Goal: Task Accomplishment & Management: Complete application form

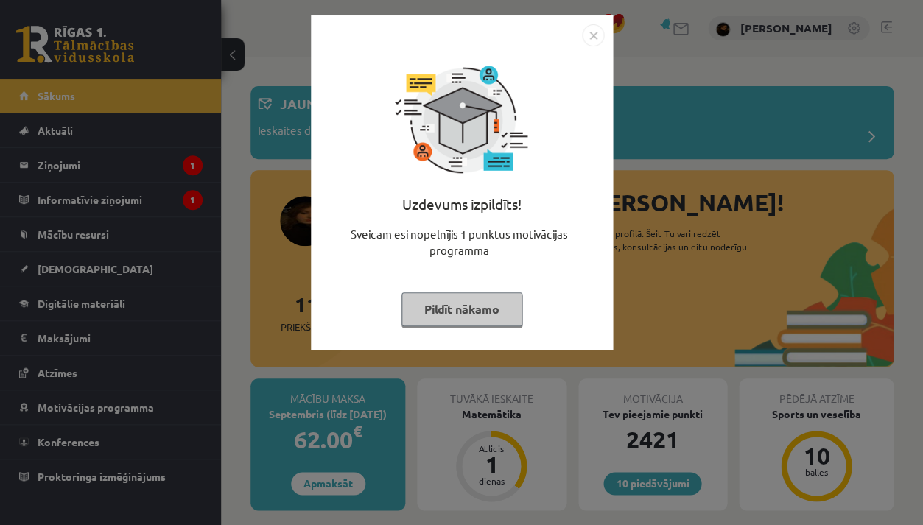
click at [420, 410] on div "Uzdevums izpildīts! Sveicam esi nopelnījis 1 punktus motivācijas programmā Pild…" at bounding box center [461, 262] width 923 height 525
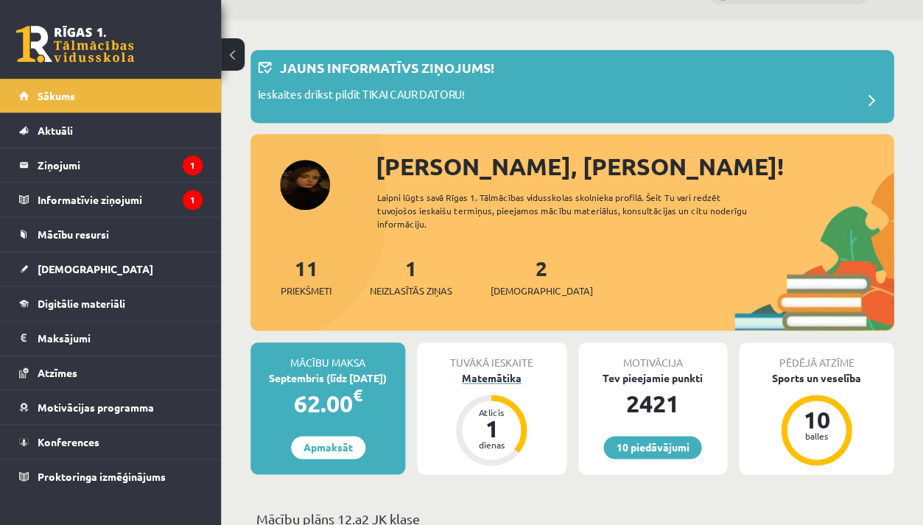
scroll to position [199, 0]
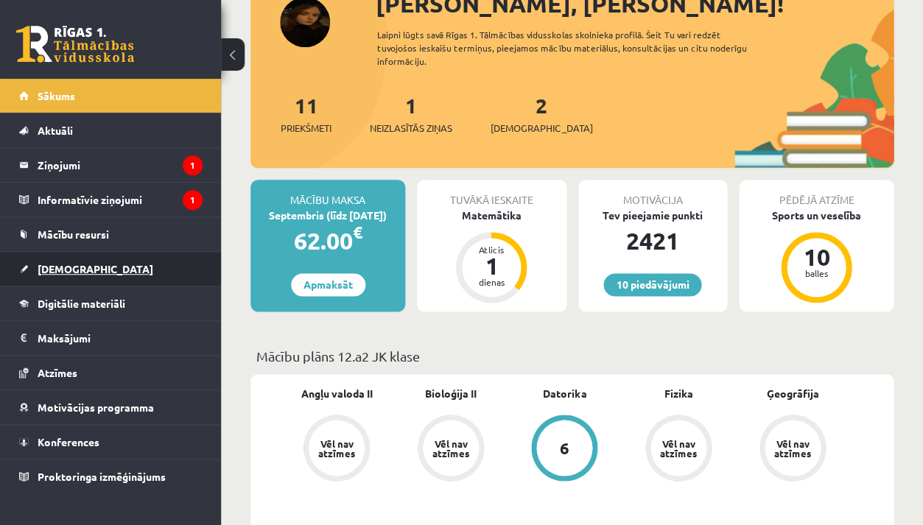
click at [94, 260] on link "[DEMOGRAPHIC_DATA]" at bounding box center [110, 269] width 183 height 34
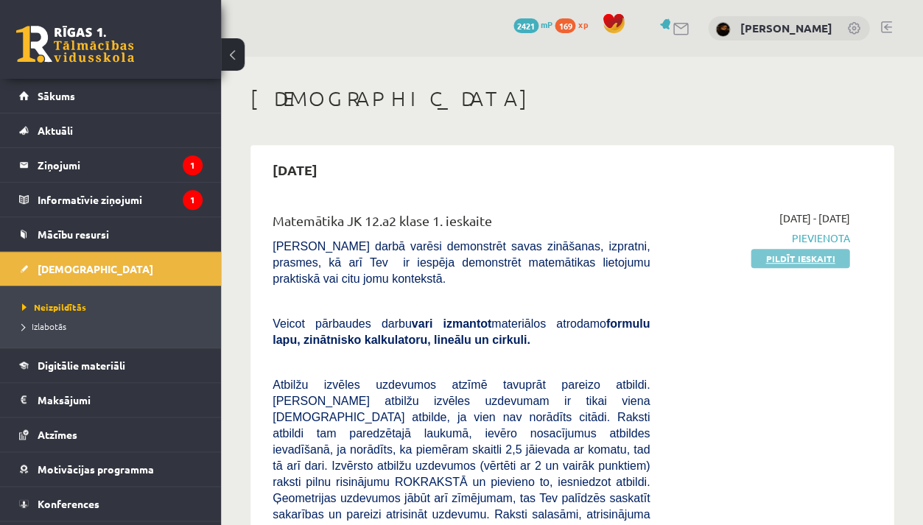
click at [806, 258] on link "Pildīt ieskaiti" at bounding box center [799, 258] width 99 height 19
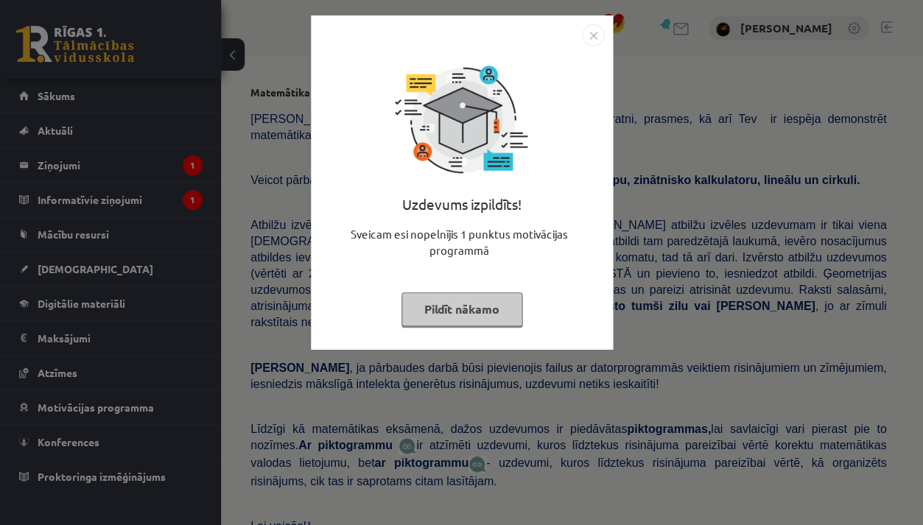
click at [515, 299] on button "Pildīt nākamo" at bounding box center [461, 309] width 121 height 34
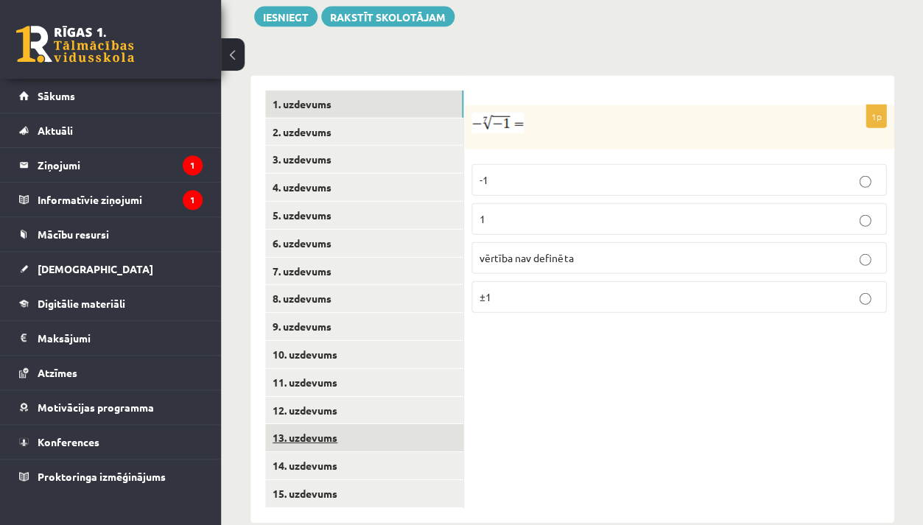
scroll to position [318, 0]
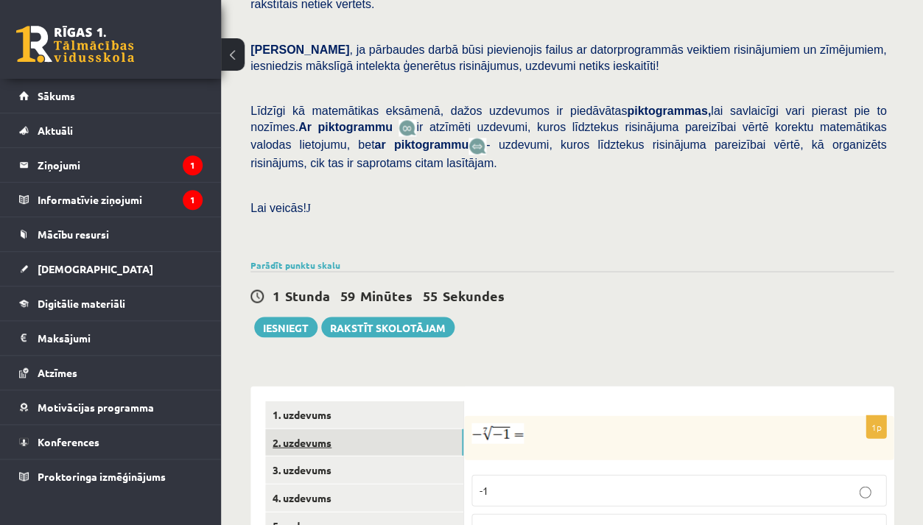
click at [314, 429] on link "2. uzdevums" at bounding box center [364, 442] width 198 height 27
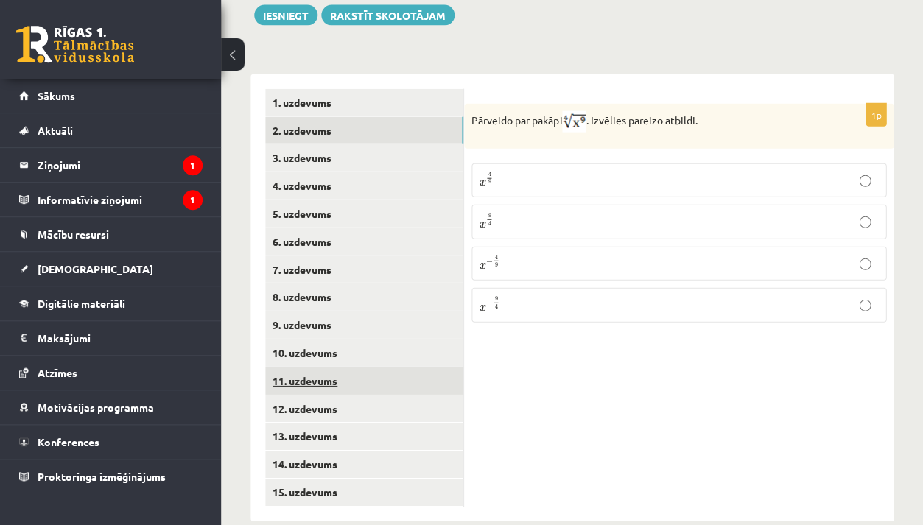
scroll to position [628, 0]
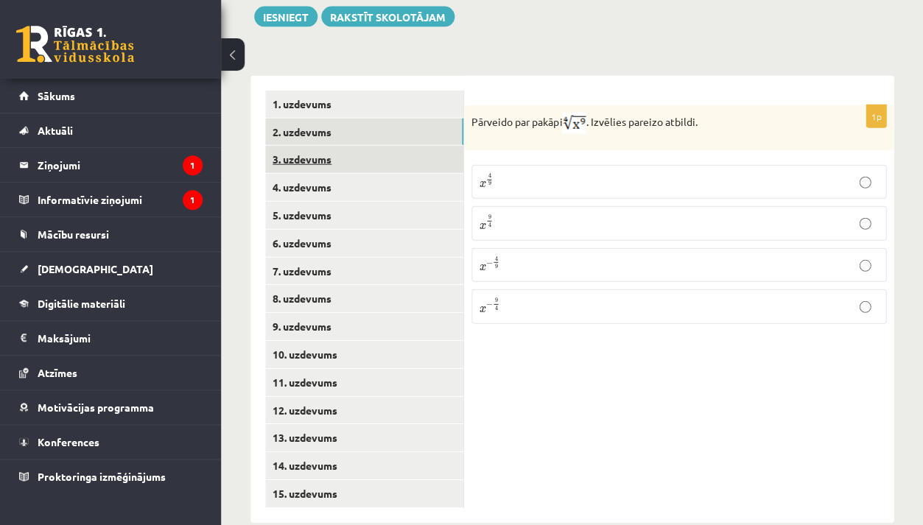
click at [335, 146] on link "3. uzdevums" at bounding box center [364, 159] width 198 height 27
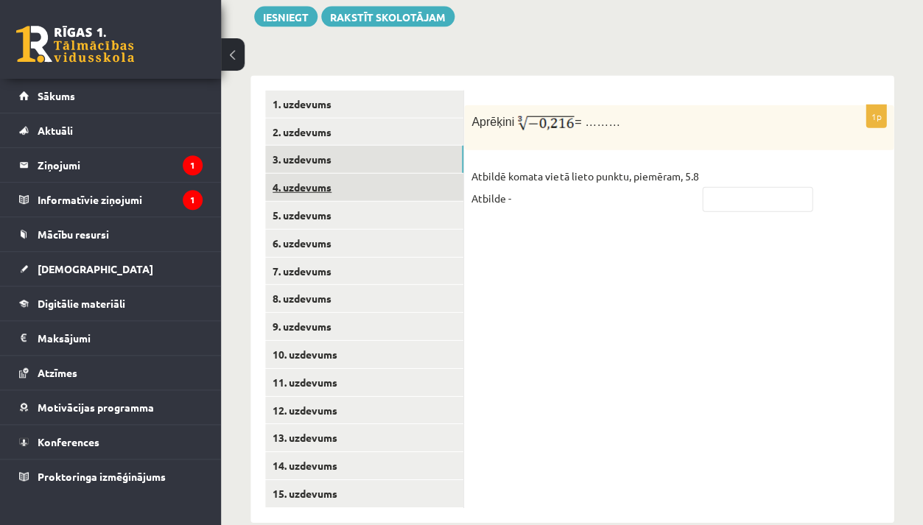
click at [334, 174] on link "4. uzdevums" at bounding box center [364, 187] width 198 height 27
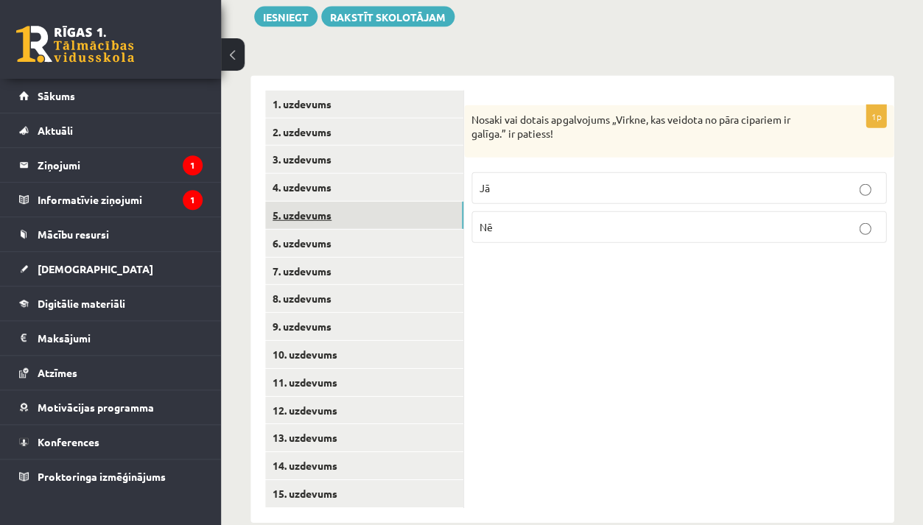
click at [334, 202] on link "5. uzdevums" at bounding box center [364, 215] width 198 height 27
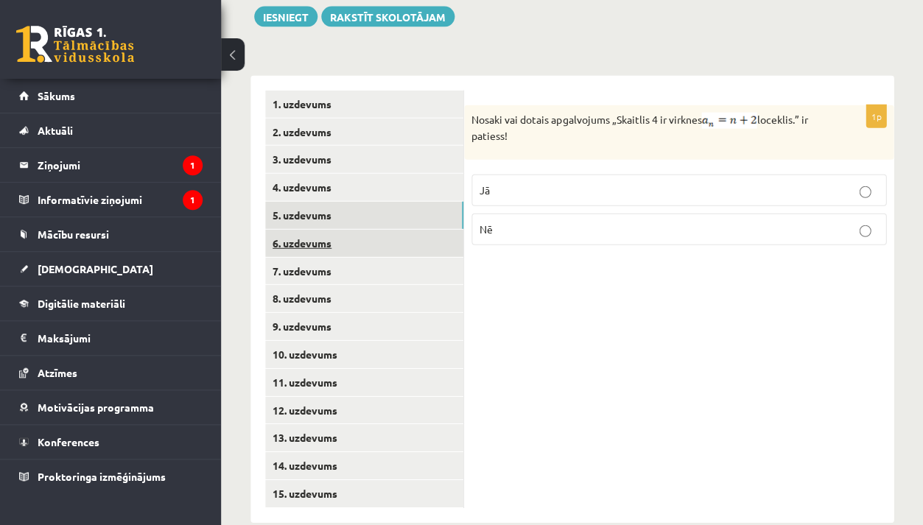
click at [336, 230] on link "6. uzdevums" at bounding box center [364, 243] width 198 height 27
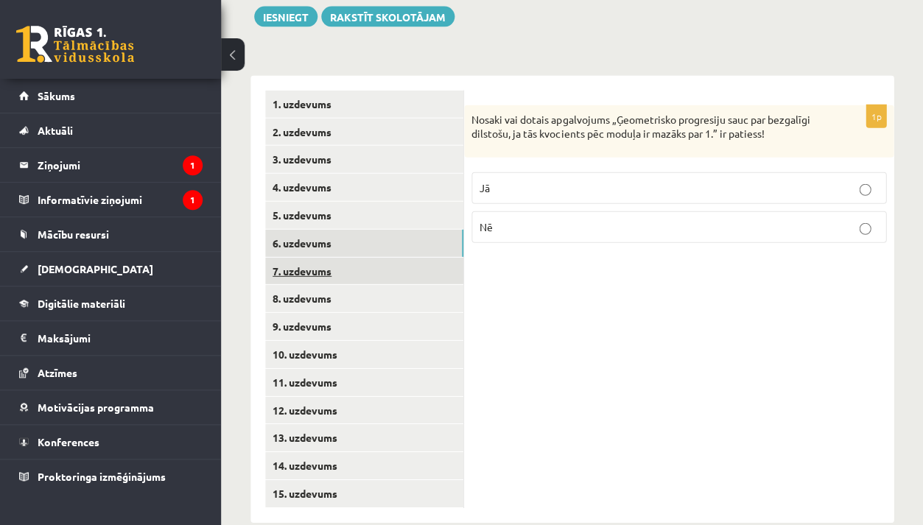
click at [335, 258] on link "7. uzdevums" at bounding box center [364, 271] width 198 height 27
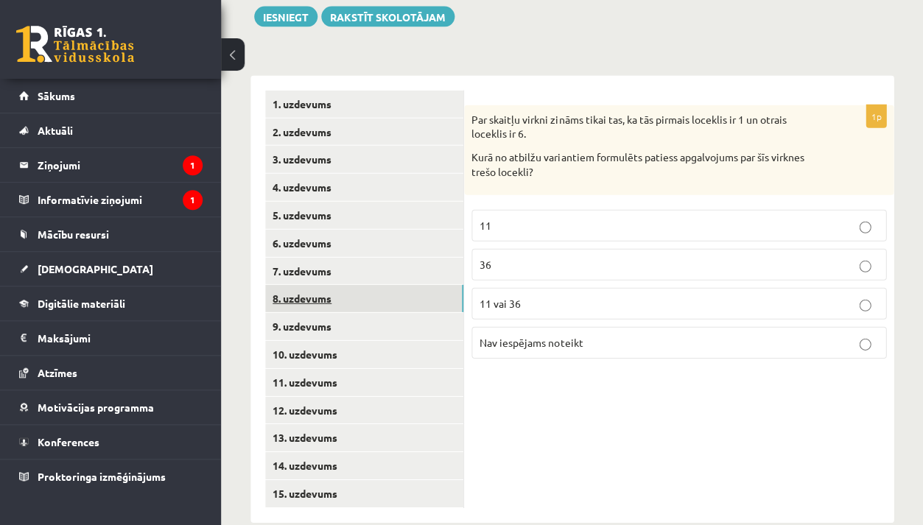
click at [339, 285] on link "8. uzdevums" at bounding box center [364, 298] width 198 height 27
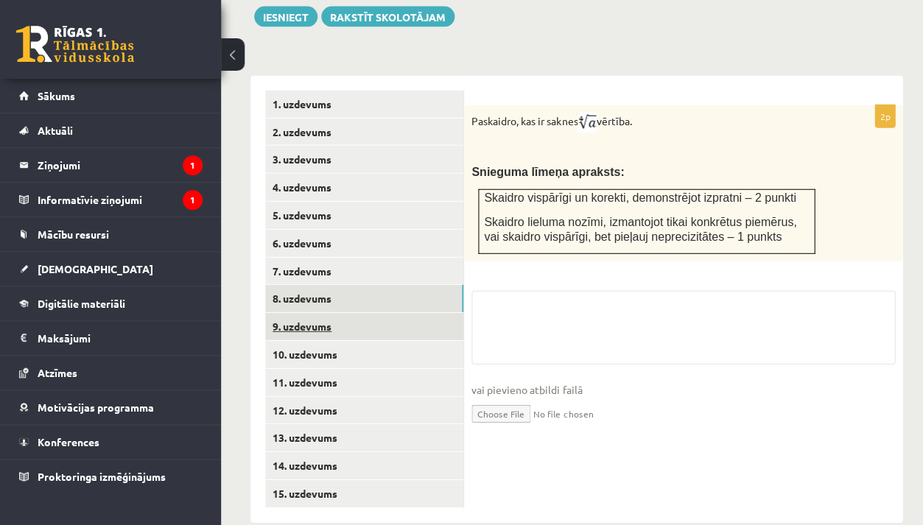
click at [339, 313] on link "9. uzdevums" at bounding box center [364, 326] width 198 height 27
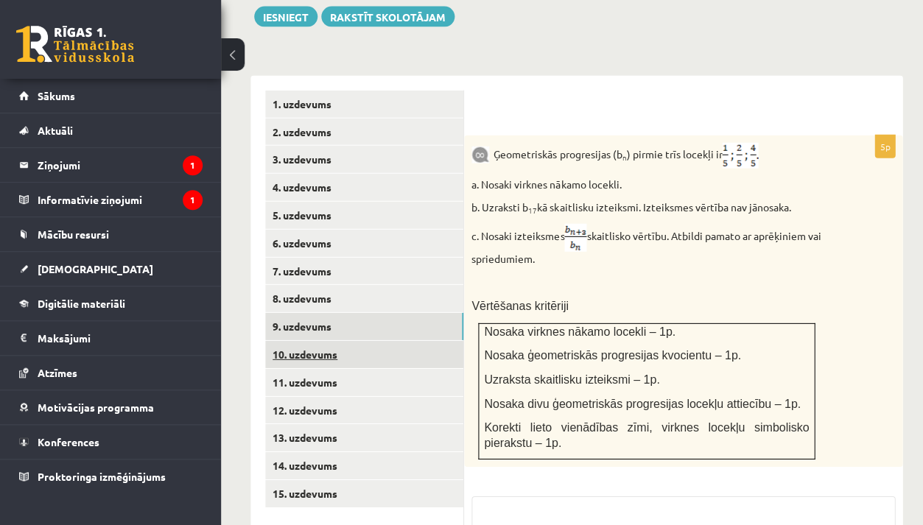
click at [339, 341] on link "10. uzdevums" at bounding box center [364, 354] width 198 height 27
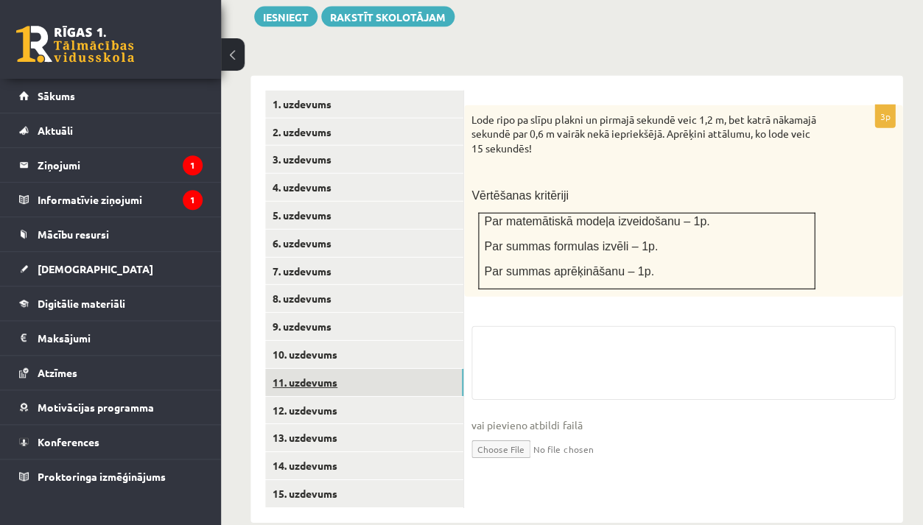
click at [338, 369] on link "11. uzdevums" at bounding box center [364, 382] width 198 height 27
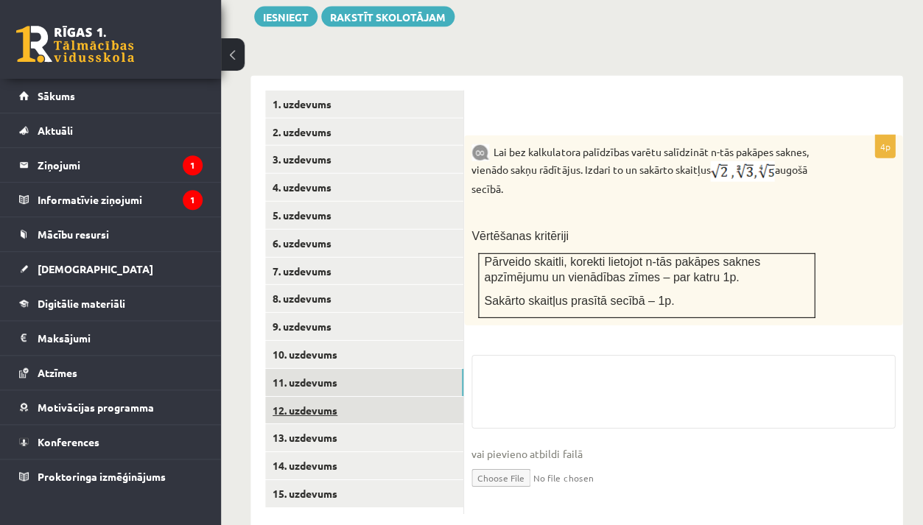
click at [339, 397] on link "12. uzdevums" at bounding box center [364, 410] width 198 height 27
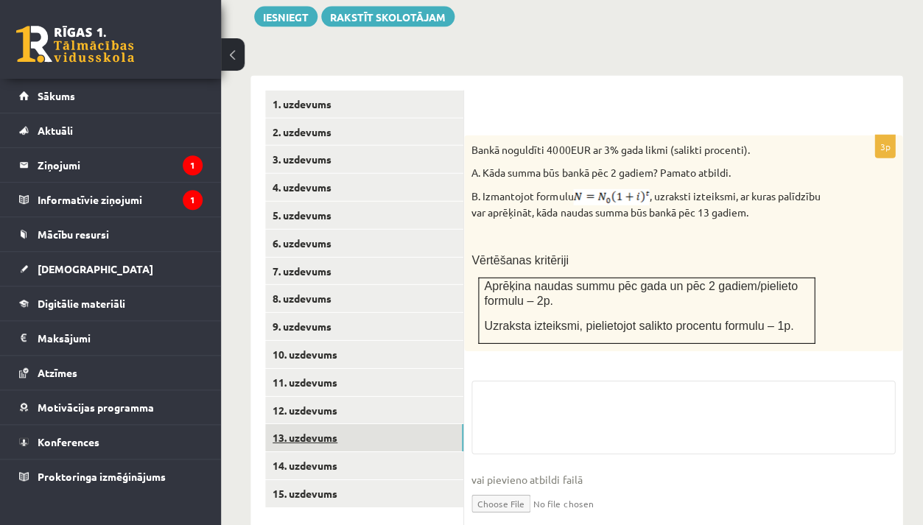
click at [342, 424] on link "13. uzdevums" at bounding box center [364, 437] width 198 height 27
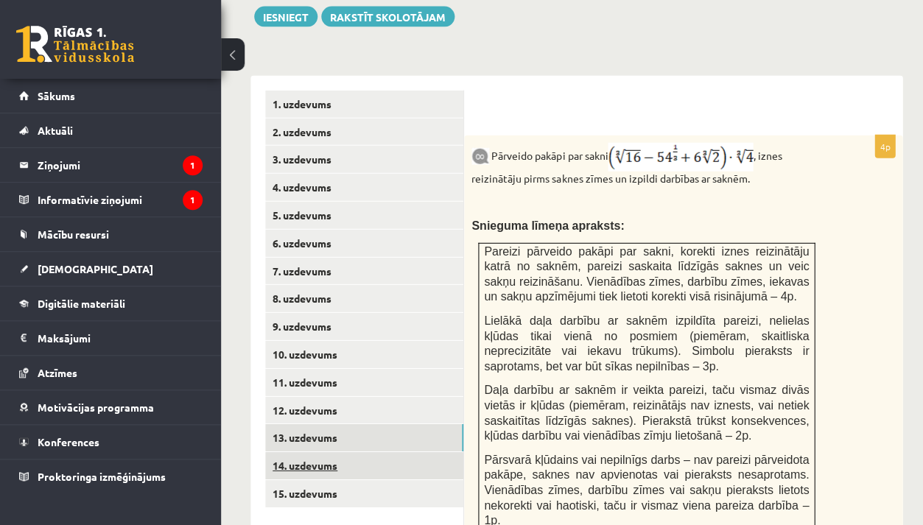
click at [341, 452] on link "14. uzdevums" at bounding box center [364, 465] width 198 height 27
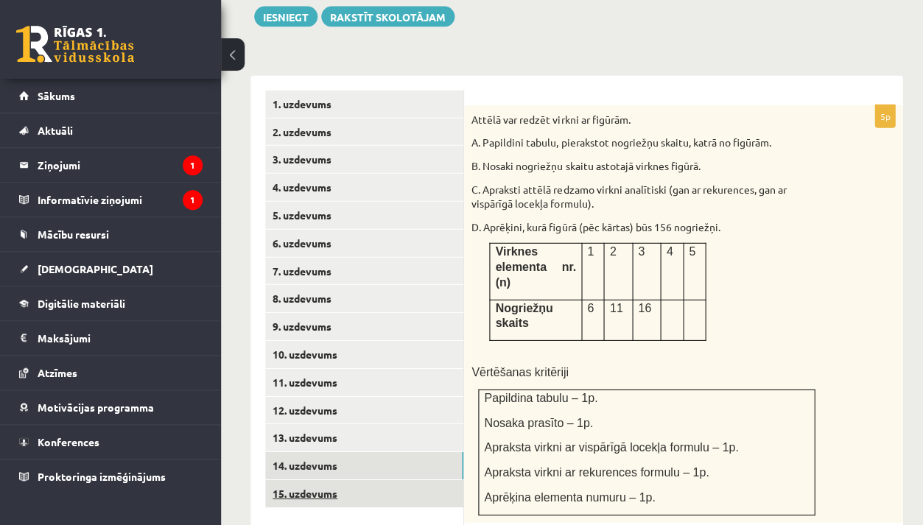
click at [342, 480] on link "15. uzdevums" at bounding box center [364, 493] width 198 height 27
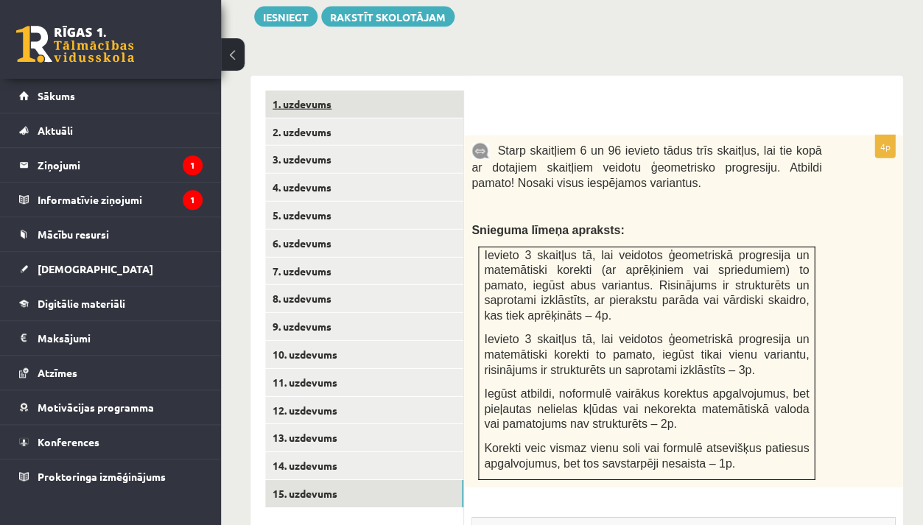
click at [337, 91] on link "1. uzdevums" at bounding box center [364, 104] width 198 height 27
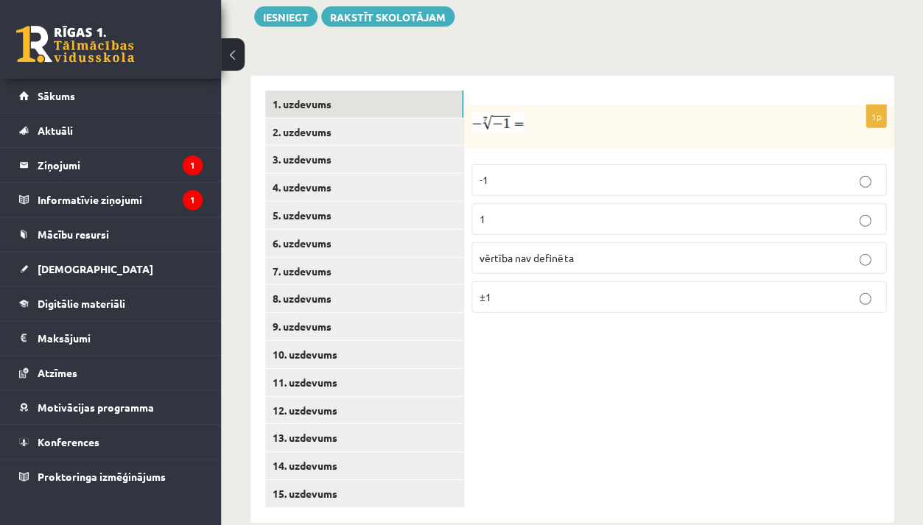
click at [523, 172] on p "-1" at bounding box center [678, 179] width 398 height 15
click at [363, 119] on link "2. uzdevums" at bounding box center [364, 132] width 198 height 27
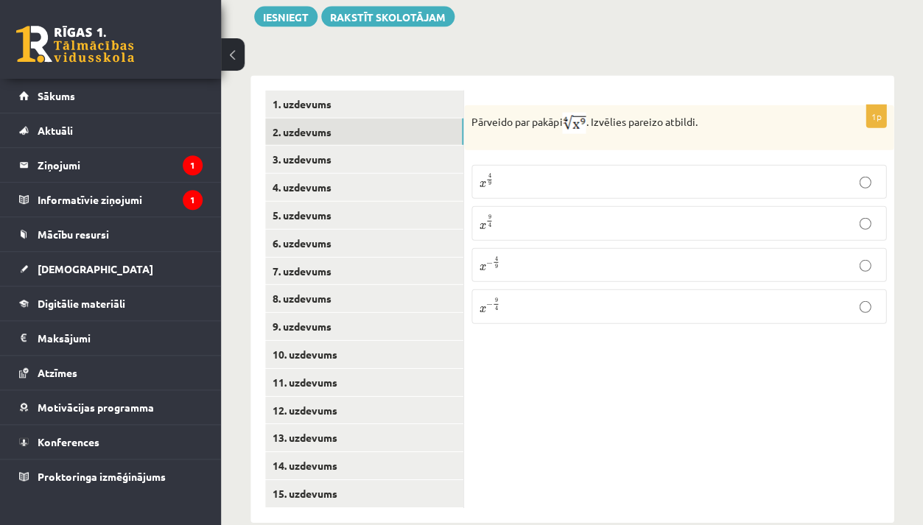
click at [529, 214] on p "x 9 4 x 9 4" at bounding box center [678, 223] width 398 height 18
click at [398, 146] on link "3. uzdevums" at bounding box center [364, 159] width 198 height 27
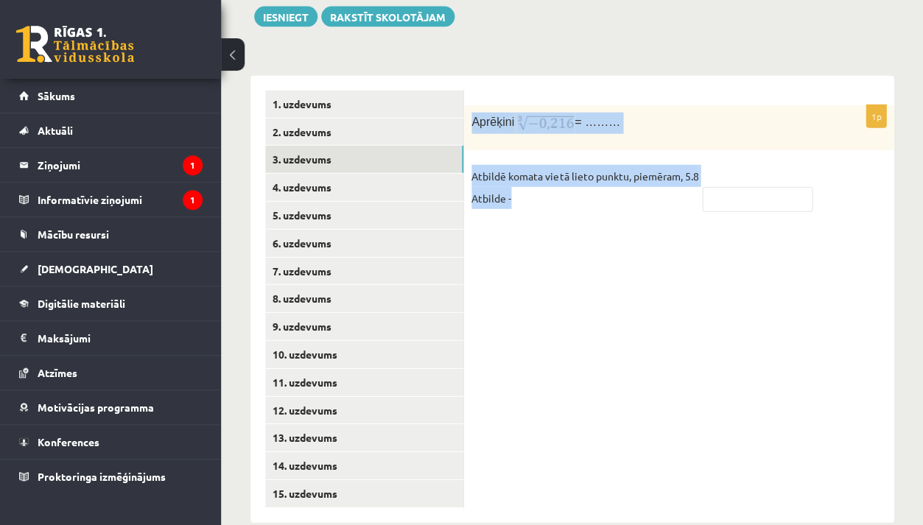
drag, startPoint x: 471, startPoint y: 98, endPoint x: 631, endPoint y: 181, distance: 180.1
click at [631, 181] on div "1p Aprēķini = ……… Atbildē komata vietā lieto punktu, piemēram, 5.8 Atbilde -" at bounding box center [678, 165] width 429 height 120
copy div "Aprēķini = ……… Atbildē komata vietā lieto punktu, piemēram, 5.8 Atbilde -"
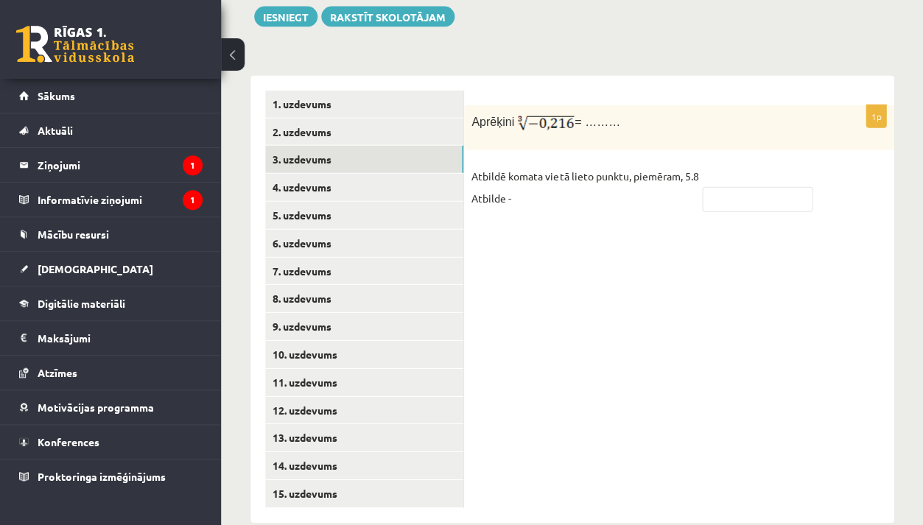
click at [651, 209] on div "1p Aprēķini = ……… Atbildē komata vietā lieto punktu, piemēram, 5.8 Atbilde -" at bounding box center [678, 299] width 429 height 447
drag, startPoint x: 555, startPoint y: 110, endPoint x: 592, endPoint y: 103, distance: 37.5
click at [592, 105] on div "Aprēķini = ………" at bounding box center [678, 127] width 429 height 45
click at [723, 239] on div "1p Aprēķini = ……… Atbildē komata vietā lieto punktu, piemēram, 5.8 Atbilde -" at bounding box center [678, 299] width 429 height 447
click at [797, 187] on input "text" at bounding box center [757, 199] width 110 height 25
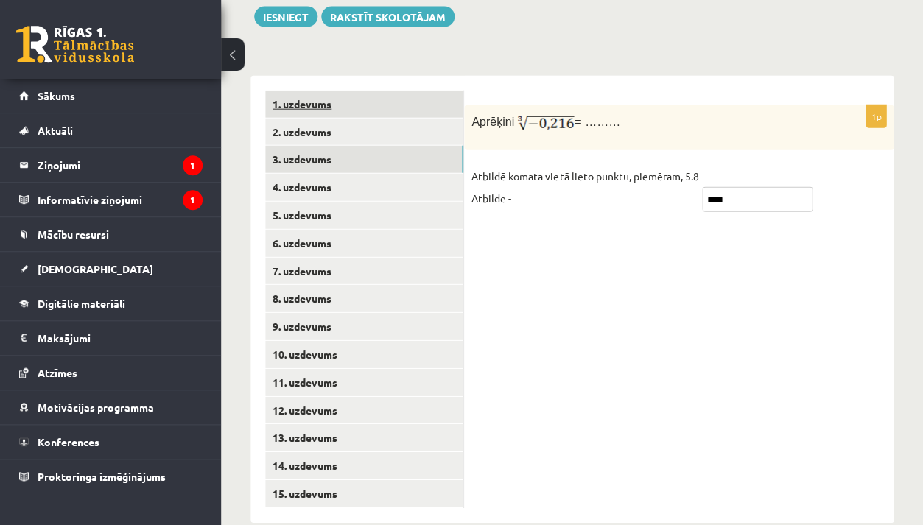
type input "****"
click at [374, 91] on link "1. uzdevums" at bounding box center [364, 104] width 198 height 27
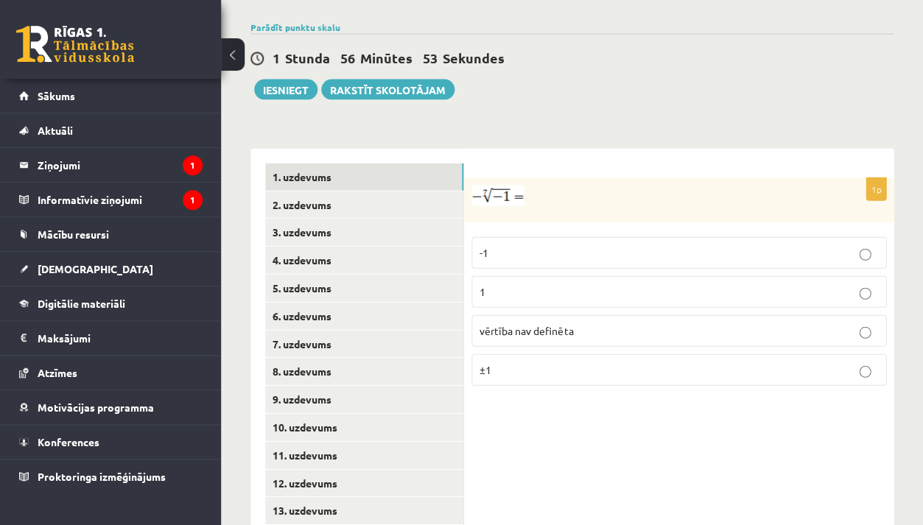
scroll to position [554, 0]
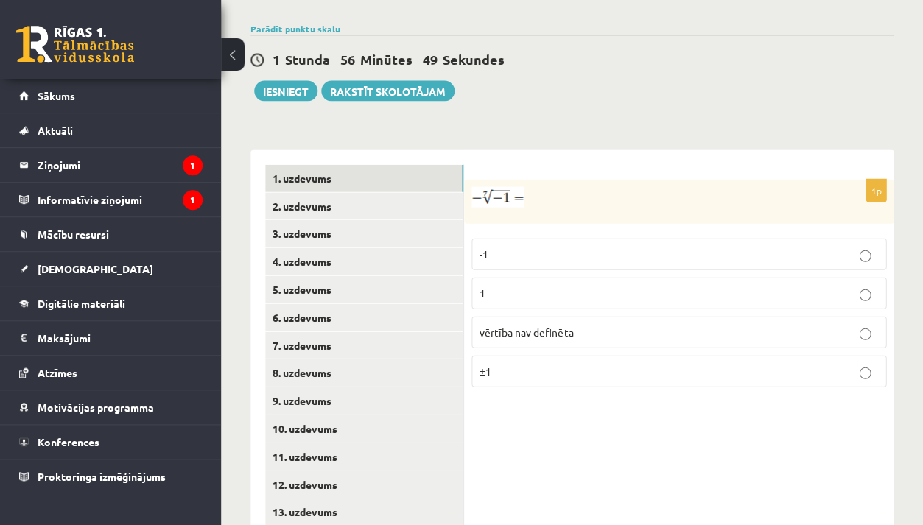
click at [517, 277] on label "1" at bounding box center [678, 293] width 415 height 32
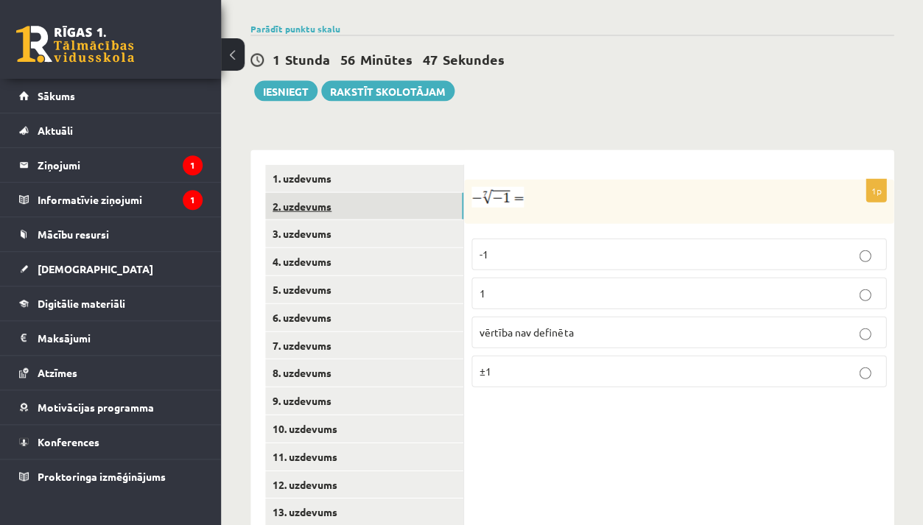
click at [353, 192] on link "2. uzdevums" at bounding box center [364, 205] width 198 height 27
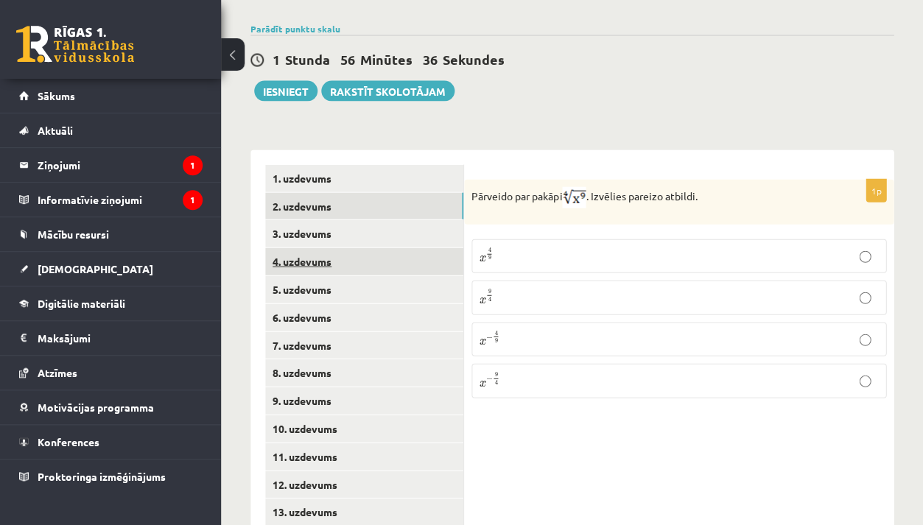
click at [343, 247] on link "4. uzdevums" at bounding box center [364, 260] width 198 height 27
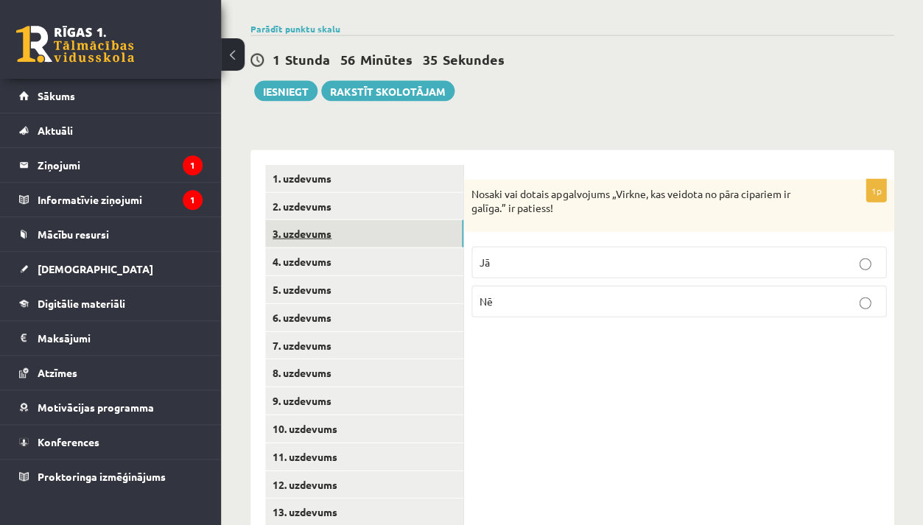
click at [331, 219] on link "3. uzdevums" at bounding box center [364, 232] width 198 height 27
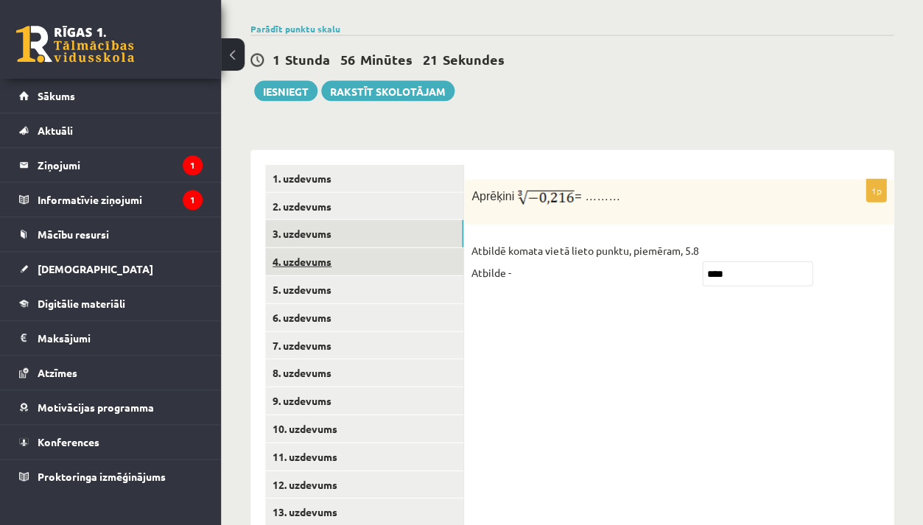
click at [340, 247] on link "4. uzdevums" at bounding box center [364, 260] width 198 height 27
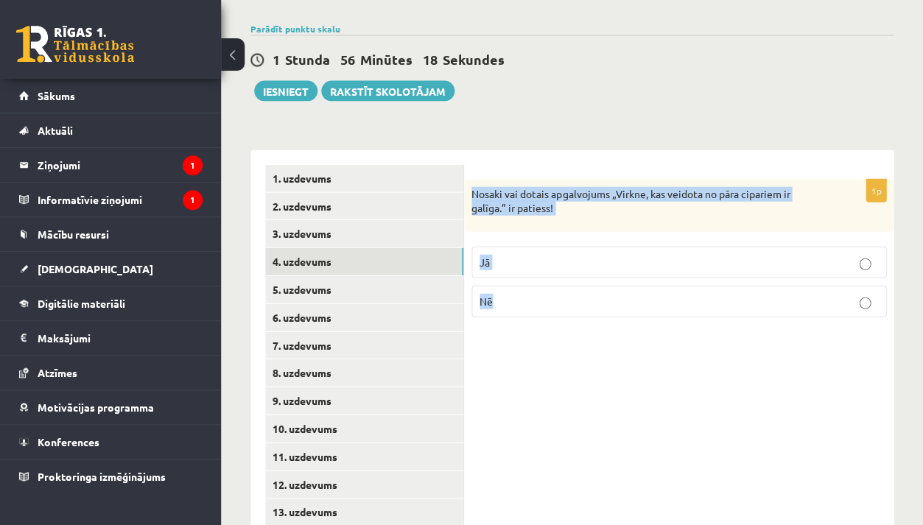
drag, startPoint x: 471, startPoint y: 169, endPoint x: 517, endPoint y: 292, distance: 131.2
click at [517, 292] on div "1p Nosaki vai dotais apgalvojums „Virkne, kas veidota no pāra cipariem ir galīg…" at bounding box center [678, 253] width 429 height 149
copy div "Nosaki vai dotais apgalvojums „Virkne, kas veidota no pāra cipariem ir galīga.”…"
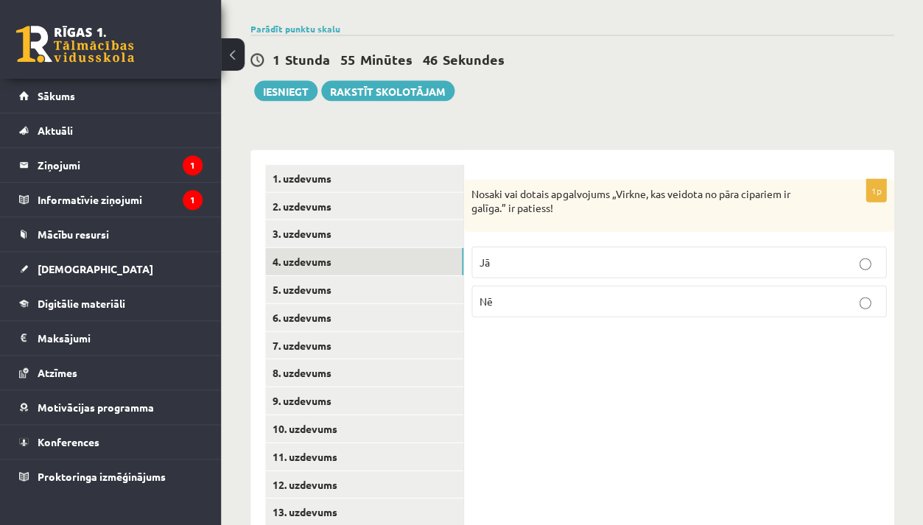
click at [592, 286] on label "Nē" at bounding box center [678, 301] width 415 height 32
click at [299, 275] on link "5. uzdevums" at bounding box center [364, 288] width 198 height 27
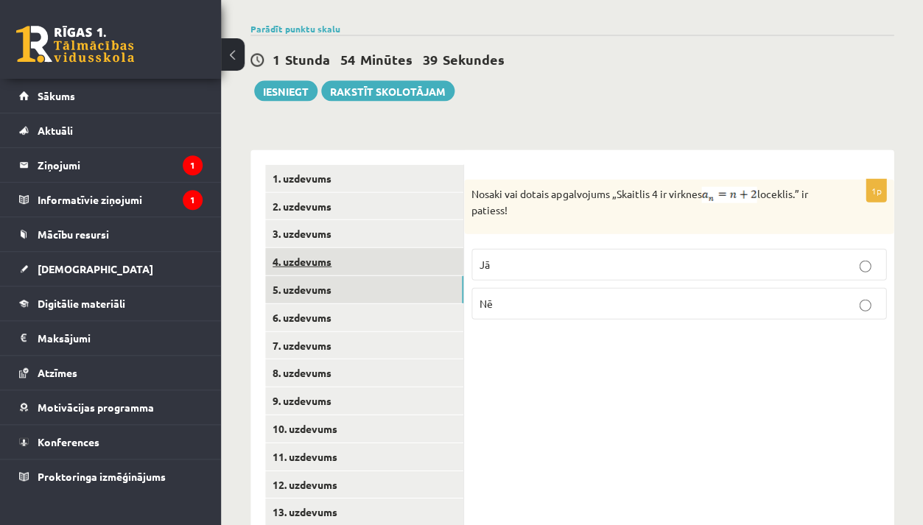
click at [347, 247] on link "4. uzdevums" at bounding box center [364, 260] width 198 height 27
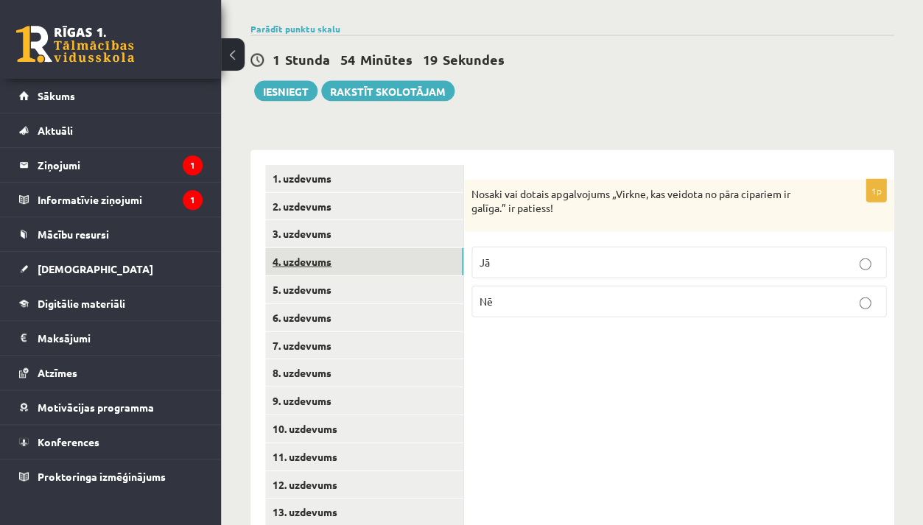
click at [350, 247] on link "4. uzdevums" at bounding box center [364, 260] width 198 height 27
click at [349, 275] on link "5. uzdevums" at bounding box center [364, 288] width 198 height 27
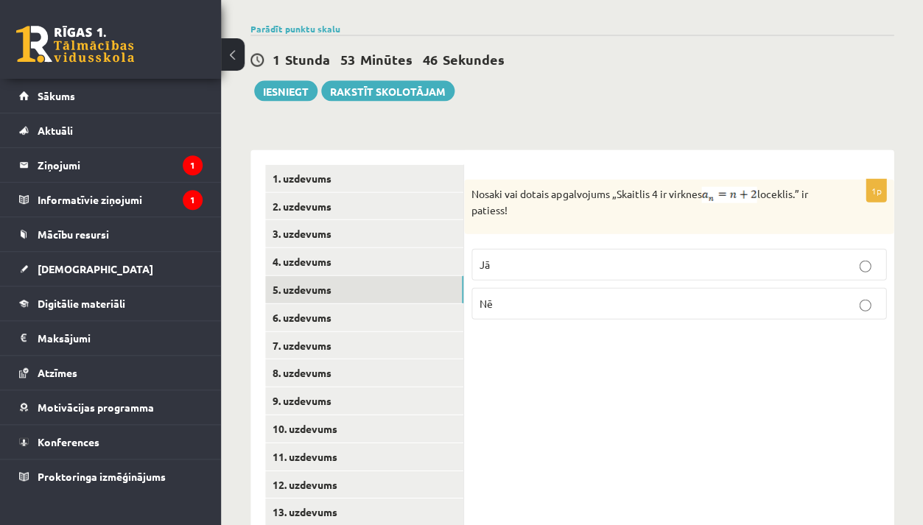
click at [484, 257] on span "Jā" at bounding box center [484, 263] width 10 height 13
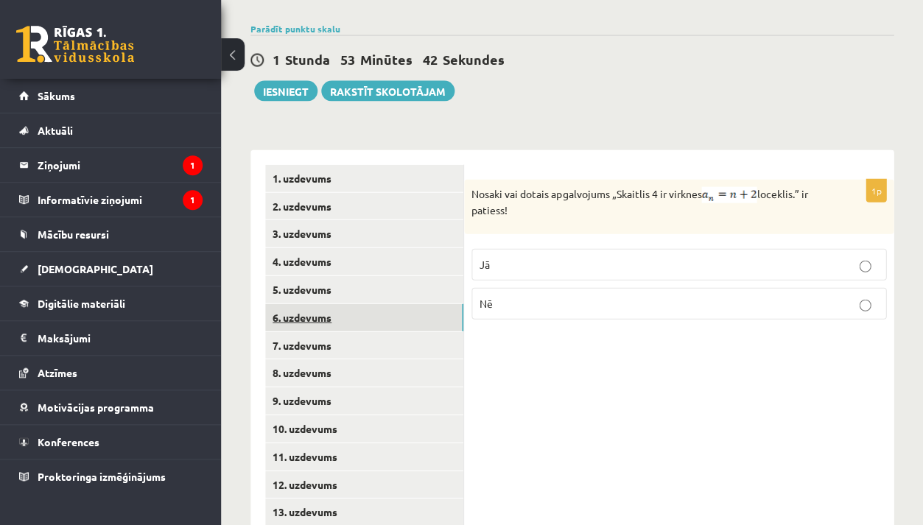
click at [365, 303] on link "6. uzdevums" at bounding box center [364, 316] width 198 height 27
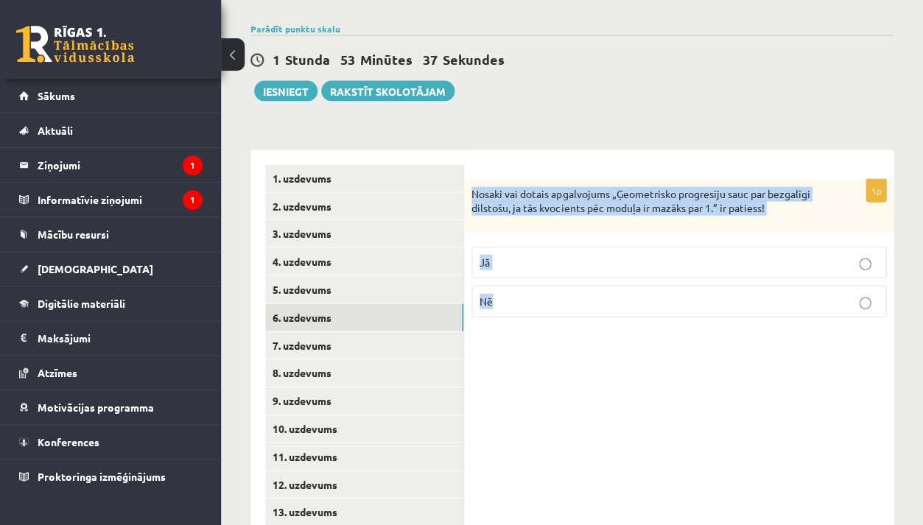
drag, startPoint x: 471, startPoint y: 172, endPoint x: 486, endPoint y: 287, distance: 116.5
click at [486, 287] on div "1p Nosaki vai dotais apgalvojums „Ģeometrisko progresiju sauc par bezgalīgi dil…" at bounding box center [678, 253] width 429 height 149
copy div "Nosaki vai dotais apgalvojums „Ģeometrisko progresiju sauc par bezgalīgi dilsto…"
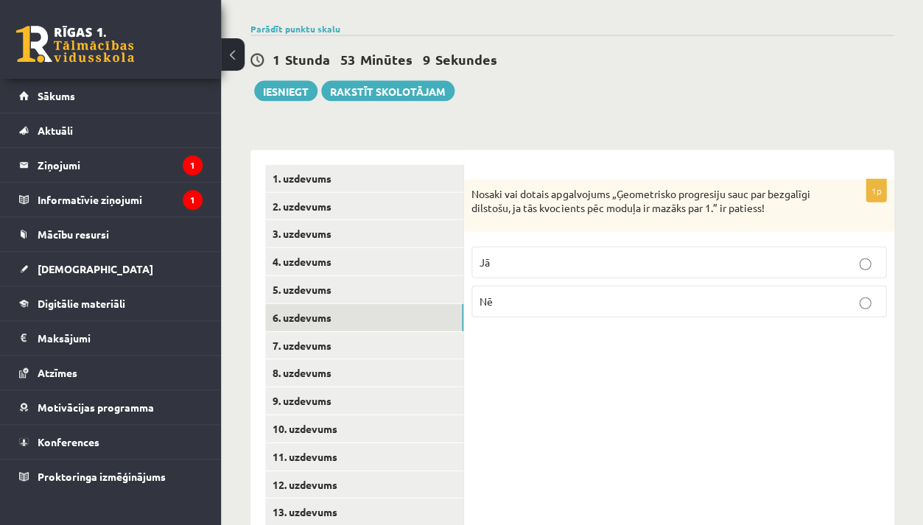
click at [597, 254] on p "Jā" at bounding box center [678, 261] width 398 height 15
click at [568, 378] on div "1p Nosaki vai dotais apgalvojums „Ģeometrisko progresiju sauc par bezgalīgi dil…" at bounding box center [678, 372] width 429 height 447
click at [375, 331] on link "7. uzdevums" at bounding box center [364, 344] width 198 height 27
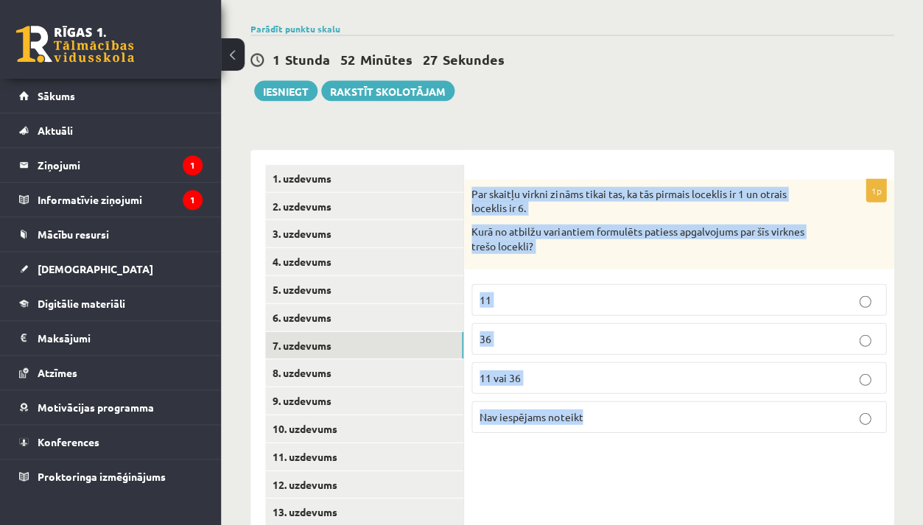
drag, startPoint x: 470, startPoint y: 169, endPoint x: 554, endPoint y: 412, distance: 257.3
click at [554, 412] on div "1p Par skaitļu virkni zināms tikai tas, ka tās pirmais loceklis ir 1 un otrais …" at bounding box center [678, 311] width 429 height 265
copy div "Par skaitļu virkni zināms tikai tas, ka tās pirmais loceklis ir 1 un otrais loc…"
click at [552, 409] on span "Nav iespējams noteikt" at bounding box center [530, 415] width 103 height 13
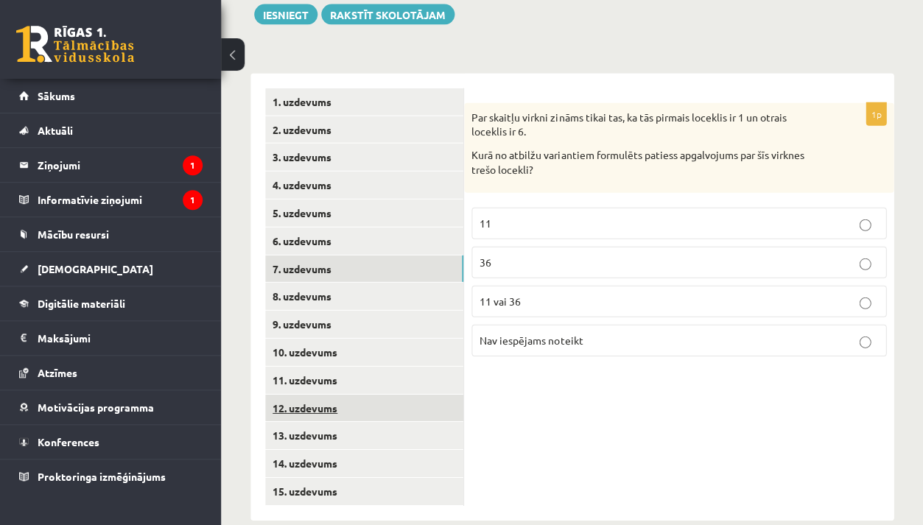
scroll to position [629, 0]
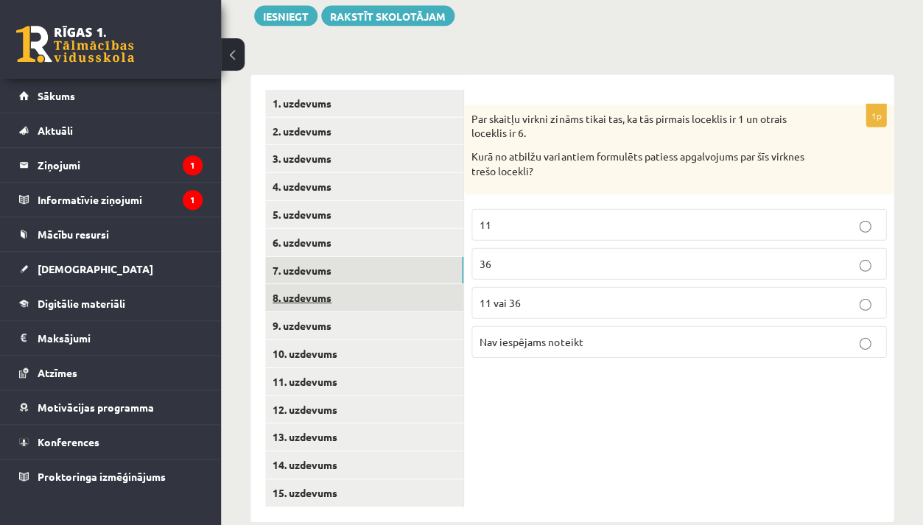
click at [375, 284] on link "8. uzdevums" at bounding box center [364, 297] width 198 height 27
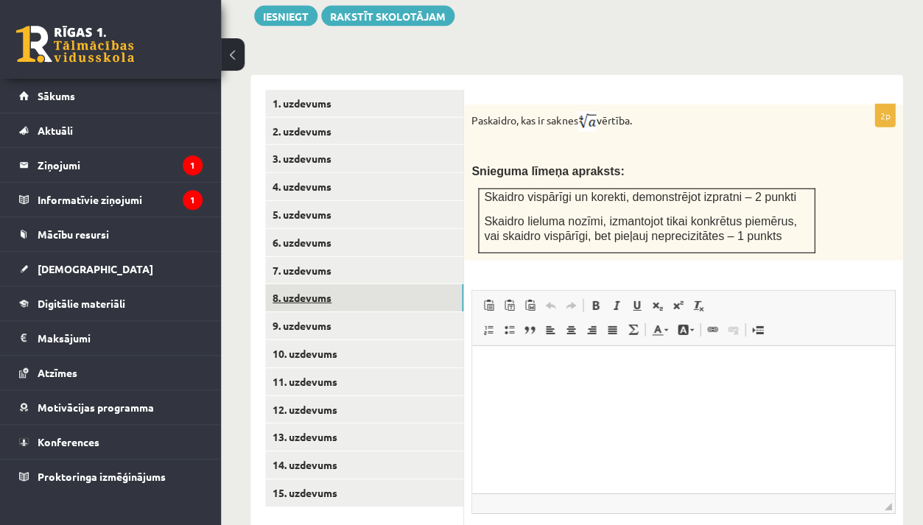
scroll to position [0, 0]
click at [317, 479] on link "15. uzdevums" at bounding box center [364, 492] width 198 height 27
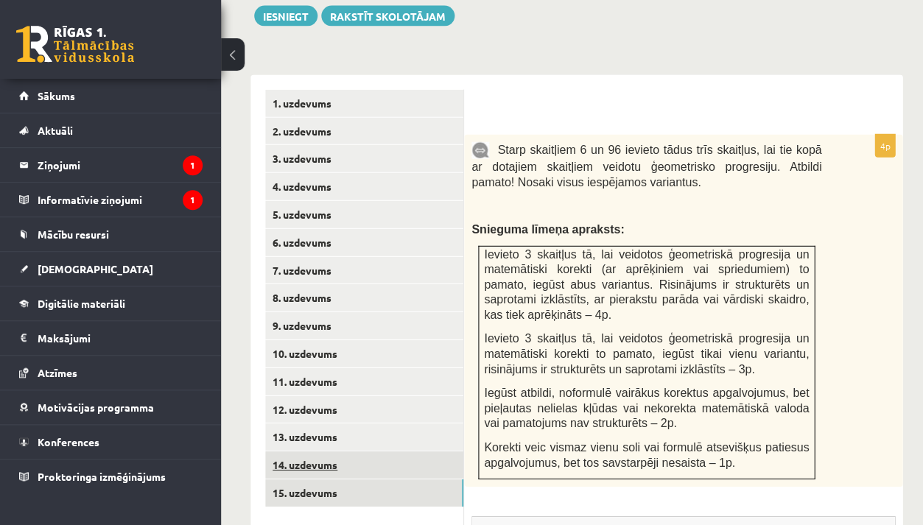
click at [316, 451] on link "14. uzdevums" at bounding box center [364, 464] width 198 height 27
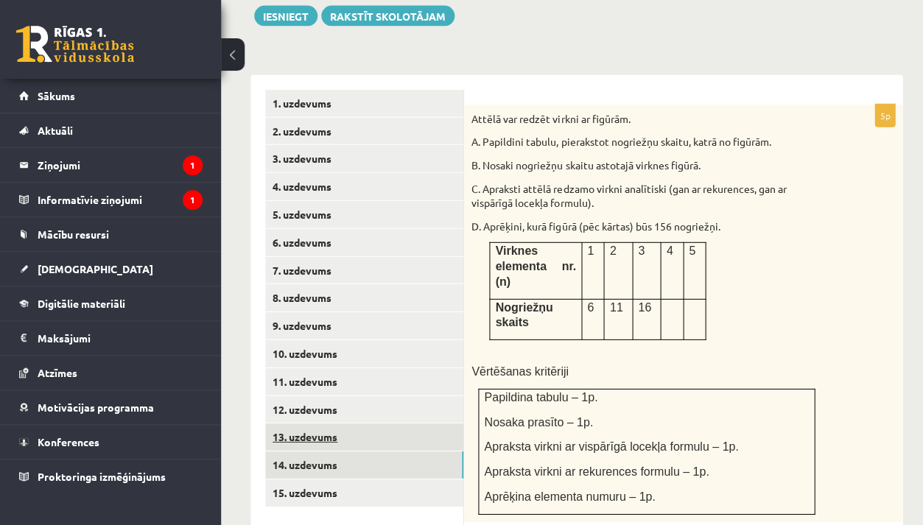
click at [309, 423] on link "13. uzdevums" at bounding box center [364, 436] width 198 height 27
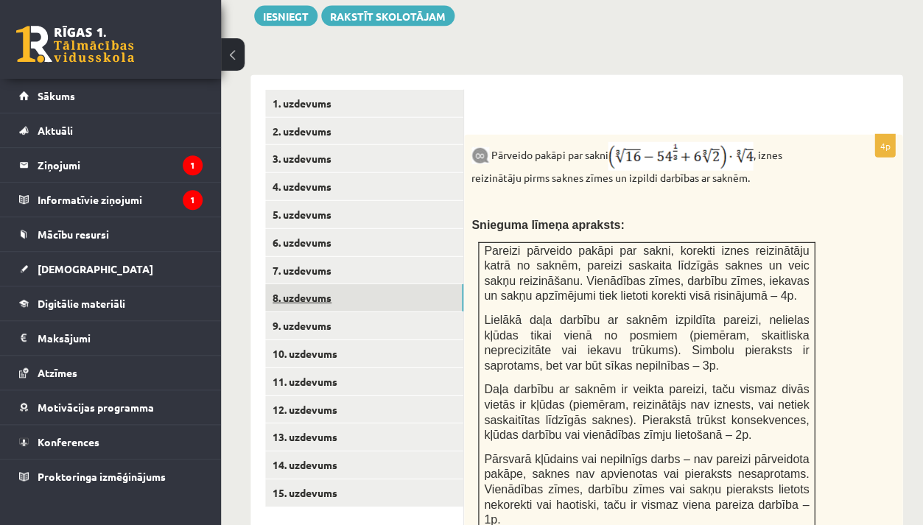
click at [275, 284] on link "8. uzdevums" at bounding box center [364, 297] width 198 height 27
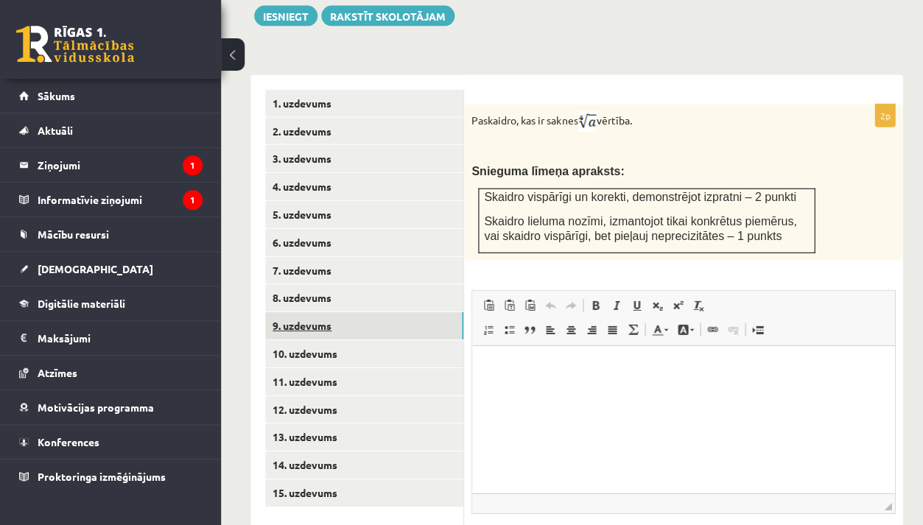
click at [279, 312] on link "9. uzdevums" at bounding box center [364, 325] width 198 height 27
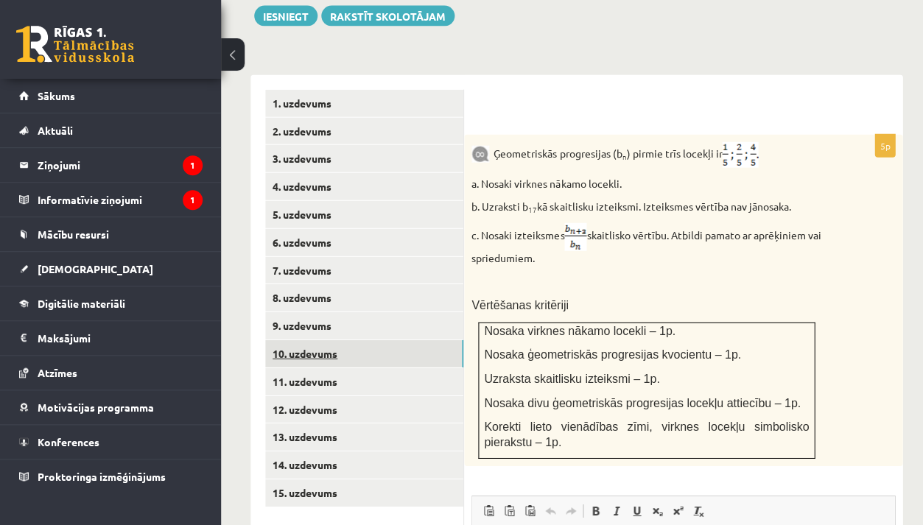
click at [292, 340] on link "10. uzdevums" at bounding box center [364, 353] width 198 height 27
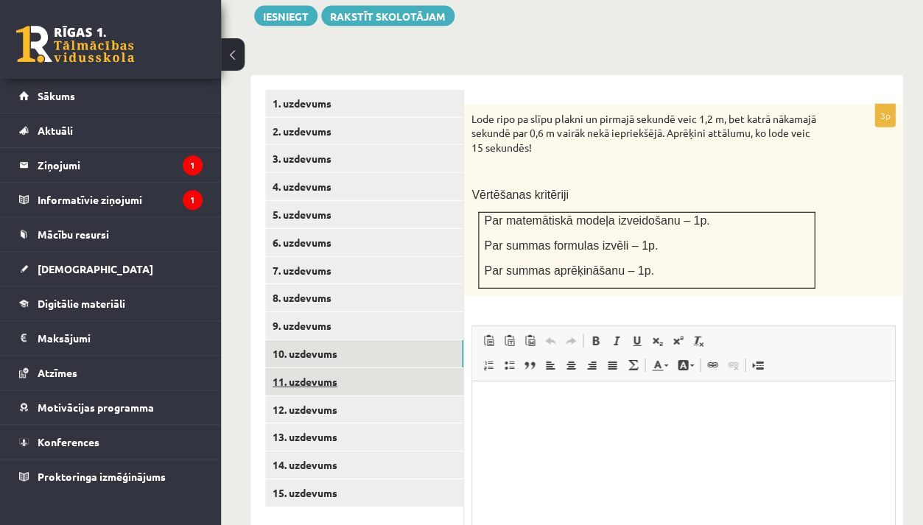
click at [303, 368] on link "11. uzdevums" at bounding box center [364, 381] width 198 height 27
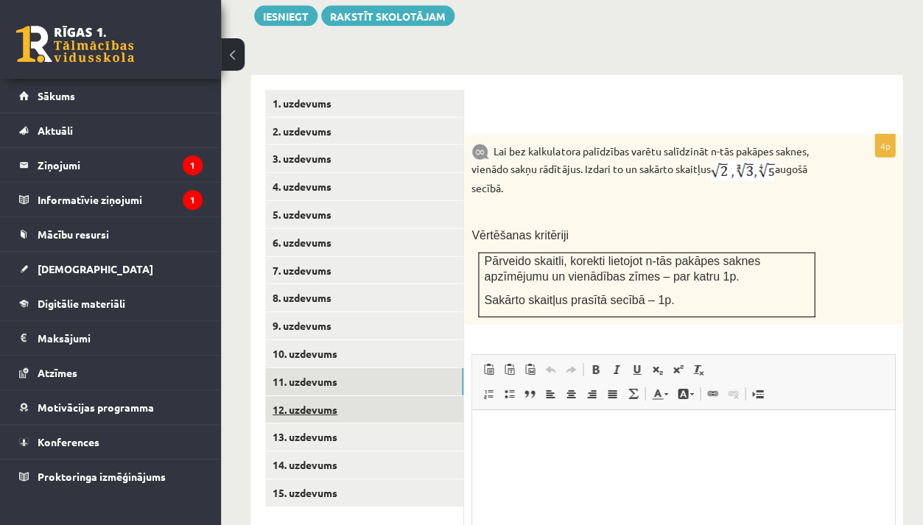
click at [312, 396] on link "12. uzdevums" at bounding box center [364, 409] width 198 height 27
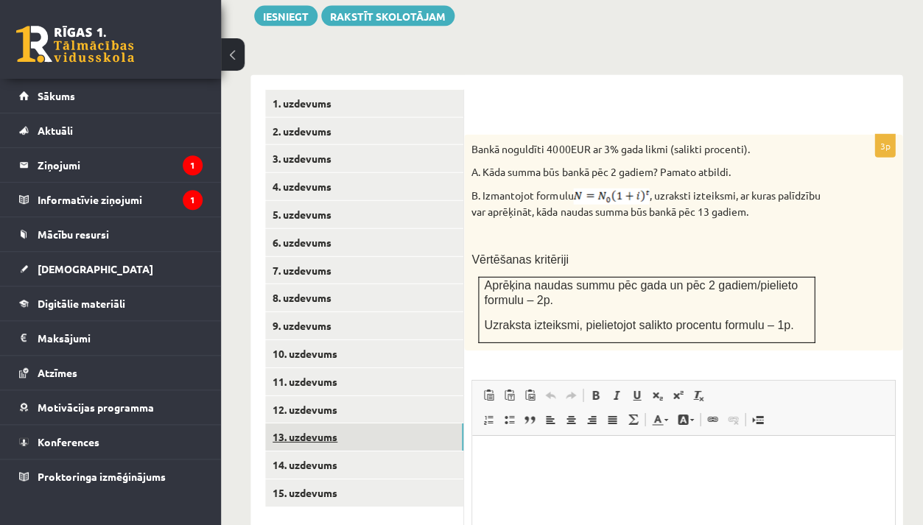
click at [314, 423] on link "13. uzdevums" at bounding box center [364, 436] width 198 height 27
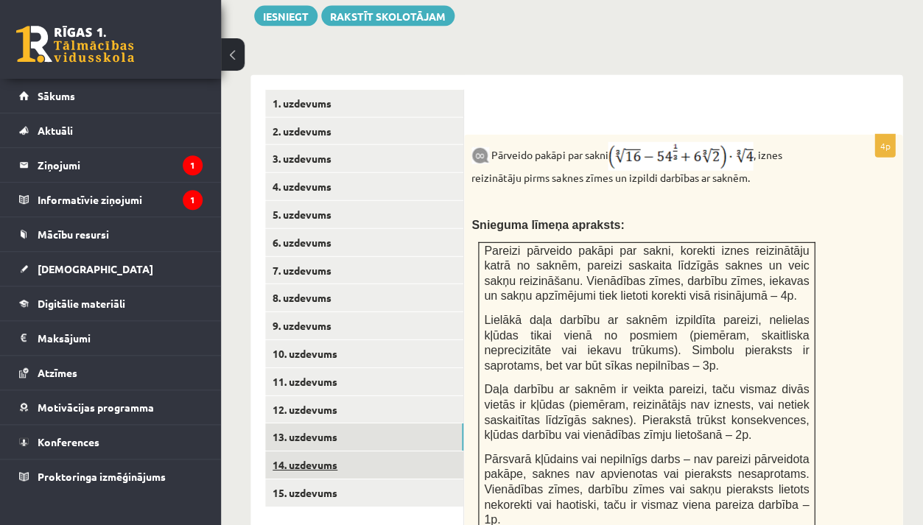
click at [322, 451] on link "14. uzdevums" at bounding box center [364, 464] width 198 height 27
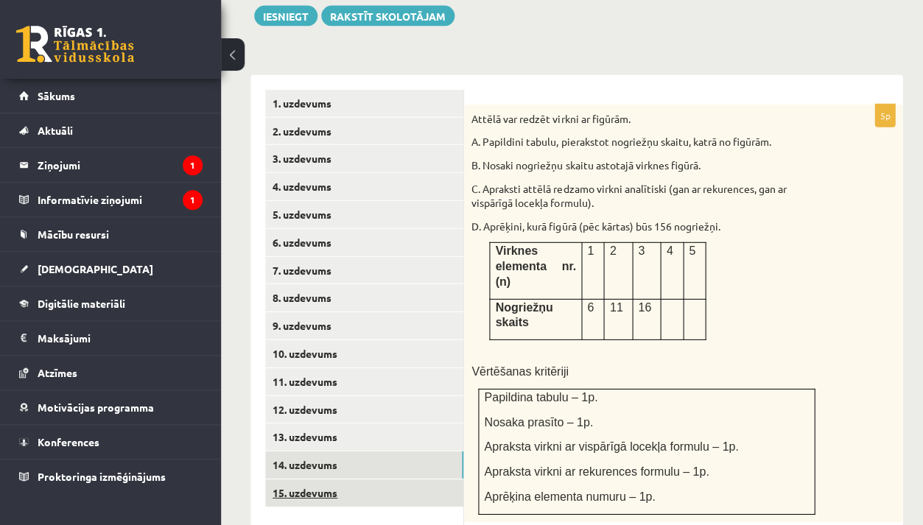
click at [323, 479] on link "15. uzdevums" at bounding box center [364, 492] width 198 height 27
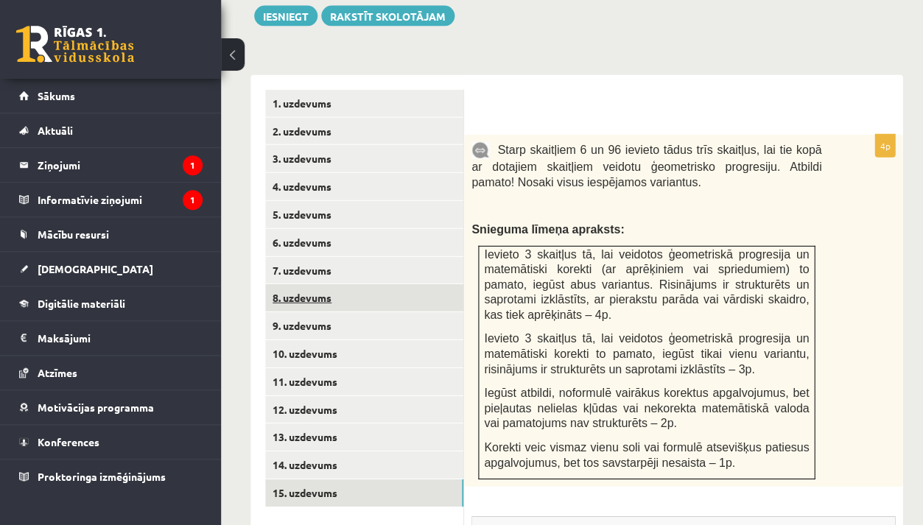
click at [303, 284] on link "8. uzdevums" at bounding box center [364, 297] width 198 height 27
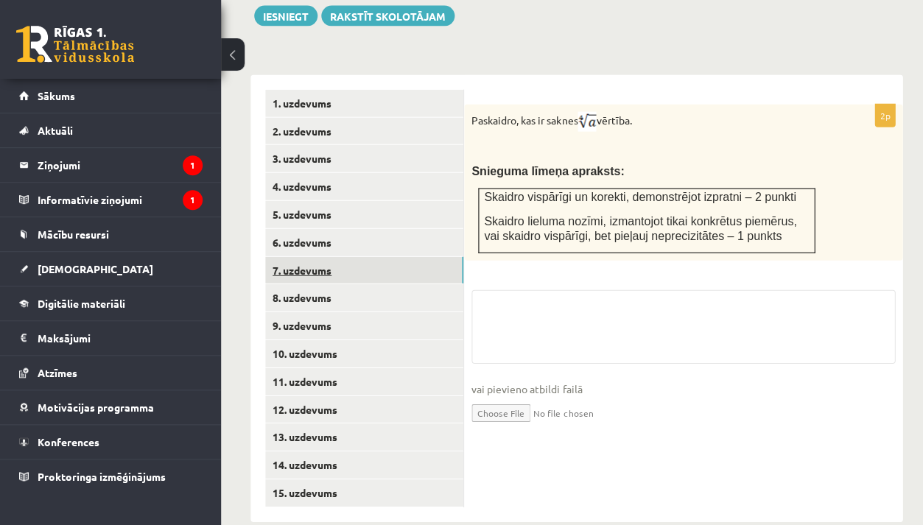
click at [304, 257] on link "7. uzdevums" at bounding box center [364, 270] width 198 height 27
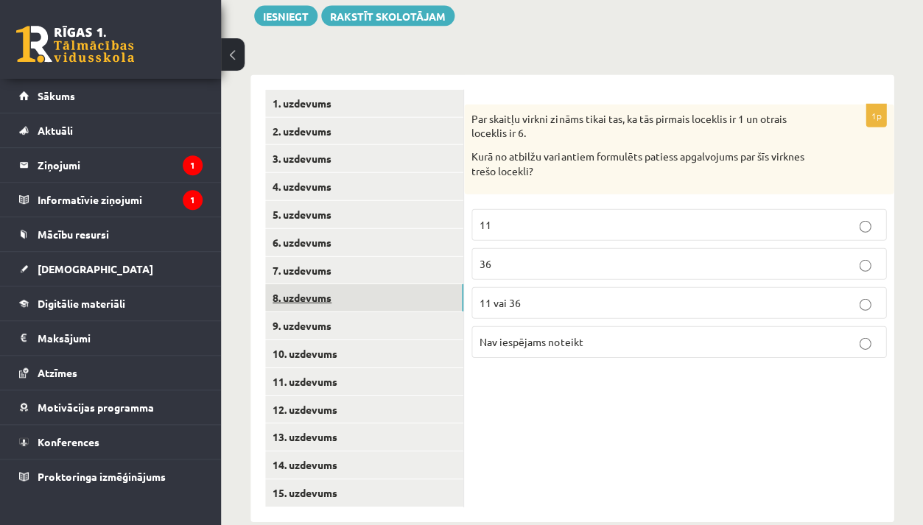
click at [304, 284] on link "8. uzdevums" at bounding box center [364, 297] width 198 height 27
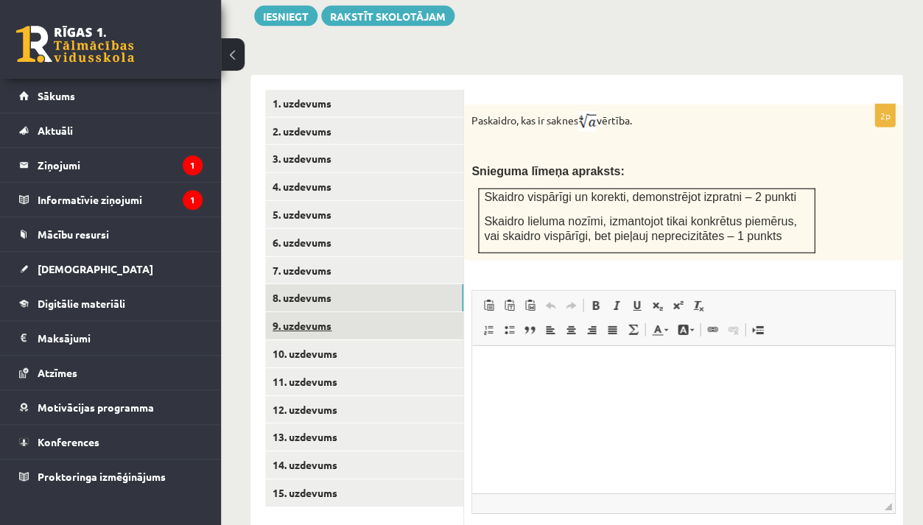
click at [320, 312] on link "9. uzdevums" at bounding box center [364, 325] width 198 height 27
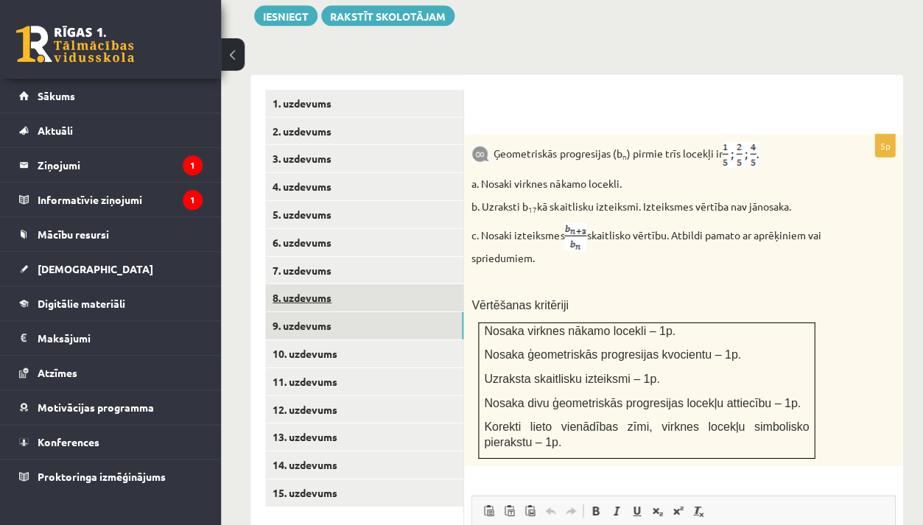
click at [314, 284] on link "8. uzdevums" at bounding box center [364, 297] width 198 height 27
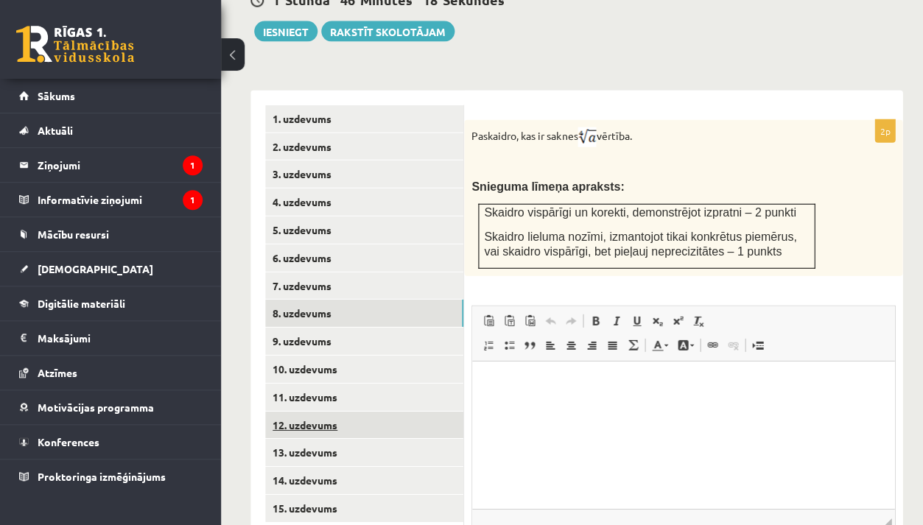
scroll to position [613, 0]
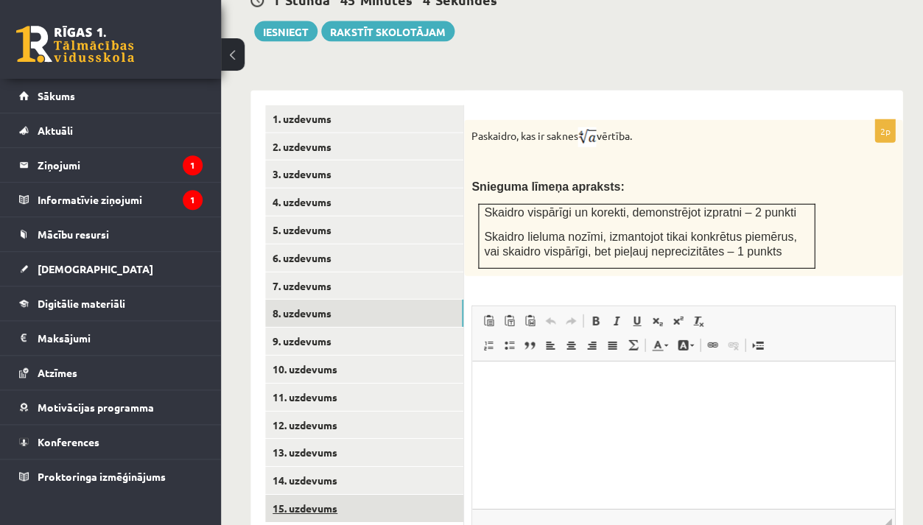
click at [300, 495] on link "15. uzdevums" at bounding box center [364, 508] width 198 height 27
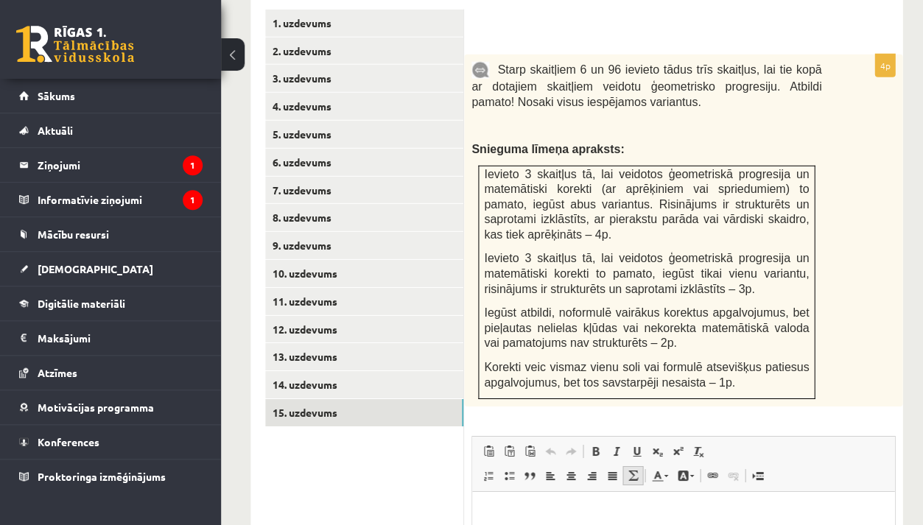
scroll to position [627, 0]
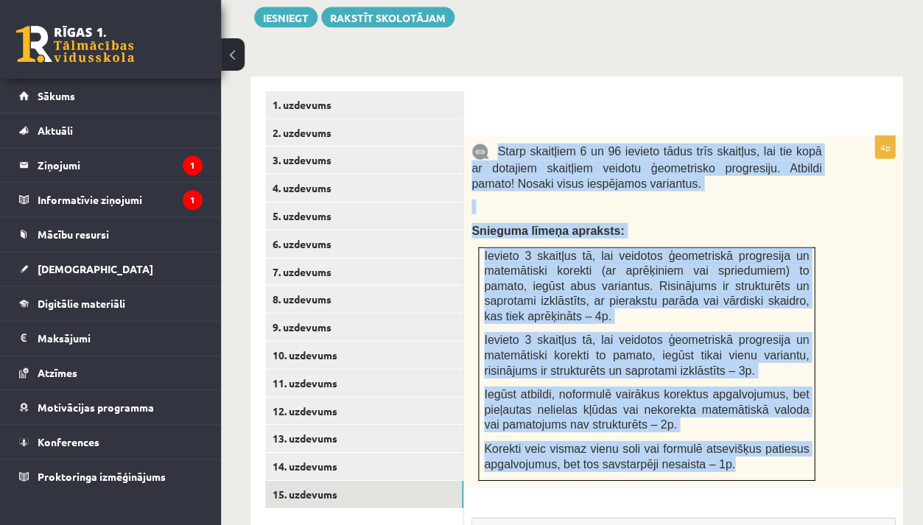
drag, startPoint x: 500, startPoint y: 127, endPoint x: 586, endPoint y: 445, distance: 328.8
click at [586, 445] on div "Starp skaitļiem 6 un 96 ievieto tādus trīs skaitļus, lai tie kopā ar dotajiem s…" at bounding box center [683, 312] width 438 height 352
copy div "Starp skaitļiem 6 un 96 ievieto tādus trīs skaitļus, lai tie kopā ar dotajiem s…"
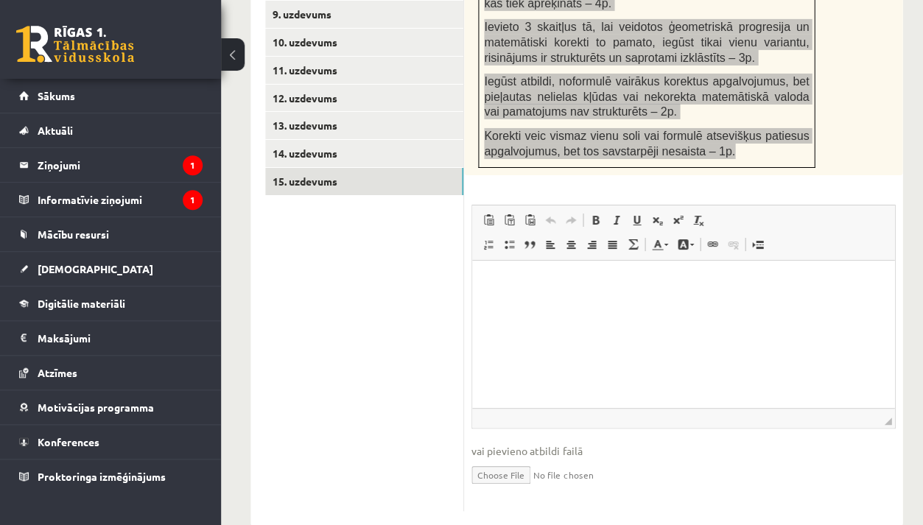
click at [550, 306] on html at bounding box center [683, 283] width 422 height 45
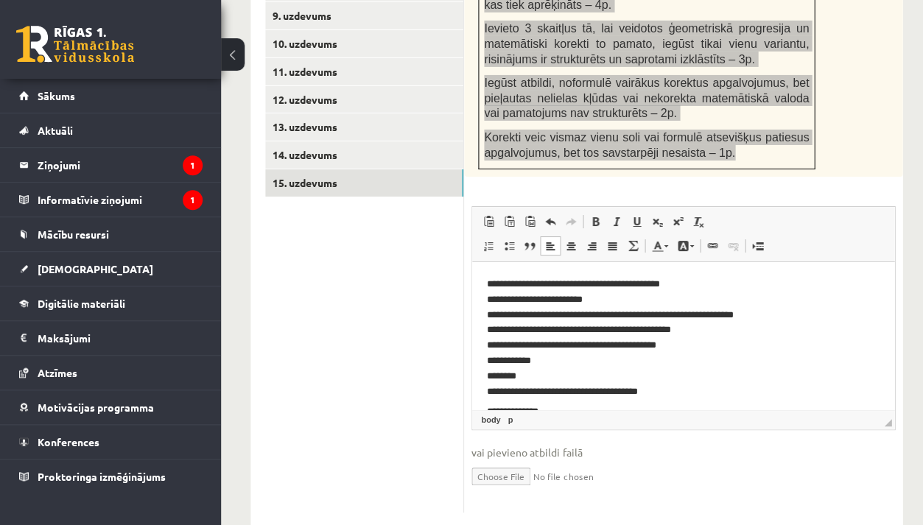
scroll to position [0, 0]
click at [602, 285] on p "**********" at bounding box center [683, 336] width 392 height 118
drag, startPoint x: 489, startPoint y: 297, endPoint x: 617, endPoint y: 300, distance: 128.2
click at [617, 300] on p "**********" at bounding box center [683, 336] width 392 height 118
click at [617, 303] on p "**********" at bounding box center [683, 336] width 392 height 118
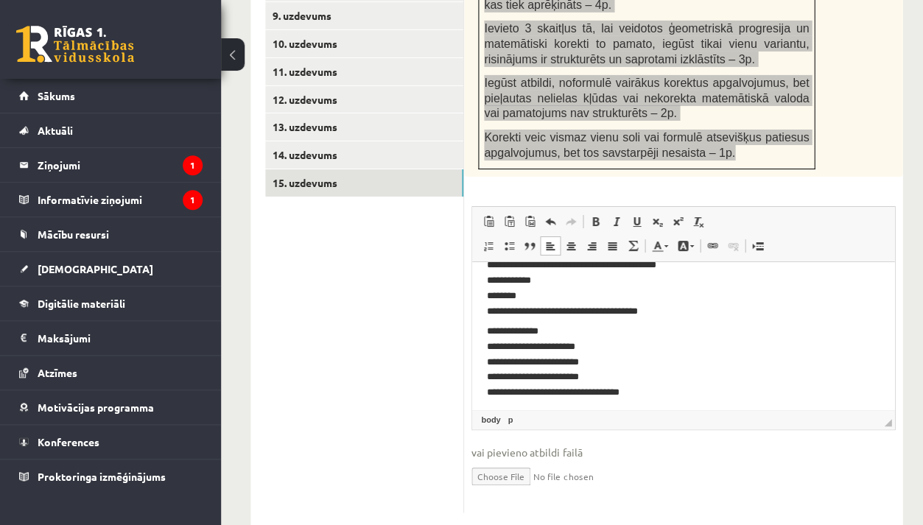
scroll to position [81, 0]
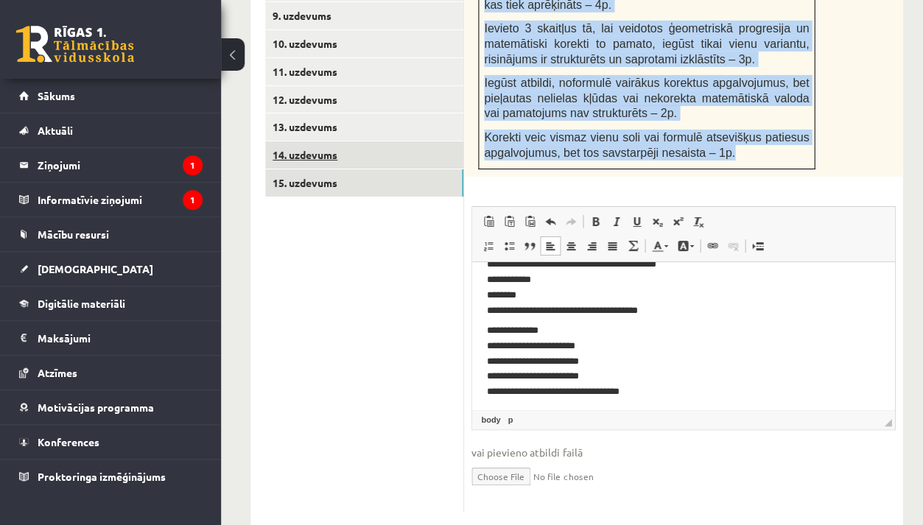
click at [287, 141] on link "14. uzdevums" at bounding box center [364, 154] width 198 height 27
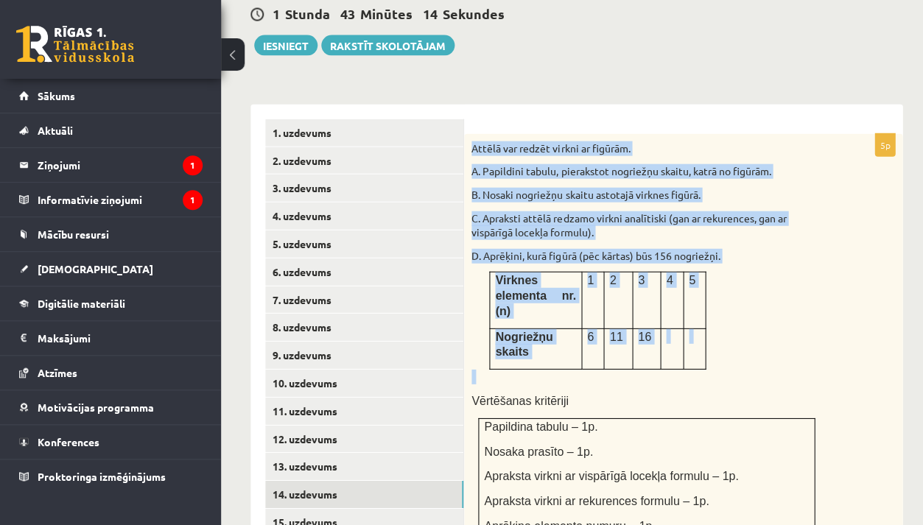
scroll to position [598, 1]
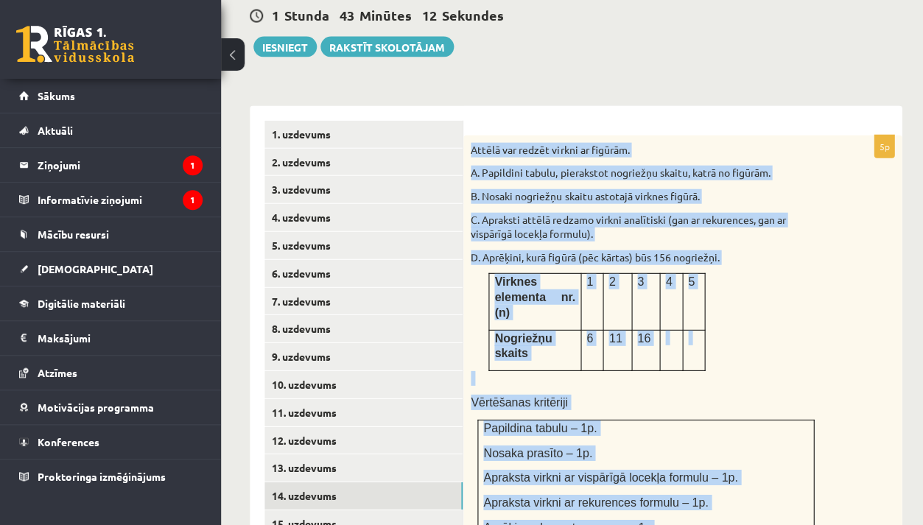
drag, startPoint x: 470, startPoint y: 71, endPoint x: 613, endPoint y: 511, distance: 463.1
click at [613, 511] on div "Attēlā var redzēt virkni ar figūrām. A. Papildini tabulu, pierakstot nogriežņu …" at bounding box center [682, 343] width 438 height 417
copy div "Attēlā var redzēt virkni ar figūrām. A. Papildini tabulu, pierakstot nogriežņu …"
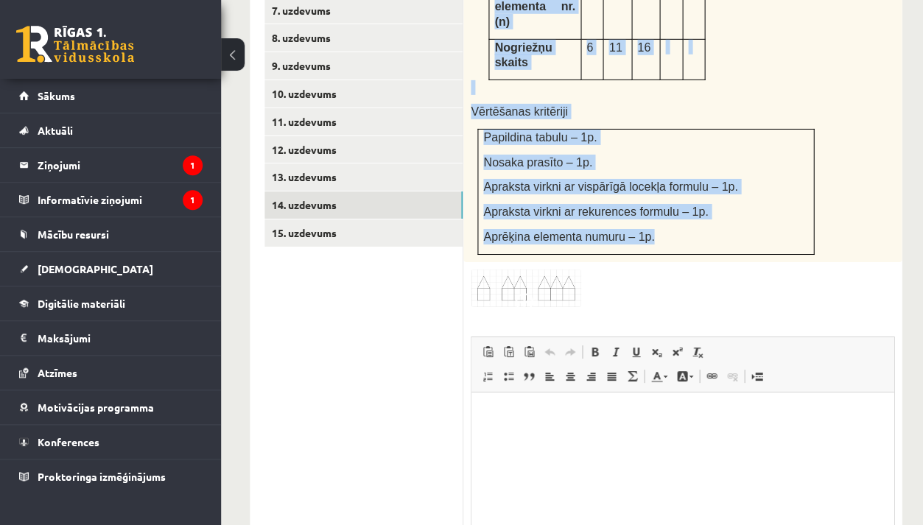
scroll to position [914, 1]
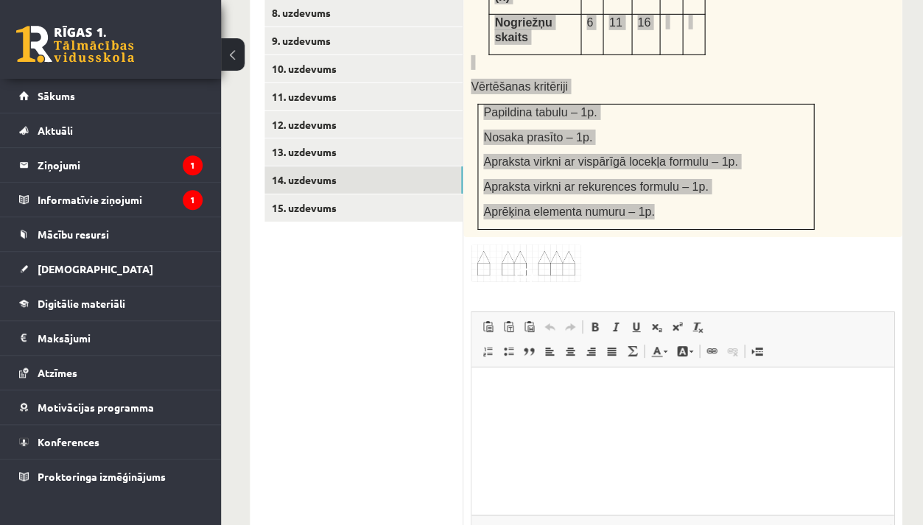
drag, startPoint x: 1003, startPoint y: 741, endPoint x: 532, endPoint y: 404, distance: 578.8
click at [532, 404] on html at bounding box center [682, 389] width 422 height 45
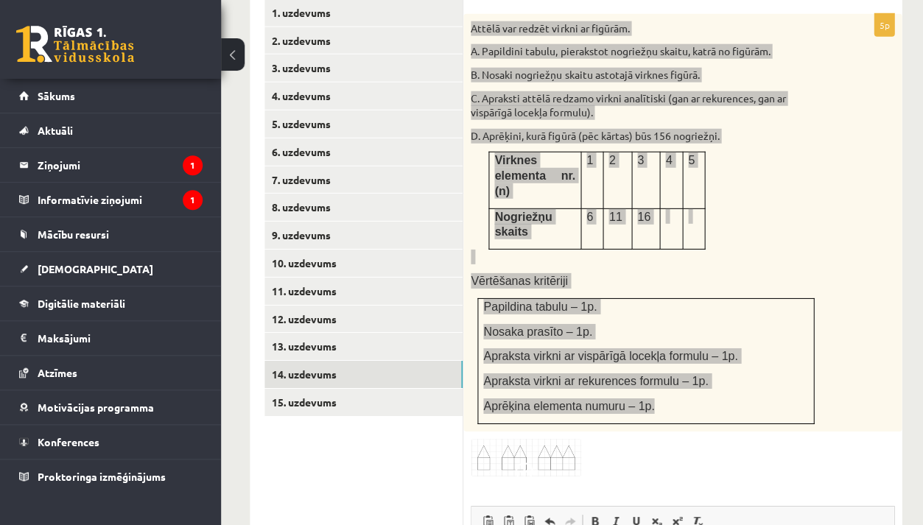
scroll to position [682, 1]
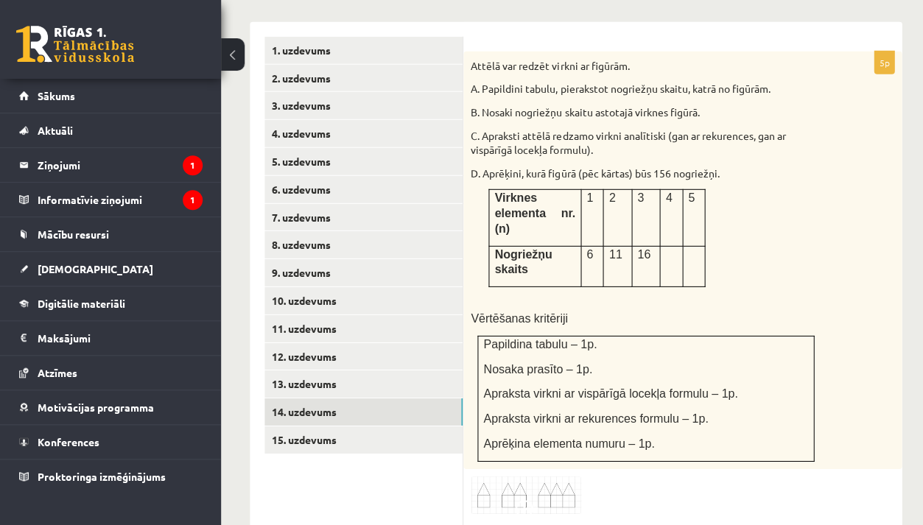
click at [523, 441] on div "5p Attēlā var redzēt virkni ar figūrām. A. Papildini tabulu, pierakstot nogriež…" at bounding box center [682, 451] width 438 height 798
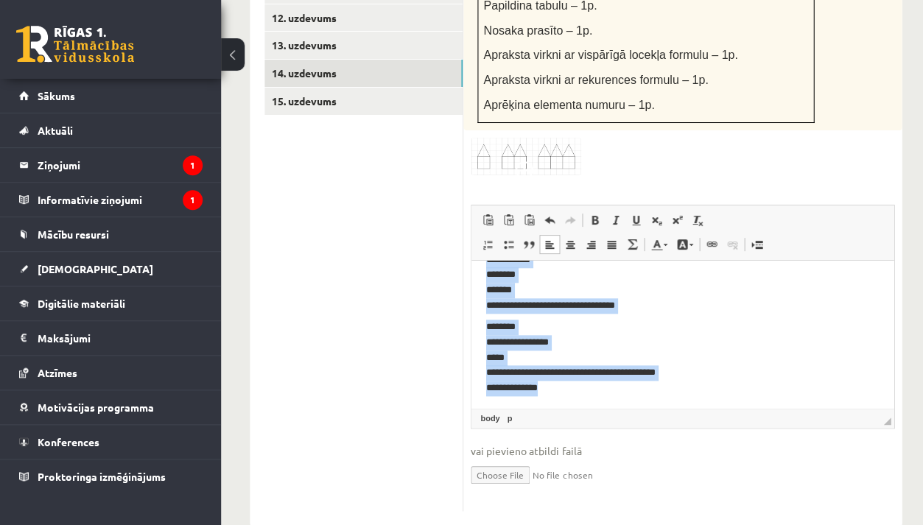
scroll to position [4, 0]
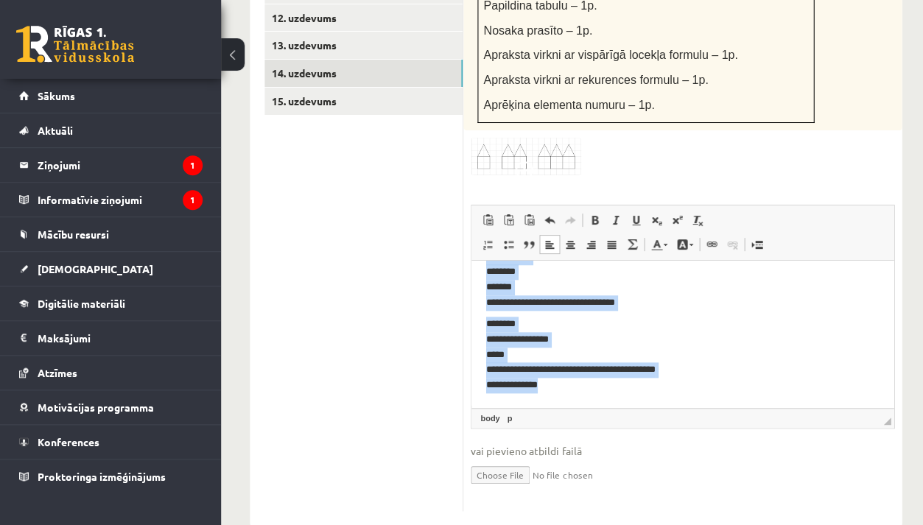
drag, startPoint x: 484, startPoint y: 275, endPoint x: 621, endPoint y: 515, distance: 275.7
click at [621, 405] on html "**********" at bounding box center [682, 179] width 422 height 451
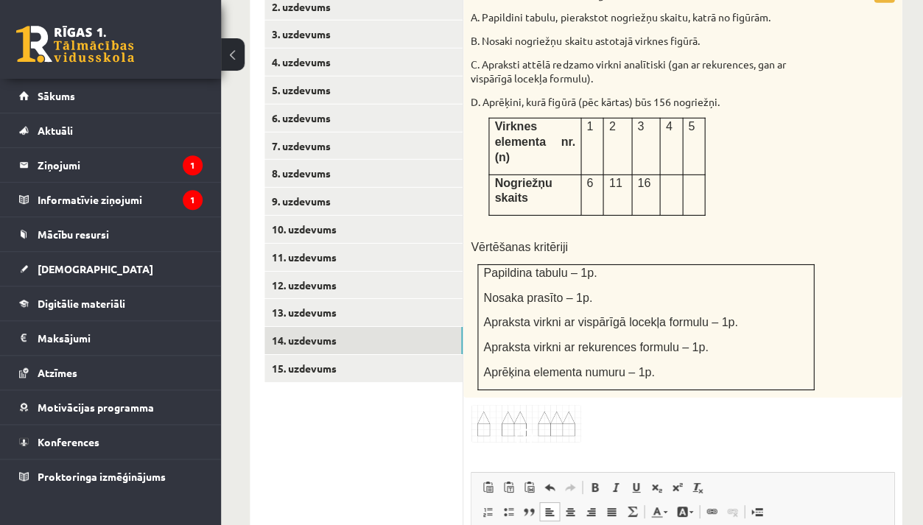
scroll to position [647, 1]
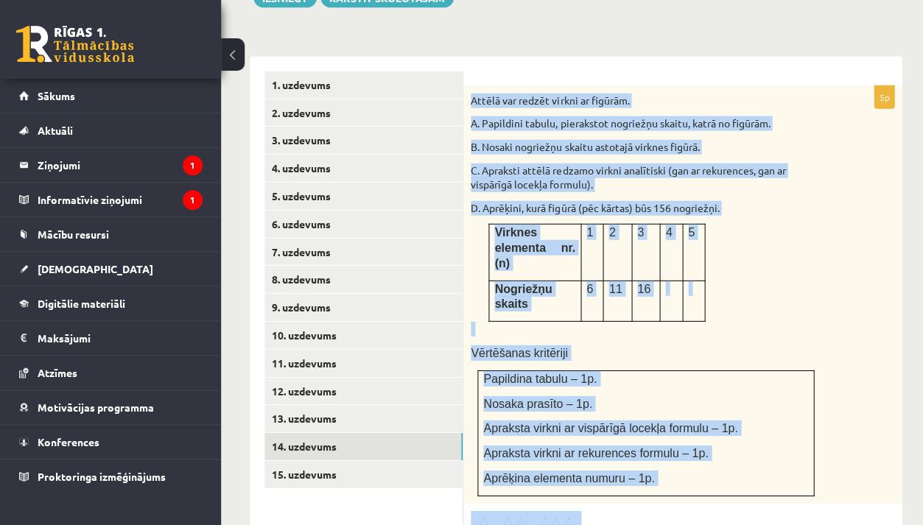
drag, startPoint x: 468, startPoint y: 73, endPoint x: 549, endPoint y: 501, distance: 436.2
click at [549, 501] on div "5p Attēlā var redzēt virkni ar figūrām. A. Papildini tabulu, pierakstot nogriež…" at bounding box center [682, 485] width 438 height 798
copy div "Attēlā var redzēt virkni ar figūrām. A. Papildini tabulu, pierakstot nogriežņu …"
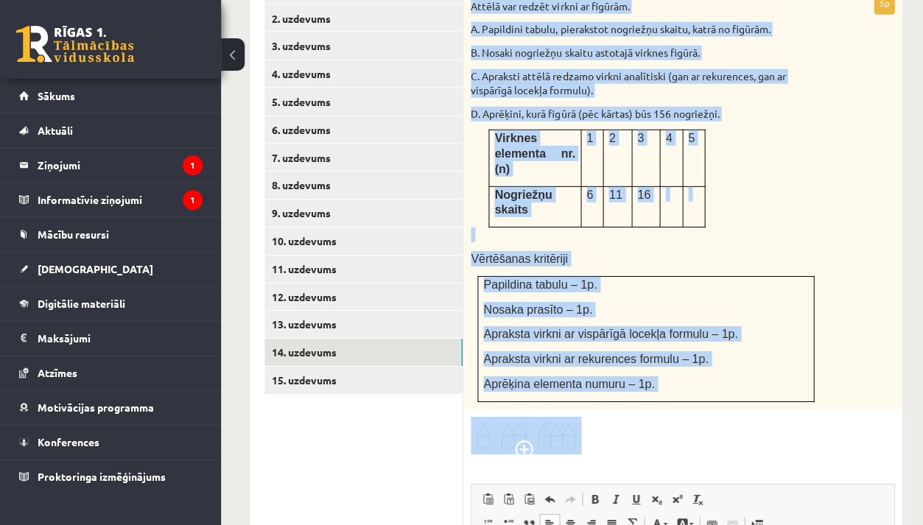
scroll to position [987, 1]
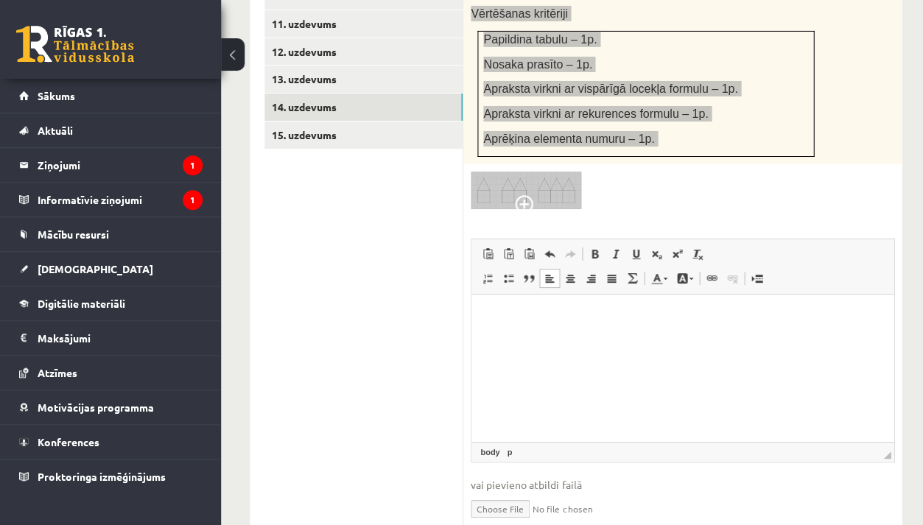
click at [513, 328] on html at bounding box center [682, 314] width 422 height 44
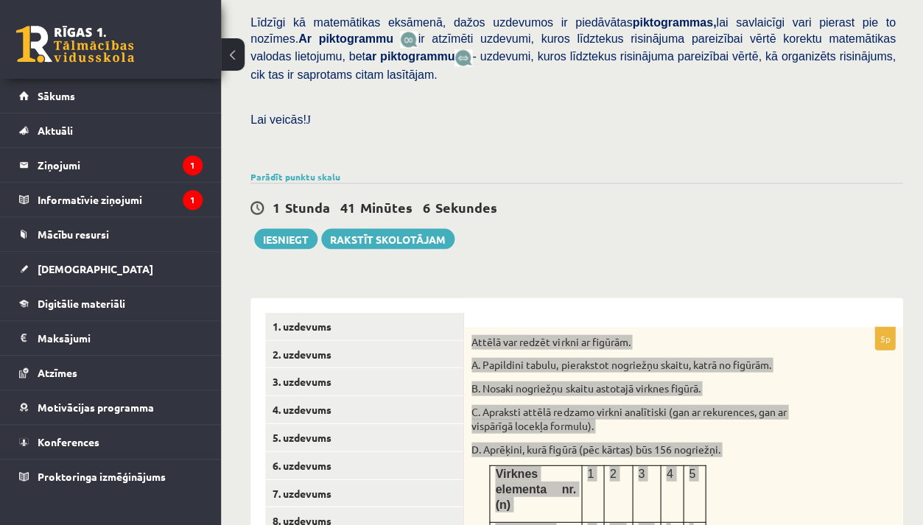
scroll to position [445, 0]
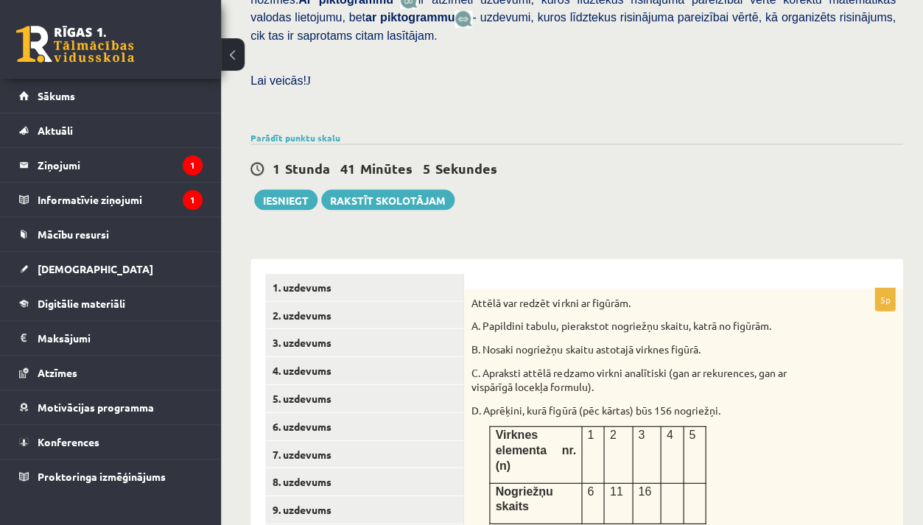
click at [590, 426] on td "1" at bounding box center [592, 454] width 22 height 56
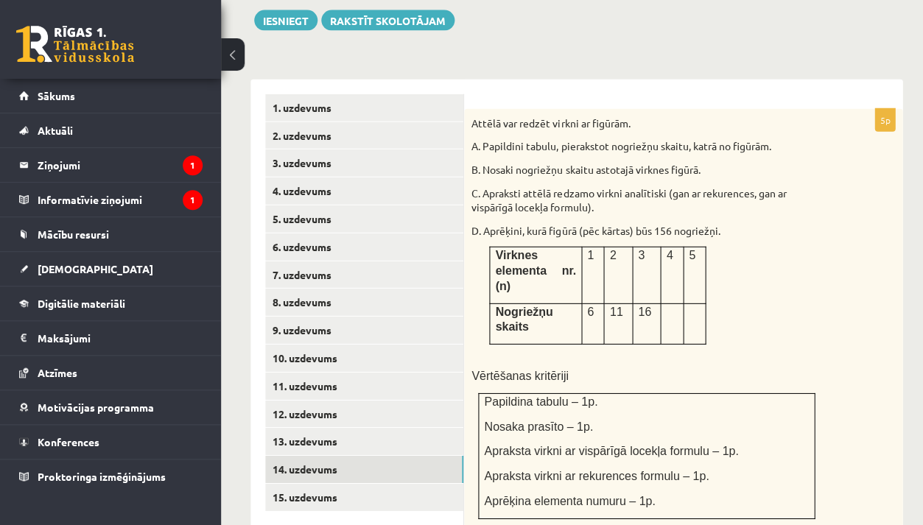
scroll to position [644, 0]
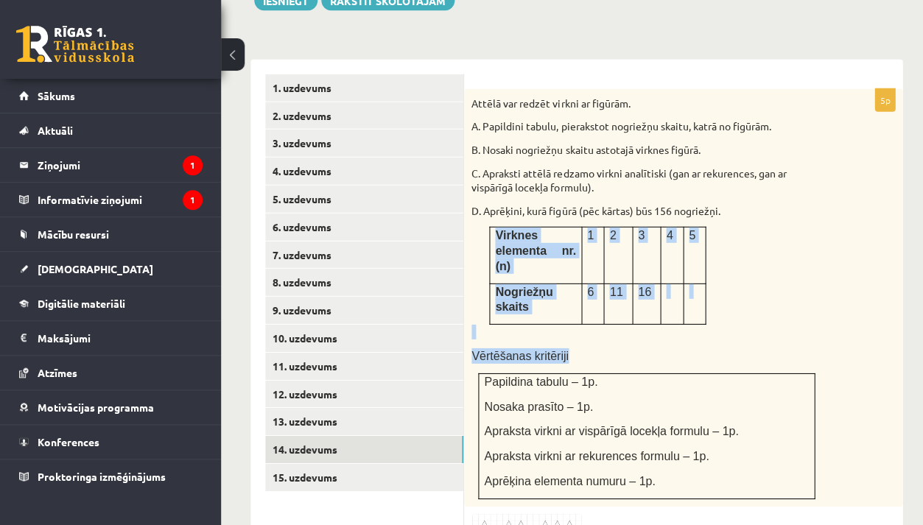
drag, startPoint x: 487, startPoint y: 205, endPoint x: 595, endPoint y: 334, distance: 167.2
click at [595, 334] on div "Attēlā var redzēt virkni ar figūrām. A. Papildini tabulu, pierakstot nogriežņu …" at bounding box center [683, 297] width 438 height 417
copy div "Virknes elementa nr.(n) 1 2 3 4 5 Nogriežņu skaits 6 11 16 Vērtēšanas kritēriji"
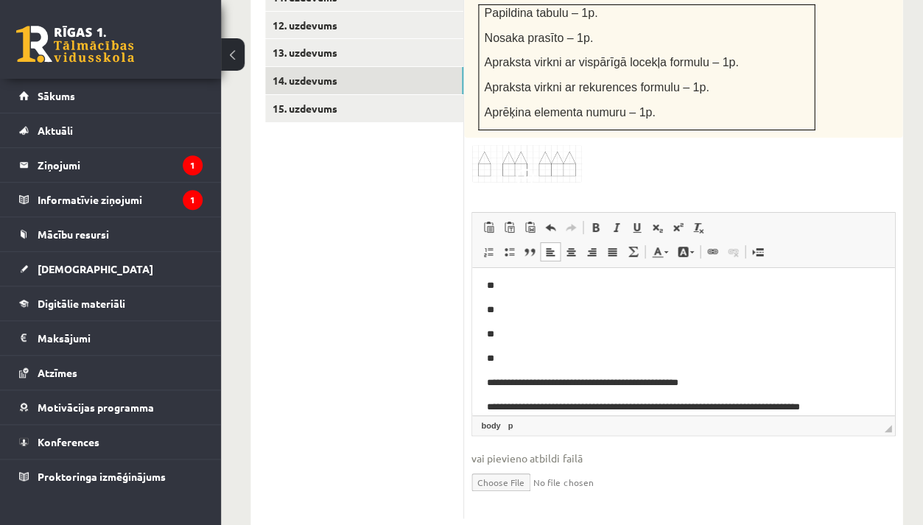
scroll to position [229, 0]
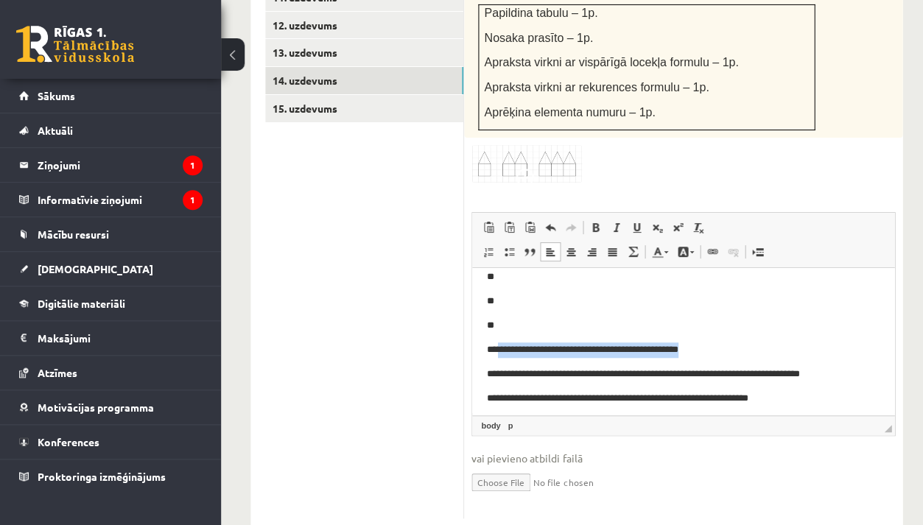
drag, startPoint x: 970, startPoint y: 584, endPoint x: 733, endPoint y: 348, distance: 335.3
click at [733, 348] on p "**********" at bounding box center [683, 349] width 393 height 15
click at [485, 372] on html "**********" at bounding box center [683, 459] width 422 height 846
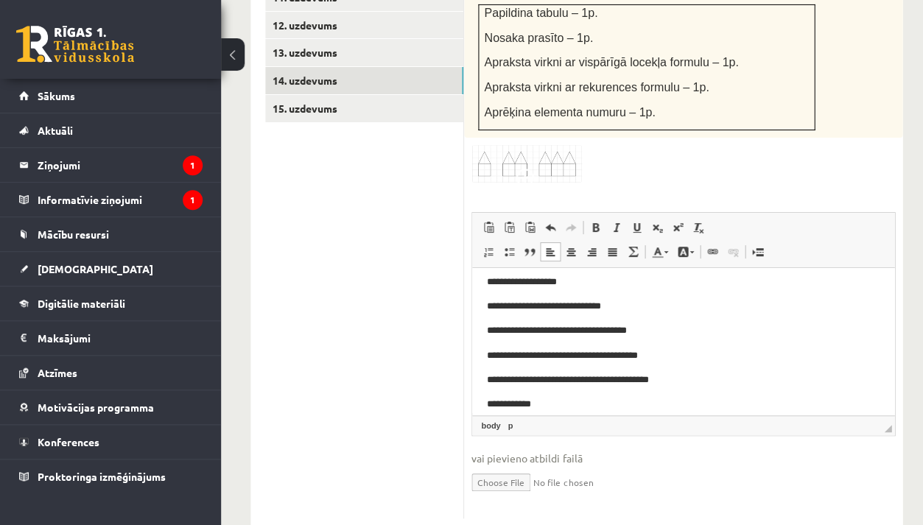
scroll to position [468, 0]
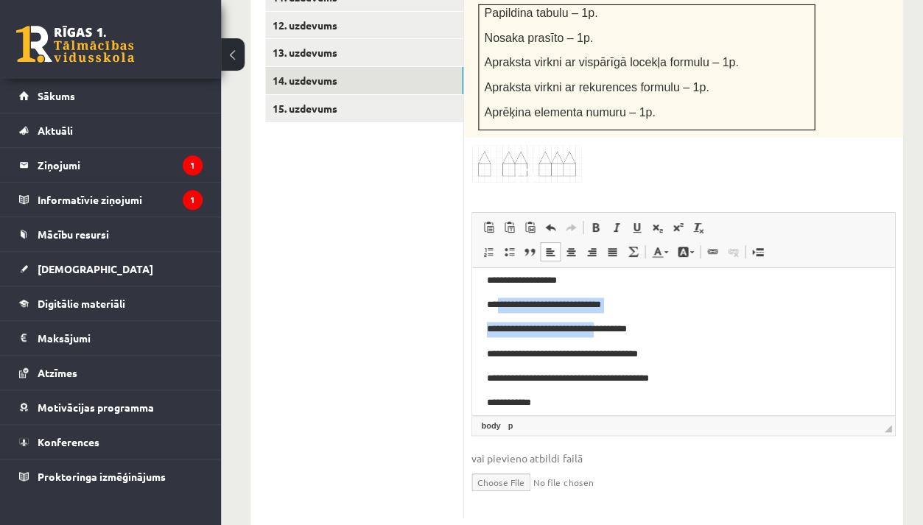
drag, startPoint x: 501, startPoint y: 302, endPoint x: 609, endPoint y: 320, distance: 109.7
click at [609, 320] on body "**********" at bounding box center [683, 208] width 392 height 792
click at [485, 328] on html "**********" at bounding box center [683, 208] width 422 height 822
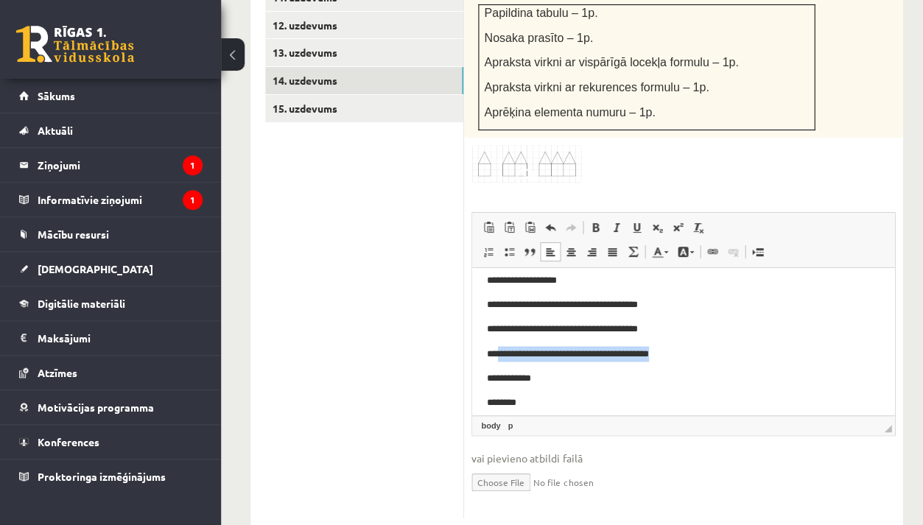
drag, startPoint x: 501, startPoint y: 353, endPoint x: 684, endPoint y: 353, distance: 183.3
click at [684, 353] on p "**********" at bounding box center [683, 353] width 393 height 15
click at [487, 379] on p "**********" at bounding box center [683, 377] width 393 height 15
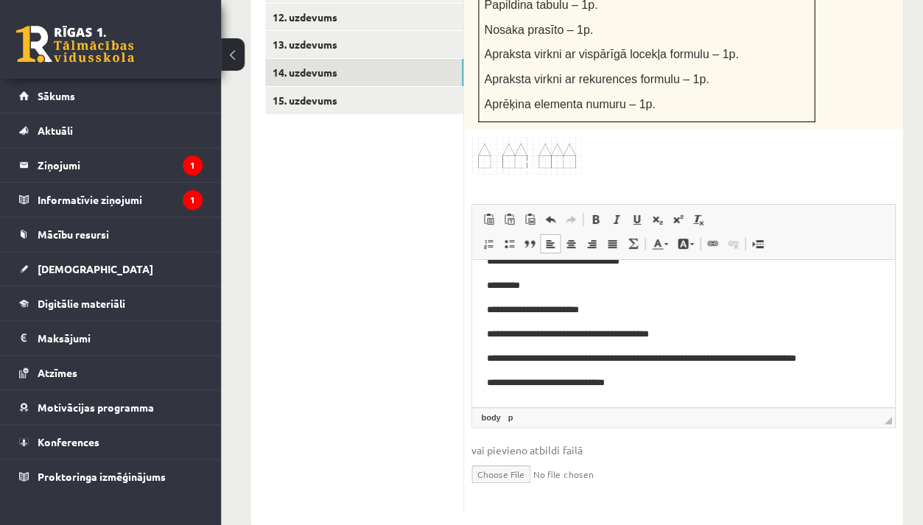
scroll to position [1020, 0]
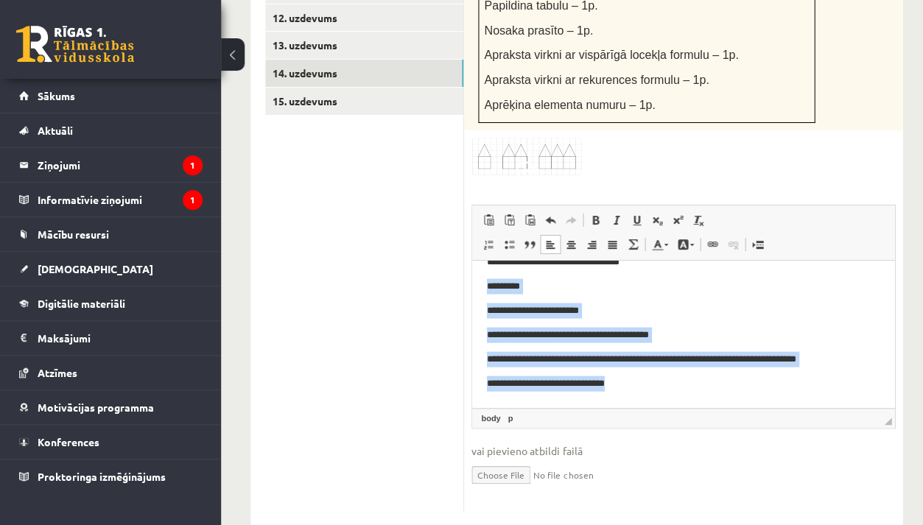
drag, startPoint x: 486, startPoint y: 283, endPoint x: 572, endPoint y: 446, distance: 184.8
click at [572, 406] on html "**********" at bounding box center [683, 19] width 422 height 773
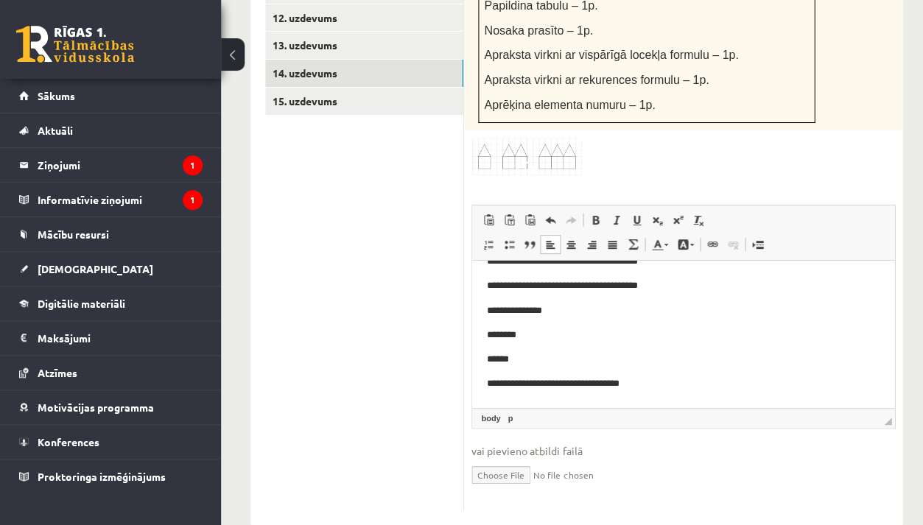
scroll to position [504, 0]
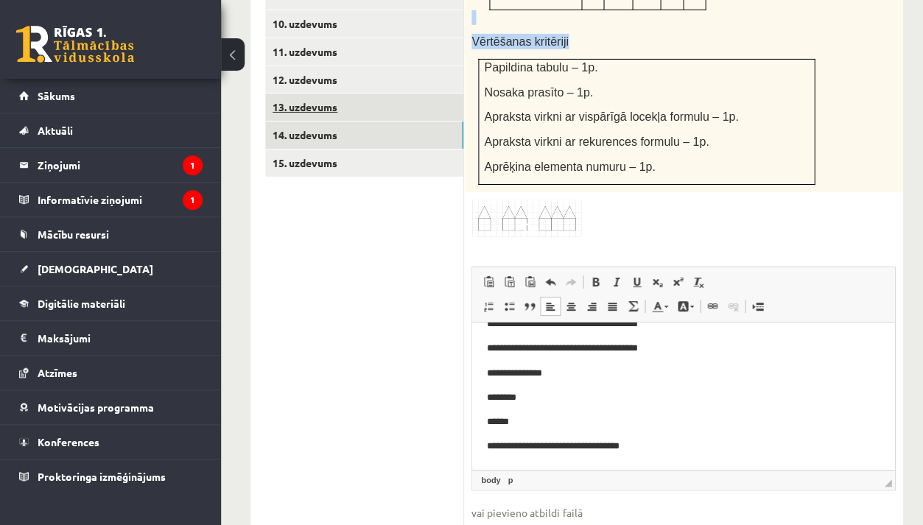
click at [339, 94] on link "13. uzdevums" at bounding box center [364, 107] width 198 height 27
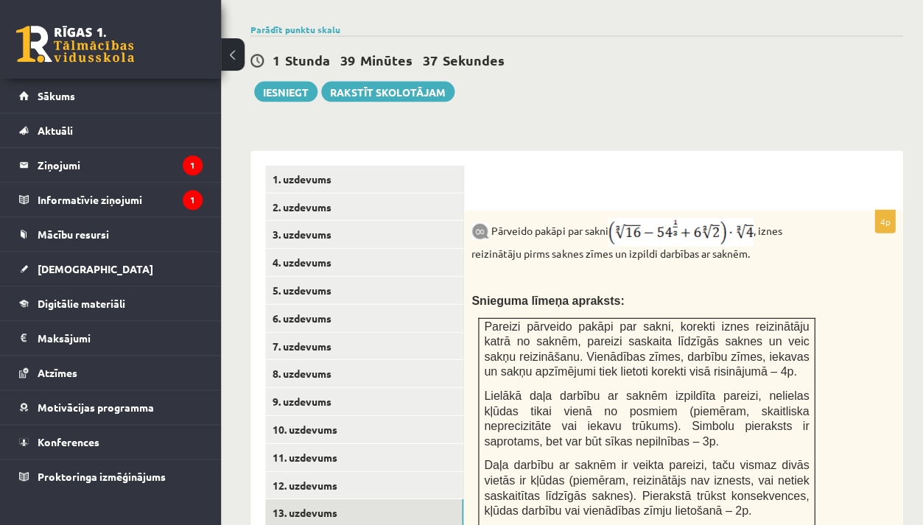
scroll to position [555, 0]
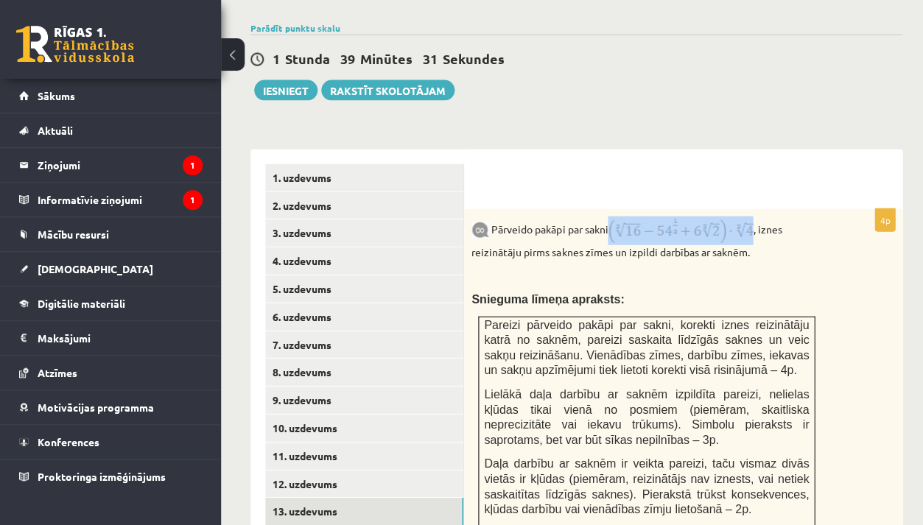
drag, startPoint x: 609, startPoint y: 209, endPoint x: 714, endPoint y: 207, distance: 105.3
click at [714, 216] on p "Pārveido pakāpi par sakni , iznes reizinātāju pirms saknes zīmes un izpildi dar…" at bounding box center [646, 237] width 350 height 43
click at [712, 264] on div "Pārveido pakāpi par sakni , iznes reizinātāju pirms saknes zīmes un izpildi dar…" at bounding box center [683, 412] width 438 height 409
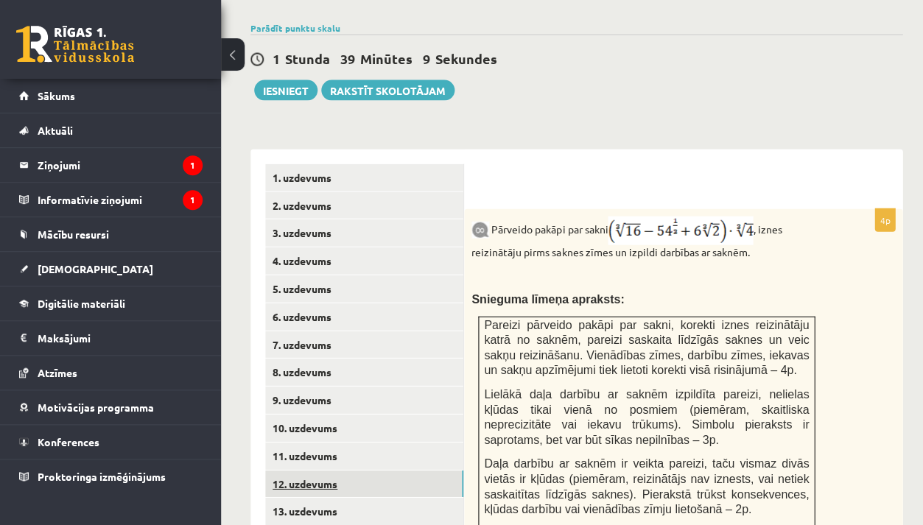
click at [368, 470] on link "12. uzdevums" at bounding box center [364, 483] width 198 height 27
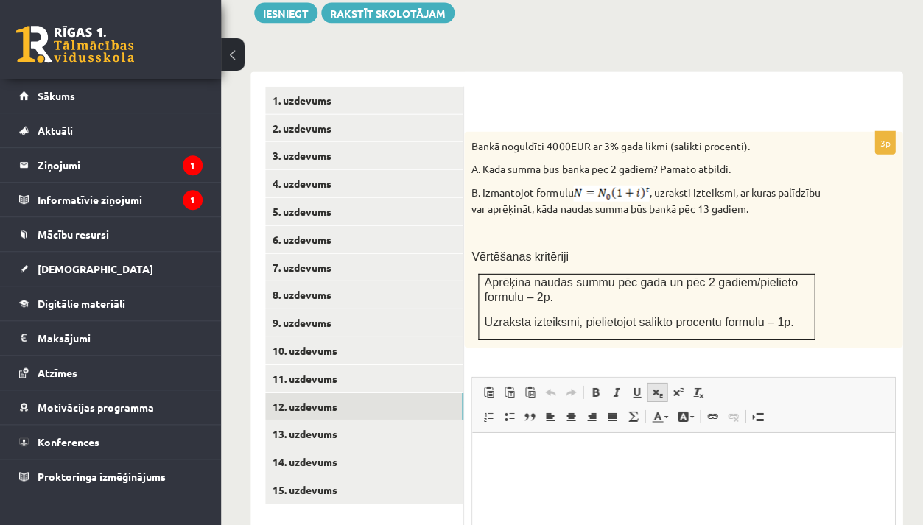
scroll to position [643, 0]
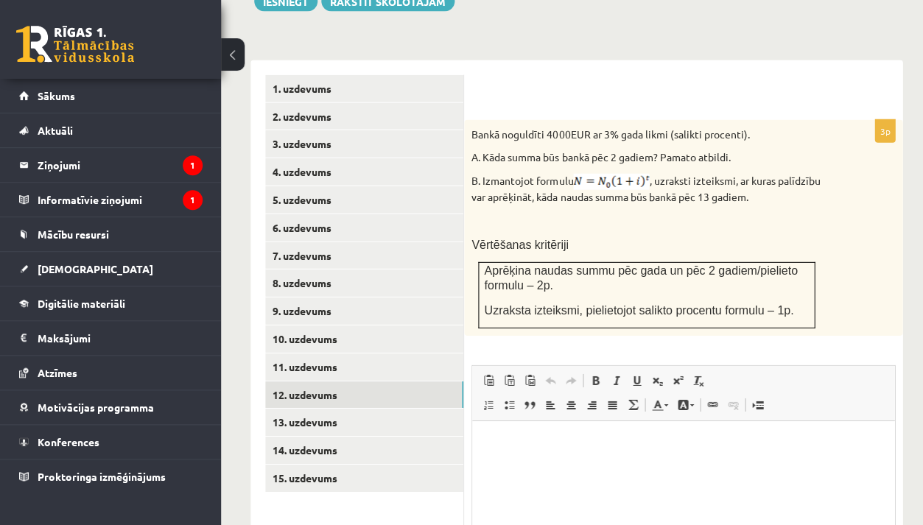
click at [620, 458] on html at bounding box center [683, 443] width 422 height 45
click at [412, 437] on link "14. uzdevums" at bounding box center [364, 450] width 198 height 27
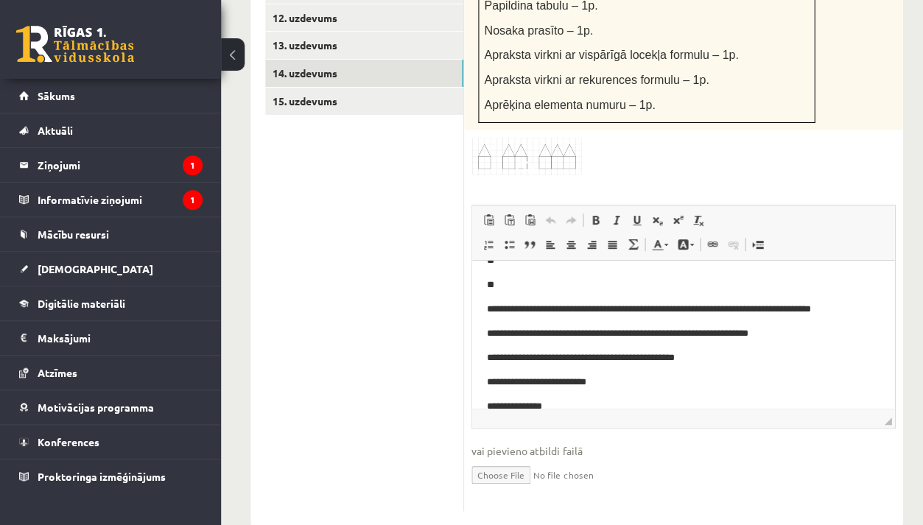
scroll to position [279, 0]
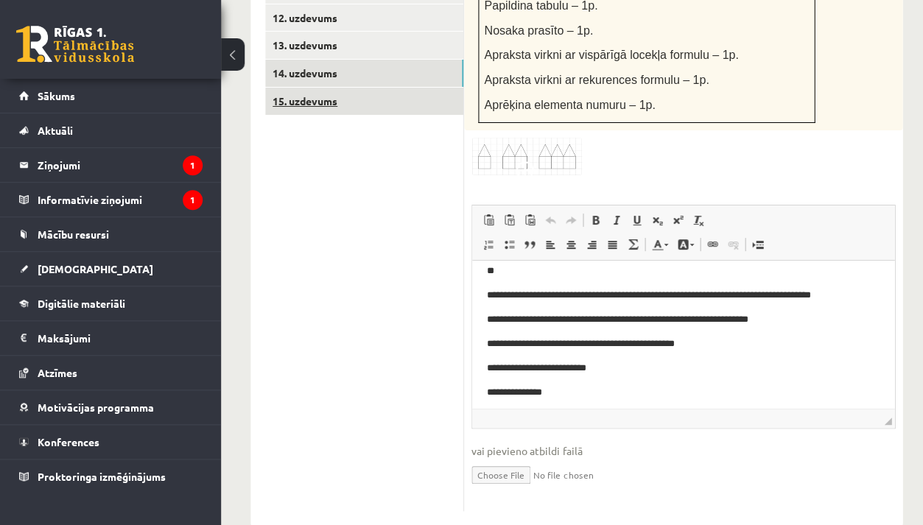
click at [348, 88] on link "15. uzdevums" at bounding box center [364, 101] width 198 height 27
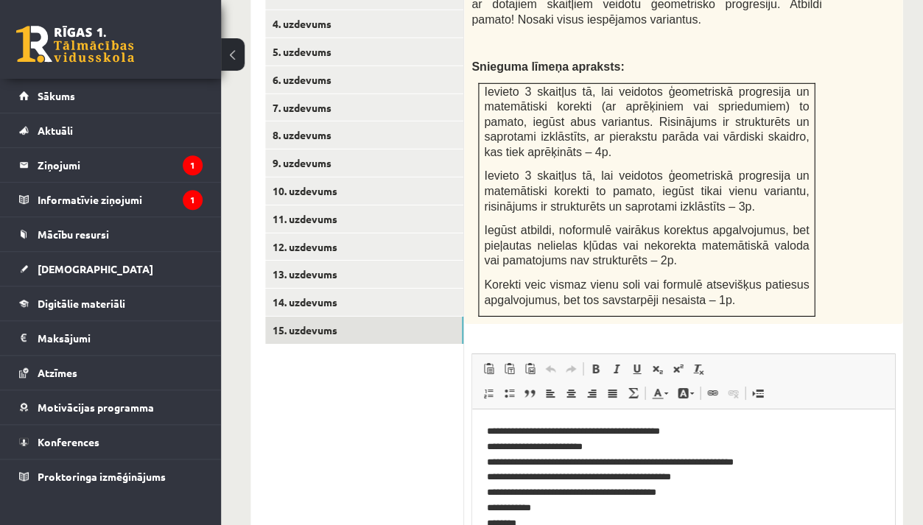
scroll to position [0, 0]
click at [289, 289] on link "14. uzdevums" at bounding box center [364, 302] width 198 height 27
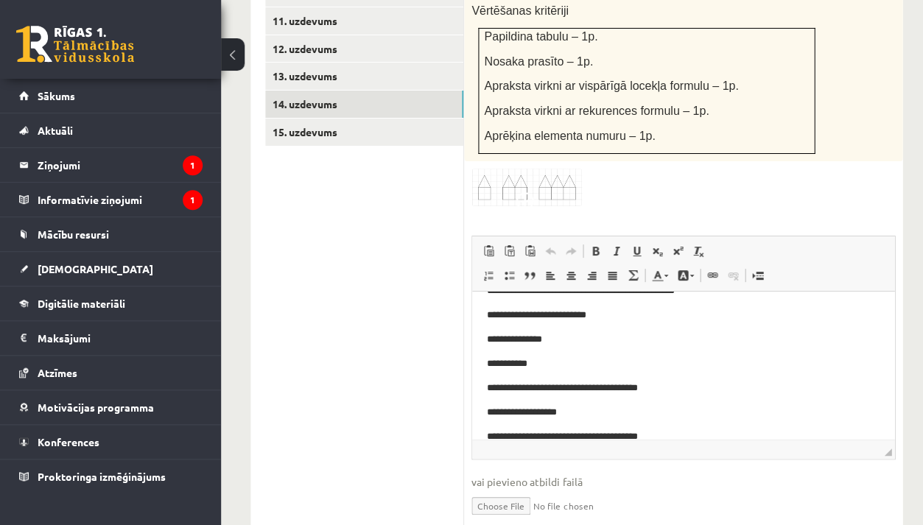
scroll to position [365, 0]
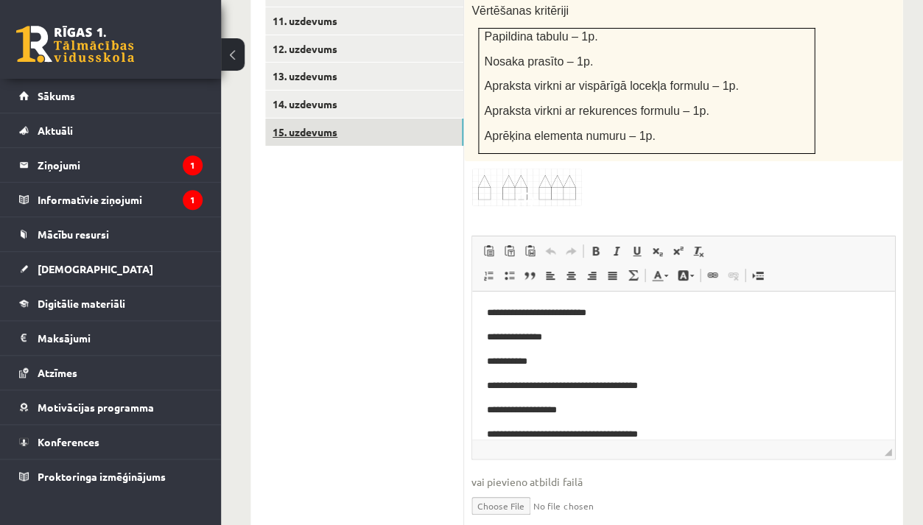
click at [341, 119] on link "15. uzdevums" at bounding box center [364, 132] width 198 height 27
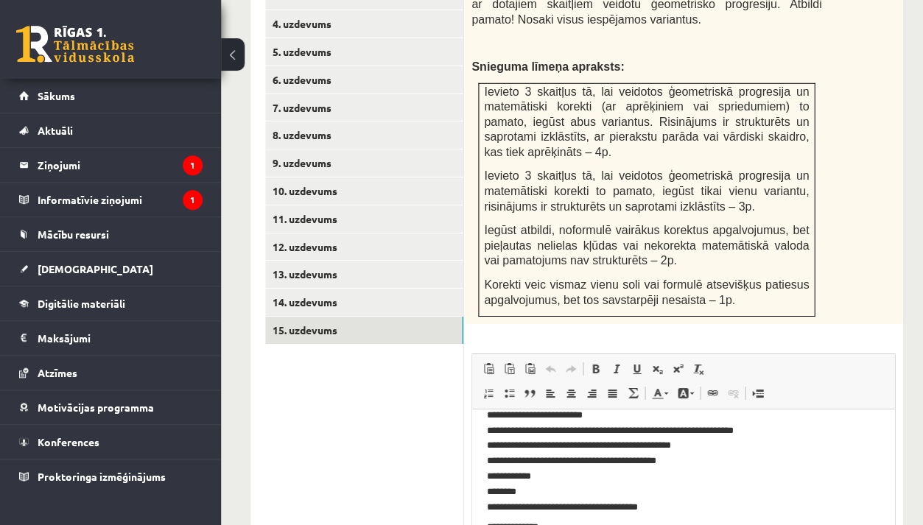
scroll to position [74, 0]
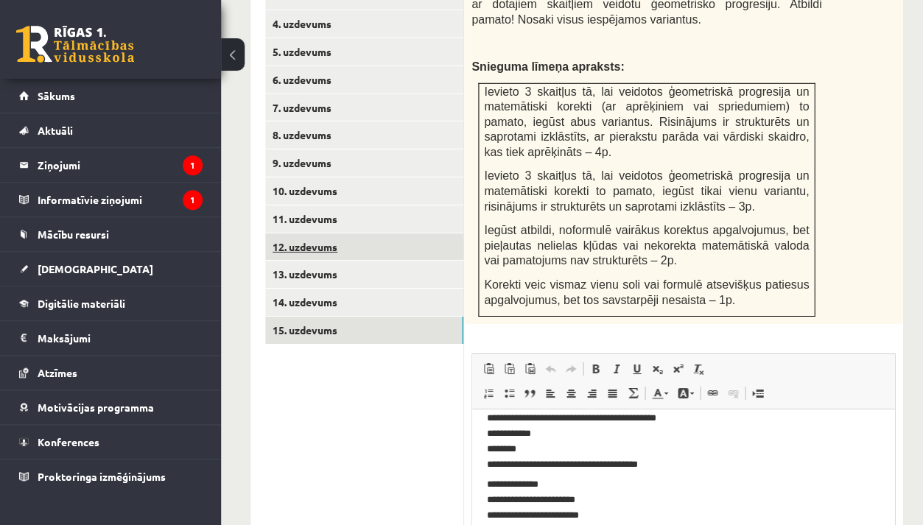
click at [397, 233] on link "12. uzdevums" at bounding box center [364, 246] width 198 height 27
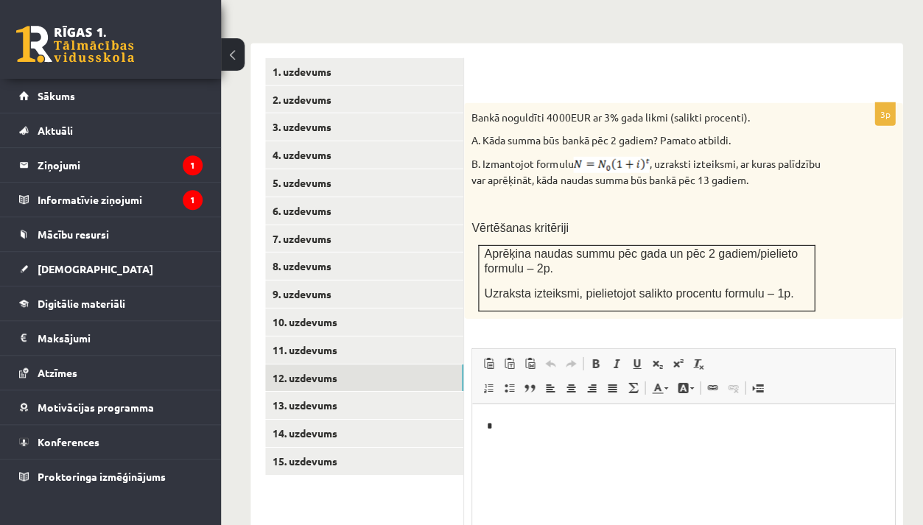
scroll to position [0, 0]
click at [543, 423] on p "*" at bounding box center [683, 426] width 393 height 15
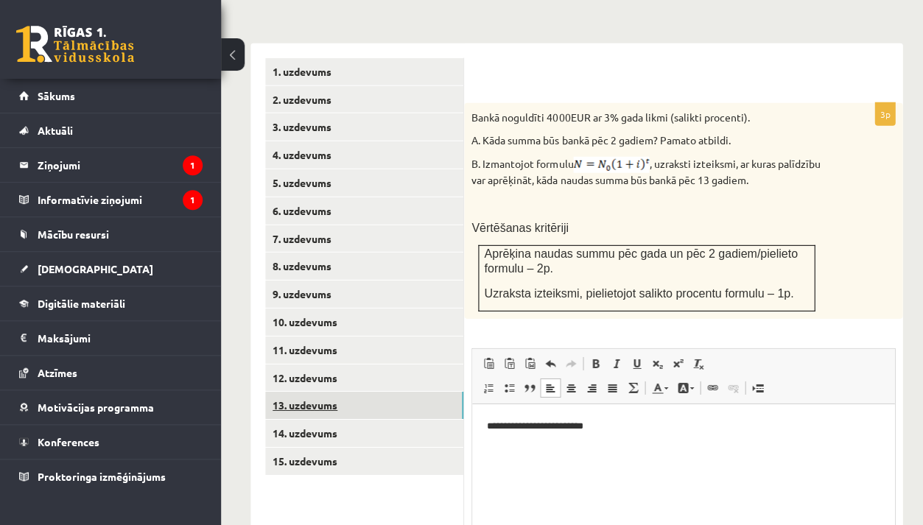
click at [355, 392] on link "13. uzdevums" at bounding box center [364, 405] width 198 height 27
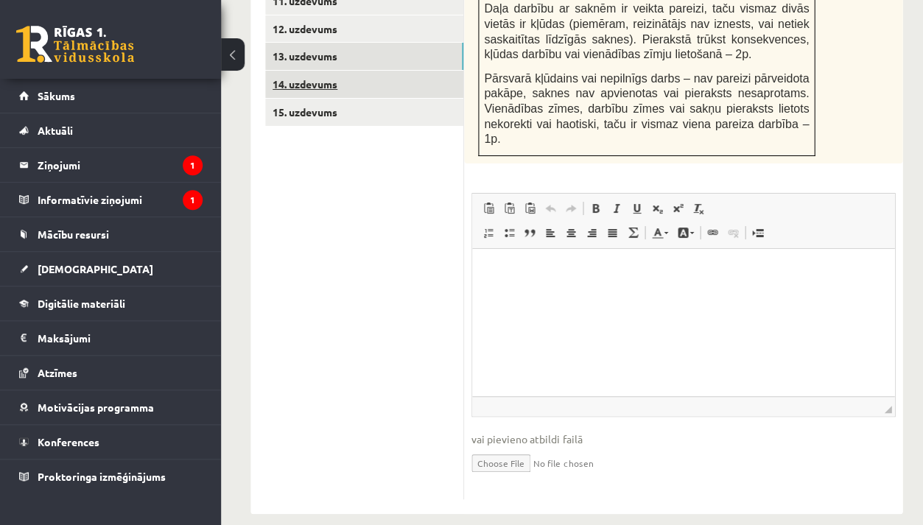
click at [348, 71] on link "14. uzdevums" at bounding box center [364, 84] width 198 height 27
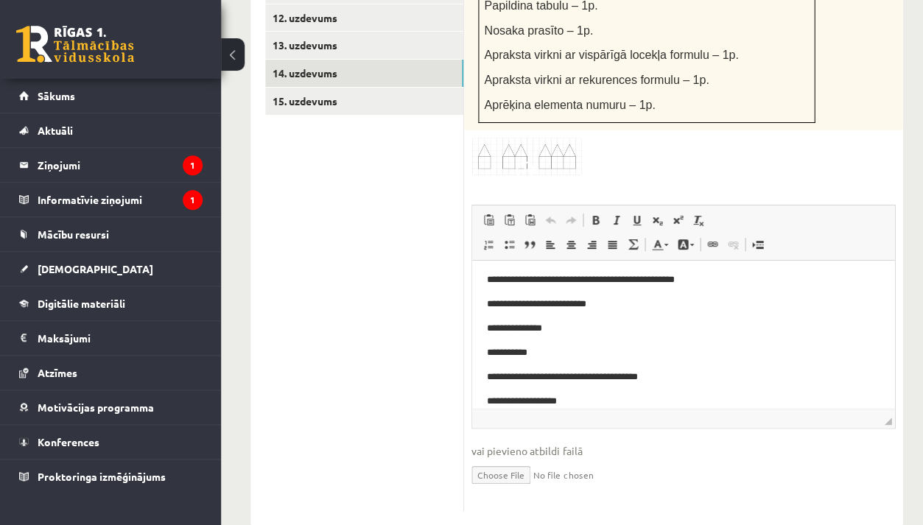
scroll to position [338, 0]
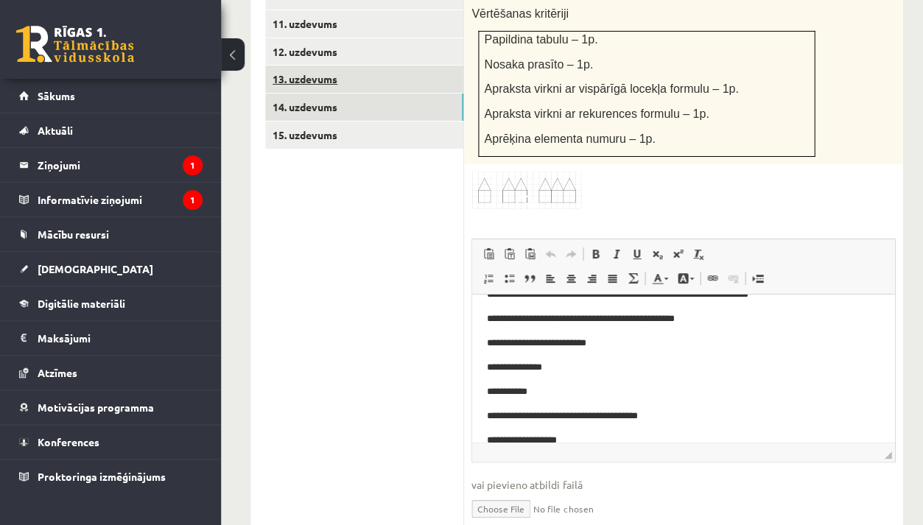
click at [334, 66] on link "13. uzdevums" at bounding box center [364, 79] width 198 height 27
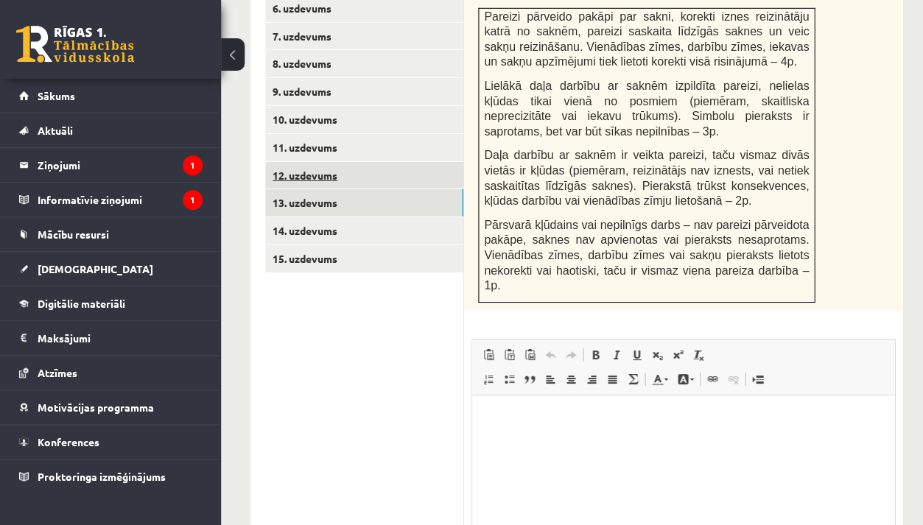
scroll to position [0, 0]
click at [364, 162] on link "12. uzdevums" at bounding box center [364, 175] width 198 height 27
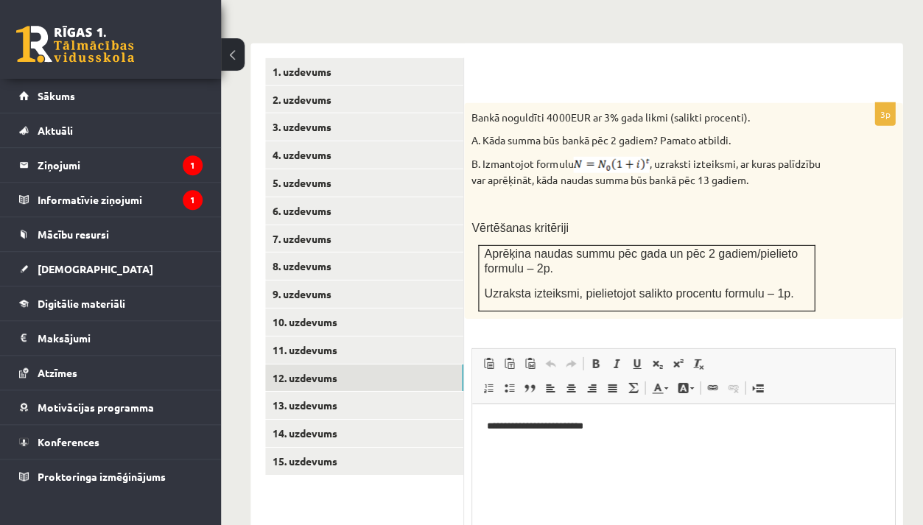
click at [554, 427] on p "**********" at bounding box center [683, 426] width 393 height 15
click at [588, 430] on p "**********" at bounding box center [683, 426] width 393 height 15
click at [597, 429] on p "**********" at bounding box center [683, 426] width 393 height 15
click at [496, 426] on p "**********" at bounding box center [683, 426] width 393 height 15
click at [486, 471] on html "**********" at bounding box center [683, 438] width 422 height 68
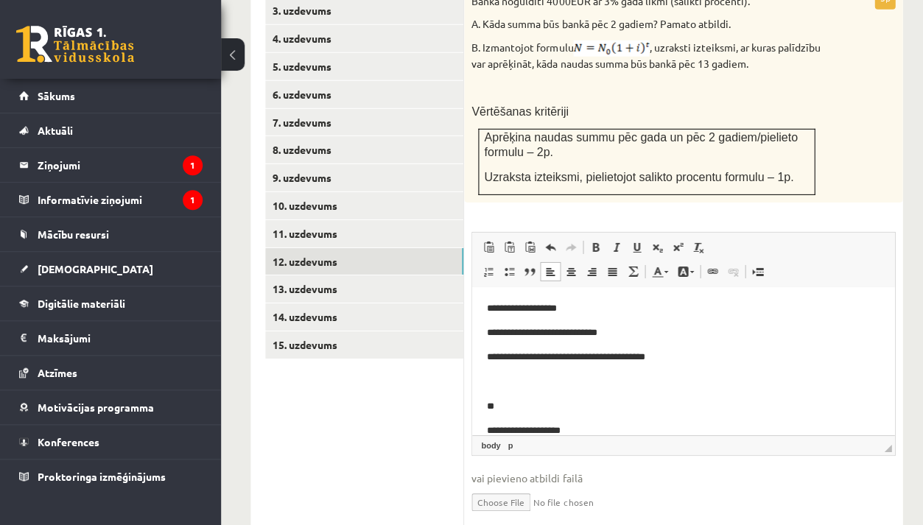
scroll to position [52, 0]
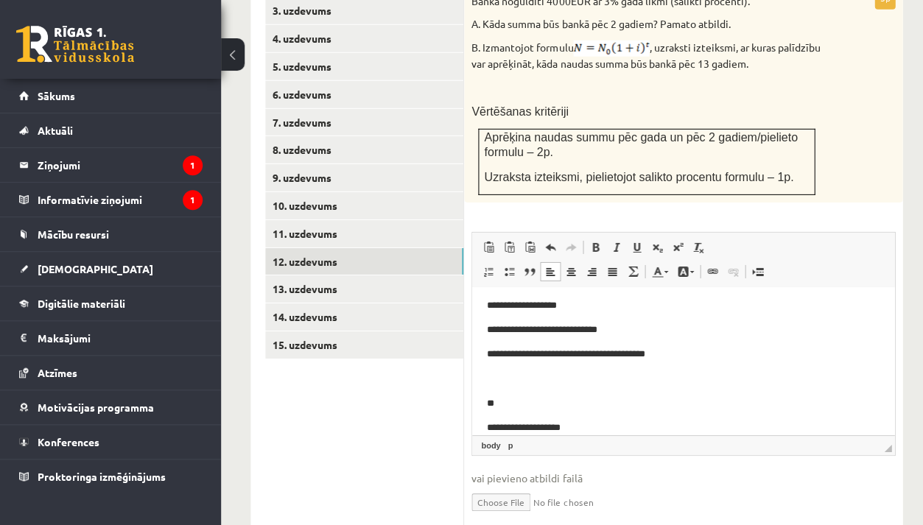
click at [523, 401] on p "**" at bounding box center [683, 403] width 393 height 15
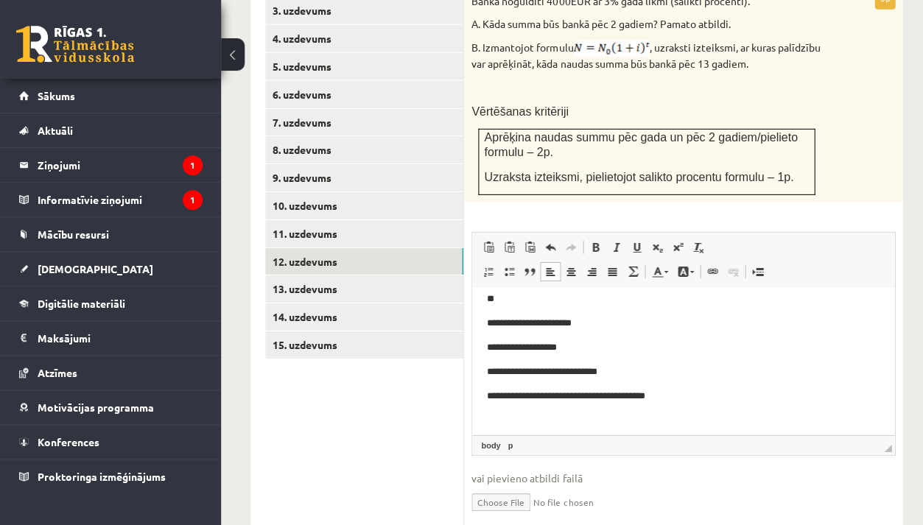
scroll to position [13, 0]
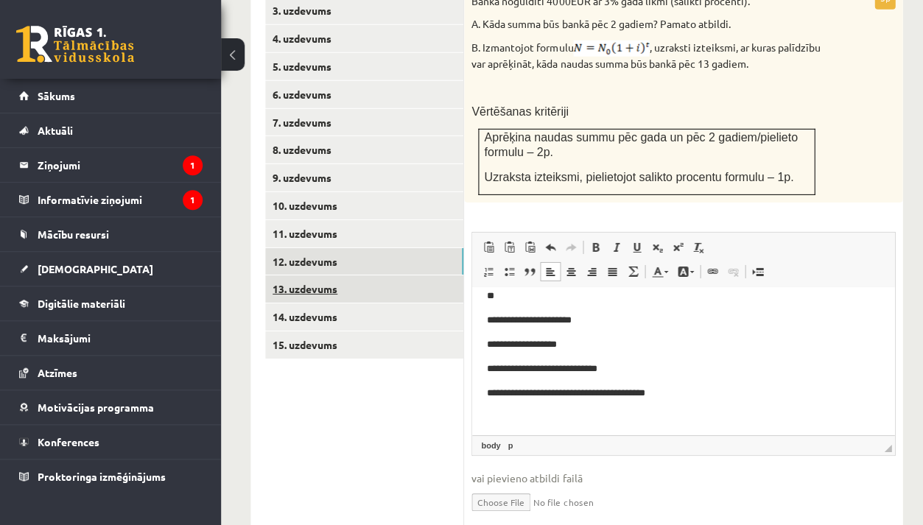
click at [344, 275] on link "13. uzdevums" at bounding box center [364, 288] width 198 height 27
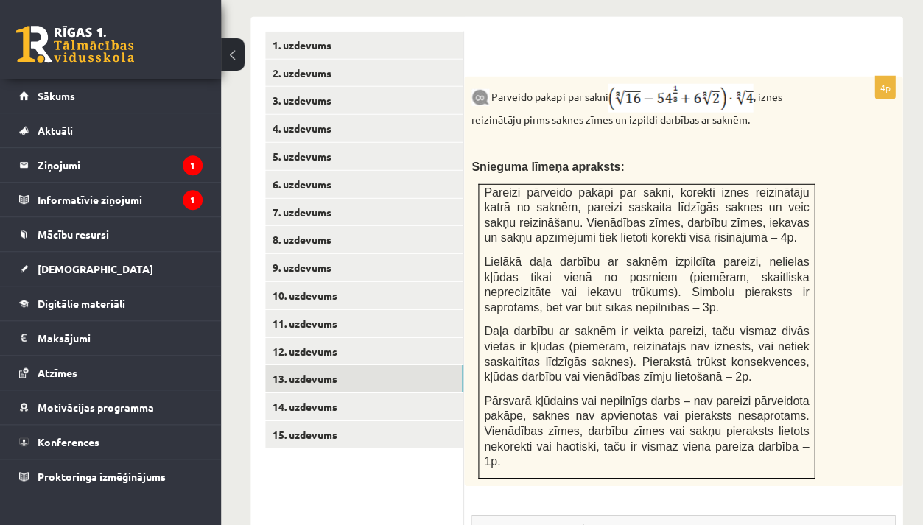
scroll to position [683, 0]
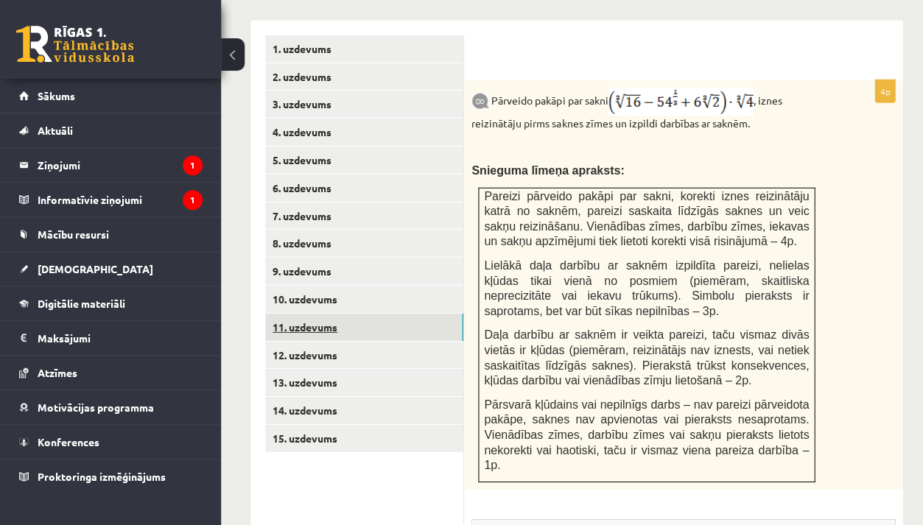
click at [381, 314] on link "11. uzdevums" at bounding box center [364, 327] width 198 height 27
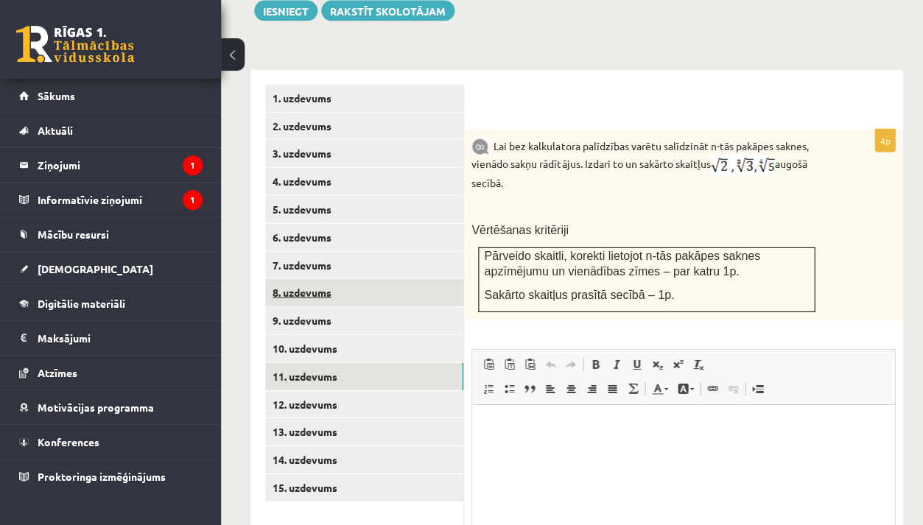
scroll to position [0, 0]
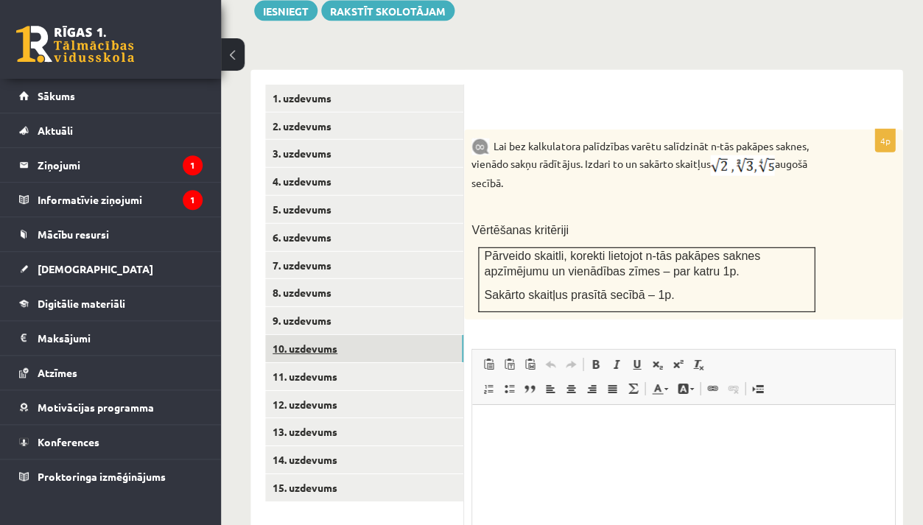
click at [344, 335] on link "10. uzdevums" at bounding box center [364, 348] width 198 height 27
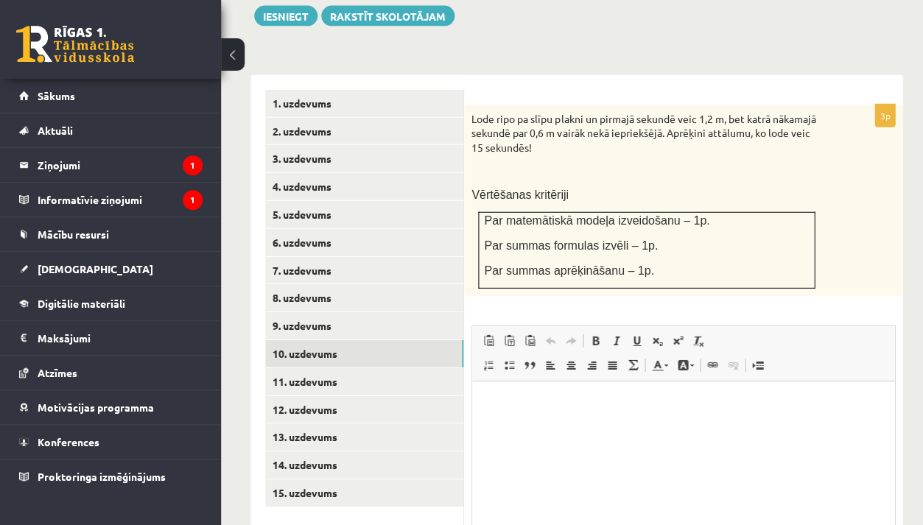
click at [323, 258] on ul "1. uzdevums 2. uzdevums 3. uzdevums 4. uzdevums 5. uzdevums 6. uzdevums 7. uzde…" at bounding box center [364, 361] width 199 height 542
click at [328, 312] on link "9. uzdevums" at bounding box center [364, 325] width 198 height 27
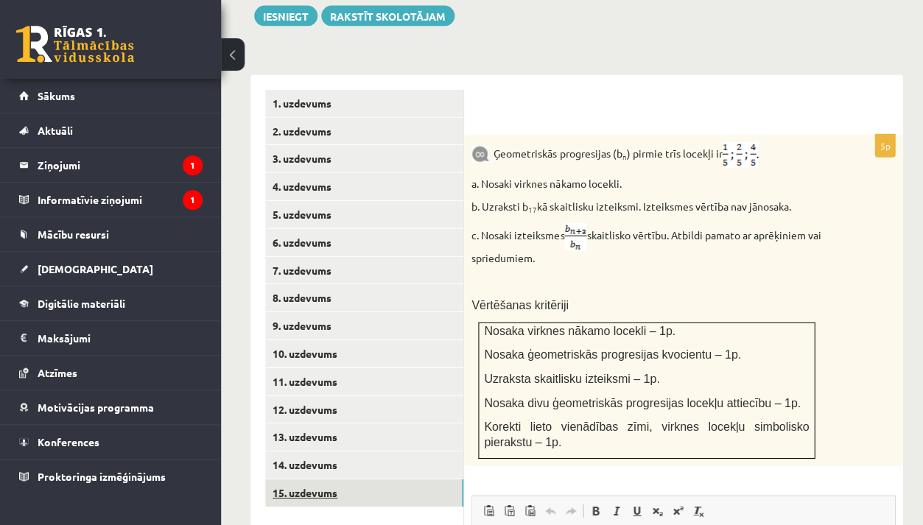
click at [295, 479] on link "15. uzdevums" at bounding box center [364, 492] width 198 height 27
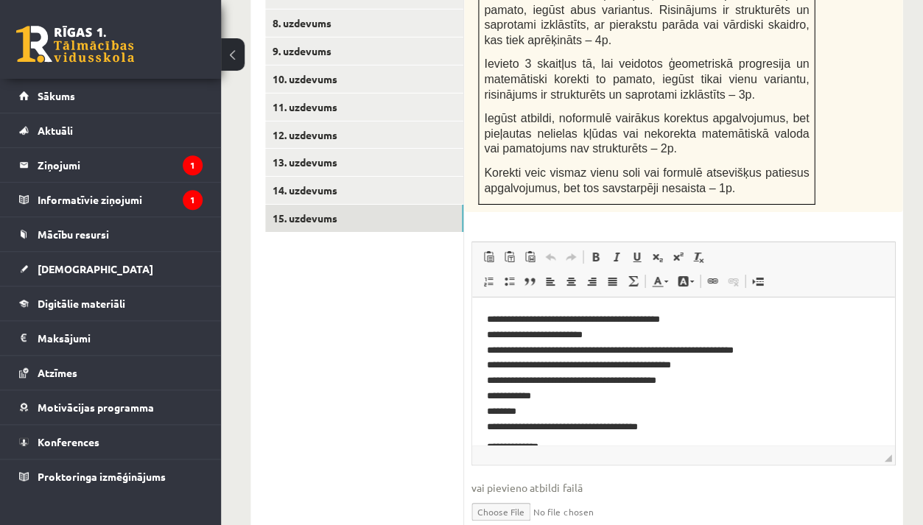
scroll to position [905, 0]
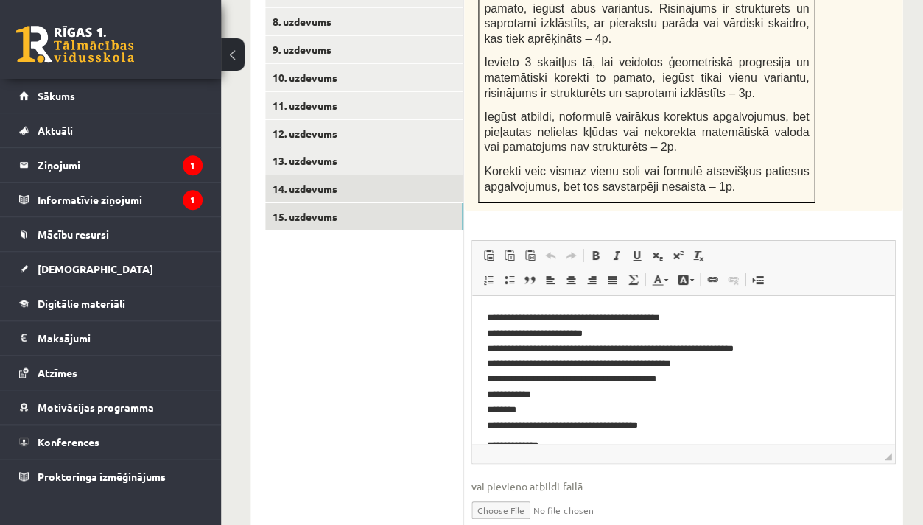
click at [395, 175] on link "14. uzdevums" at bounding box center [364, 188] width 198 height 27
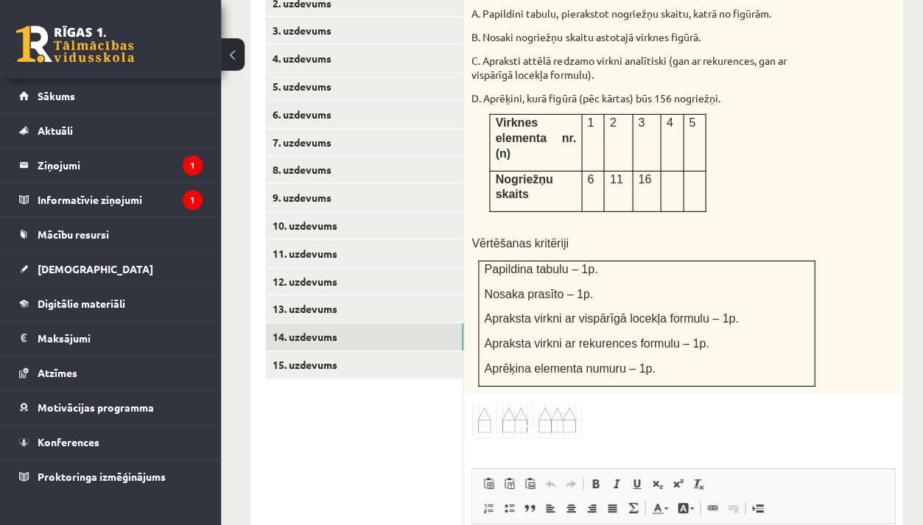
scroll to position [761, 0]
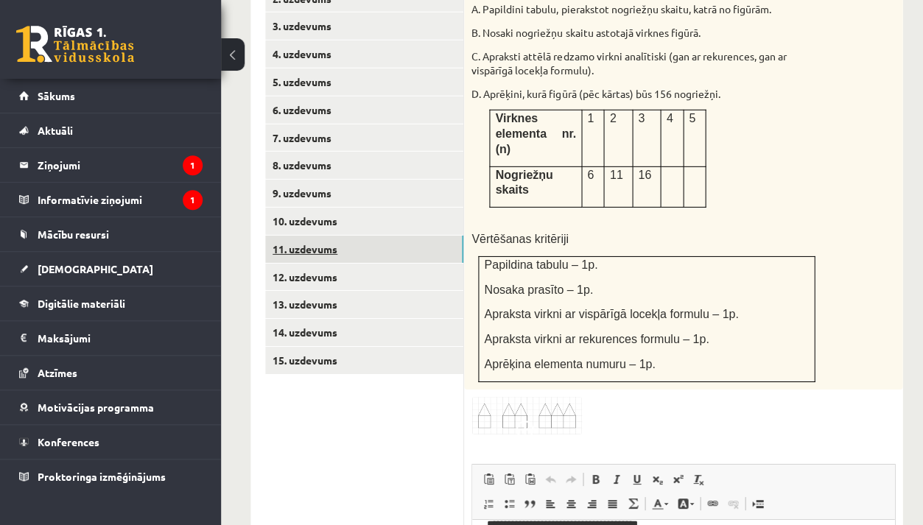
click at [339, 236] on link "11. uzdevums" at bounding box center [364, 249] width 198 height 27
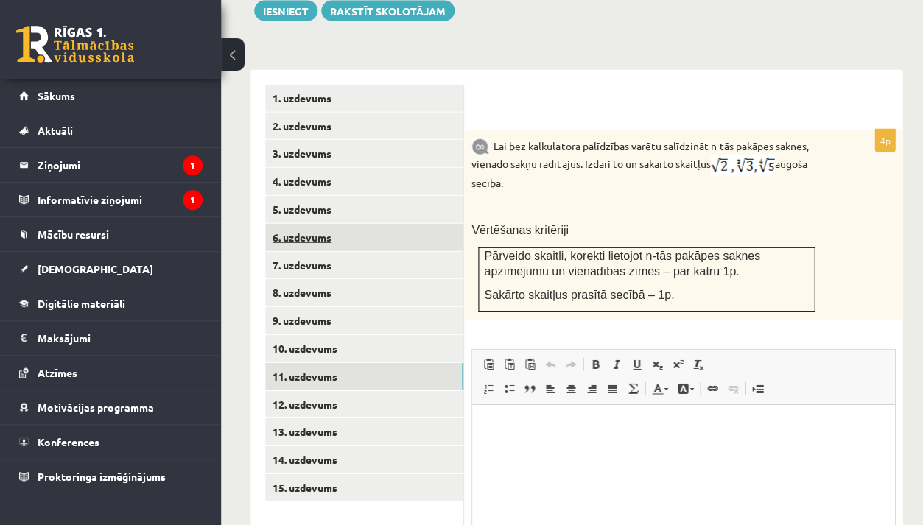
scroll to position [0, 0]
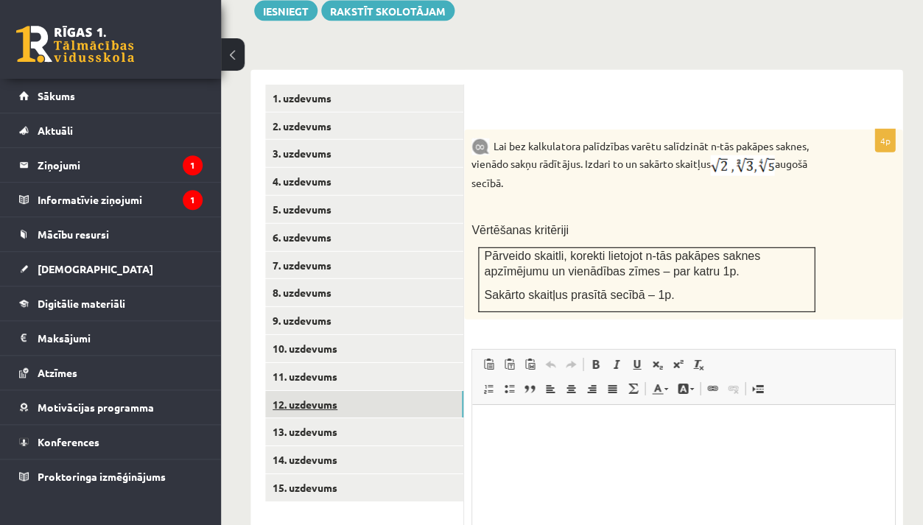
click at [306, 391] on link "12. uzdevums" at bounding box center [364, 404] width 198 height 27
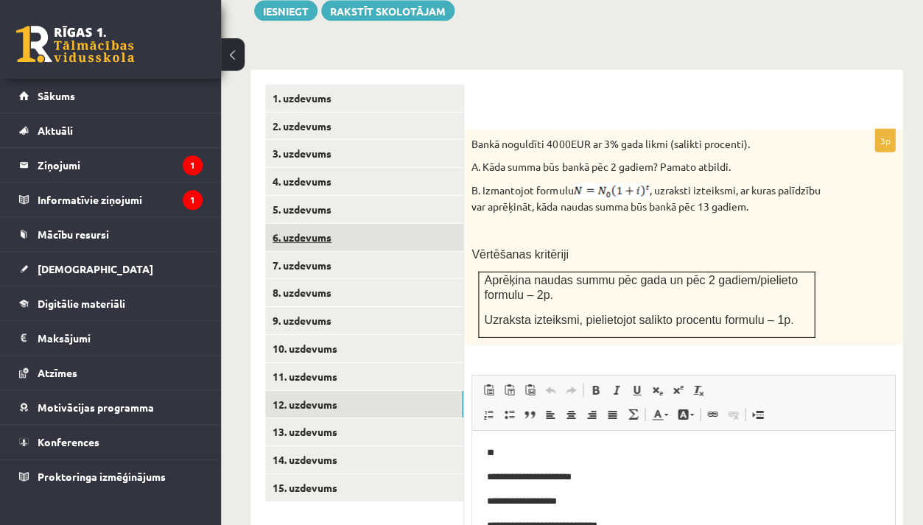
click at [337, 224] on link "6. uzdevums" at bounding box center [364, 237] width 198 height 27
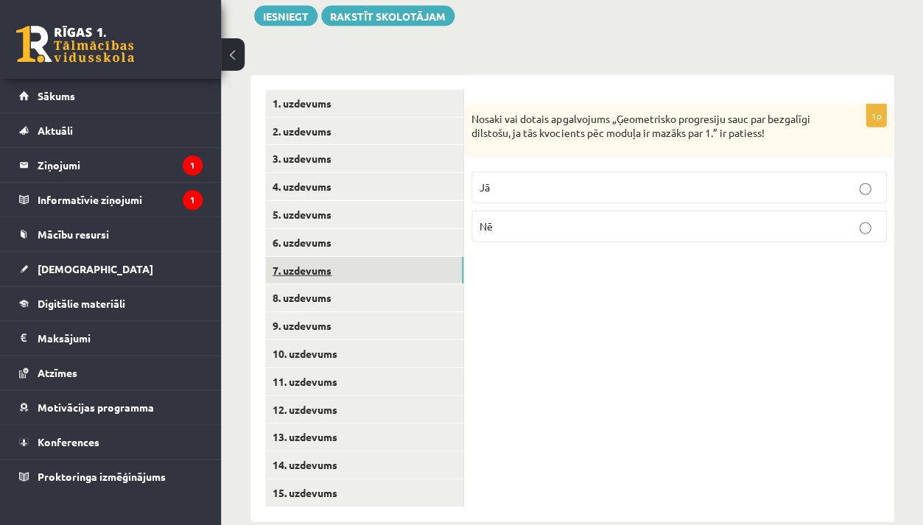
click at [326, 257] on link "7. uzdevums" at bounding box center [364, 270] width 198 height 27
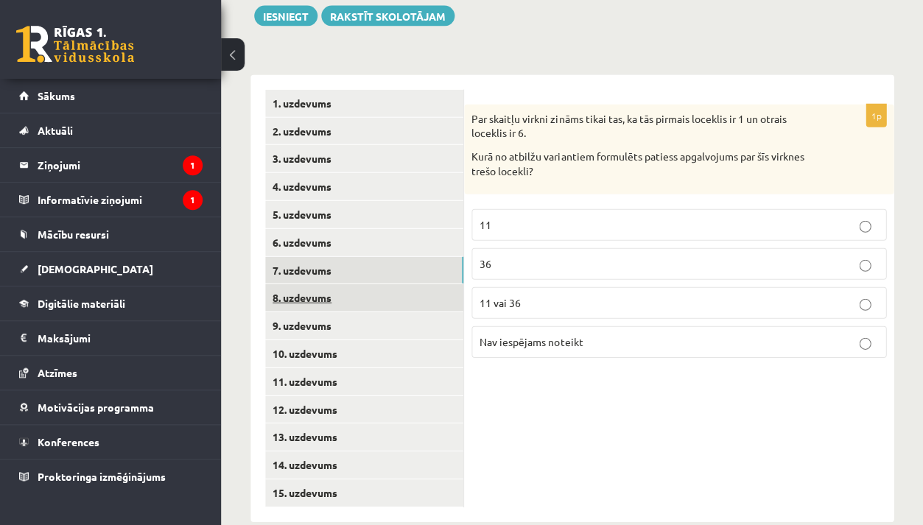
click at [321, 284] on link "8. uzdevums" at bounding box center [364, 297] width 198 height 27
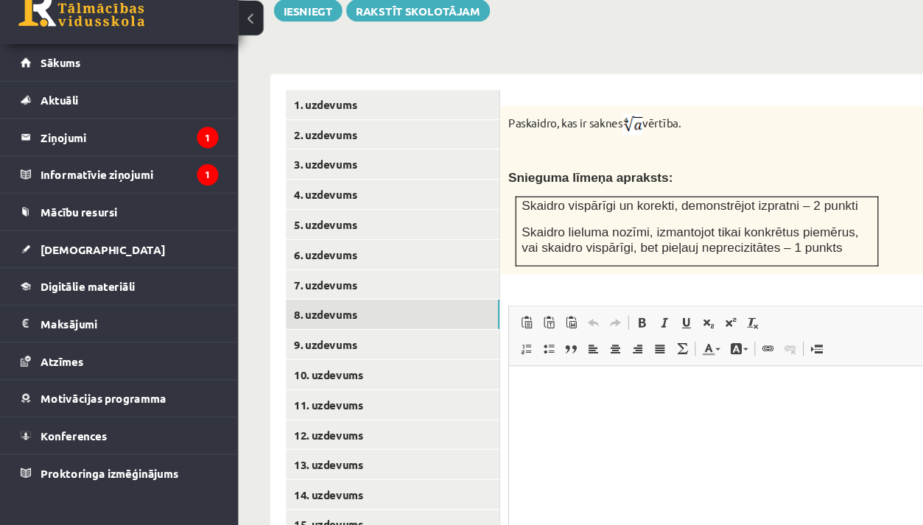
scroll to position [598, 0]
click at [698, 410] on html at bounding box center [720, 387] width 422 height 45
click at [680, 331] on span at bounding box center [677, 337] width 12 height 12
click at [308, 343] on link "9. uzdevums" at bounding box center [364, 356] width 198 height 27
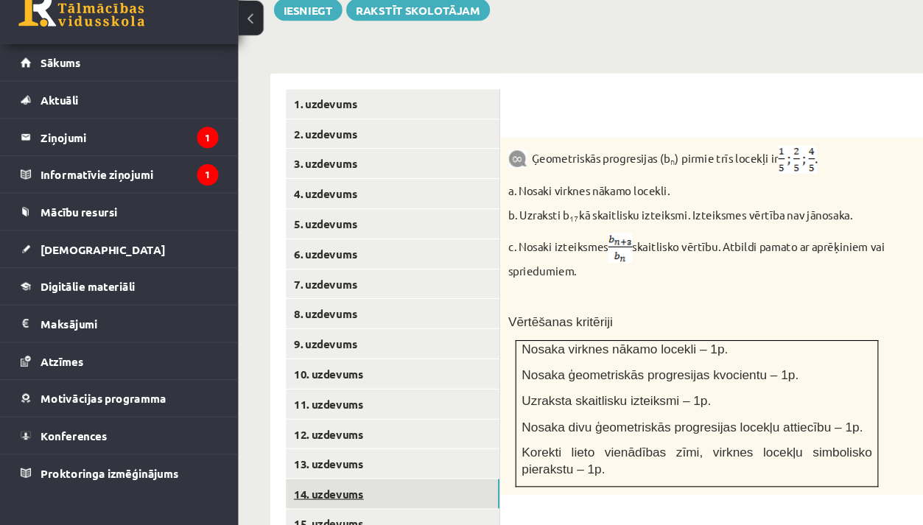
click at [297, 482] on link "14. uzdevums" at bounding box center [364, 495] width 198 height 27
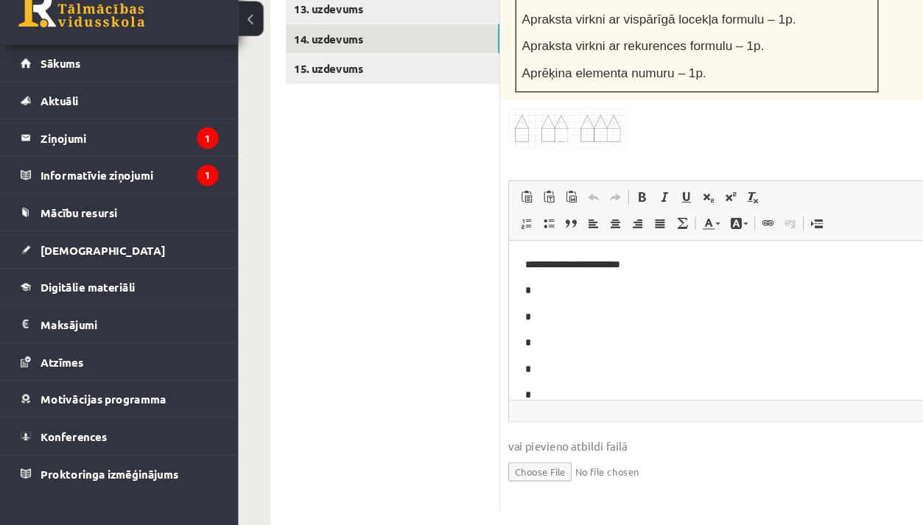
scroll to position [0, 0]
click at [354, 88] on link "15. uzdevums" at bounding box center [364, 101] width 198 height 27
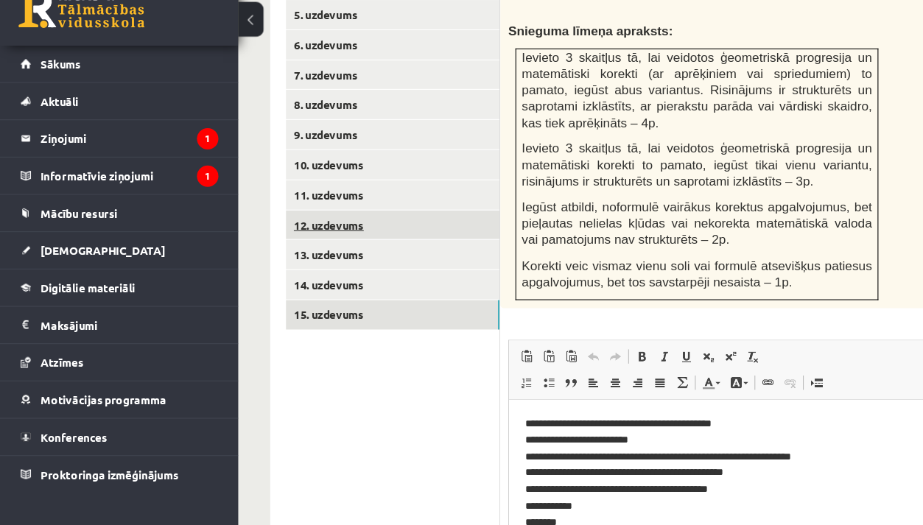
click at [401, 232] on link "12. uzdevums" at bounding box center [364, 245] width 198 height 27
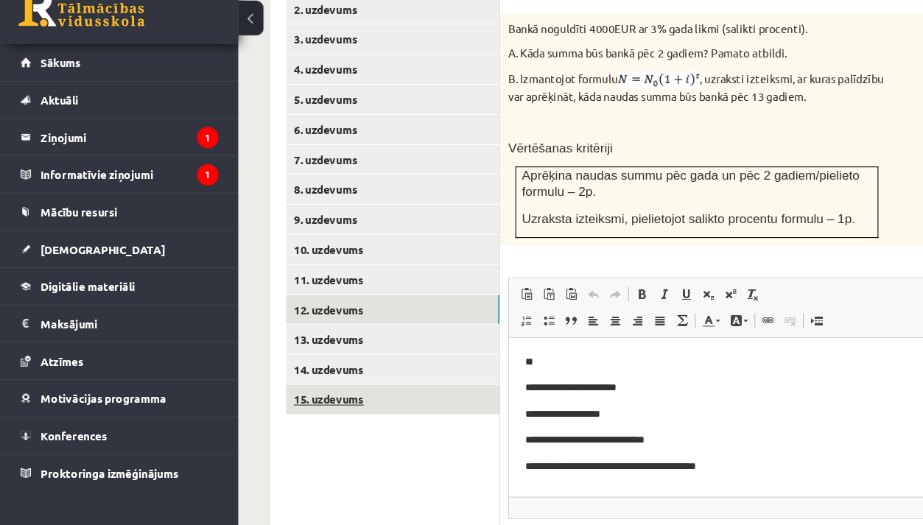
scroll to position [714, 0]
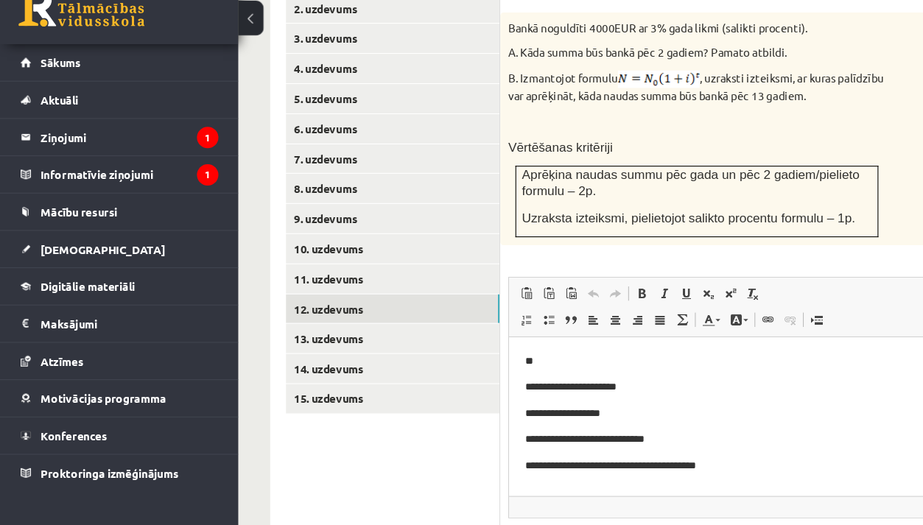
click at [622, 383] on p "**********" at bounding box center [719, 382] width 393 height 15
click at [677, 304] on span at bounding box center [677, 310] width 12 height 12
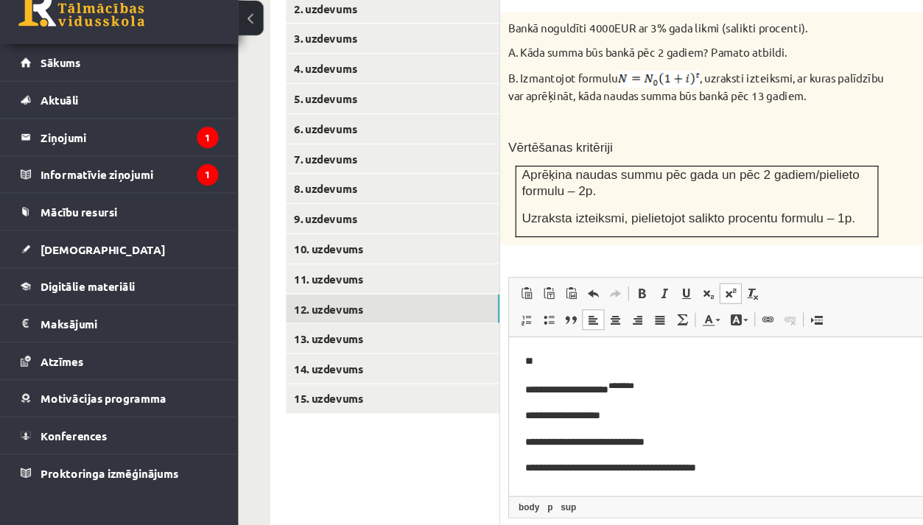
click at [607, 412] on p "**********" at bounding box center [719, 409] width 393 height 15
click at [675, 304] on span at bounding box center [677, 310] width 12 height 12
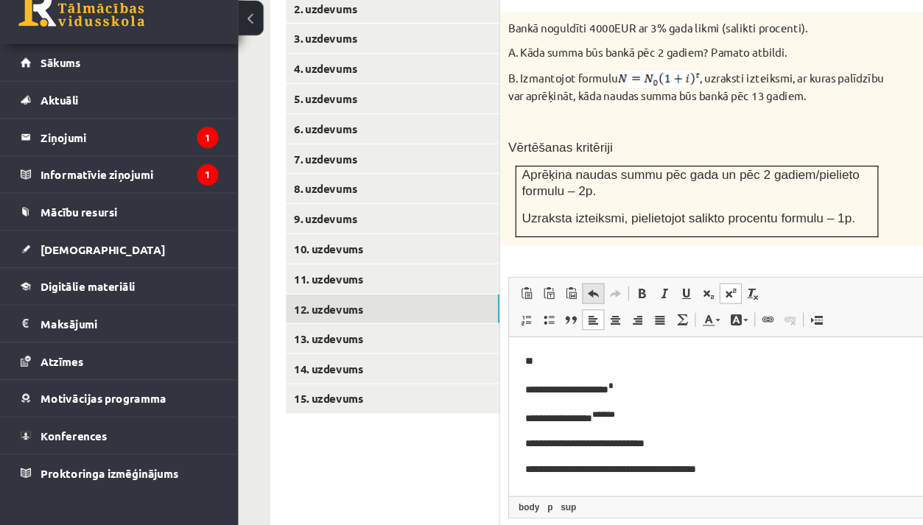
click at [556, 300] on link "Undo Keyboard shortcut Command+Z" at bounding box center [550, 309] width 21 height 19
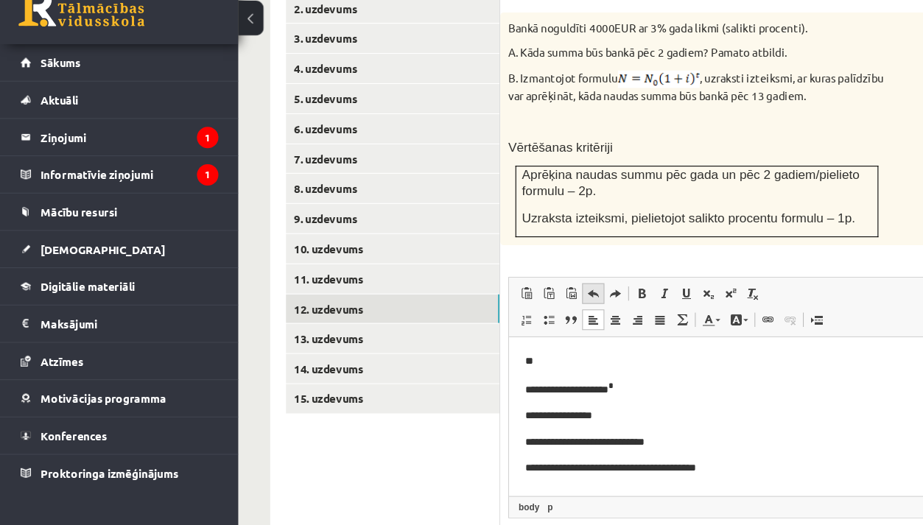
click at [556, 300] on link "Undo Keyboard shortcut Command+Z" at bounding box center [550, 309] width 21 height 19
click at [571, 304] on span at bounding box center [571, 310] width 12 height 12
click at [677, 304] on span at bounding box center [677, 310] width 12 height 12
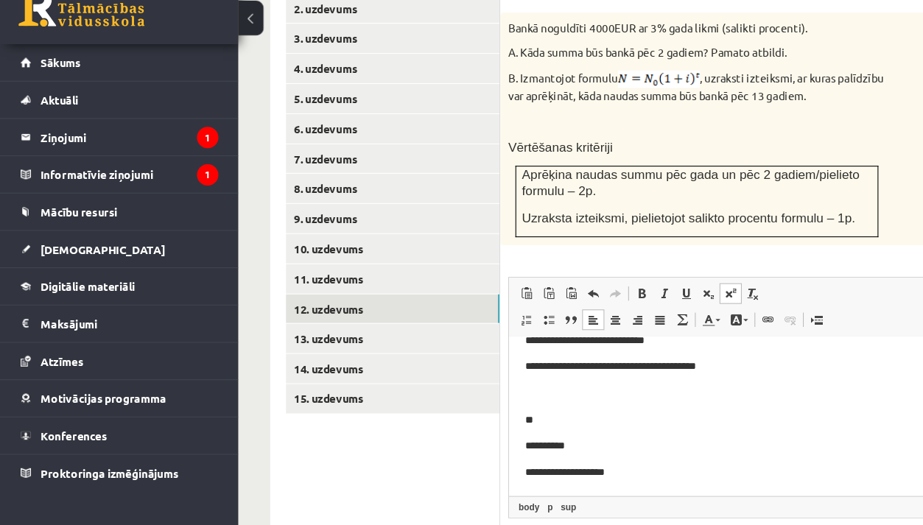
scroll to position [94, 0]
click at [611, 462] on p "**********" at bounding box center [719, 463] width 393 height 15
click at [683, 304] on span at bounding box center [677, 310] width 12 height 12
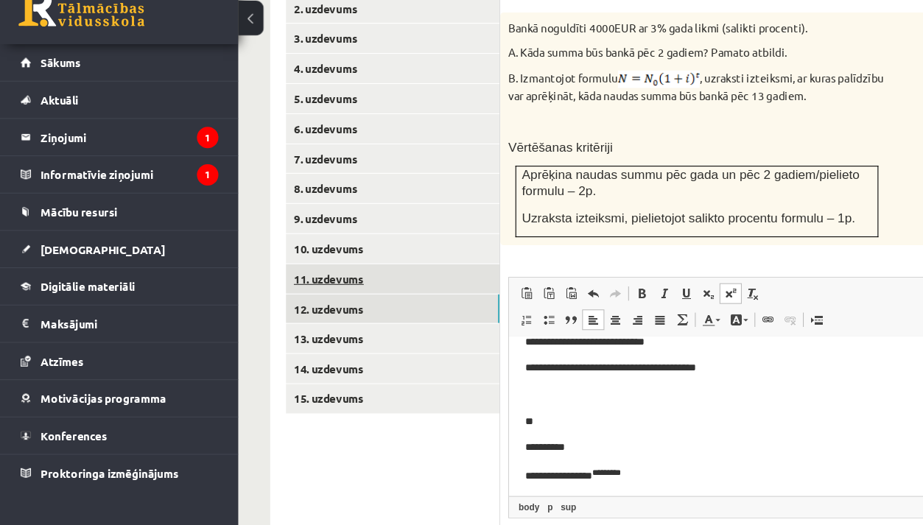
click at [402, 283] on link "11. uzdevums" at bounding box center [364, 296] width 198 height 27
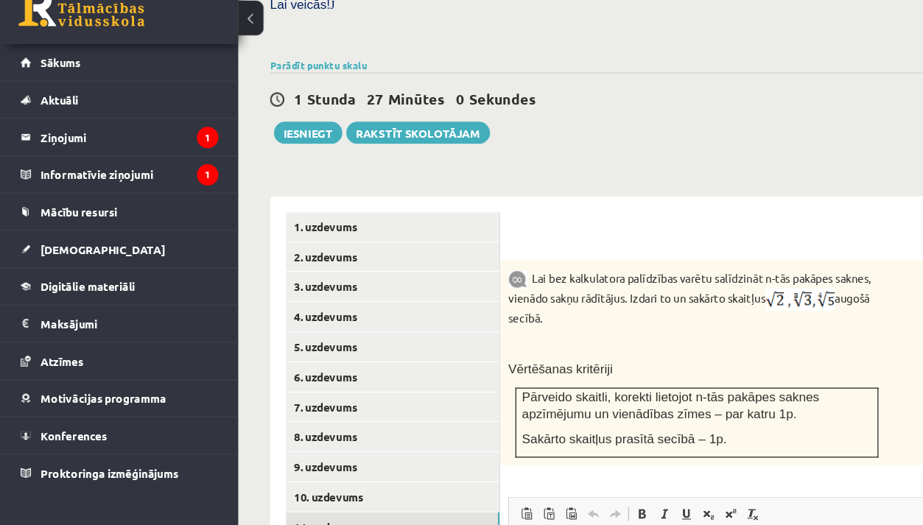
scroll to position [780, 0]
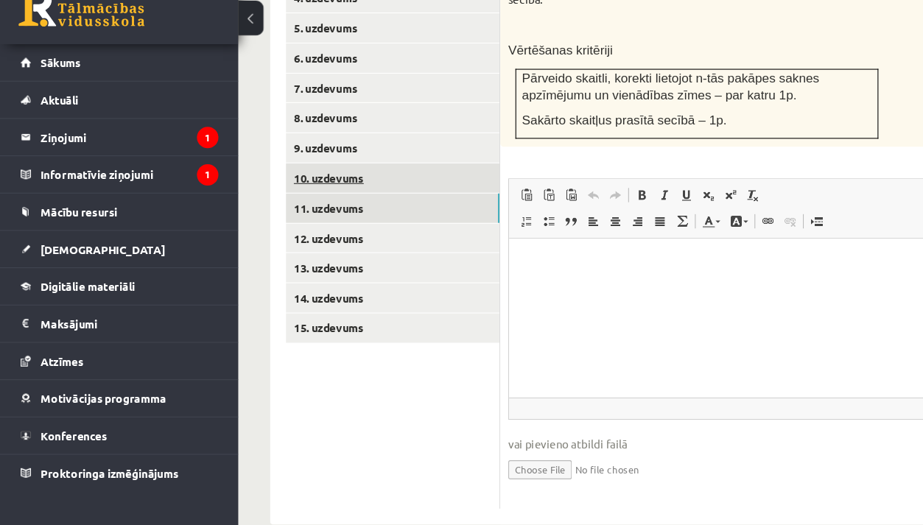
click at [370, 189] on link "10. uzdevums" at bounding box center [364, 202] width 198 height 27
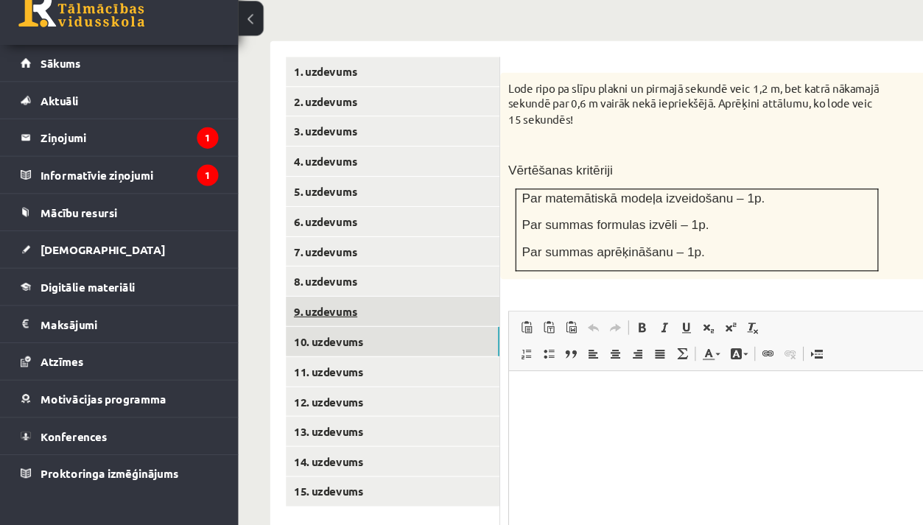
scroll to position [0, 0]
click at [334, 312] on link "9. uzdevums" at bounding box center [364, 325] width 198 height 27
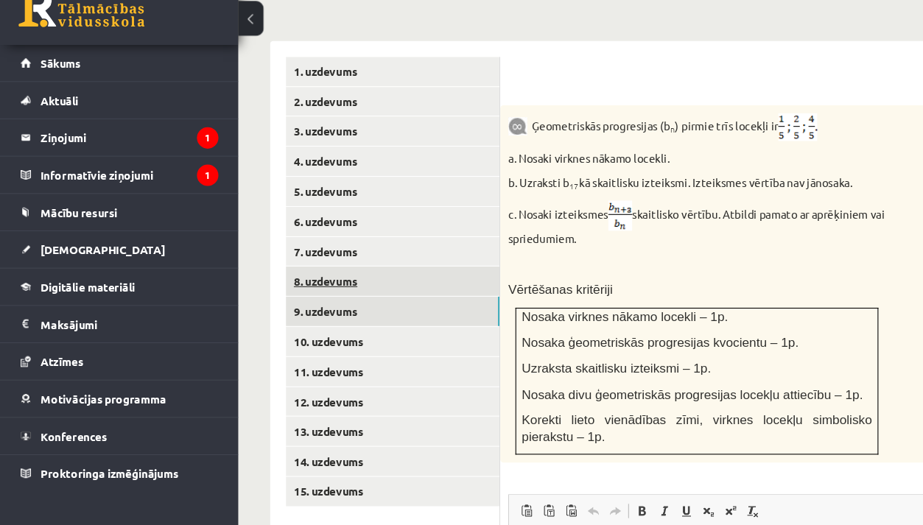
click at [333, 284] on link "8. uzdevums" at bounding box center [364, 297] width 198 height 27
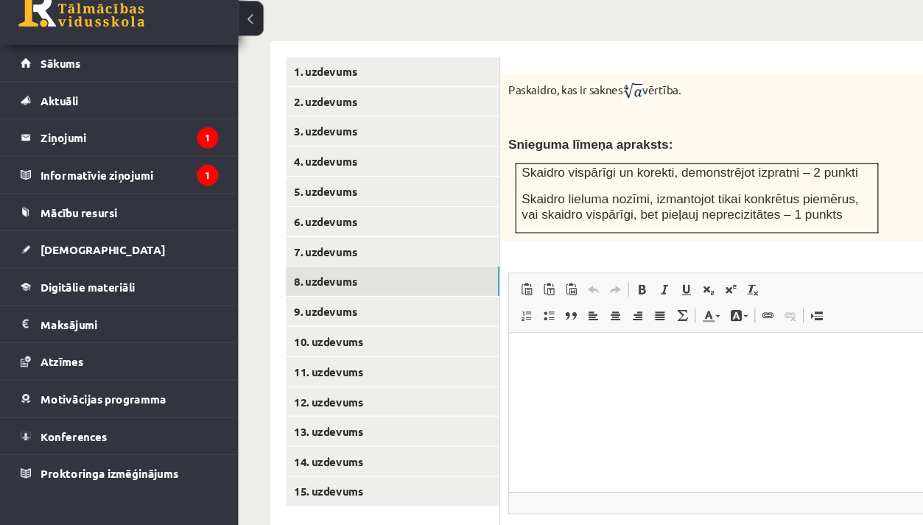
click at [605, 112] on p "Paskaidro, kas ir saknes vērtība." at bounding box center [646, 122] width 350 height 20
drag, startPoint x: 576, startPoint y: 62, endPoint x: 625, endPoint y: 66, distance: 49.5
click at [625, 112] on p "Paskaidro, kas ir saknes vērtība." at bounding box center [646, 122] width 350 height 20
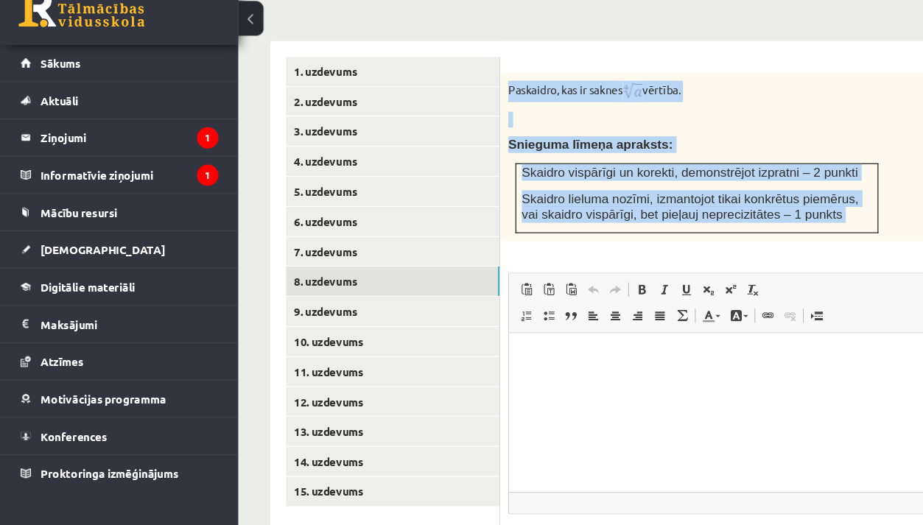
drag, startPoint x: 470, startPoint y: 60, endPoint x: 730, endPoint y: 214, distance: 301.7
click at [730, 214] on div "2p Paskaidro, kas ir saknes vērtība. Snieguma līmeņa apraksts: Skaidro vispārīg…" at bounding box center [683, 351] width 438 height 492
copy div "Paskaidro, kas ir saknes vērtība. Snieguma līmeņa apraksts: Skaidro vispārīgi u…"
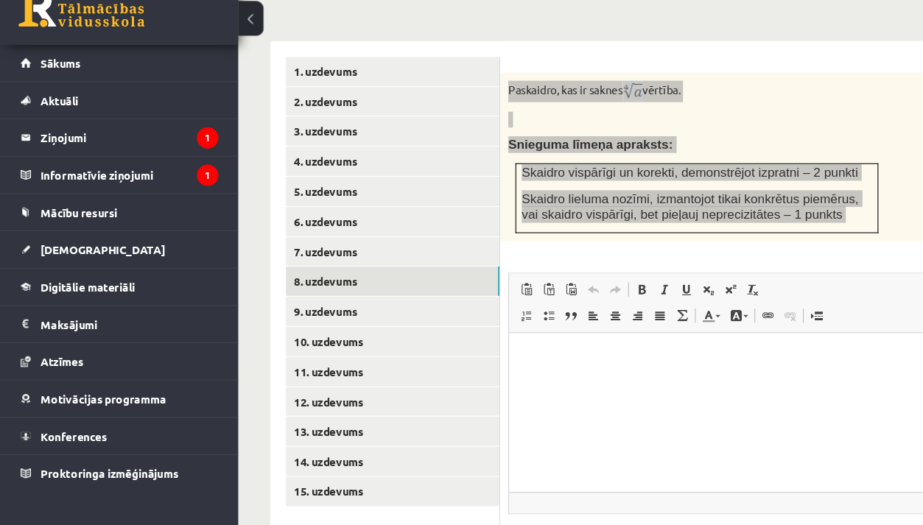
drag, startPoint x: 986, startPoint y: 639, endPoint x: 514, endPoint y: 356, distance: 550.1
click at [514, 356] on html at bounding box center [720, 354] width 422 height 45
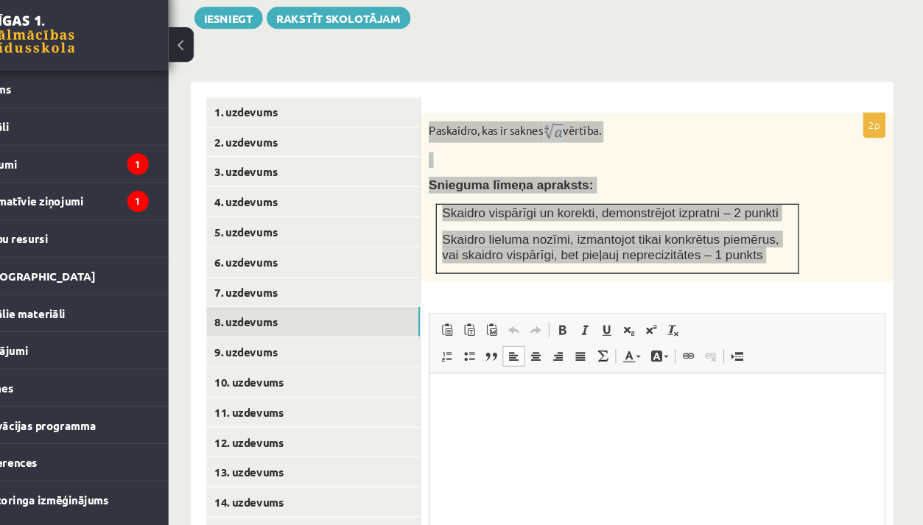
scroll to position [616, 10]
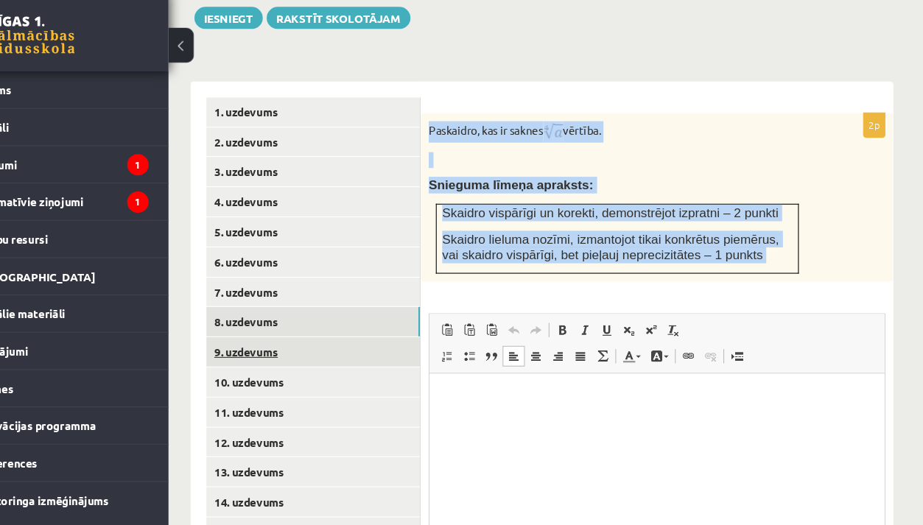
click at [262, 325] on link "9. uzdevums" at bounding box center [355, 338] width 198 height 27
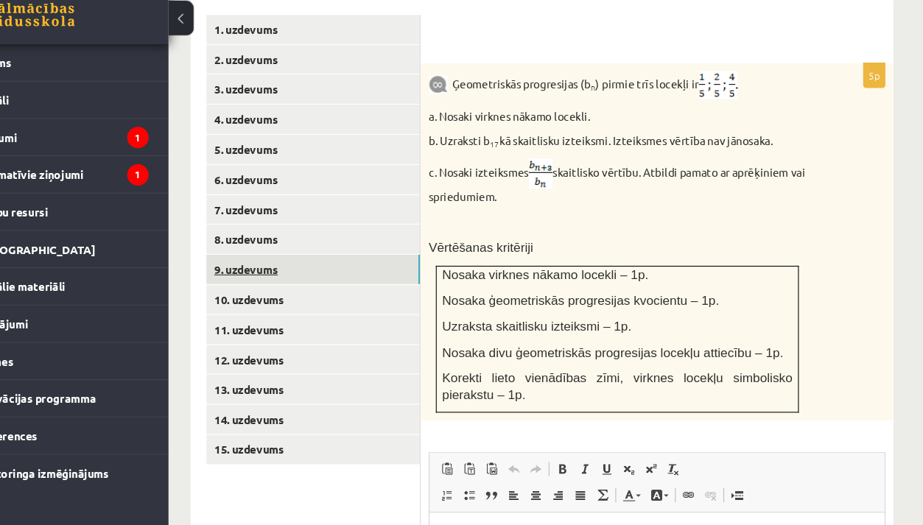
scroll to position [697, 10]
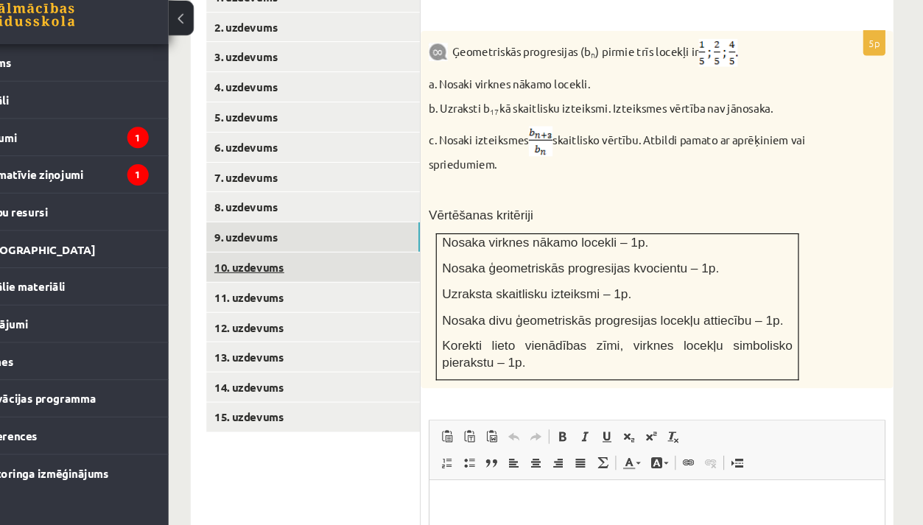
click at [256, 272] on link "10. uzdevums" at bounding box center [355, 285] width 198 height 27
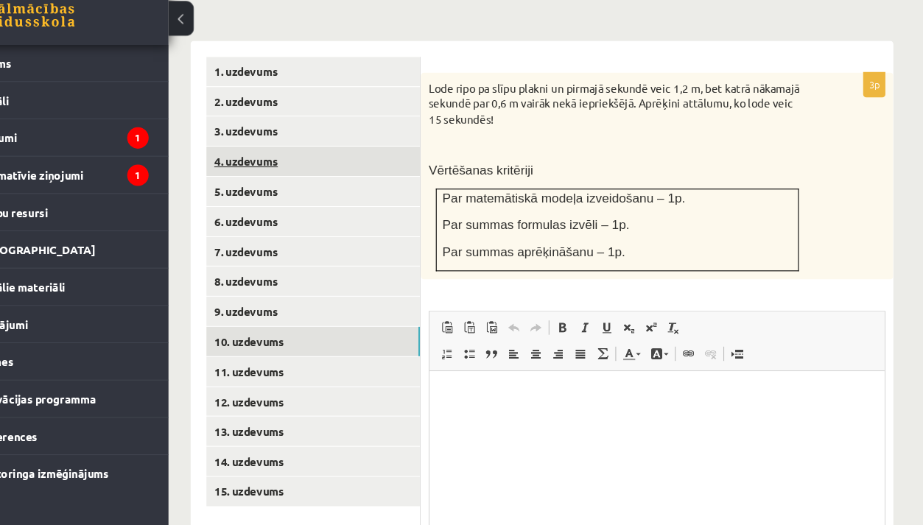
scroll to position [0, 0]
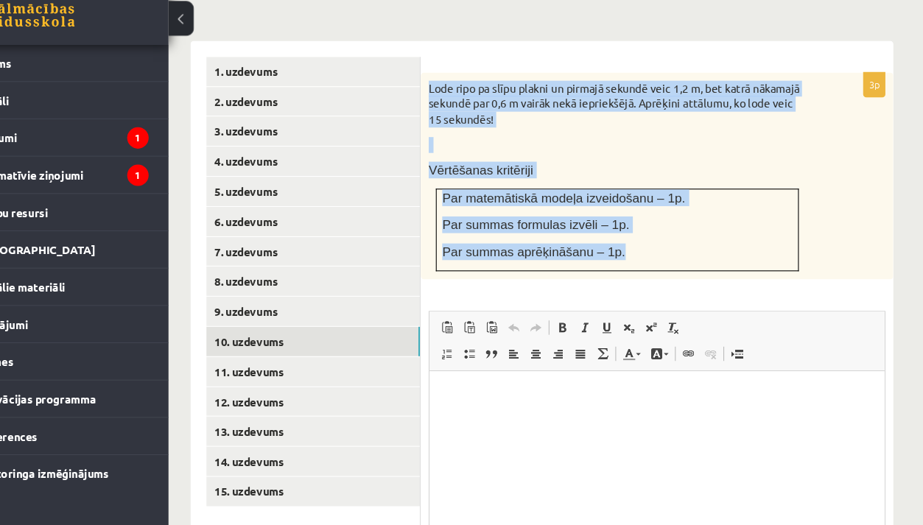
drag, startPoint x: 399, startPoint y: 56, endPoint x: 565, endPoint y: 216, distance: 230.7
click at [565, 216] on div "Lode ripo pa slīpu plakni un pirmajā sekundē veic 1,2 m, bet katrā nākamajā sek…" at bounding box center [674, 200] width 438 height 191
copy div "Lode ripo pa slīpu plakni un pirmajā sekundē veic 1,2 m, bet katrā nākamajā sek…"
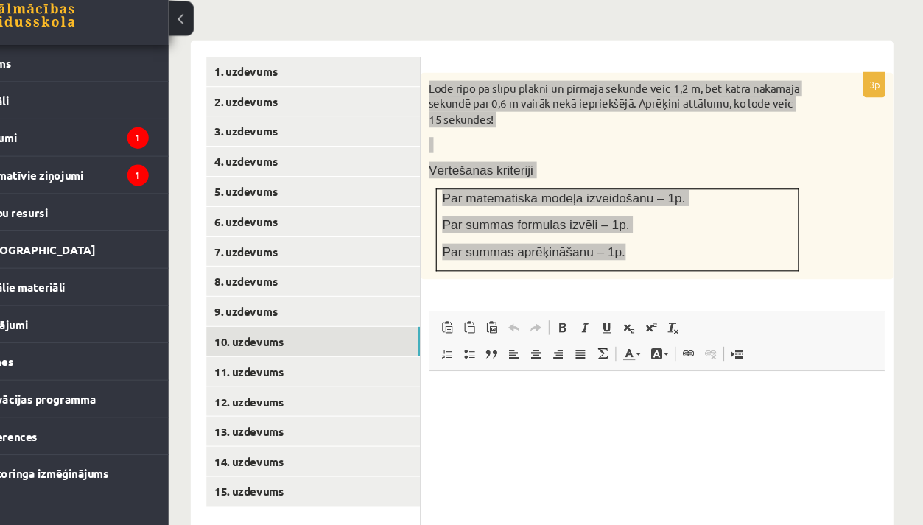
click at [438, 414] on html at bounding box center [640, 392] width 422 height 45
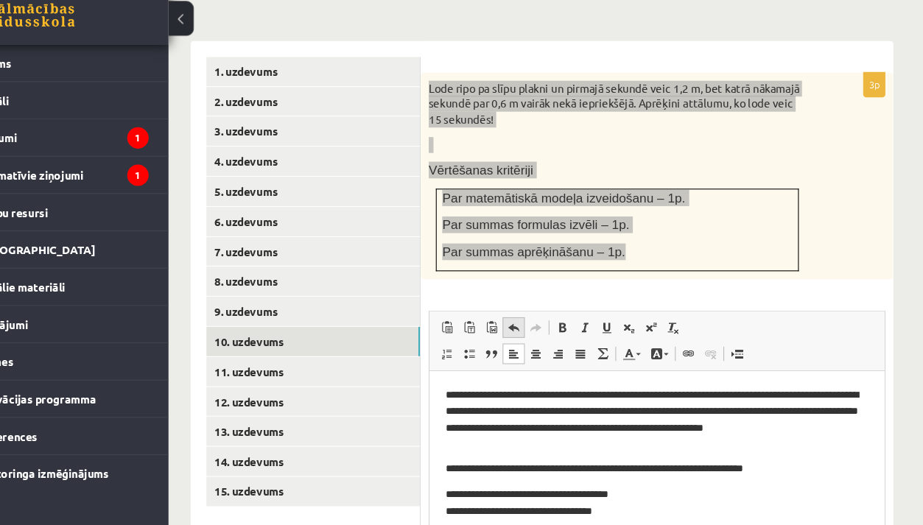
click at [535, 335] on span at bounding box center [541, 341] width 12 height 12
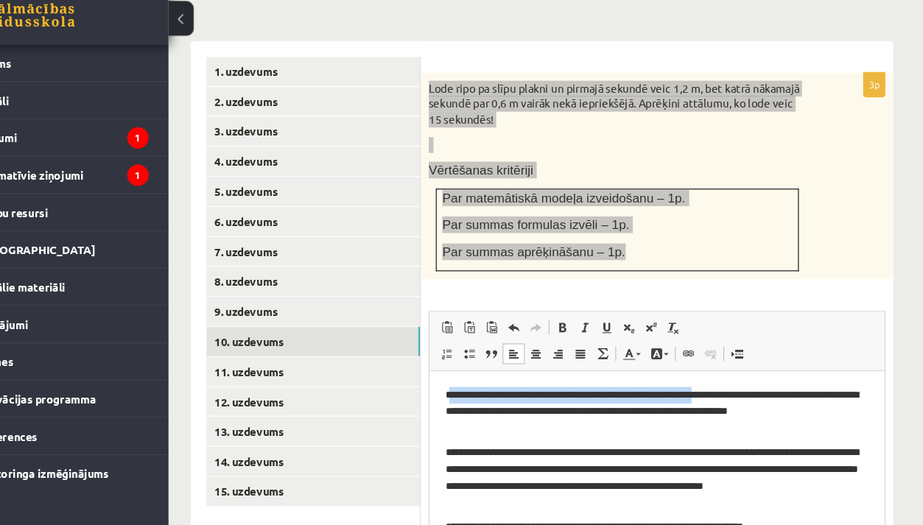
drag, startPoint x: 447, startPoint y: 390, endPoint x: 717, endPoint y: 389, distance: 270.2
click at [717, 389] on p "**********" at bounding box center [640, 407] width 393 height 44
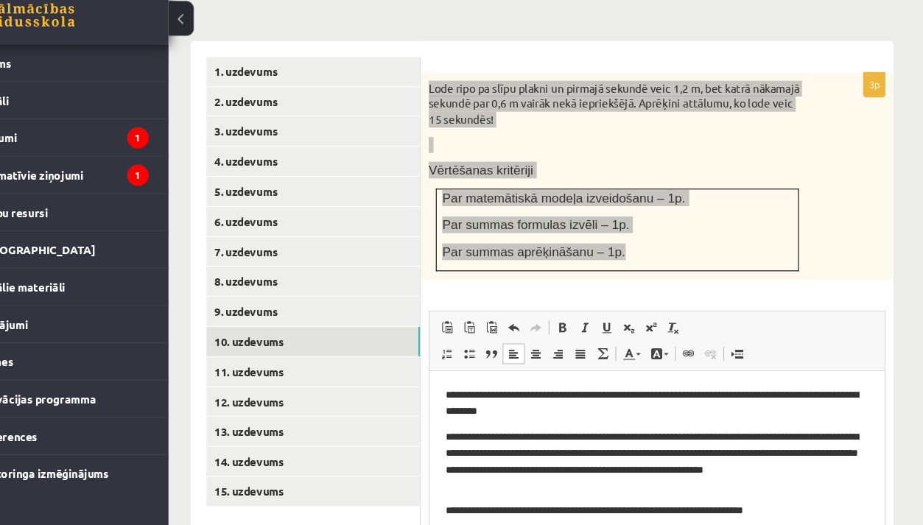
click at [455, 394] on p "**********" at bounding box center [640, 399] width 393 height 29
drag, startPoint x: 743, startPoint y: 444, endPoint x: 774, endPoint y: 448, distance: 31.1
click at [774, 448] on p "**********" at bounding box center [640, 453] width 393 height 59
click at [692, 463] on p "**********" at bounding box center [640, 453] width 393 height 59
click at [669, 463] on p "**********" at bounding box center [640, 453] width 393 height 59
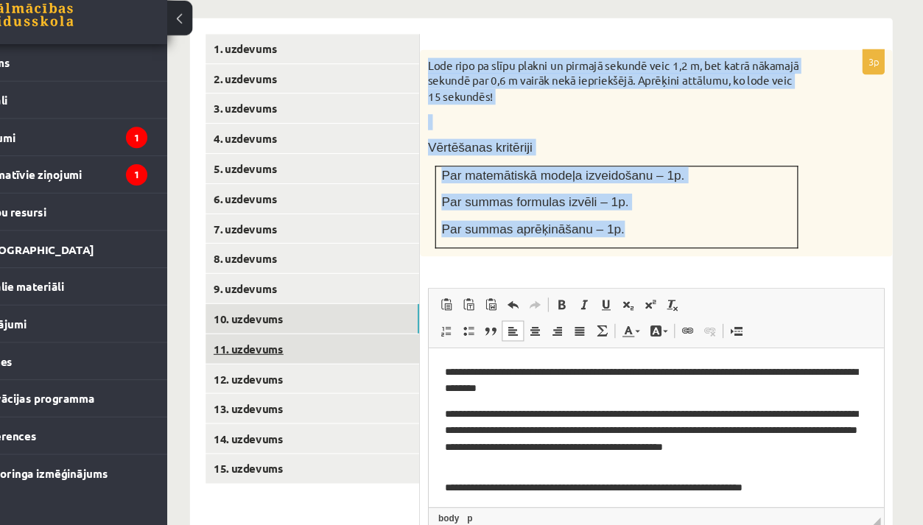
click at [295, 348] on link "11. uzdevums" at bounding box center [355, 361] width 198 height 27
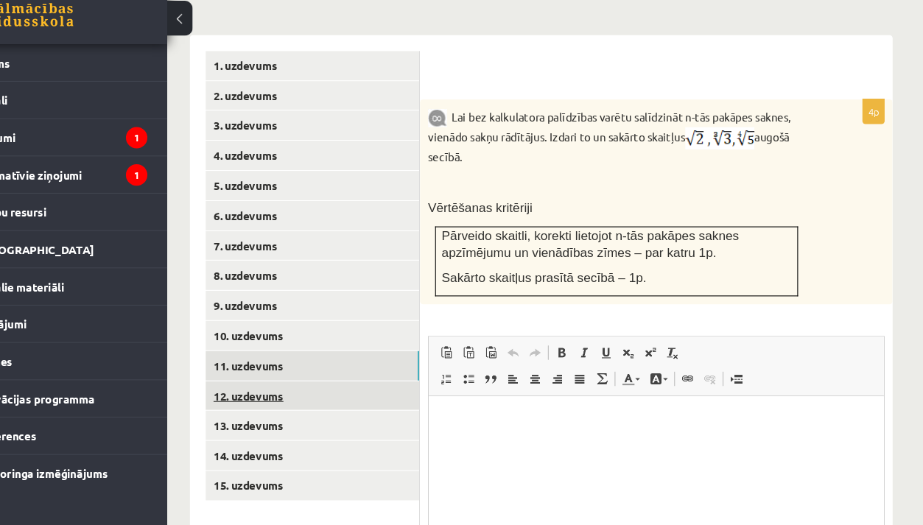
click at [283, 391] on link "12. uzdevums" at bounding box center [355, 404] width 198 height 27
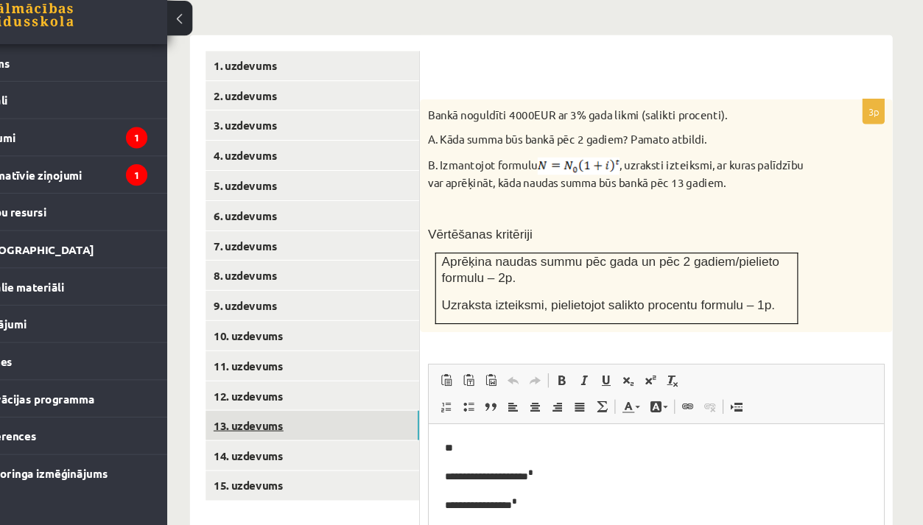
click at [280, 418] on link "13. uzdevums" at bounding box center [355, 431] width 198 height 27
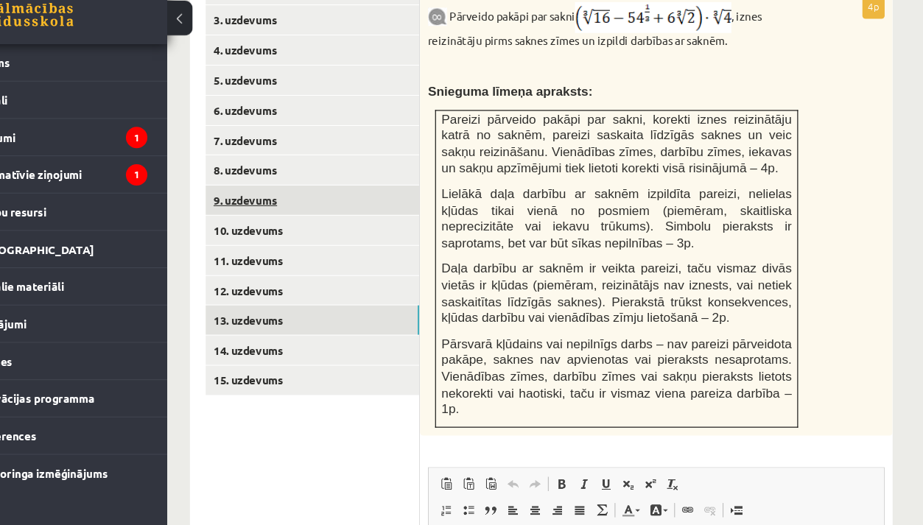
click at [283, 210] on link "9. uzdevums" at bounding box center [355, 223] width 198 height 27
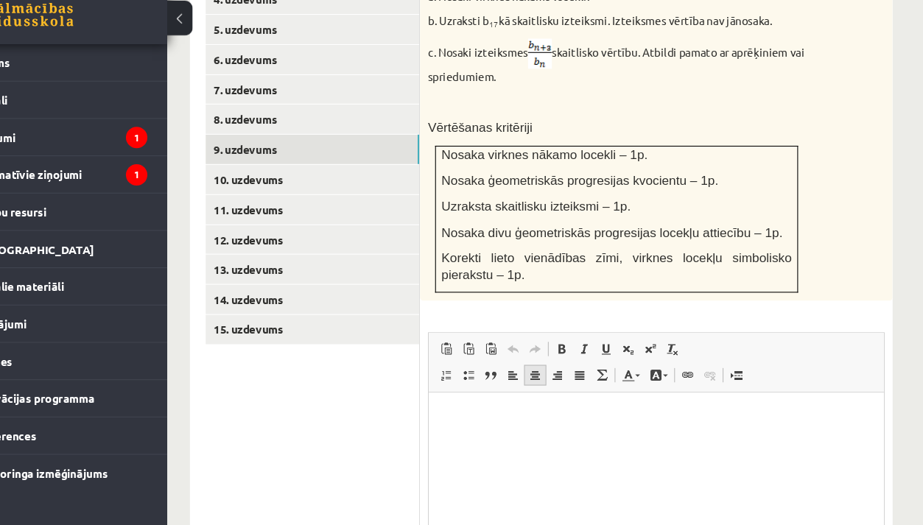
scroll to position [793, 10]
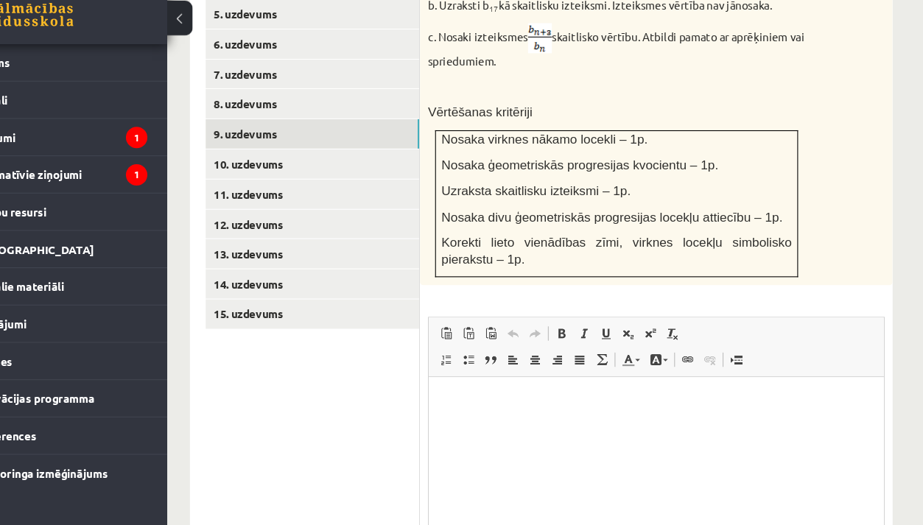
click at [462, 420] on html at bounding box center [639, 399] width 422 height 45
click at [642, 341] on span at bounding box center [648, 347] width 12 height 12
click at [601, 448] on html "**********" at bounding box center [639, 412] width 422 height 71
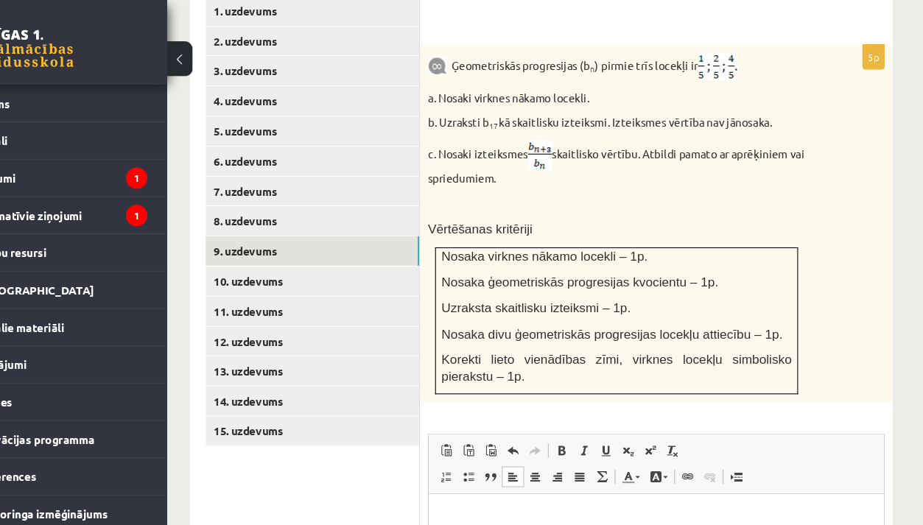
scroll to position [699, 10]
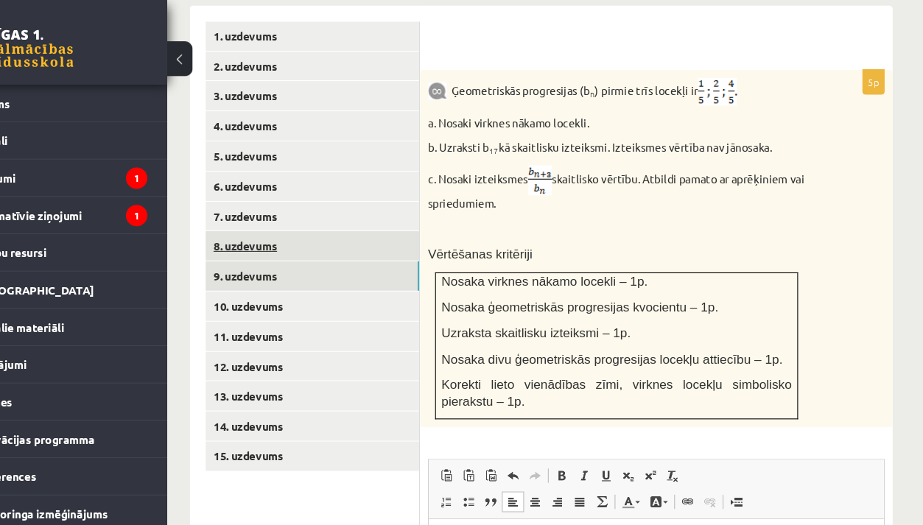
click at [270, 214] on link "8. uzdevums" at bounding box center [355, 227] width 198 height 27
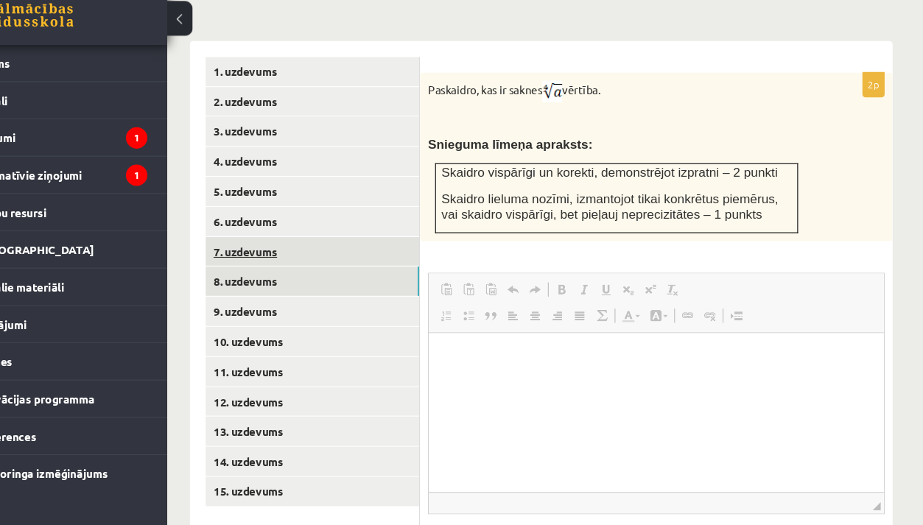
scroll to position [0, 0]
click at [261, 257] on link "7. uzdevums" at bounding box center [355, 270] width 198 height 27
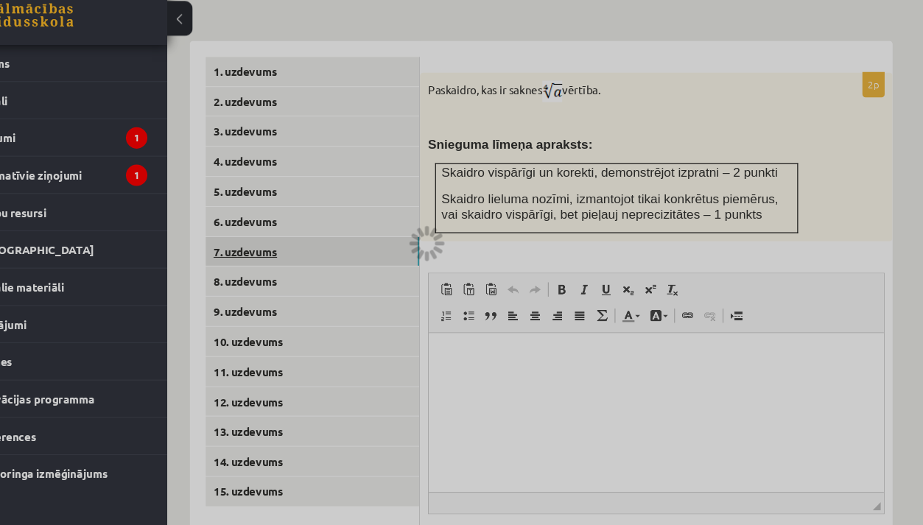
scroll to position [629, 0]
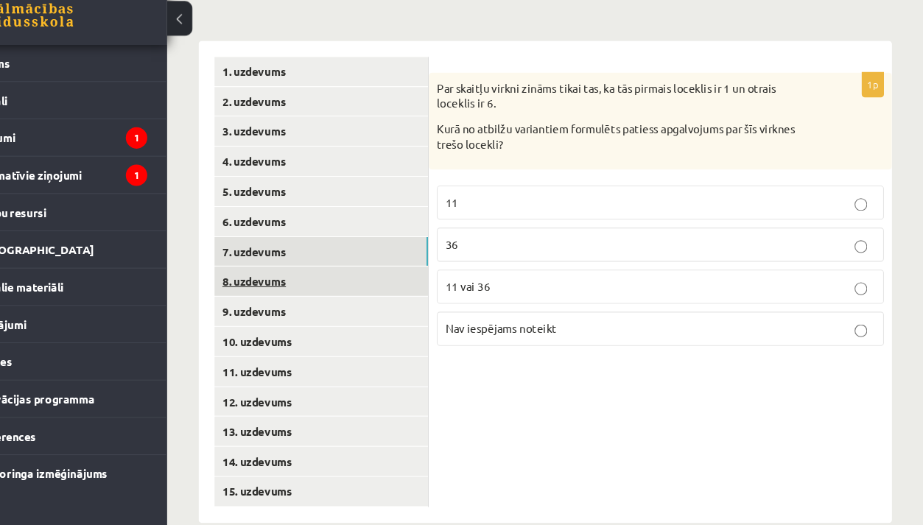
click at [265, 284] on link "8. uzdevums" at bounding box center [364, 297] width 198 height 27
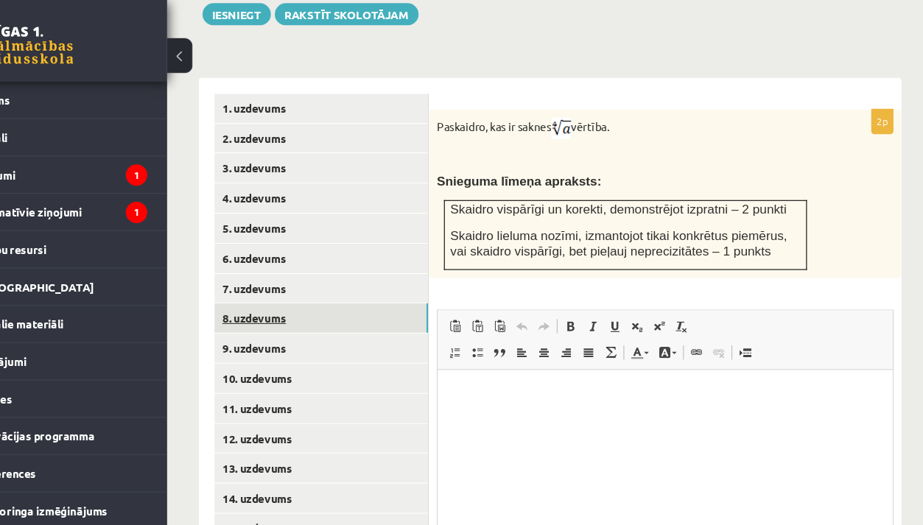
scroll to position [583, 0]
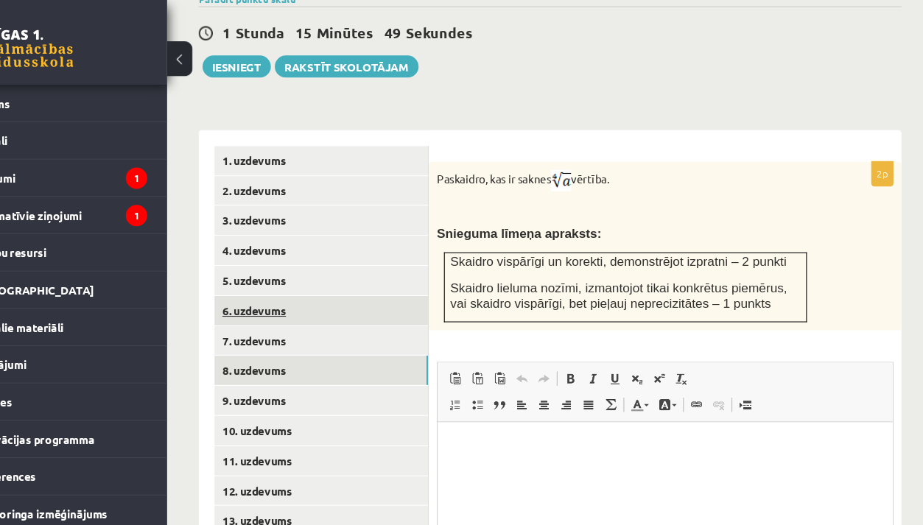
click at [265, 275] on link "6. uzdevums" at bounding box center [364, 288] width 198 height 27
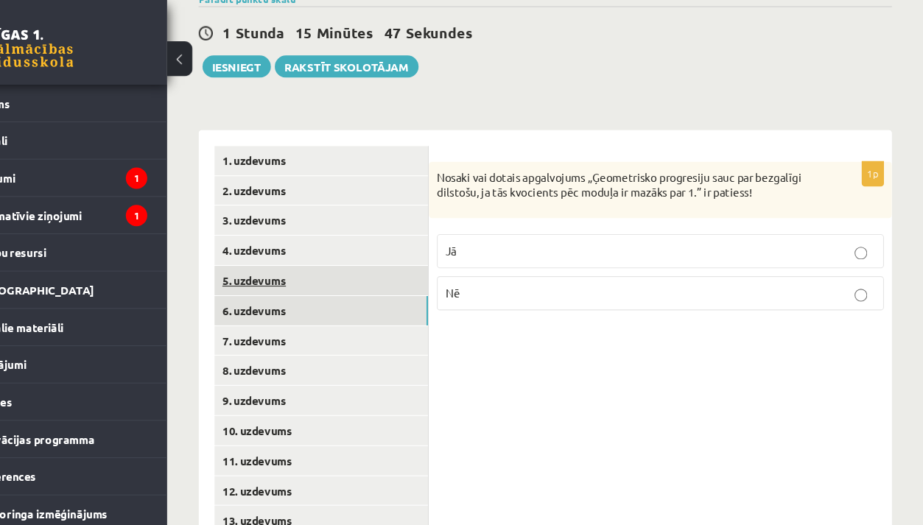
click at [265, 247] on link "5. uzdevums" at bounding box center [364, 260] width 198 height 27
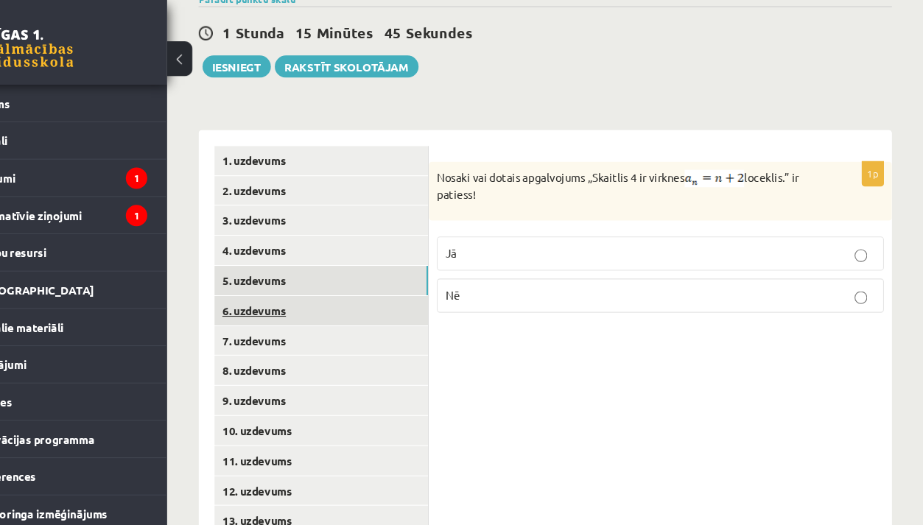
click at [265, 275] on link "6. uzdevums" at bounding box center [364, 288] width 198 height 27
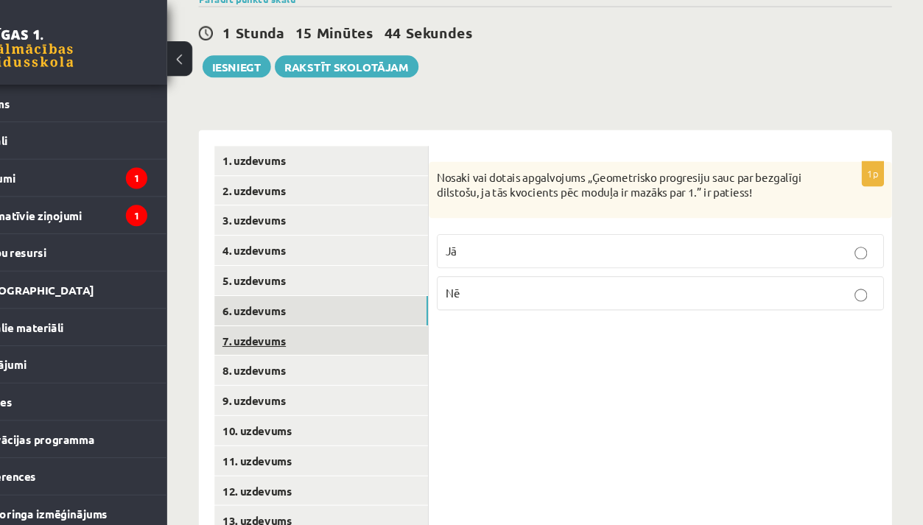
click at [265, 303] on link "7. uzdevums" at bounding box center [364, 316] width 198 height 27
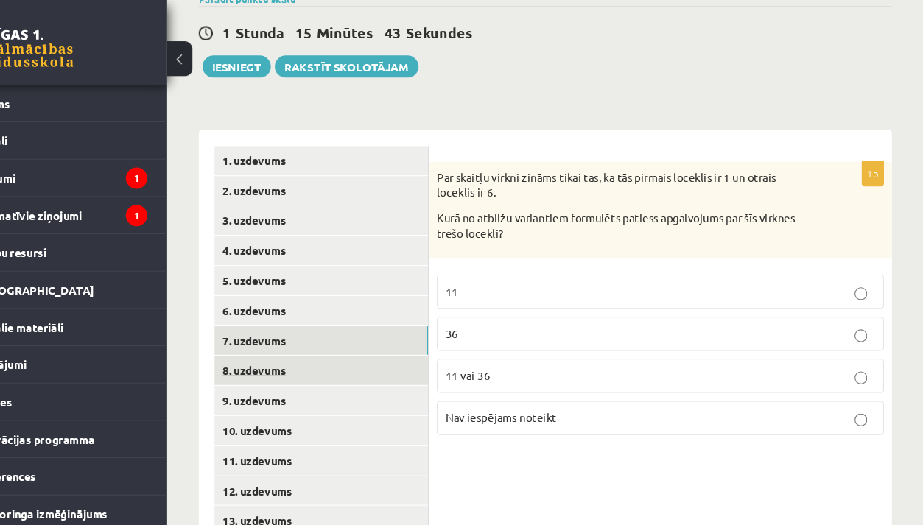
click at [265, 330] on link "8. uzdevums" at bounding box center [364, 343] width 198 height 27
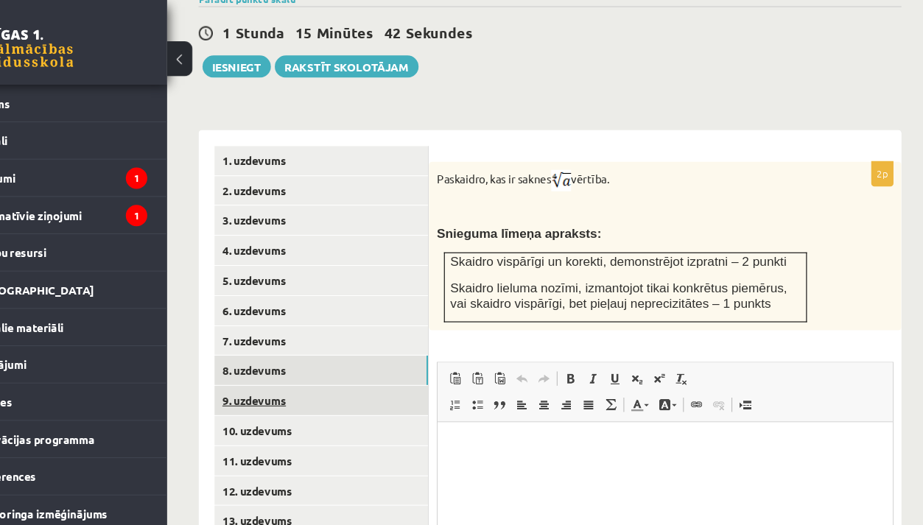
scroll to position [0, 0]
click at [265, 358] on link "9. uzdevums" at bounding box center [364, 371] width 198 height 27
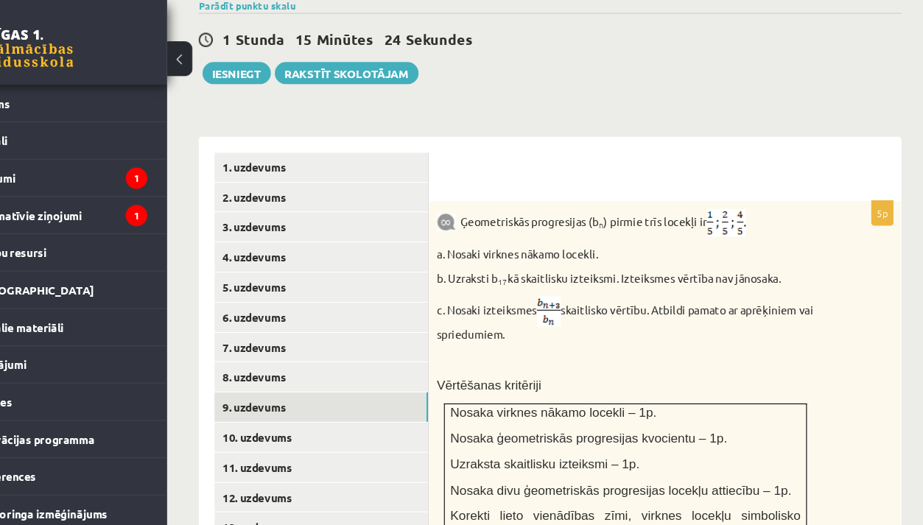
scroll to position [577, 0]
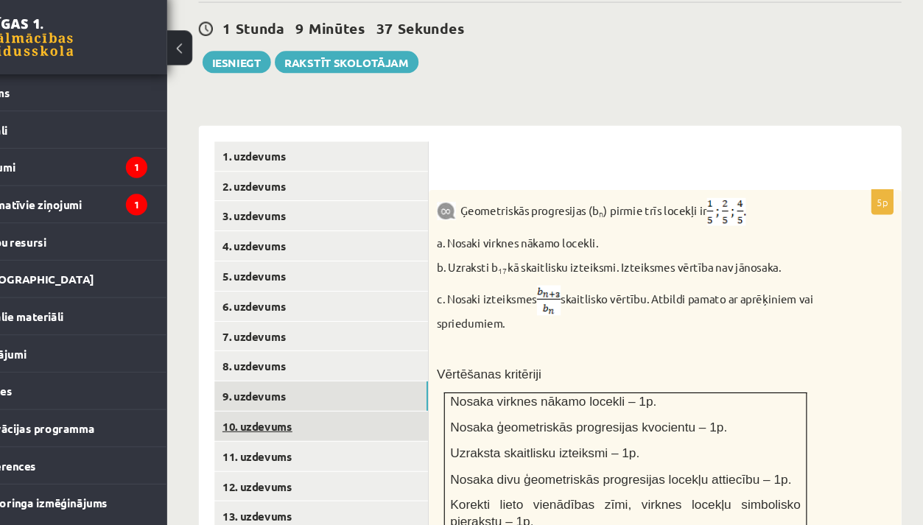
click at [321, 392] on link "10. uzdevums" at bounding box center [364, 405] width 198 height 27
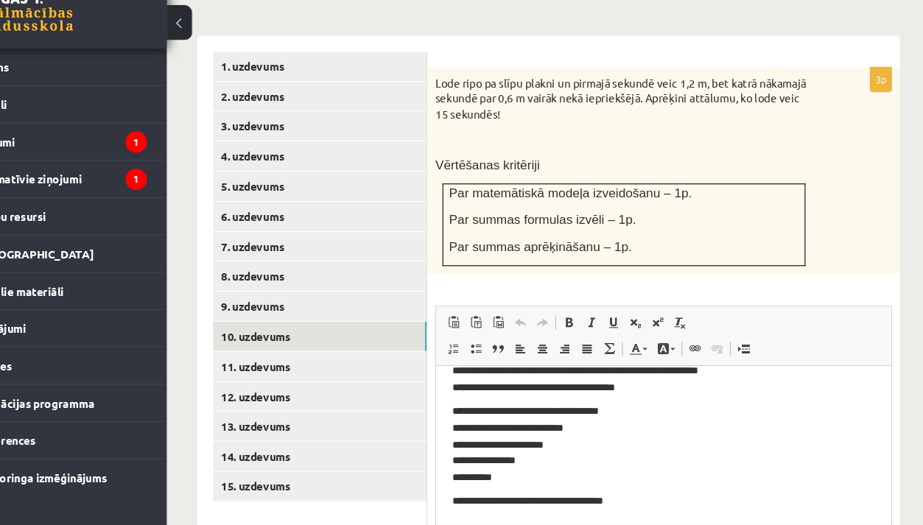
scroll to position [195, 0]
click at [322, 360] on link "11. uzdevums" at bounding box center [363, 373] width 198 height 27
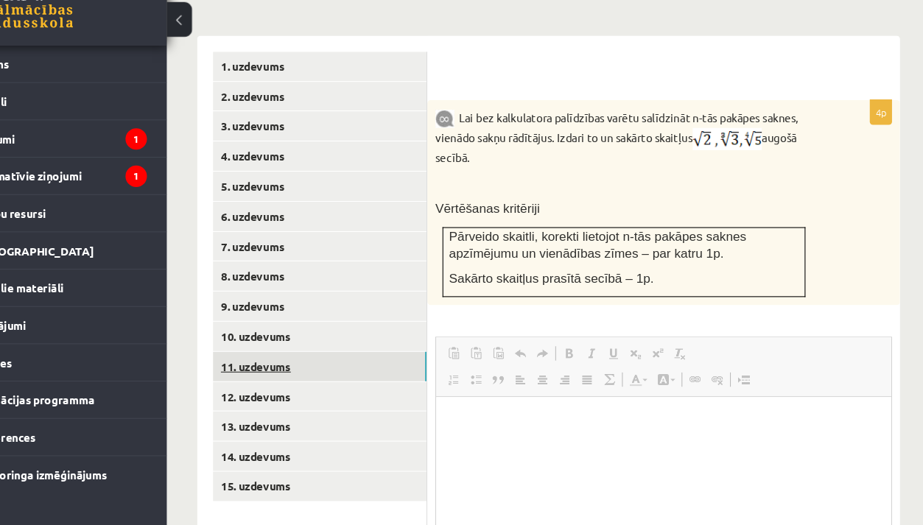
scroll to position [0, 0]
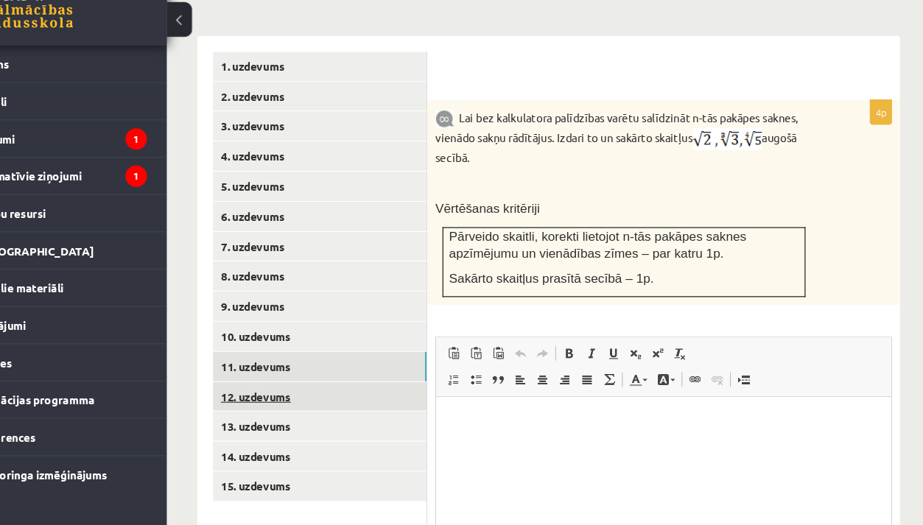
click at [314, 391] on link "12. uzdevums" at bounding box center [363, 404] width 198 height 27
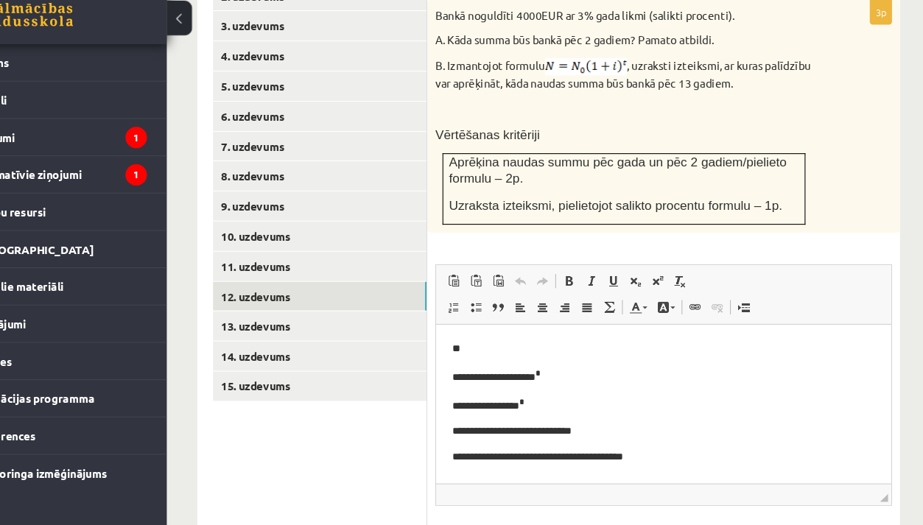
scroll to position [733, 1]
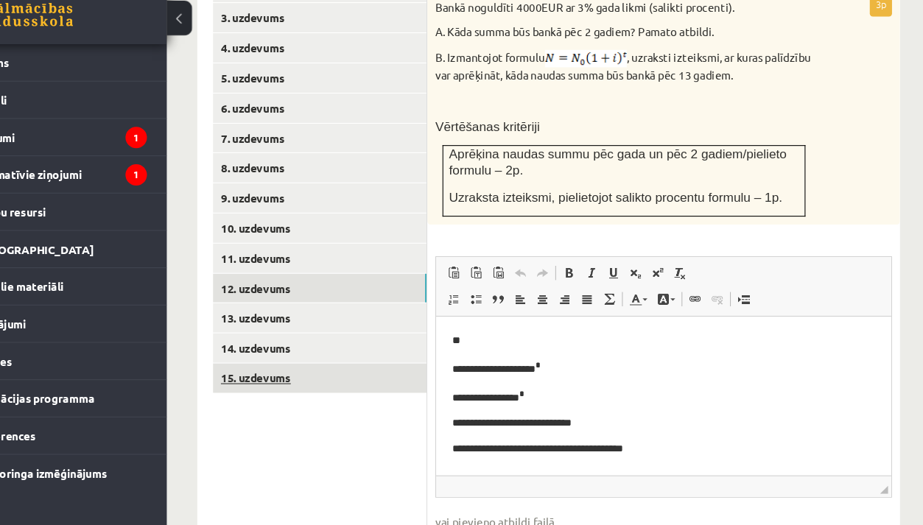
click at [264, 375] on link "15. uzdevums" at bounding box center [363, 388] width 198 height 27
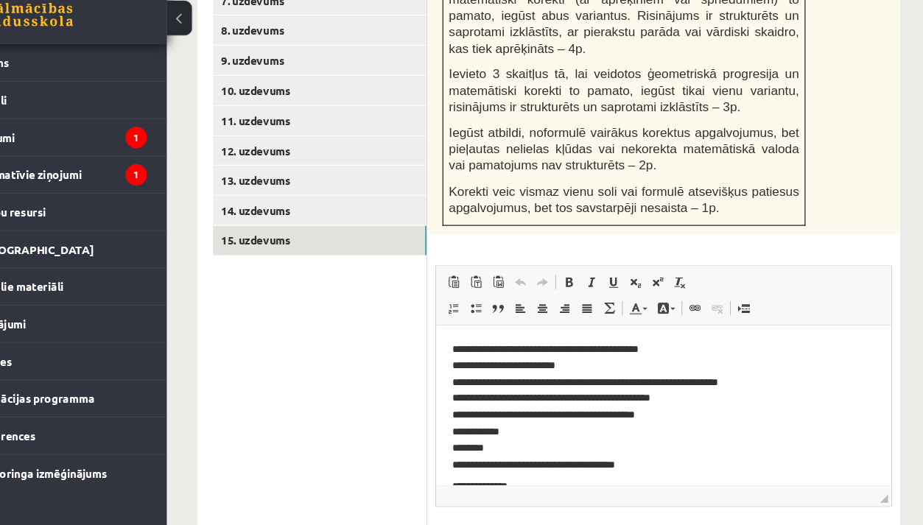
scroll to position [885, 1]
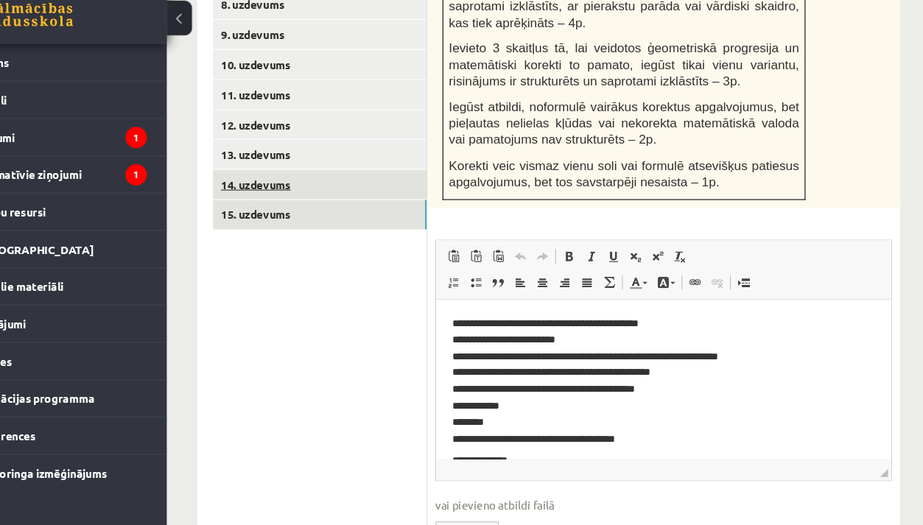
click at [309, 195] on link "14. uzdevums" at bounding box center [363, 208] width 198 height 27
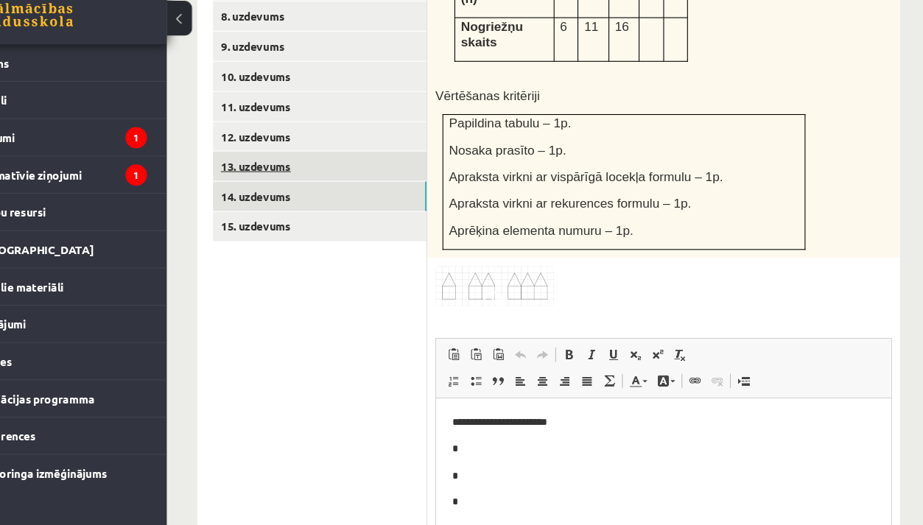
scroll to position [0, 0]
click at [295, 178] on link "13. uzdevums" at bounding box center [363, 191] width 198 height 27
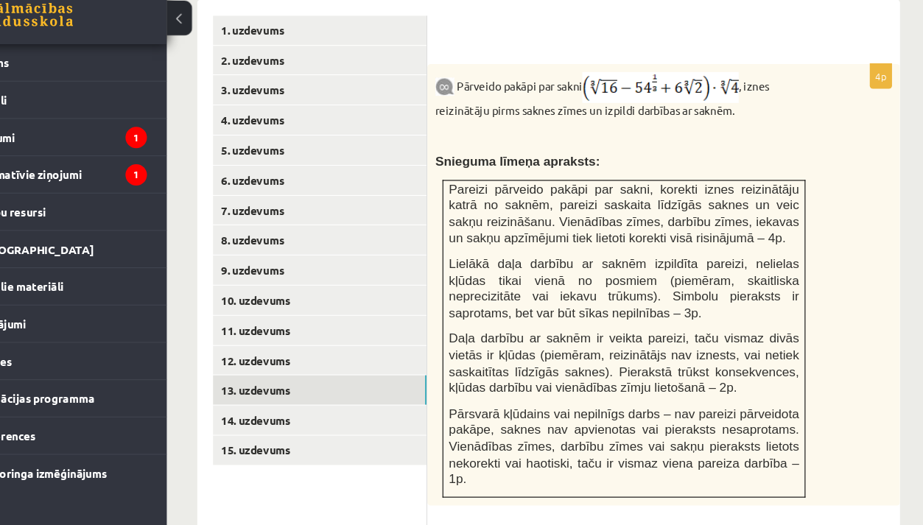
scroll to position [671, 1]
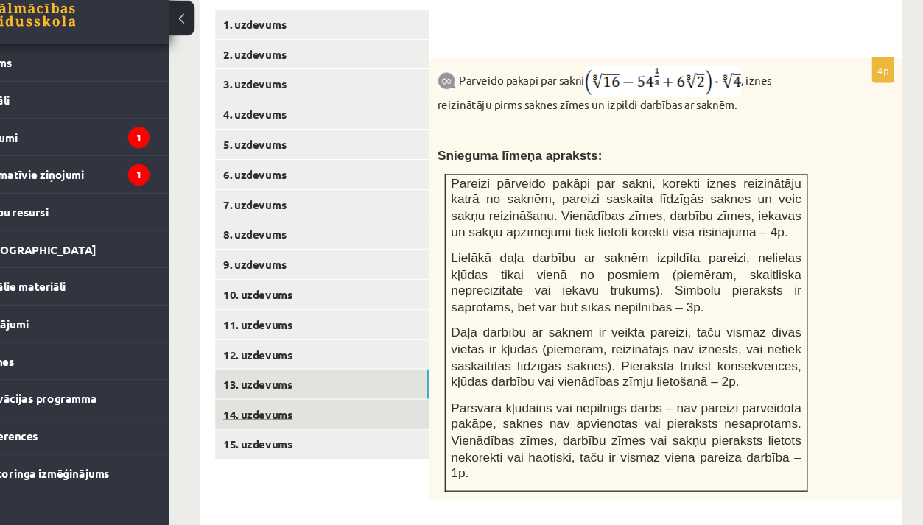
click at [264, 409] on link "14. uzdevums" at bounding box center [363, 422] width 198 height 27
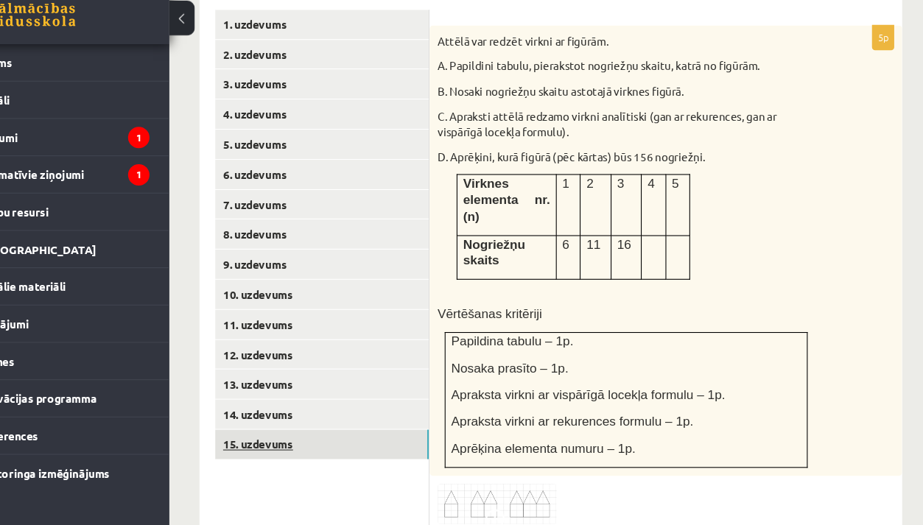
click at [264, 437] on link "15. uzdevums" at bounding box center [363, 450] width 198 height 27
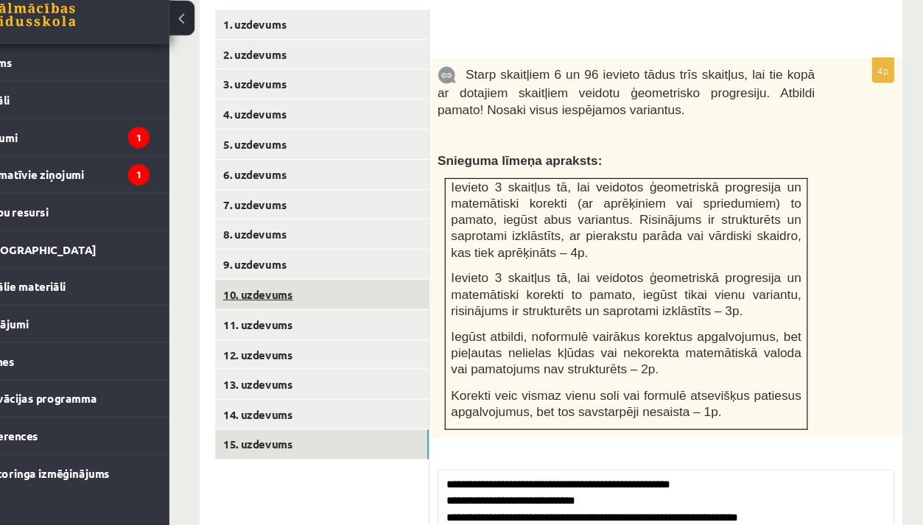
click at [264, 297] on link "10. uzdevums" at bounding box center [363, 310] width 198 height 27
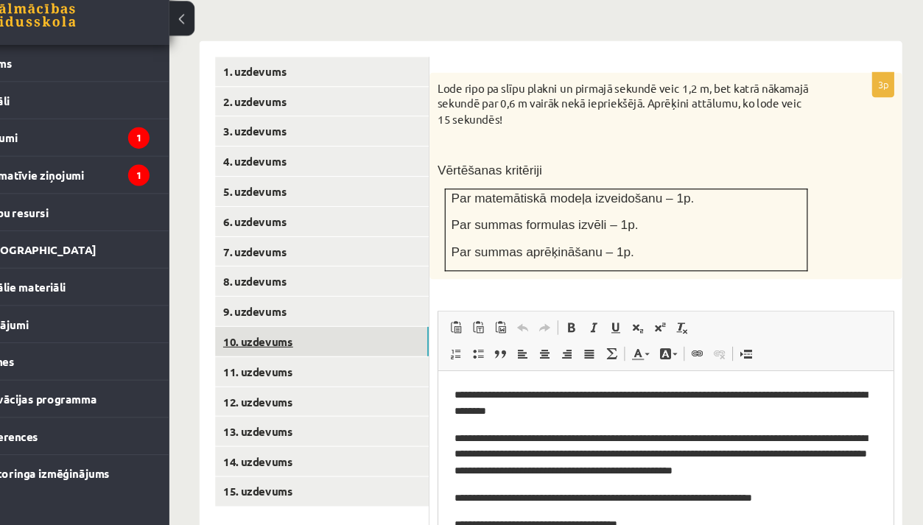
scroll to position [0, 0]
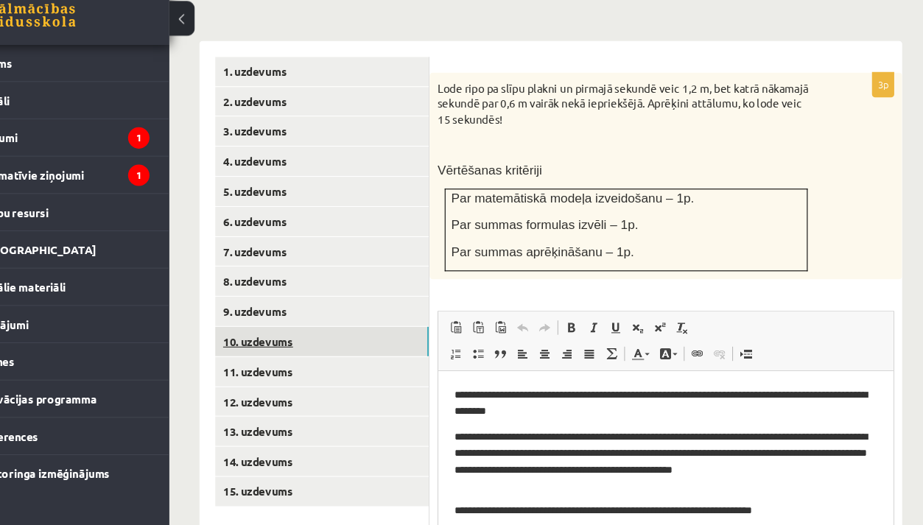
click at [264, 340] on link "10. uzdevums" at bounding box center [363, 353] width 198 height 27
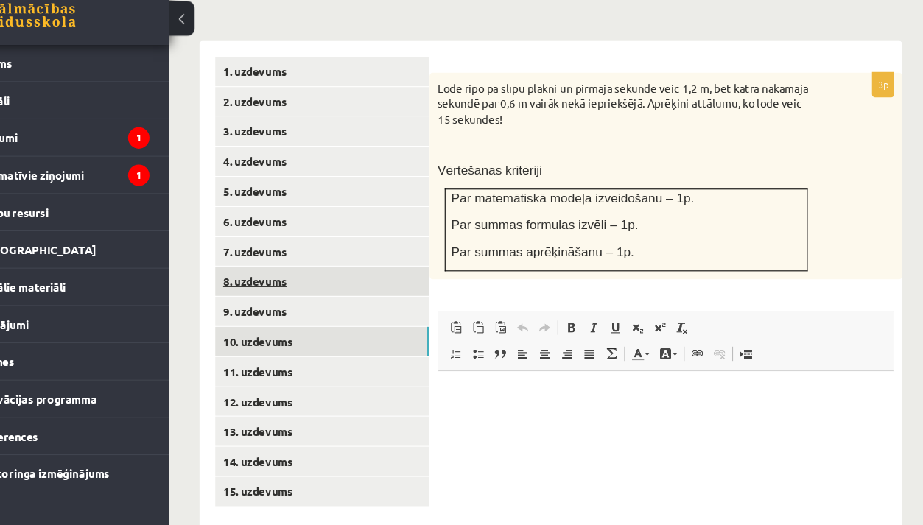
click at [269, 284] on link "8. uzdevums" at bounding box center [363, 297] width 198 height 27
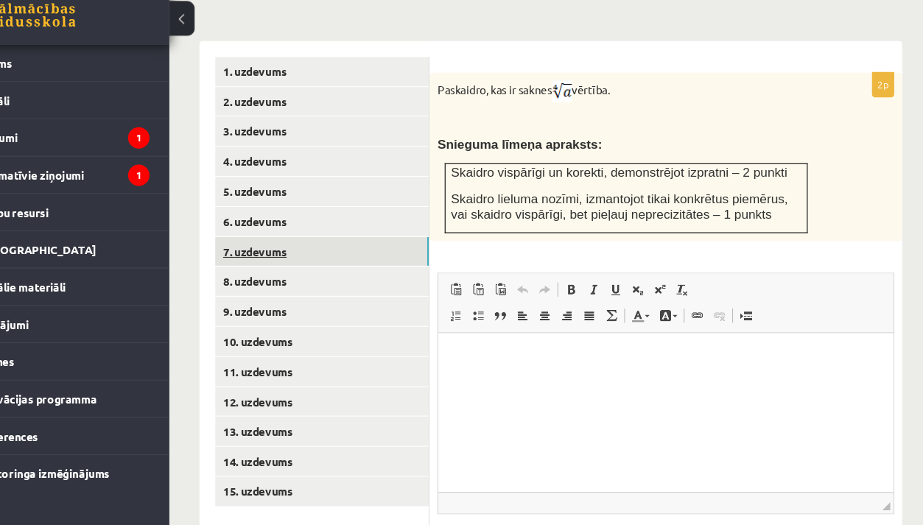
click at [268, 257] on link "7. uzdevums" at bounding box center [363, 270] width 198 height 27
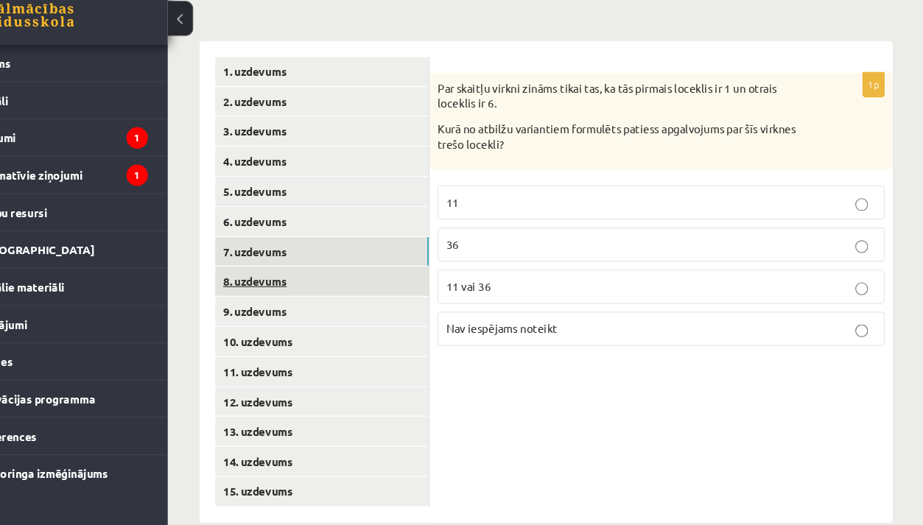
click at [265, 284] on link "8. uzdevums" at bounding box center [364, 297] width 198 height 27
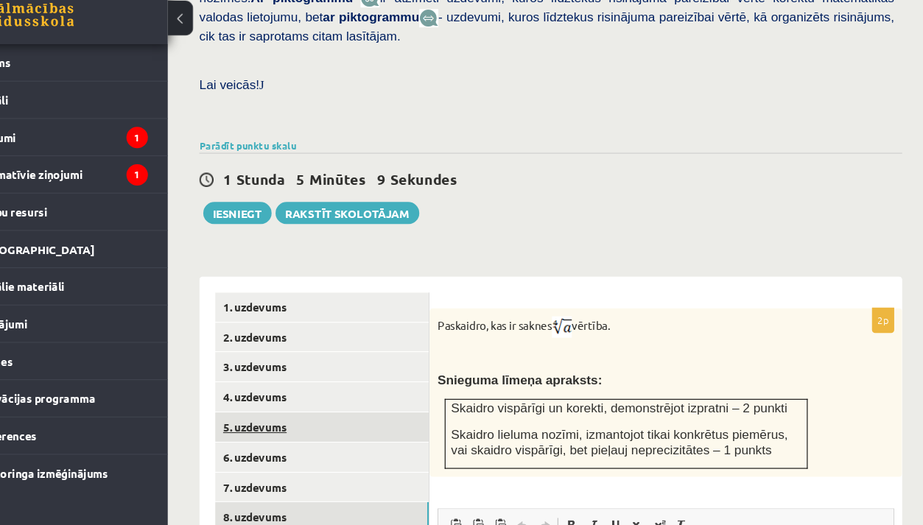
scroll to position [420, 0]
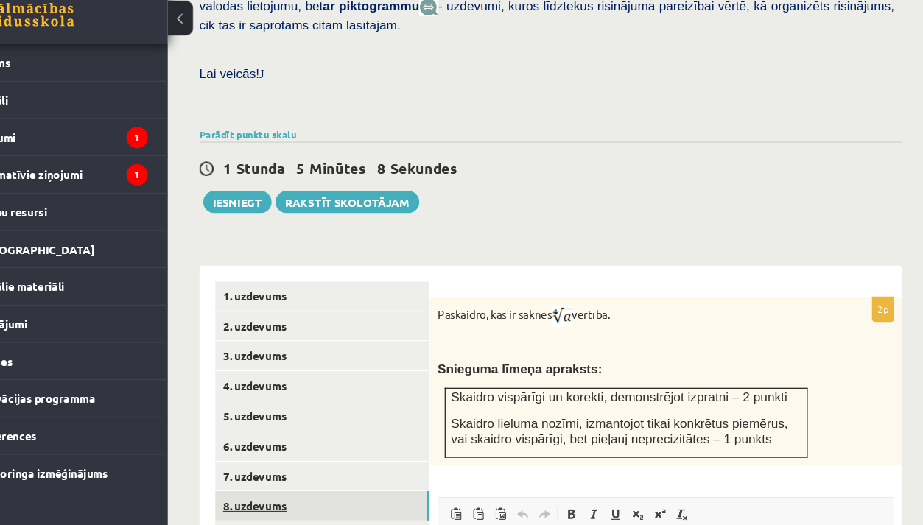
click at [265, 493] on link "8. uzdevums" at bounding box center [364, 506] width 198 height 27
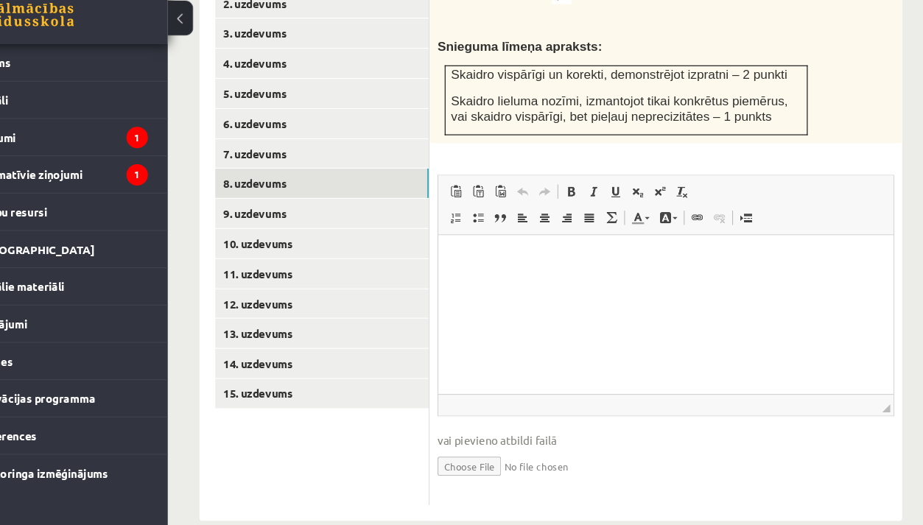
scroll to position [718, 0]
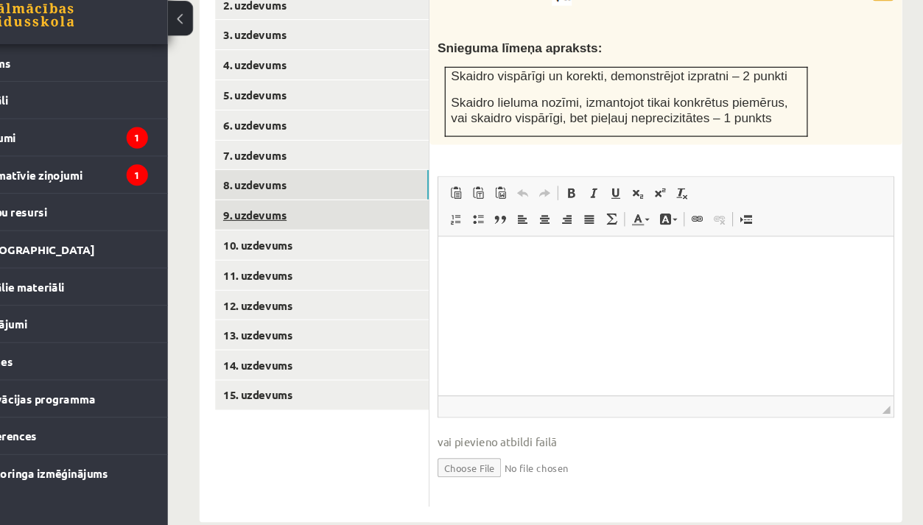
click at [283, 223] on link "9. uzdevums" at bounding box center [364, 236] width 198 height 27
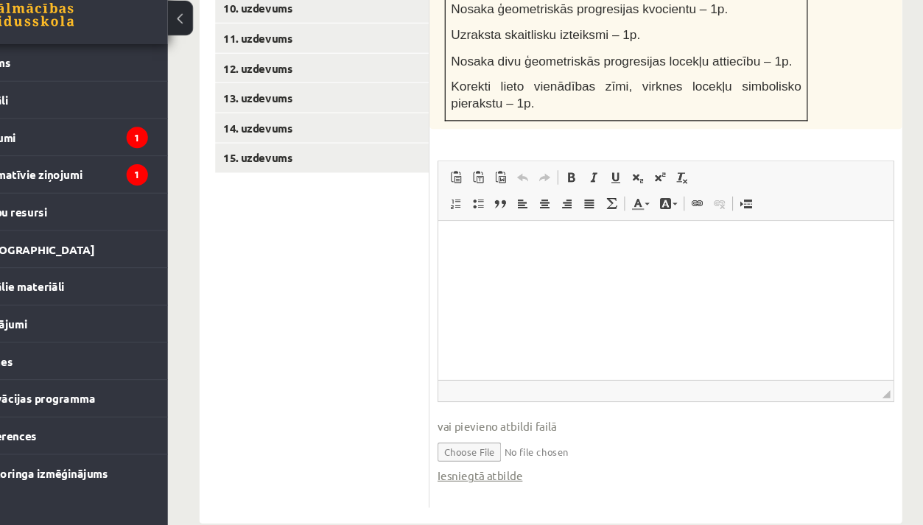
scroll to position [937, 0]
click at [498, 441] on input "file" at bounding box center [682, 456] width 423 height 30
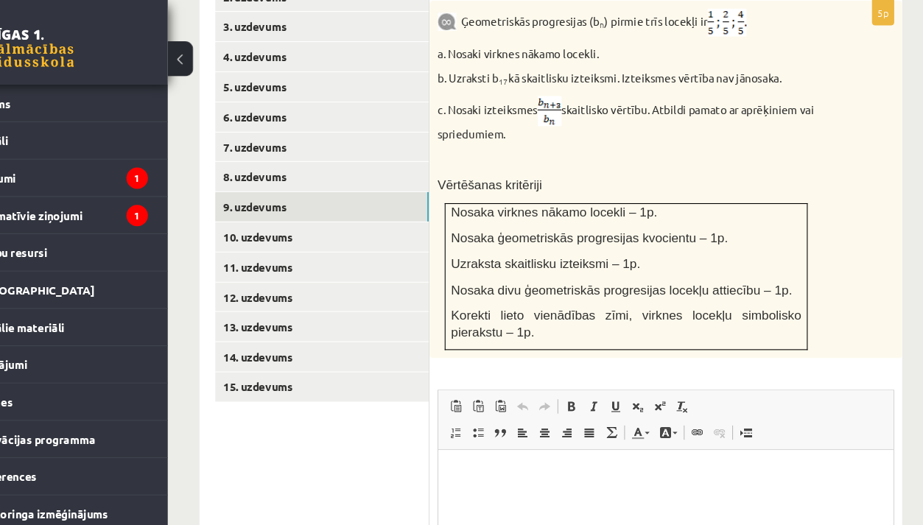
scroll to position [762, 0]
click at [279, 207] on link "10. uzdevums" at bounding box center [364, 220] width 198 height 27
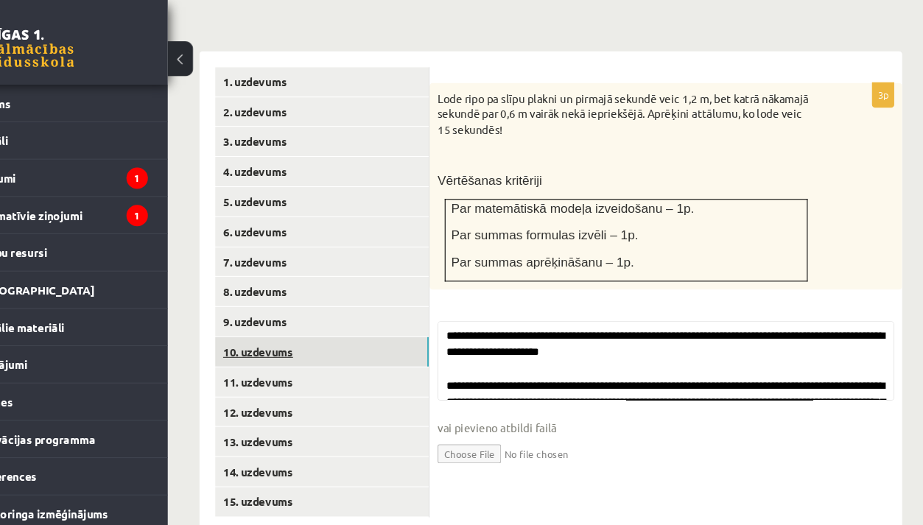
scroll to position [629, 0]
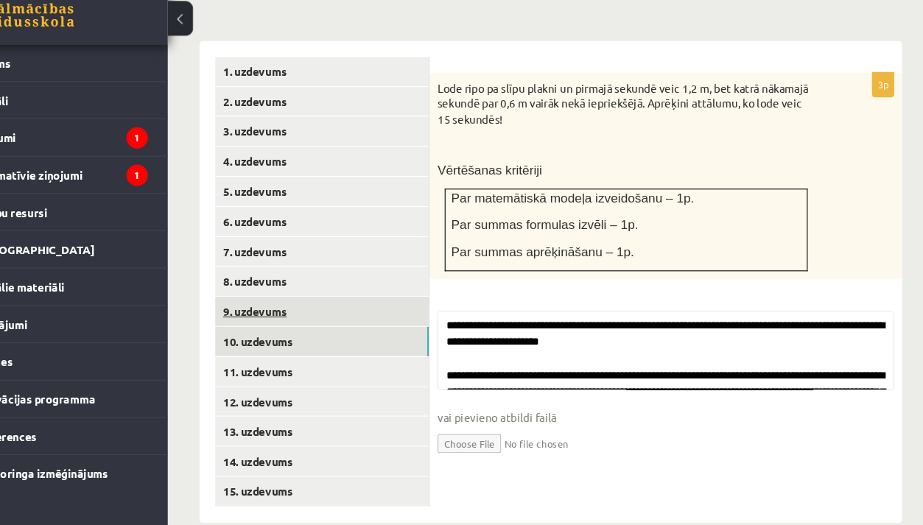
click at [265, 312] on link "9. uzdevums" at bounding box center [364, 325] width 198 height 27
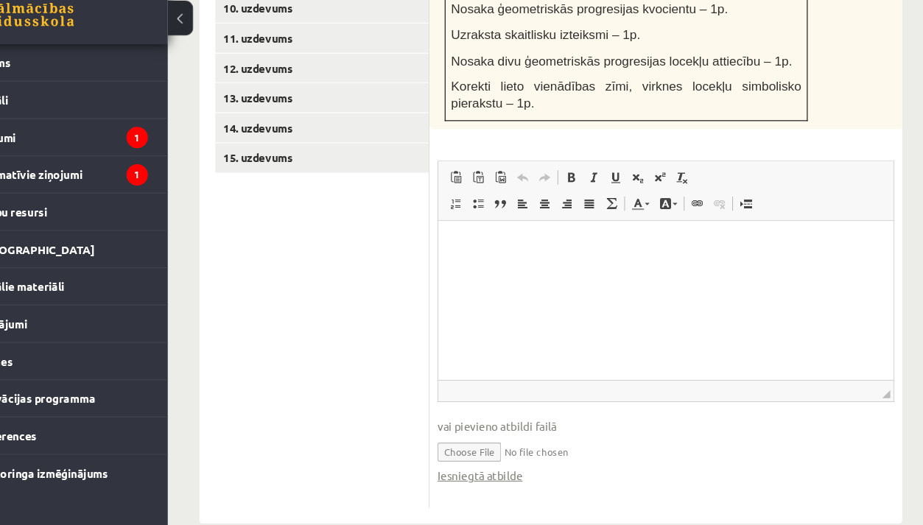
scroll to position [937, 0]
click at [471, 471] on link "Iesniegtā atbilde" at bounding box center [510, 478] width 79 height 15
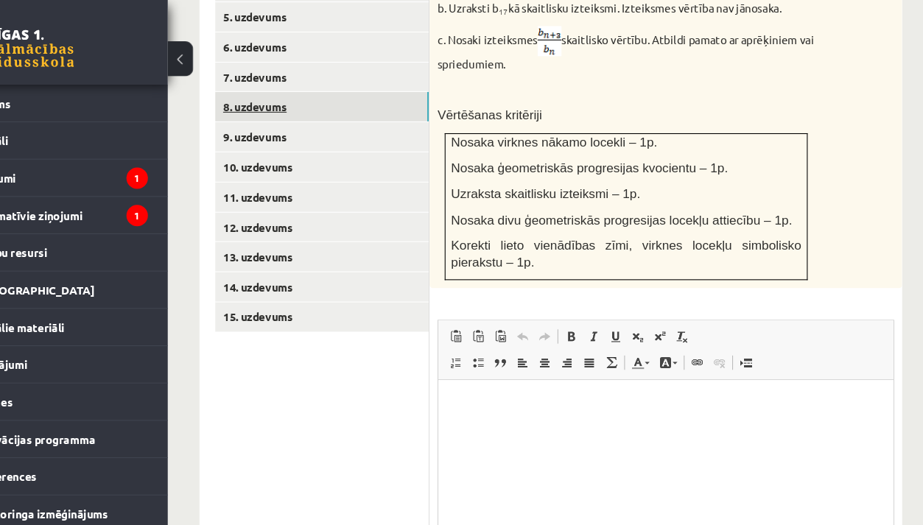
click at [294, 85] on link "8. uzdevums" at bounding box center [364, 98] width 198 height 27
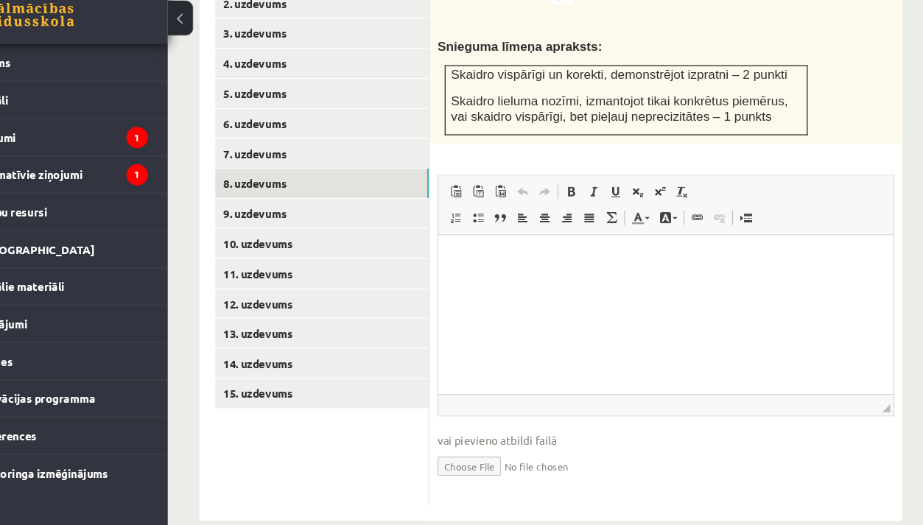
scroll to position [718, 0]
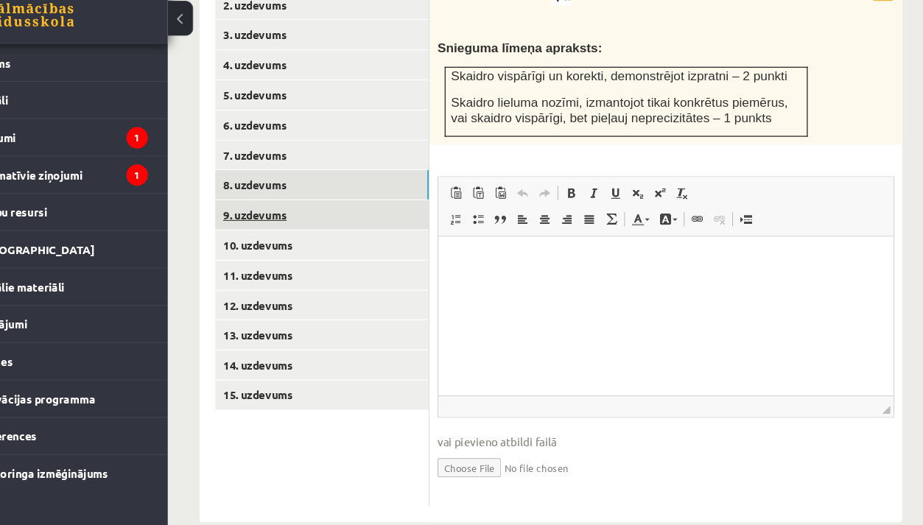
click at [265, 223] on link "9. uzdevums" at bounding box center [364, 236] width 198 height 27
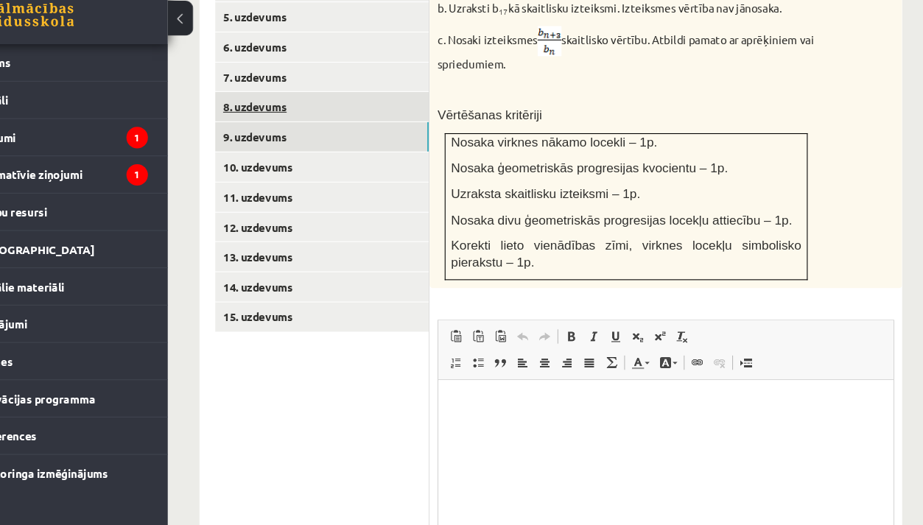
scroll to position [0, 0]
click at [265, 123] on link "8. uzdevums" at bounding box center [364, 136] width 198 height 27
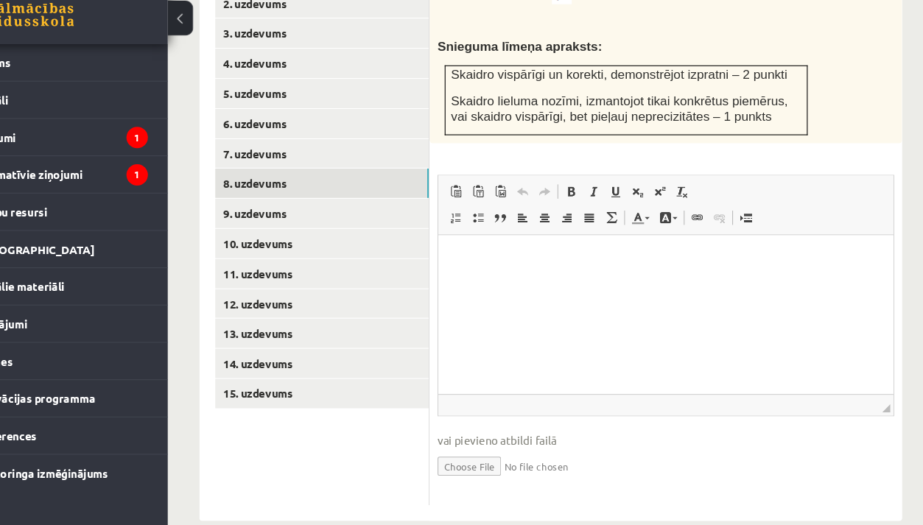
scroll to position [718, 0]
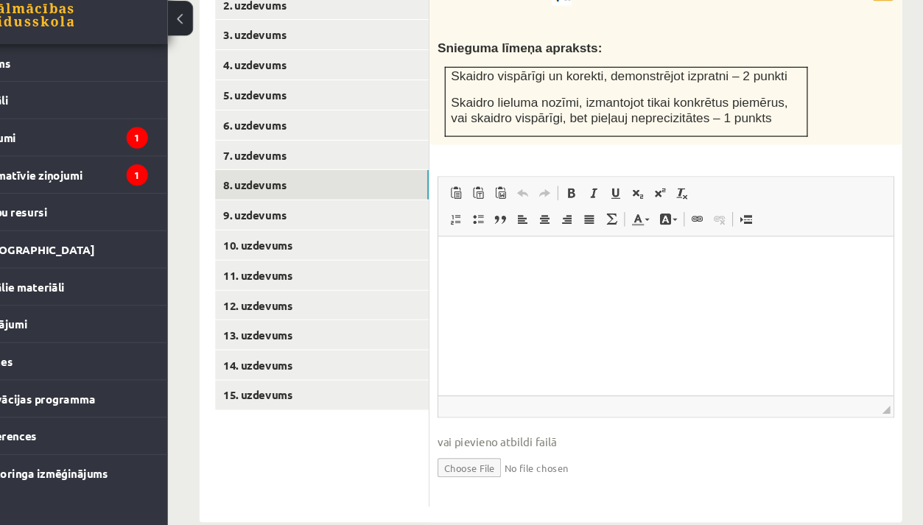
click at [473, 440] on span "vai pievieno atbildi failā" at bounding box center [682, 447] width 423 height 15
click at [527, 455] on input "file" at bounding box center [682, 470] width 423 height 30
click at [309, 223] on link "9. uzdevums" at bounding box center [364, 236] width 198 height 27
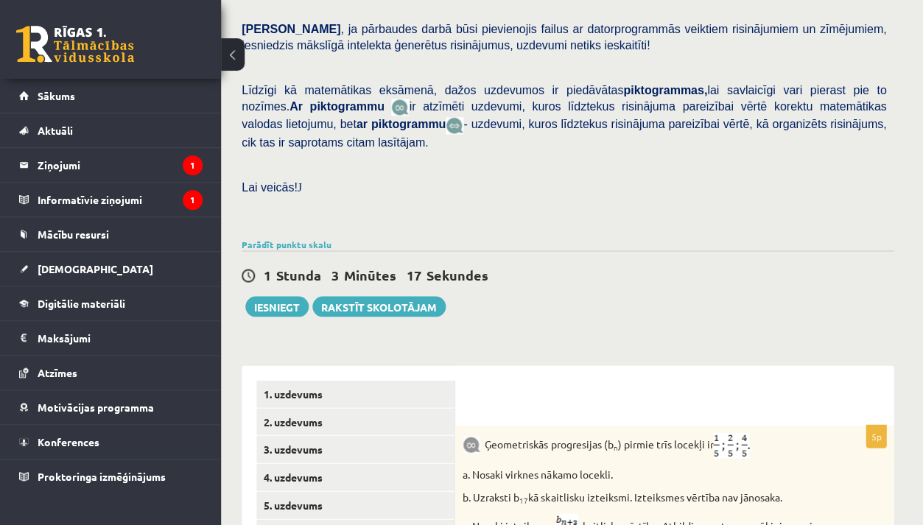
scroll to position [535, 9]
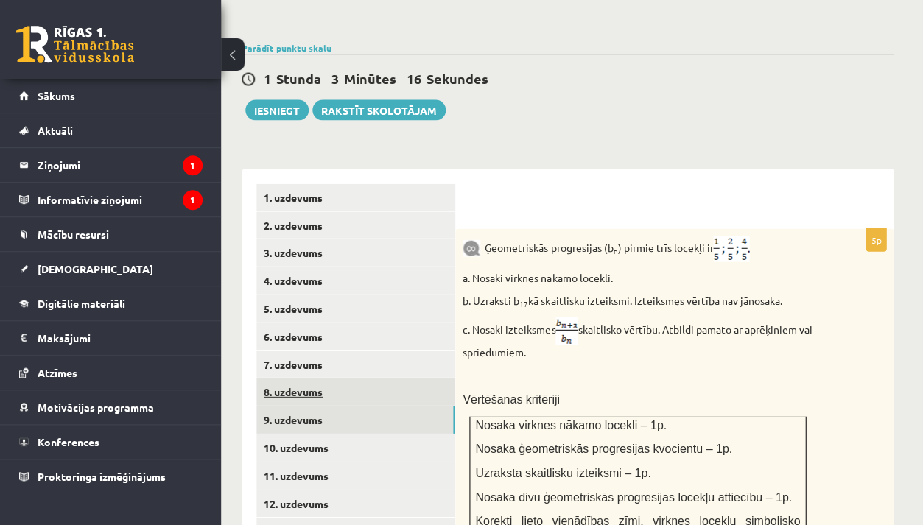
click at [364, 378] on link "8. uzdevums" at bounding box center [355, 391] width 198 height 27
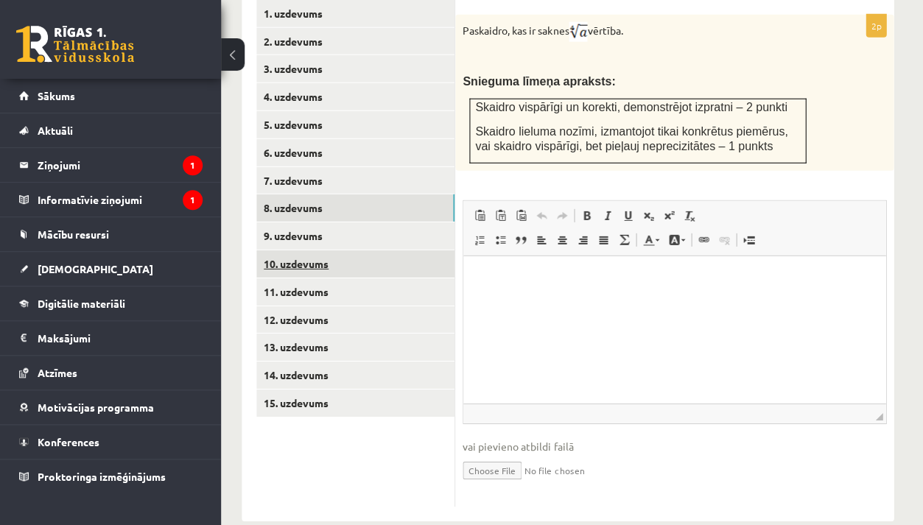
scroll to position [718, 9]
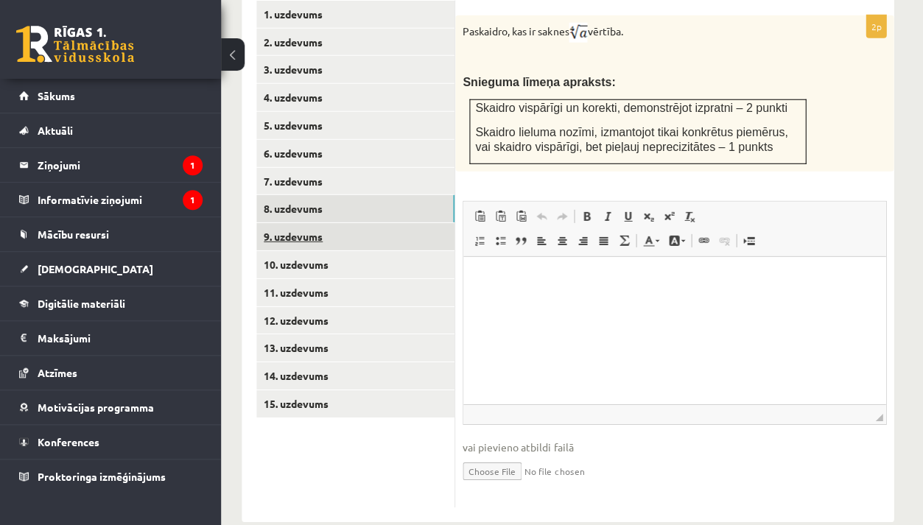
click at [346, 223] on link "9. uzdevums" at bounding box center [355, 236] width 198 height 27
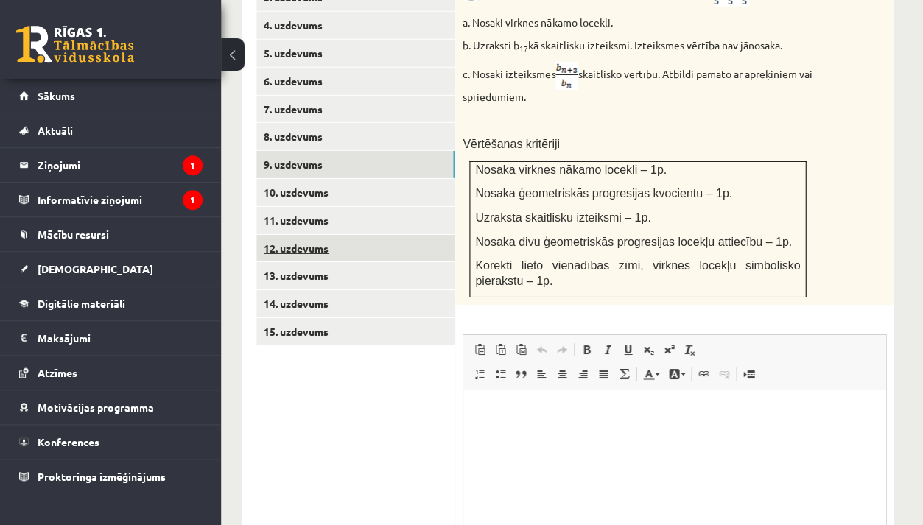
scroll to position [0, 0]
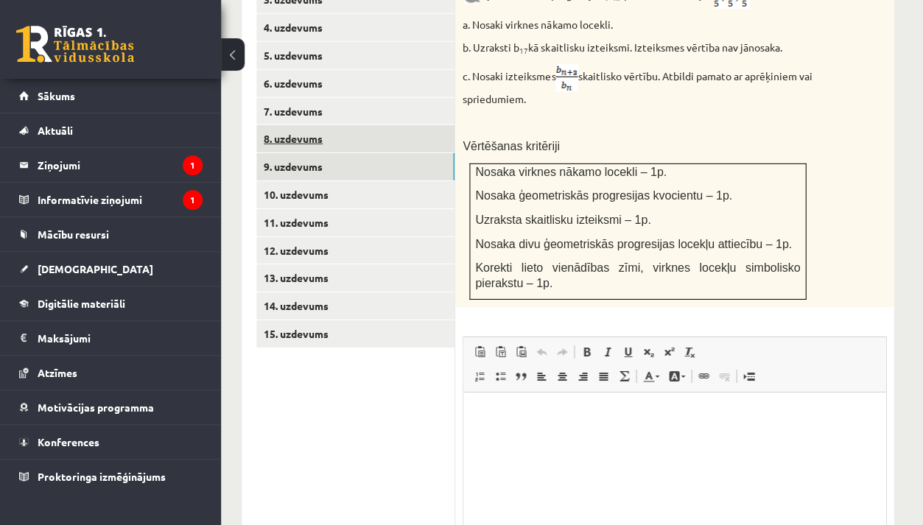
click at [358, 125] on link "8. uzdevums" at bounding box center [355, 138] width 198 height 27
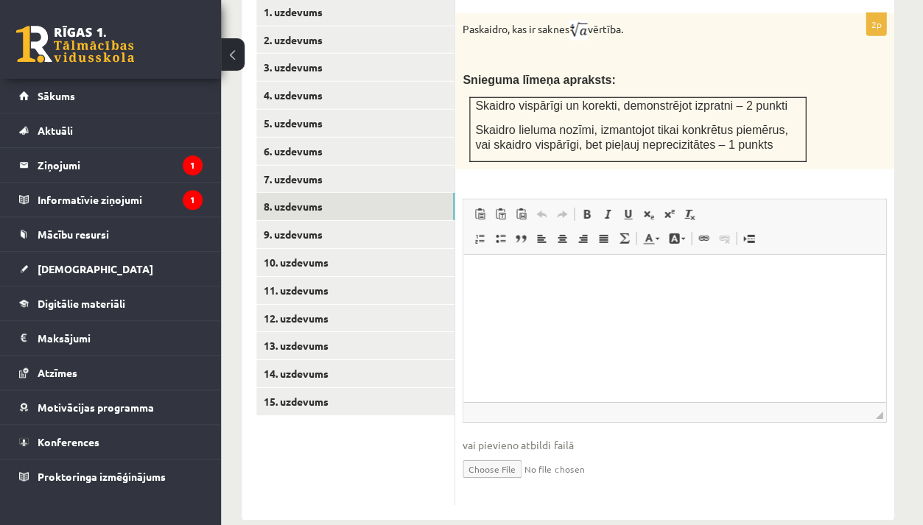
scroll to position [718, 9]
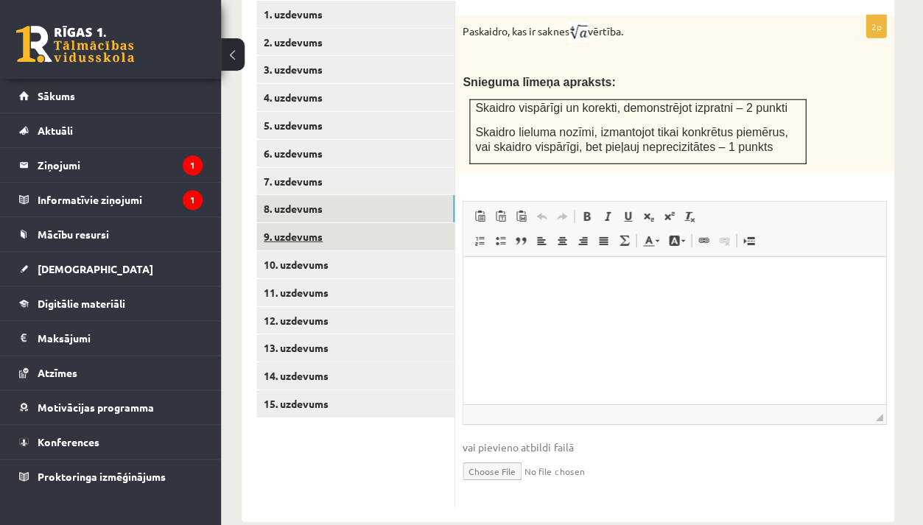
click at [272, 223] on link "9. uzdevums" at bounding box center [355, 236] width 198 height 27
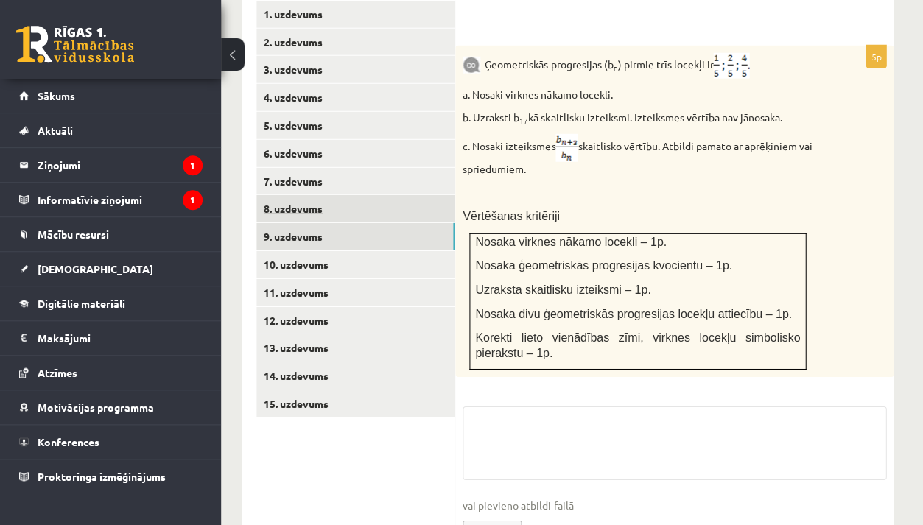
click at [272, 195] on link "8. uzdevums" at bounding box center [355, 208] width 198 height 27
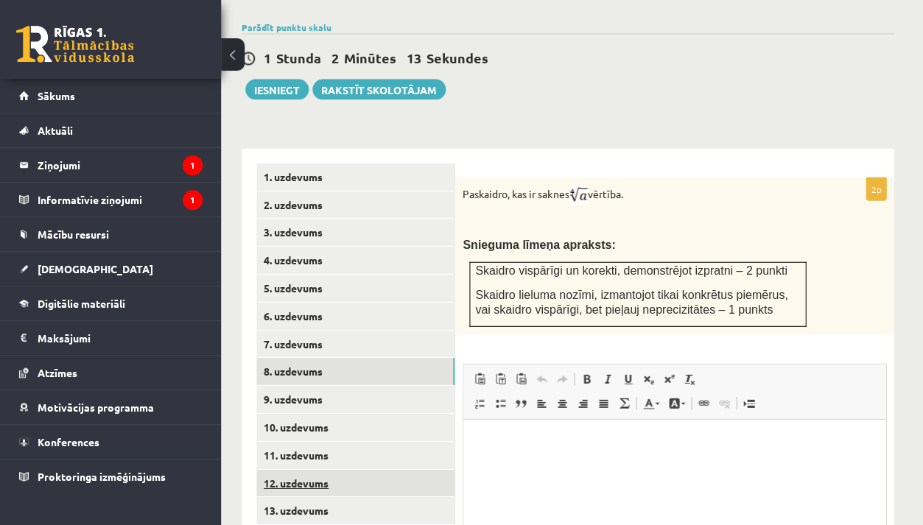
scroll to position [705, 10]
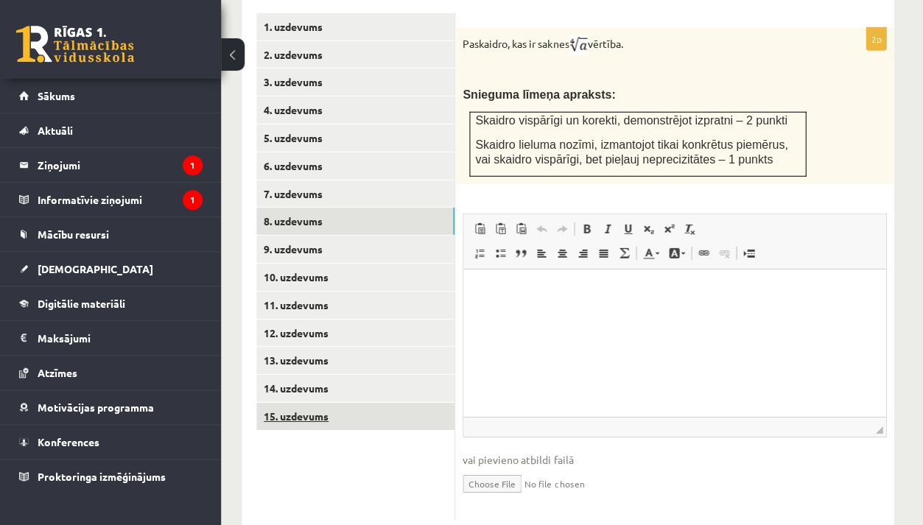
click at [336, 403] on link "15. uzdevums" at bounding box center [355, 416] width 198 height 27
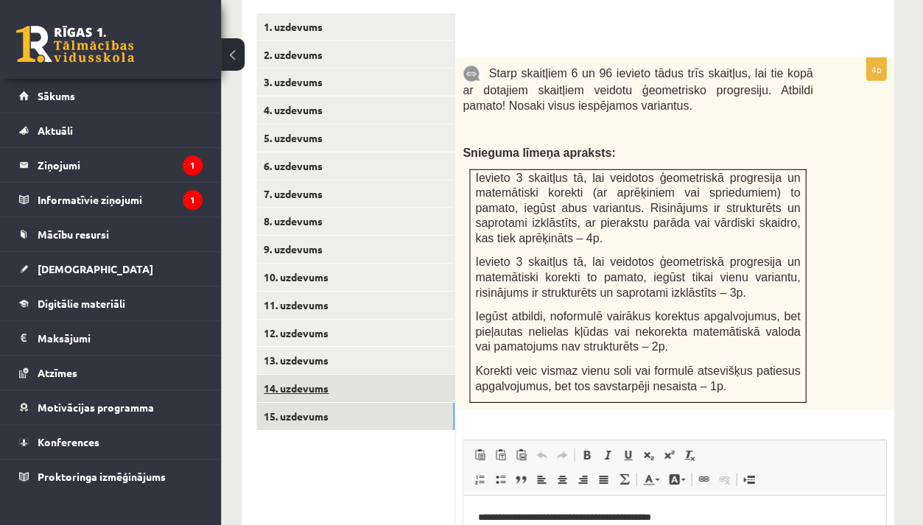
scroll to position [0, 0]
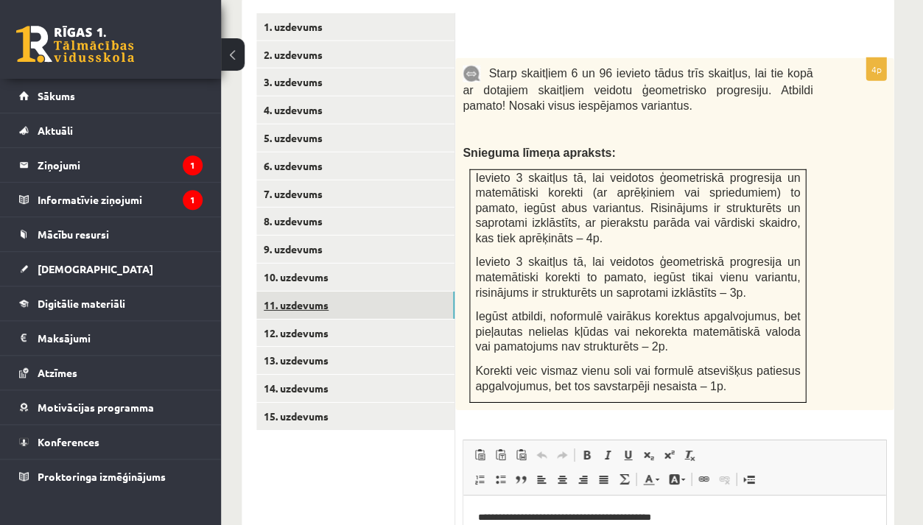
click at [304, 292] on link "11. uzdevums" at bounding box center [355, 305] width 198 height 27
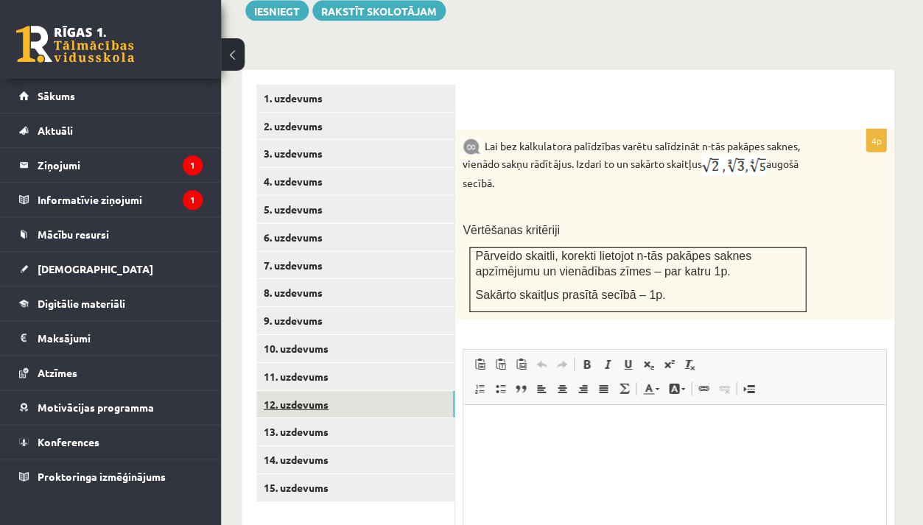
click at [317, 391] on link "12. uzdevums" at bounding box center [355, 404] width 198 height 27
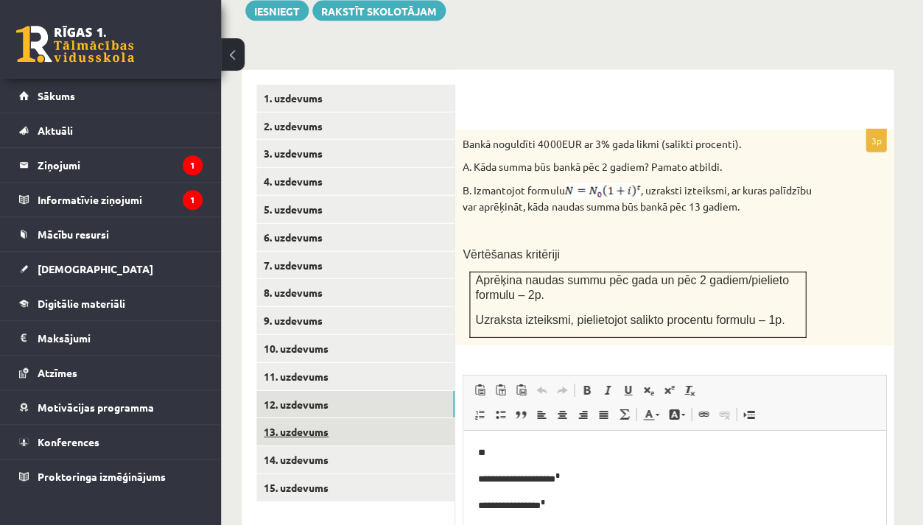
click at [338, 418] on link "13. uzdevums" at bounding box center [355, 431] width 198 height 27
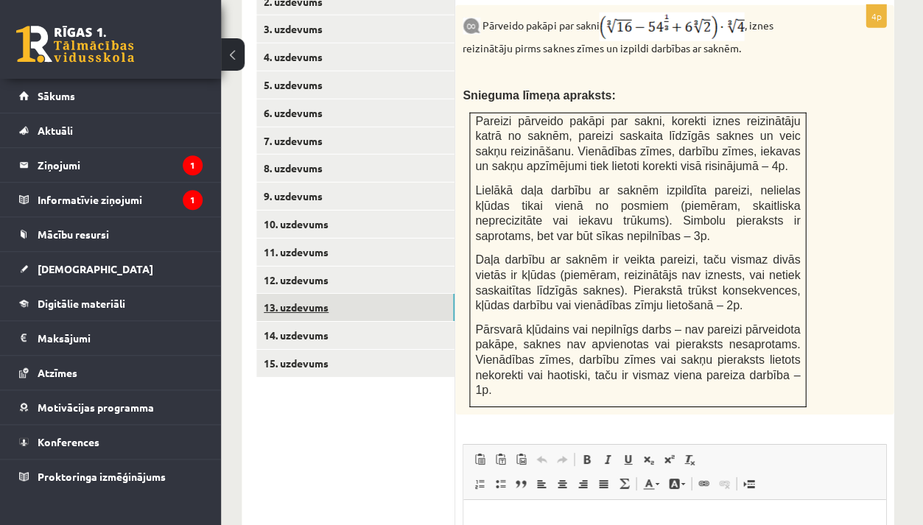
scroll to position [751, 9]
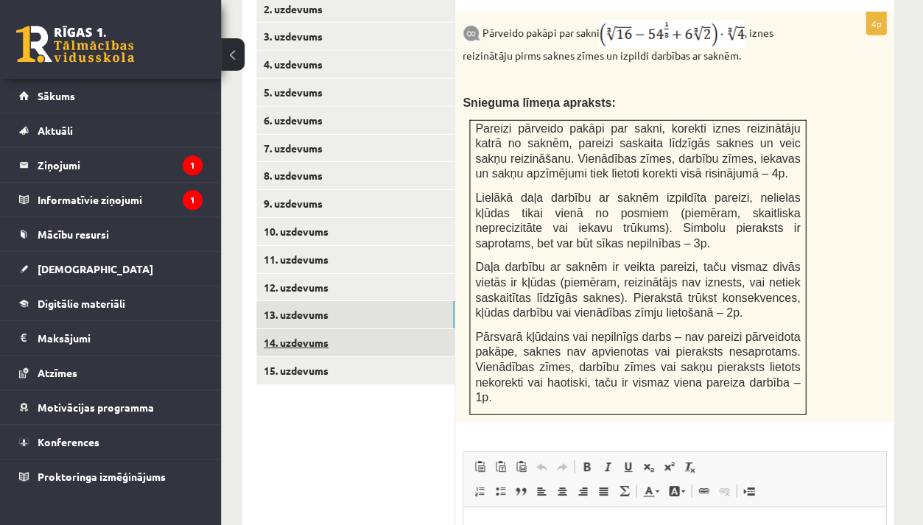
click at [334, 329] on link "14. uzdevums" at bounding box center [355, 342] width 198 height 27
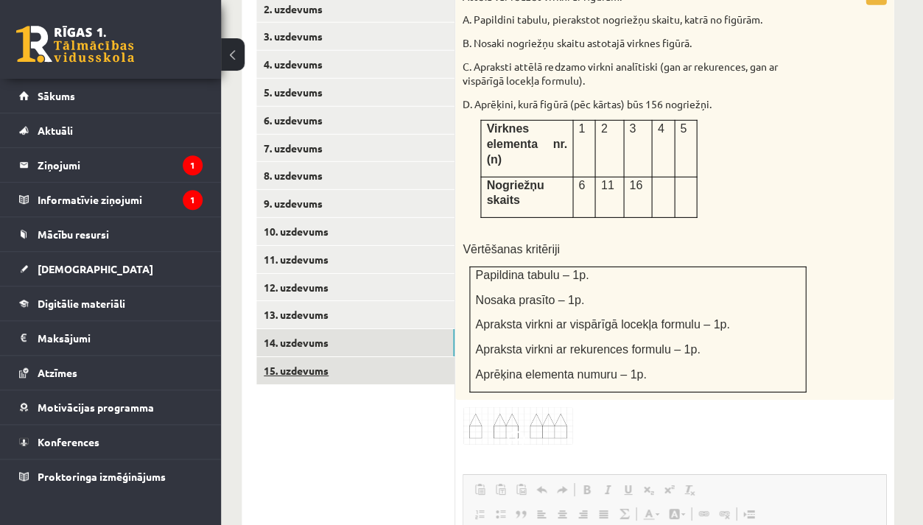
scroll to position [0, 0]
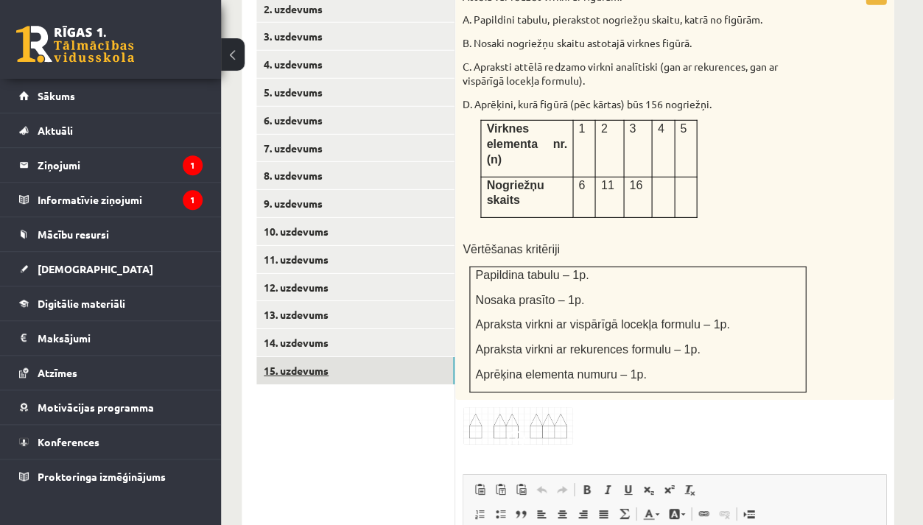
click at [331, 357] on link "15. uzdevums" at bounding box center [355, 370] width 198 height 27
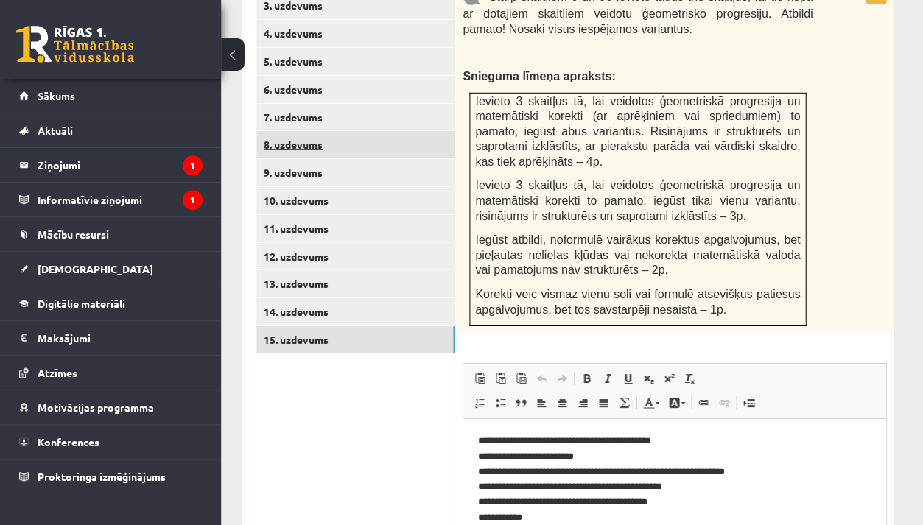
click at [314, 131] on link "8. uzdevums" at bounding box center [355, 144] width 198 height 27
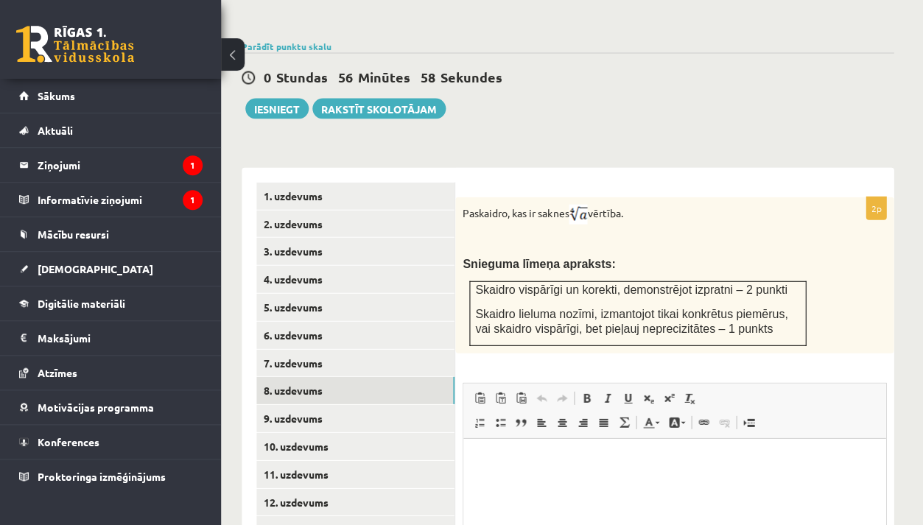
scroll to position [602, 9]
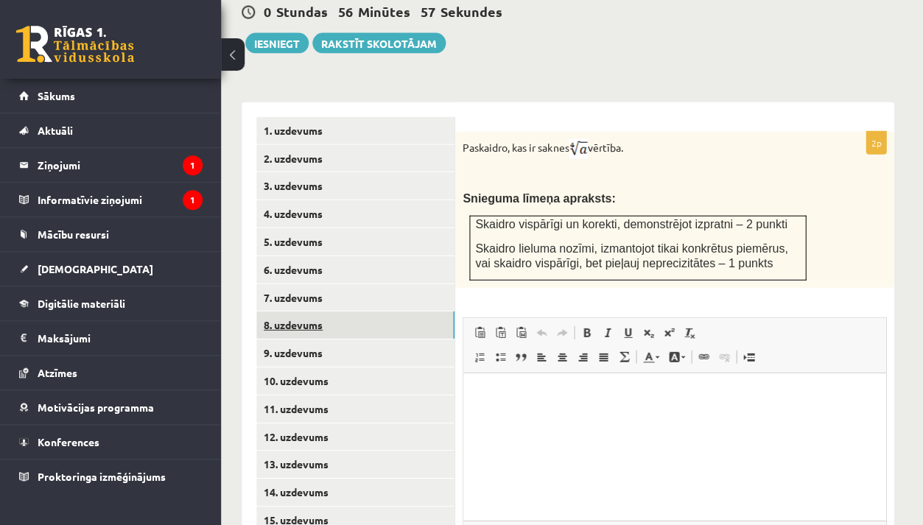
click at [362, 312] on link "8. uzdevums" at bounding box center [355, 324] width 198 height 27
click at [361, 339] on link "9. uzdevums" at bounding box center [355, 352] width 198 height 27
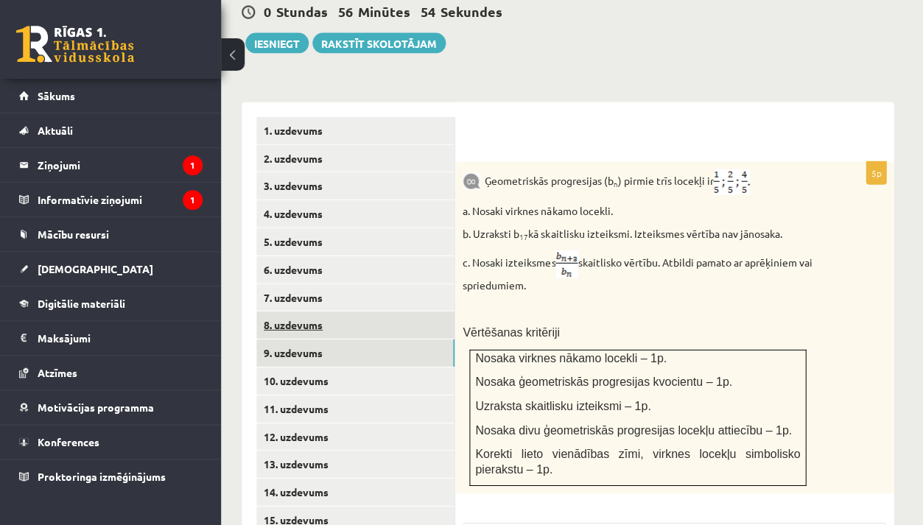
click at [347, 311] on link "8. uzdevums" at bounding box center [355, 324] width 198 height 27
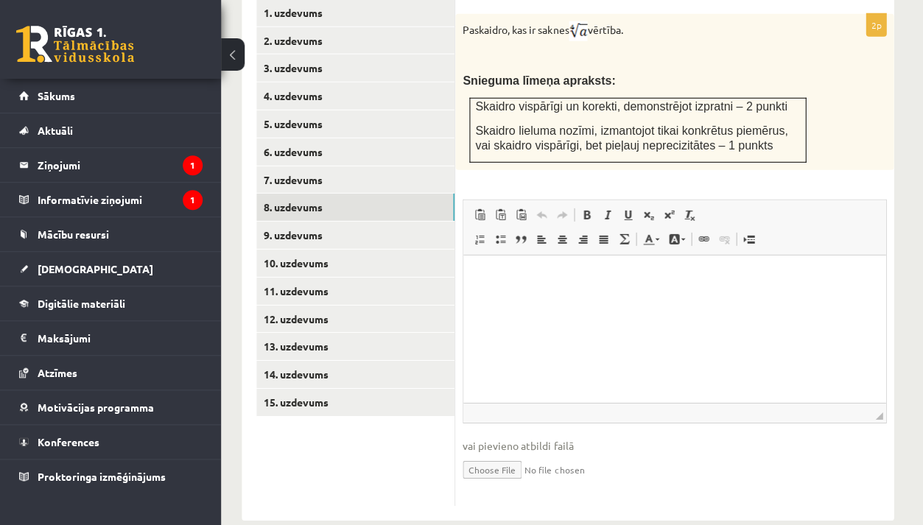
scroll to position [718, 9]
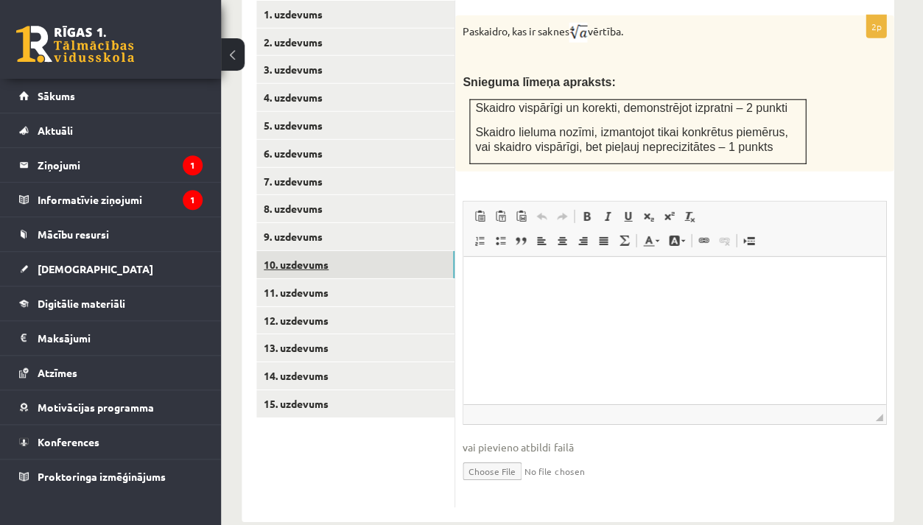
click at [378, 251] on link "10. uzdevums" at bounding box center [355, 264] width 198 height 27
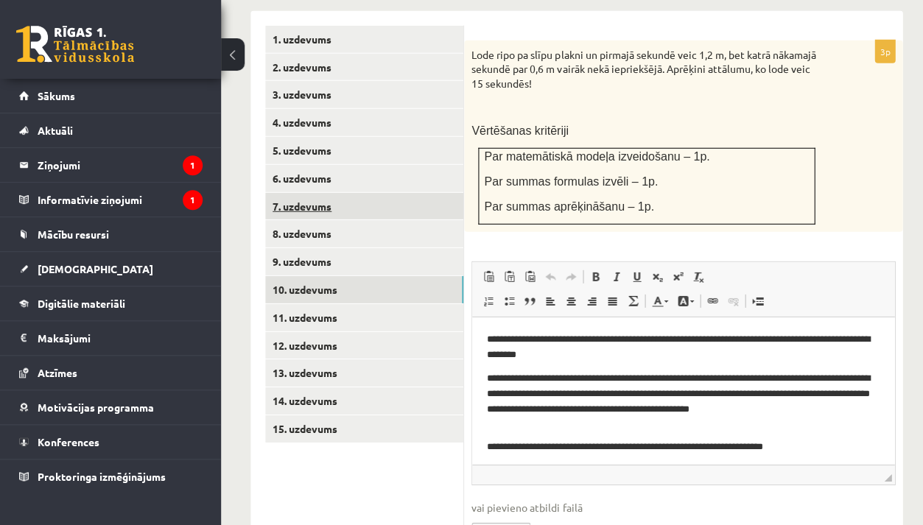
scroll to position [702, 0]
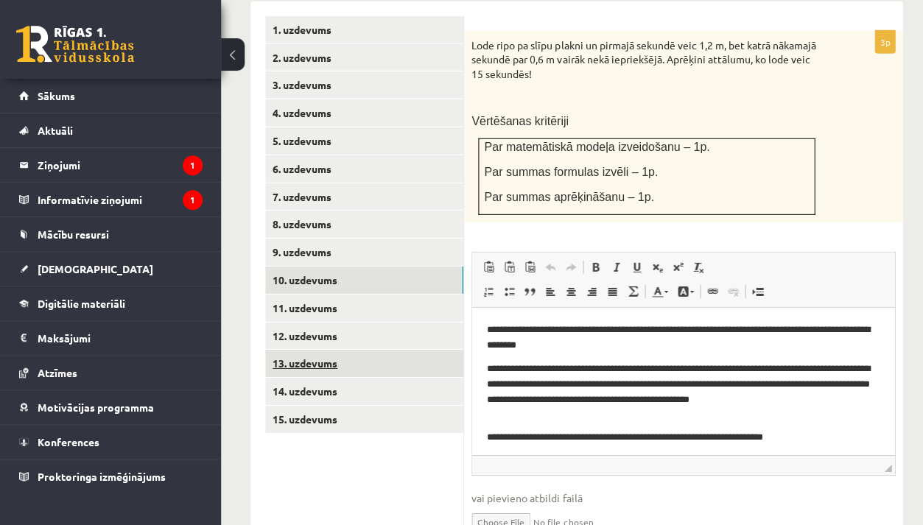
click at [325, 350] on link "13. uzdevums" at bounding box center [364, 363] width 198 height 27
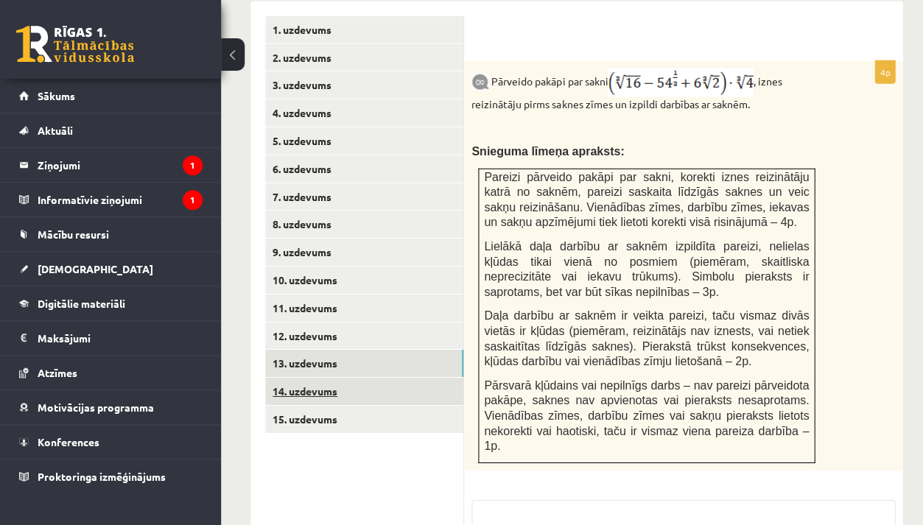
click at [324, 378] on link "14. uzdevums" at bounding box center [364, 391] width 198 height 27
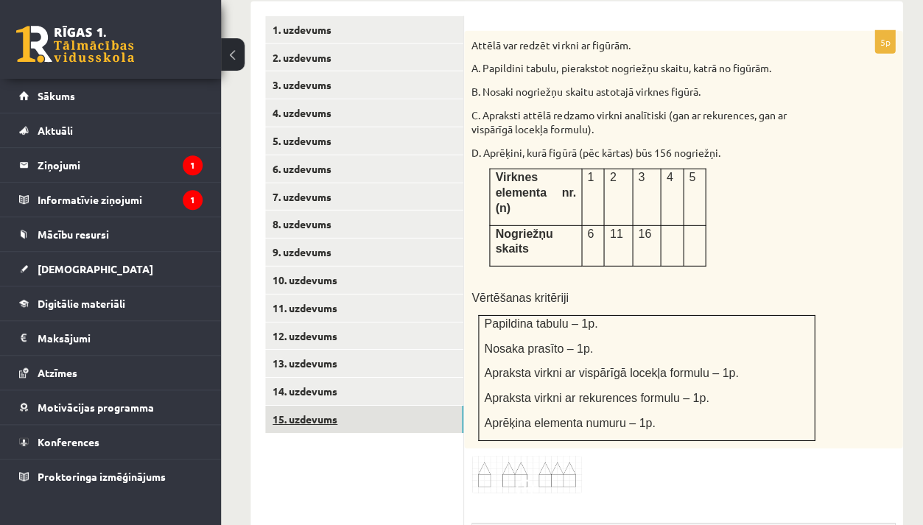
click at [324, 406] on link "15. uzdevums" at bounding box center [364, 419] width 198 height 27
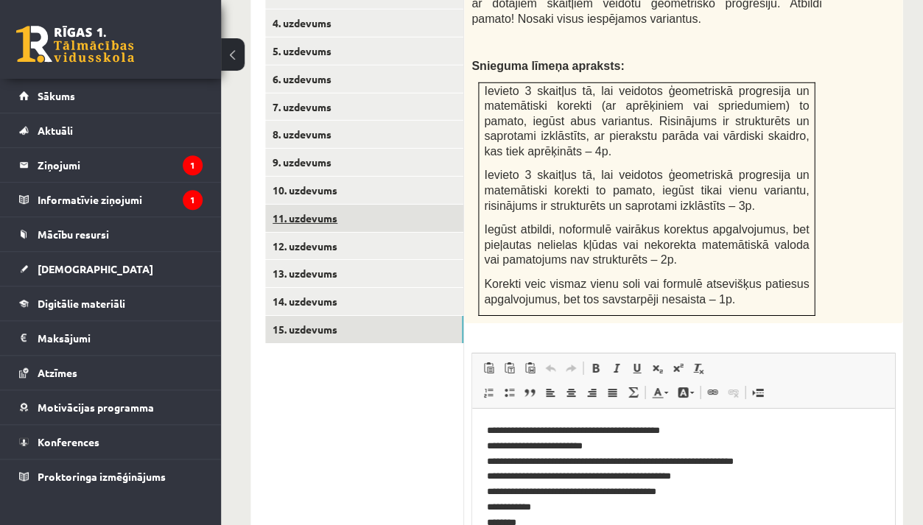
scroll to position [791, 0]
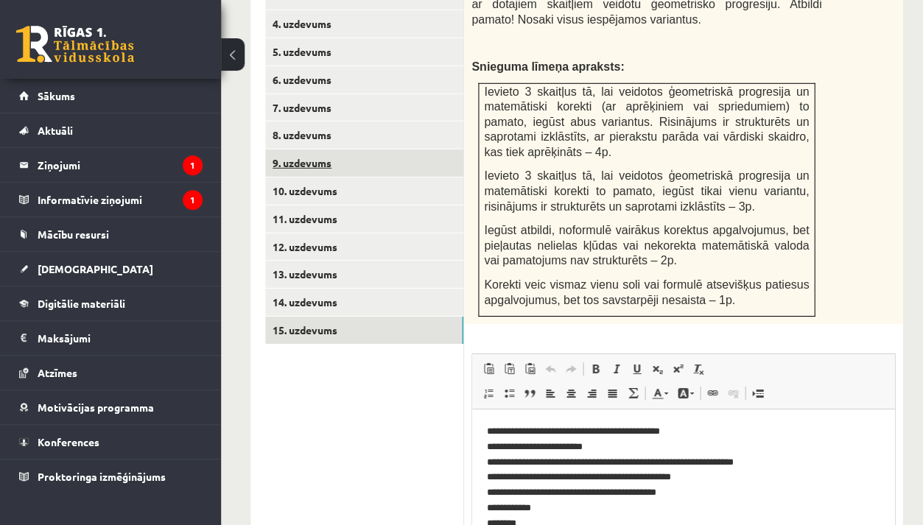
click at [373, 149] on link "9. uzdevums" at bounding box center [364, 162] width 198 height 27
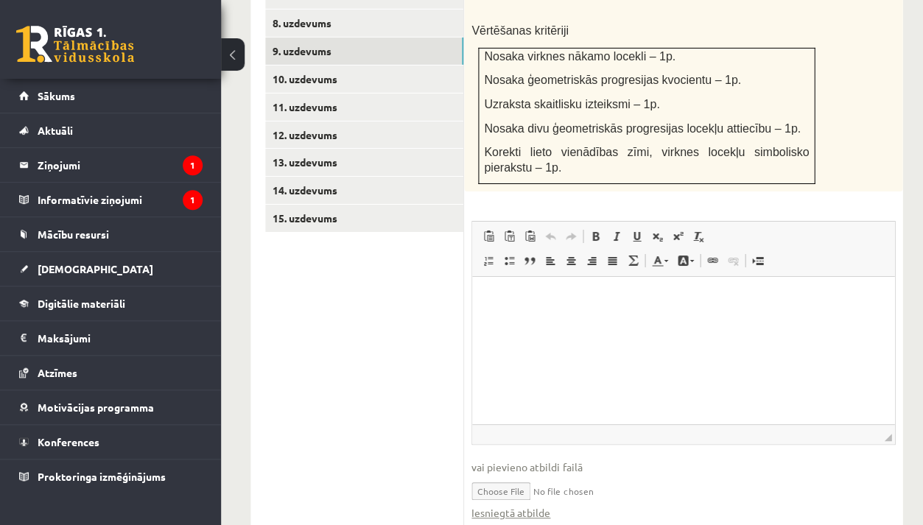
scroll to position [878, 0]
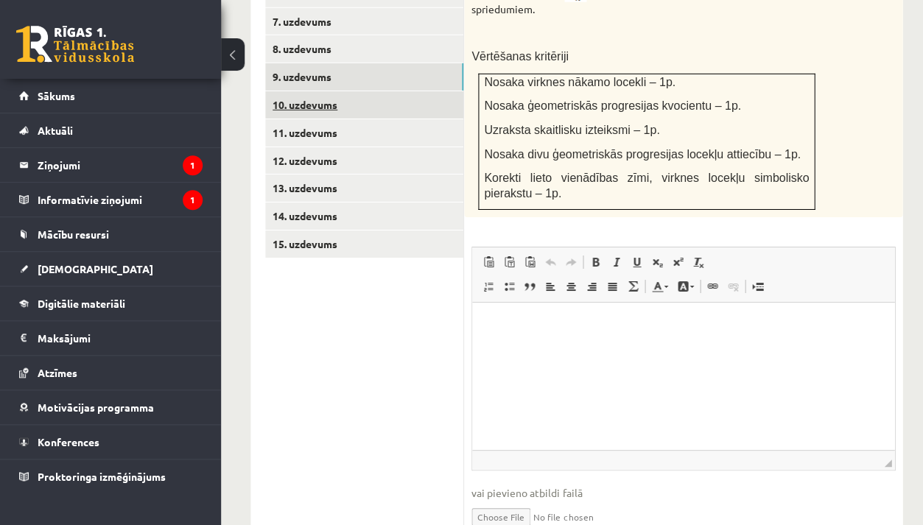
click at [349, 91] on link "10. uzdevums" at bounding box center [364, 104] width 198 height 27
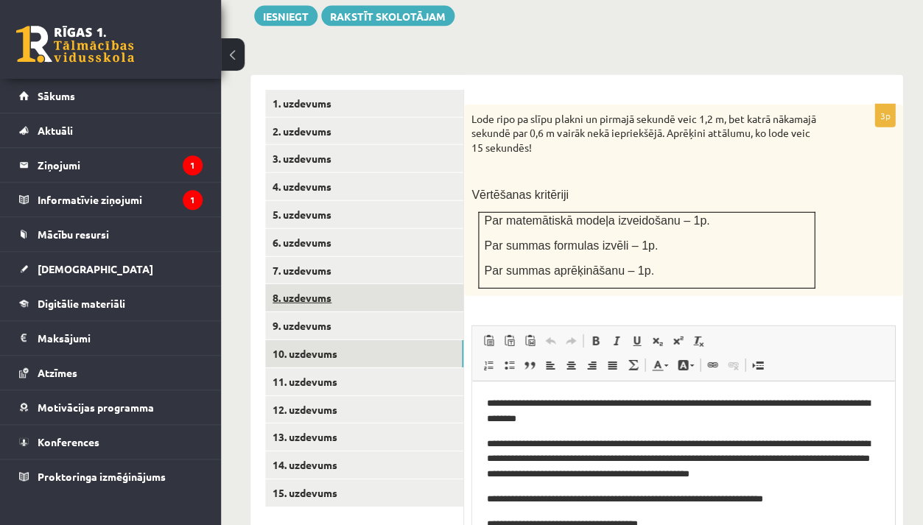
scroll to position [0, 0]
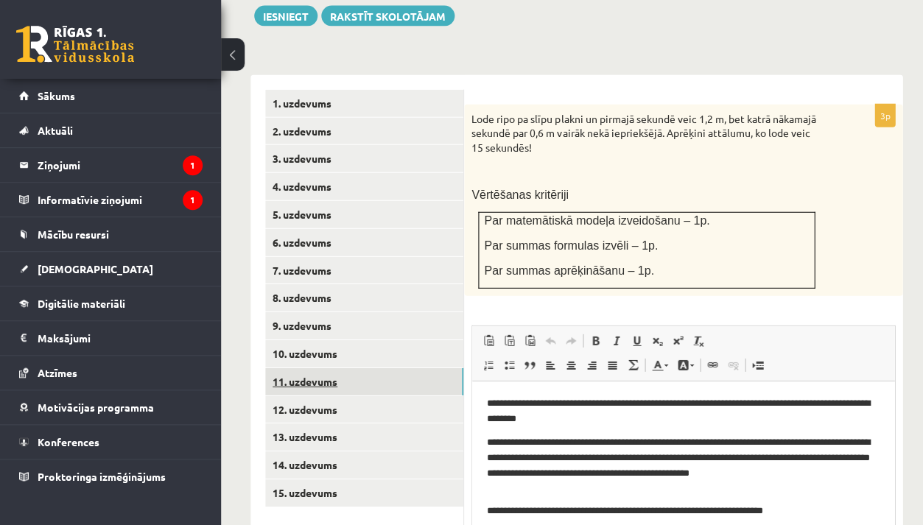
click at [300, 368] on link "11. uzdevums" at bounding box center [364, 381] width 198 height 27
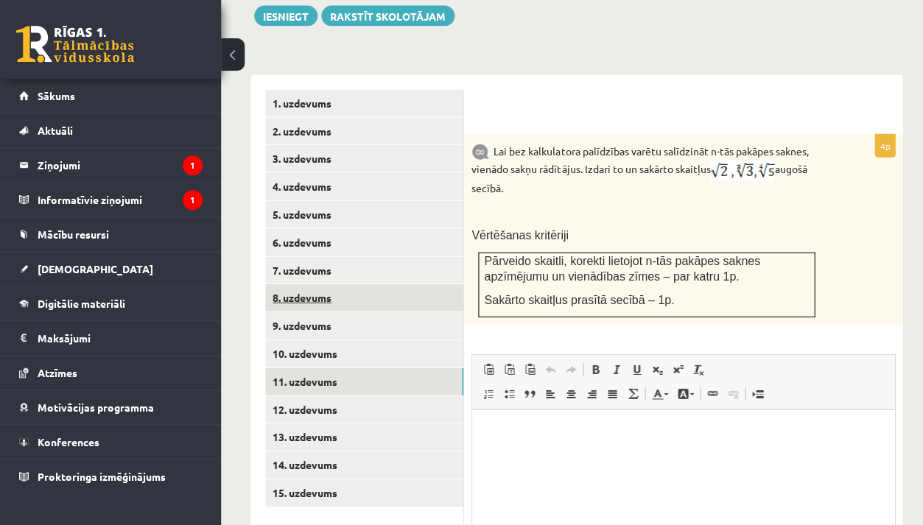
click at [342, 284] on link "8. uzdevums" at bounding box center [364, 297] width 198 height 27
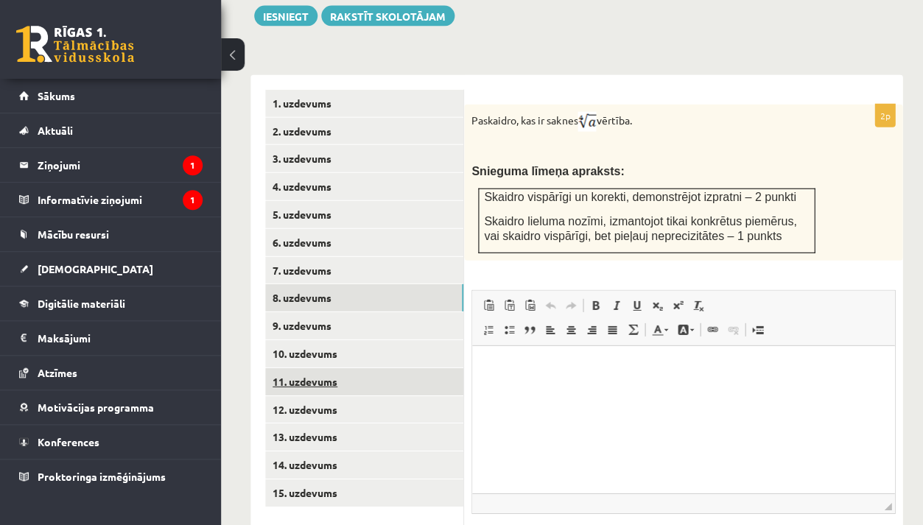
click at [322, 368] on link "11. uzdevums" at bounding box center [364, 381] width 198 height 27
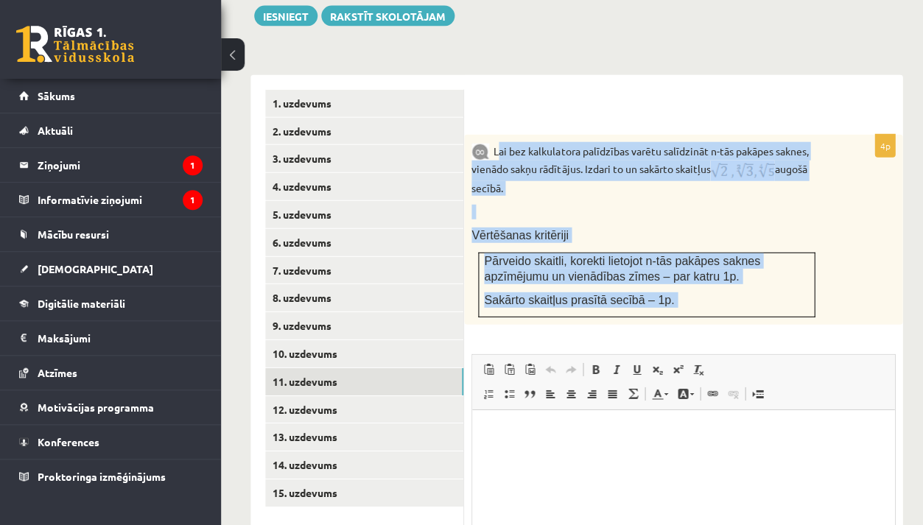
drag, startPoint x: 496, startPoint y: 126, endPoint x: 697, endPoint y: 317, distance: 277.1
click at [697, 317] on div "4p Lai bez kalkulatora palīdzības varētu salīdzināt n-tās pakāpes saknes, vienā…" at bounding box center [683, 398] width 438 height 526
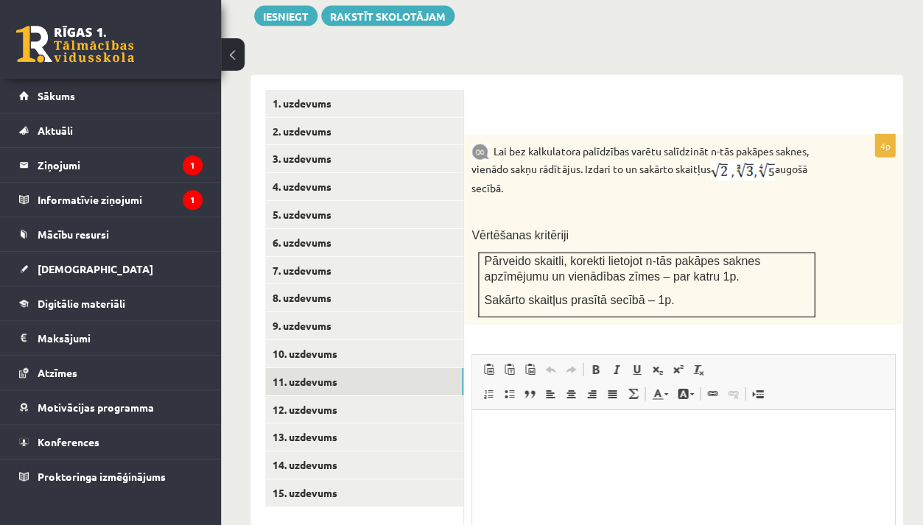
click at [496, 142] on p "Lai bez kalkulatora palīdzības varētu salīdzināt n-tās pakāpes saknes, vienādo …" at bounding box center [646, 169] width 350 height 54
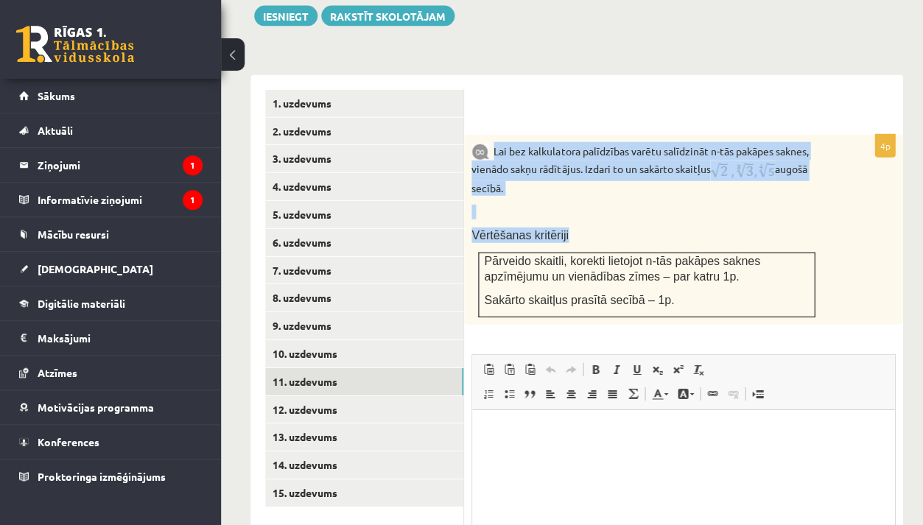
drag, startPoint x: 494, startPoint y: 124, endPoint x: 725, endPoint y: 293, distance: 286.6
click at [725, 293] on div "Lai bez kalkulatora palīdzības varētu salīdzināt n-tās pakāpes saknes, vienādo …" at bounding box center [683, 230] width 438 height 190
click at [699, 281] on td "Pārveido skaitli, korekti lietojot n-tās pakāpes saknes apzīmējumu un vienādība…" at bounding box center [647, 285] width 336 height 64
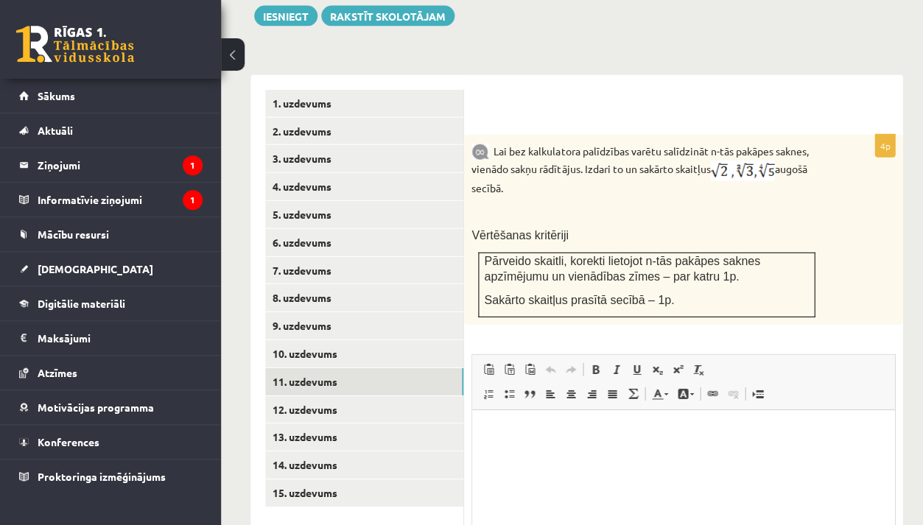
click at [515, 438] on p "Rich Text Editor, wiswyg-editor-user-answer-47024886487920" at bounding box center [683, 432] width 392 height 15
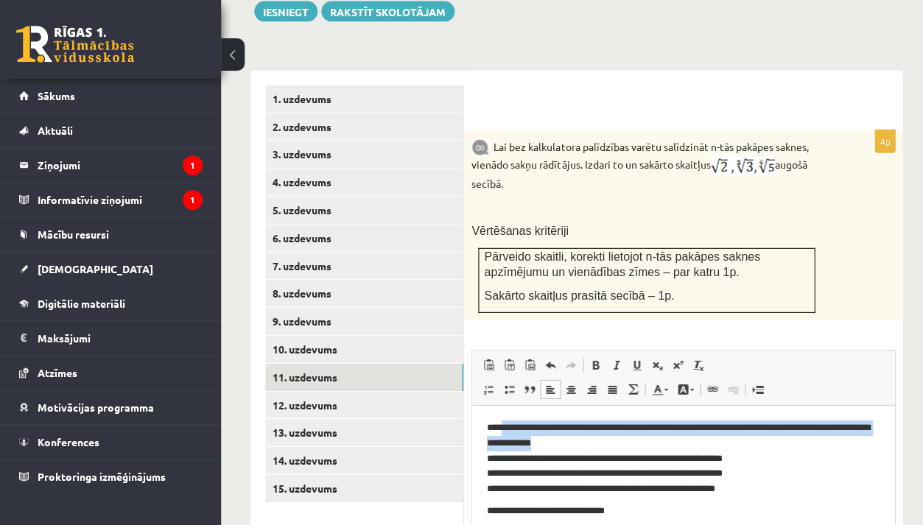
drag, startPoint x: 499, startPoint y: 425, endPoint x: 604, endPoint y: 445, distance: 107.3
click at [604, 445] on p "**********" at bounding box center [683, 457] width 393 height 74
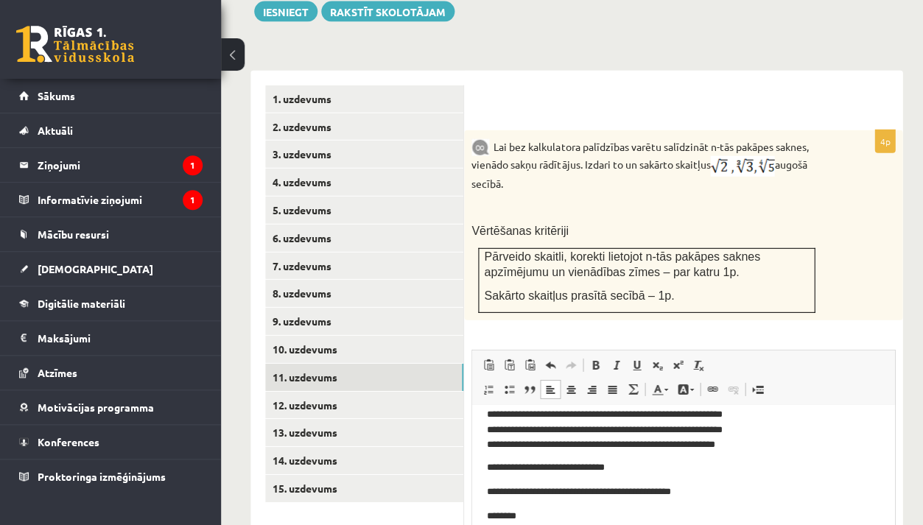
scroll to position [29, 0]
click at [493, 468] on p "**********" at bounding box center [683, 467] width 393 height 15
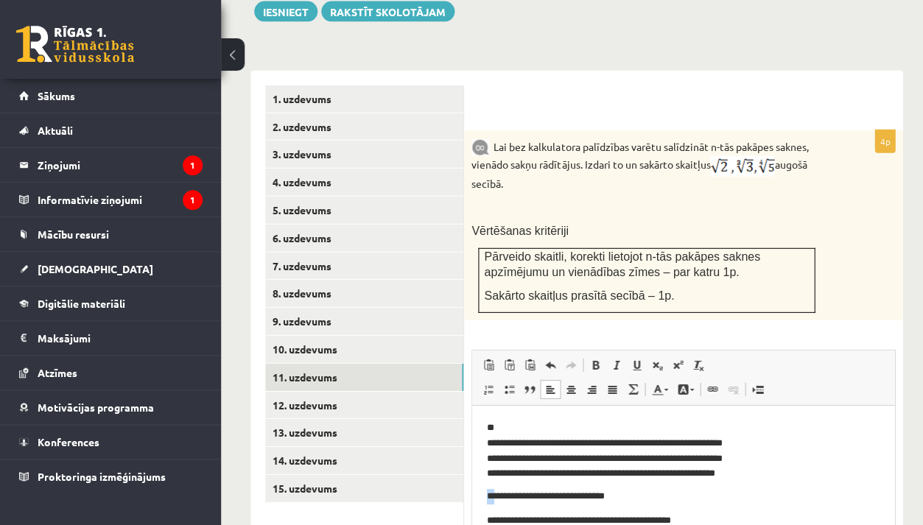
scroll to position [0, 0]
click at [552, 356] on link "Undo Keyboard shortcut Command+Z" at bounding box center [550, 365] width 21 height 19
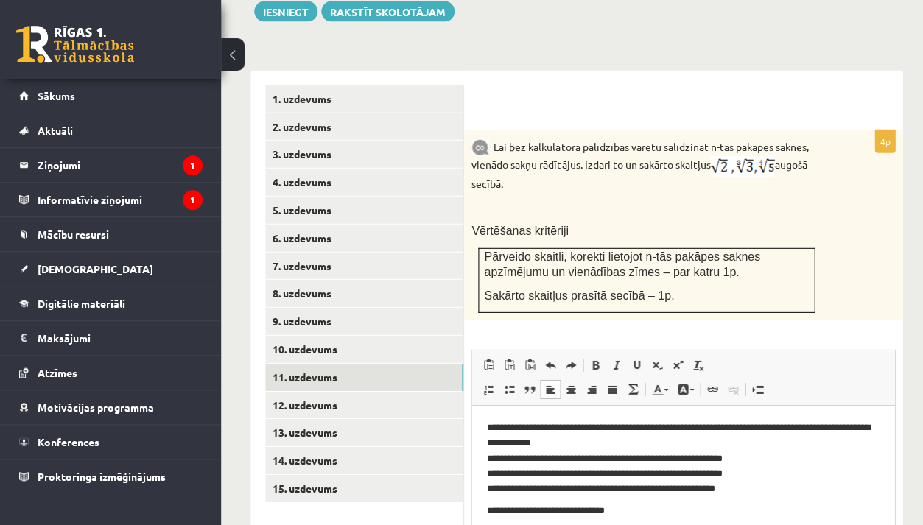
click at [553, 431] on p "**********" at bounding box center [683, 457] width 393 height 74
drag, startPoint x: 498, startPoint y: 426, endPoint x: 697, endPoint y: 426, distance: 198.8
click at [697, 426] on p "**********" at bounding box center [683, 457] width 393 height 74
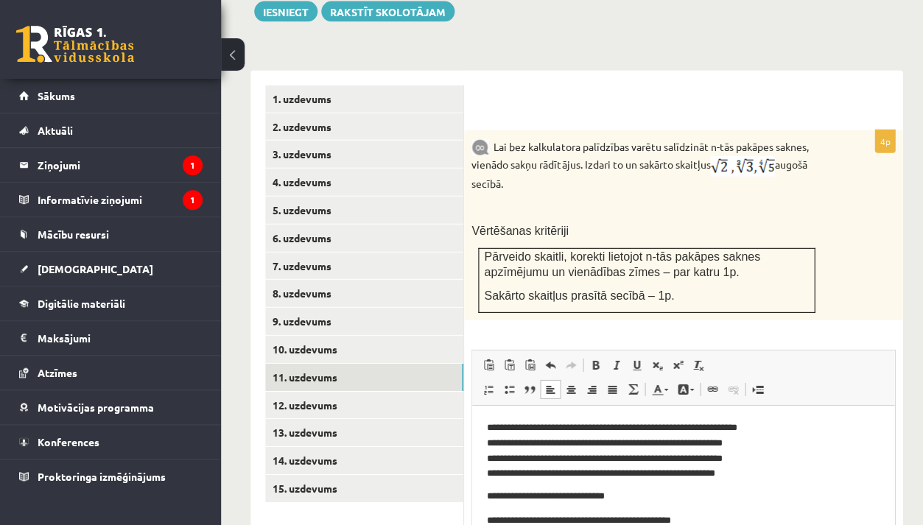
click at [507, 441] on p "**********" at bounding box center [683, 449] width 393 height 59
click at [505, 454] on p "**********" at bounding box center [683, 449] width 393 height 59
click at [504, 470] on p "**********" at bounding box center [683, 449] width 393 height 59
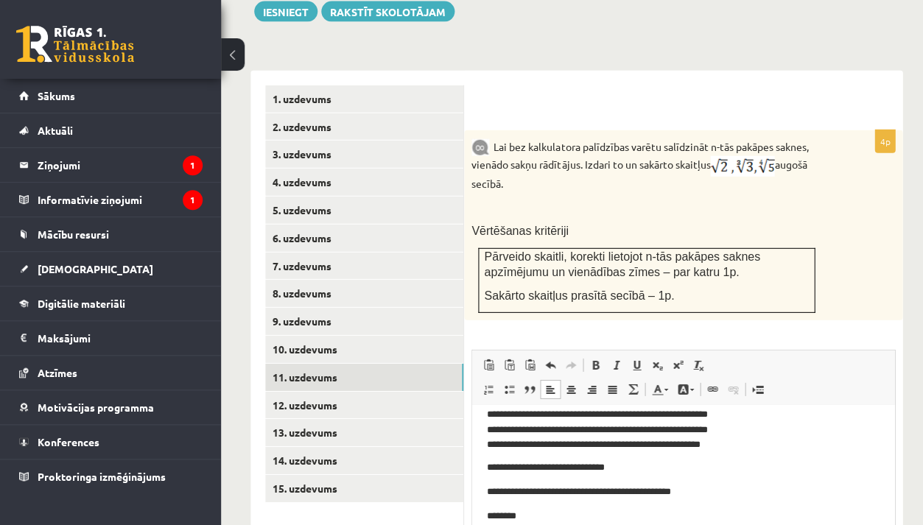
scroll to position [29, 0]
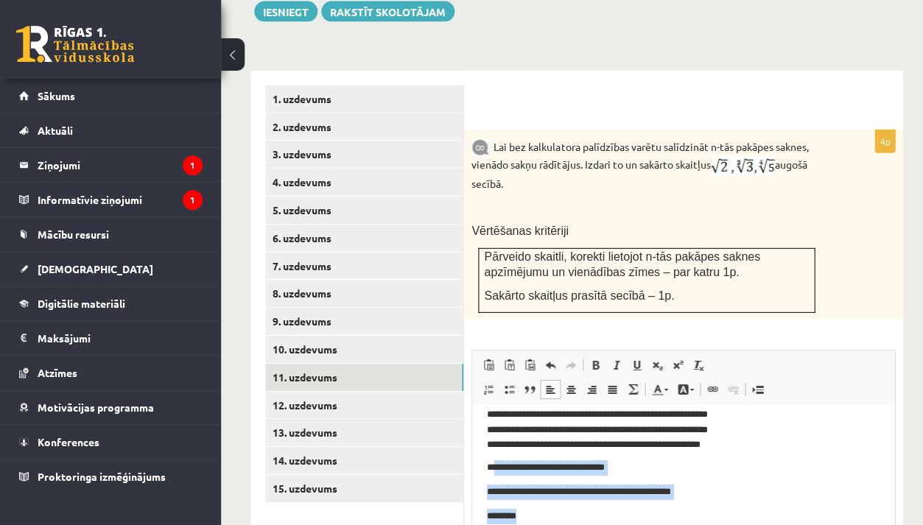
drag, startPoint x: 496, startPoint y: 464, endPoint x: 576, endPoint y: 509, distance: 92.0
click at [576, 509] on body "**********" at bounding box center [683, 465] width 392 height 147
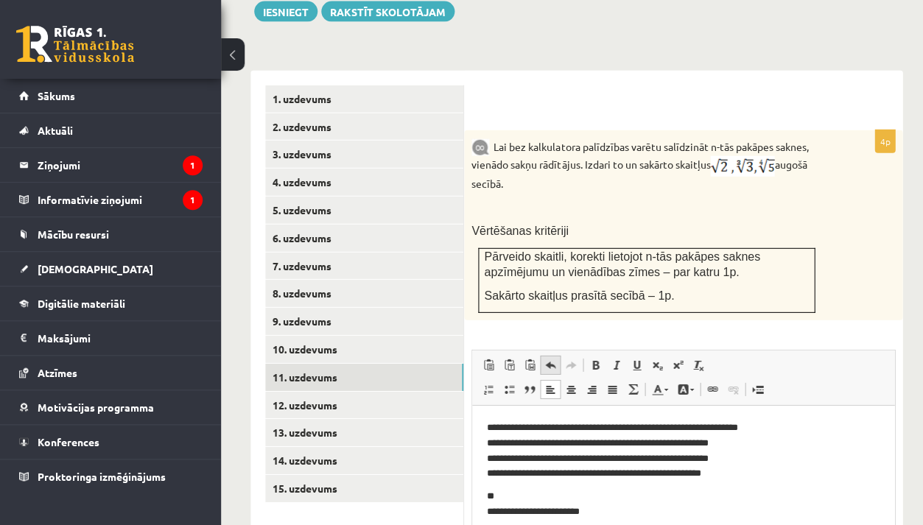
click at [549, 359] on span at bounding box center [550, 365] width 12 height 12
click at [487, 496] on p "**********" at bounding box center [683, 496] width 393 height 15
drag, startPoint x: 487, startPoint y: 496, endPoint x: 521, endPoint y: 528, distance: 46.4
click at [521, 524] on body "**********" at bounding box center [683, 493] width 392 height 147
click at [512, 512] on body "**********" at bounding box center [683, 493] width 392 height 147
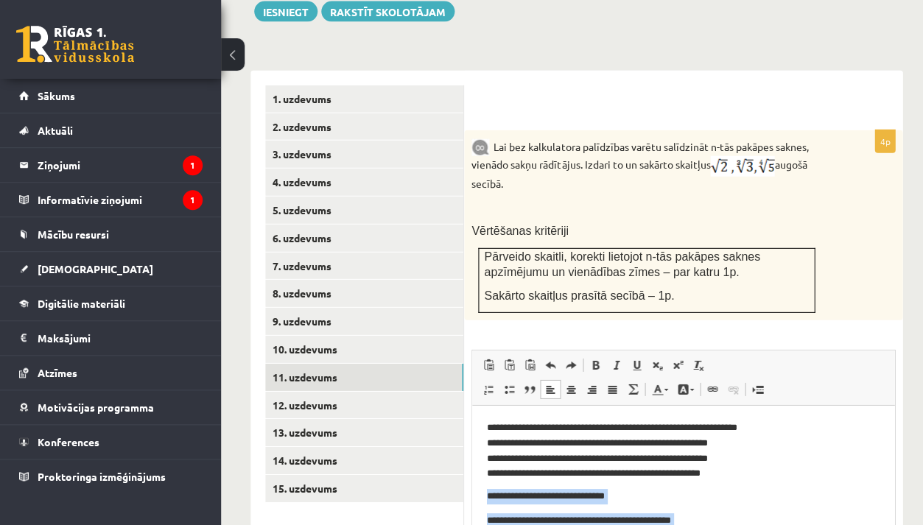
drag, startPoint x: 481, startPoint y: 494, endPoint x: 535, endPoint y: 532, distance: 66.6
click at [535, 524] on html "**********" at bounding box center [683, 494] width 422 height 176
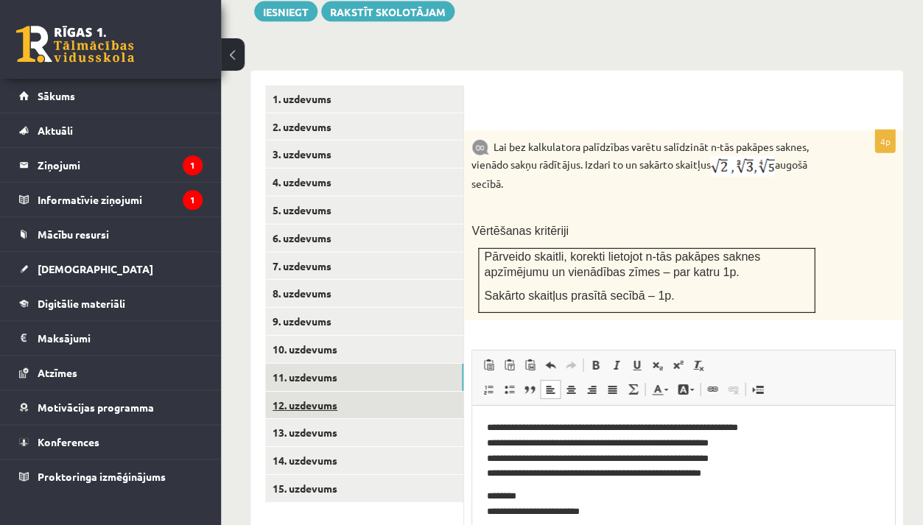
click at [347, 392] on link "12. uzdevums" at bounding box center [364, 405] width 198 height 27
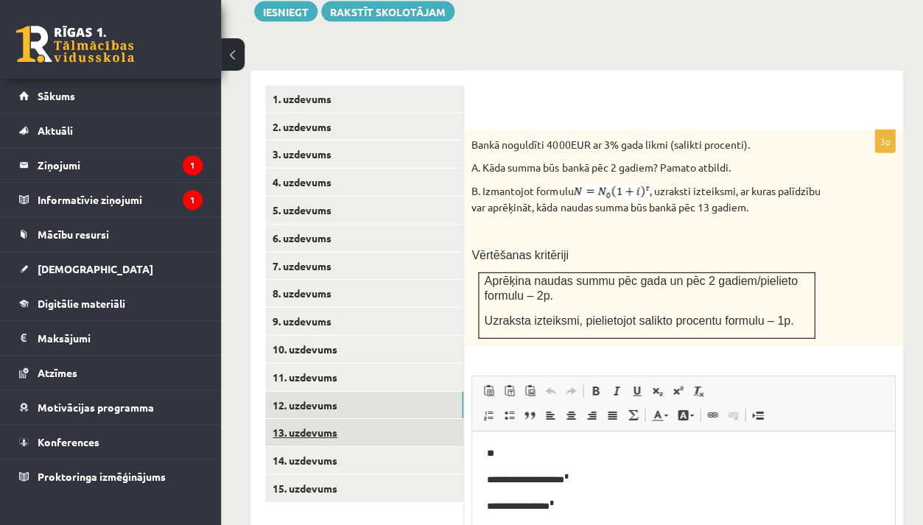
click at [347, 419] on link "13. uzdevums" at bounding box center [364, 432] width 198 height 27
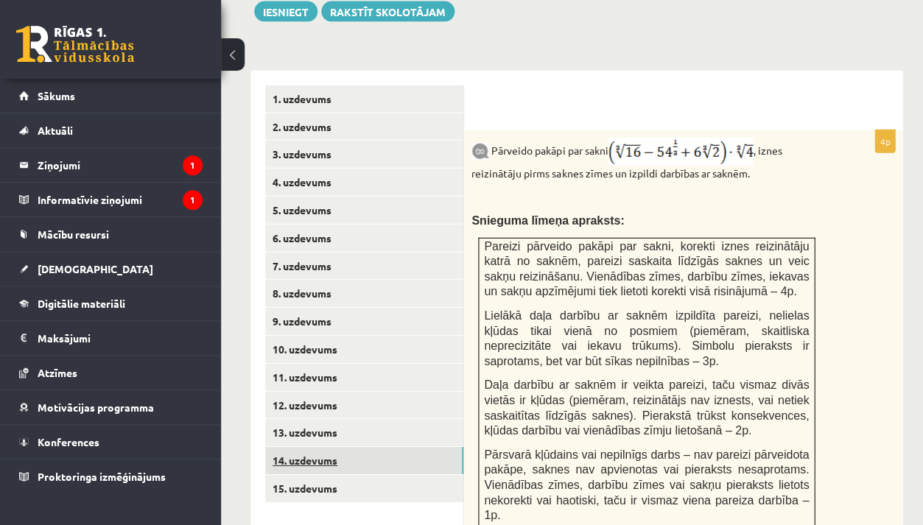
click at [349, 447] on link "14. uzdevums" at bounding box center [364, 460] width 198 height 27
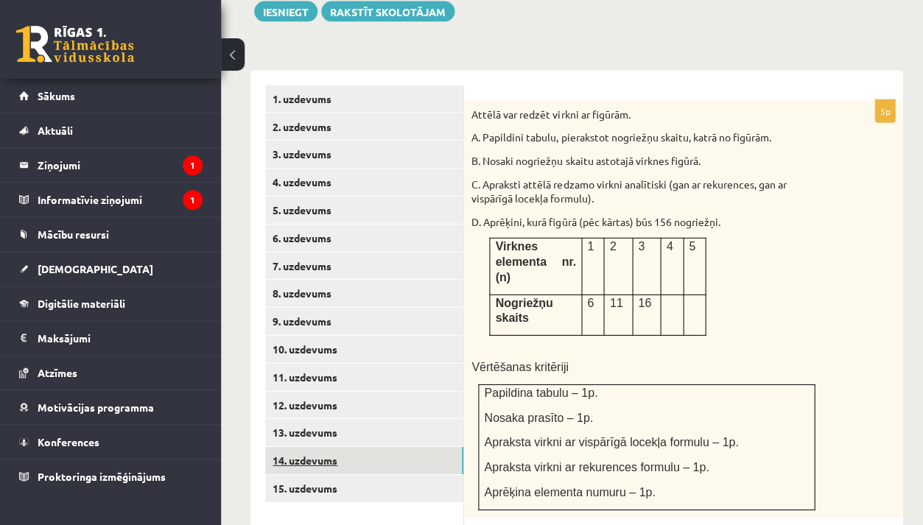
click at [356, 447] on link "14. uzdevums" at bounding box center [364, 460] width 198 height 27
click at [358, 475] on link "15. uzdevums" at bounding box center [364, 488] width 198 height 27
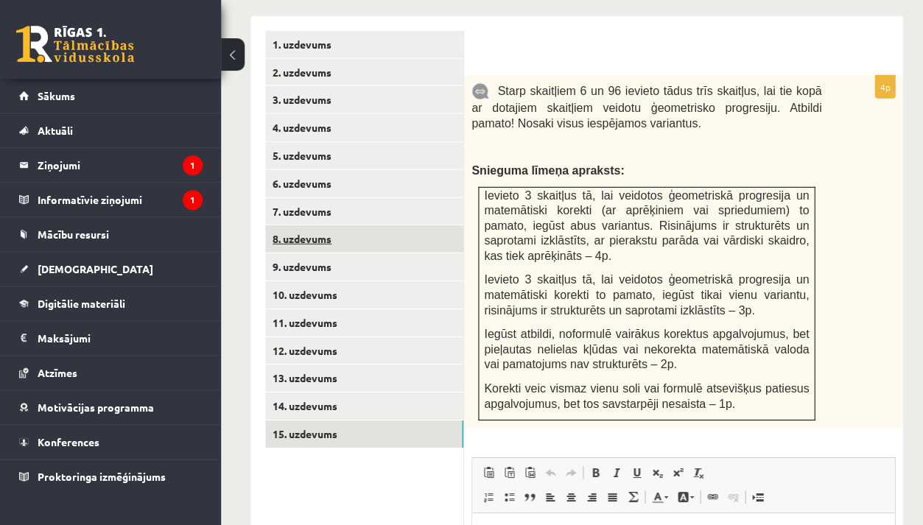
scroll to position [723, 0]
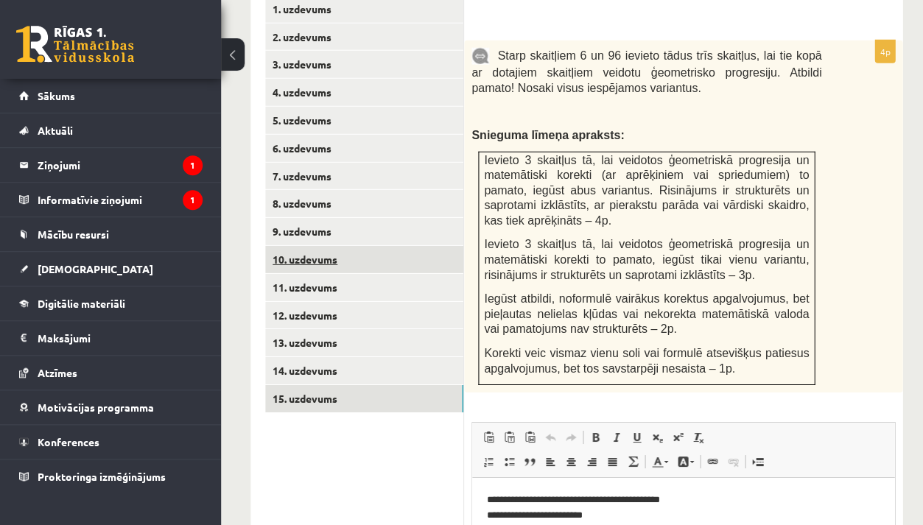
click at [353, 246] on link "10. uzdevums" at bounding box center [364, 259] width 198 height 27
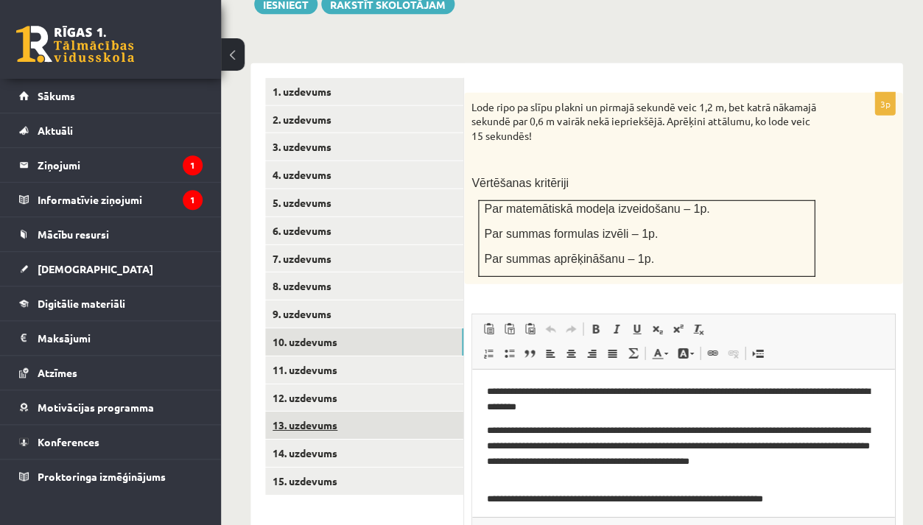
scroll to position [644, 0]
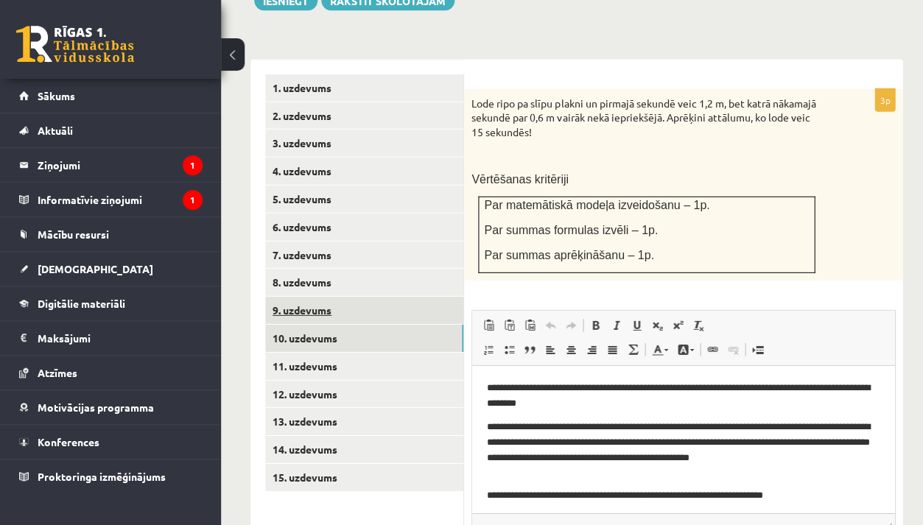
click at [361, 297] on link "9. uzdevums" at bounding box center [364, 310] width 198 height 27
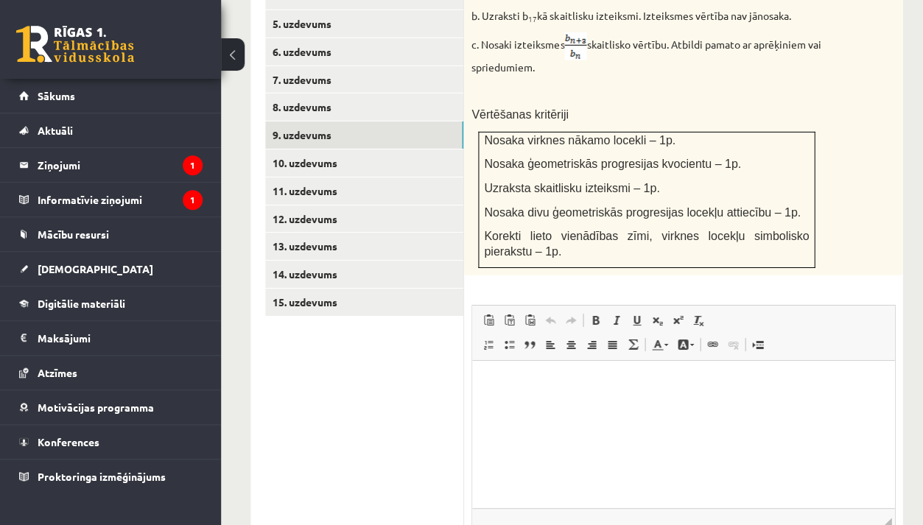
scroll to position [737, 0]
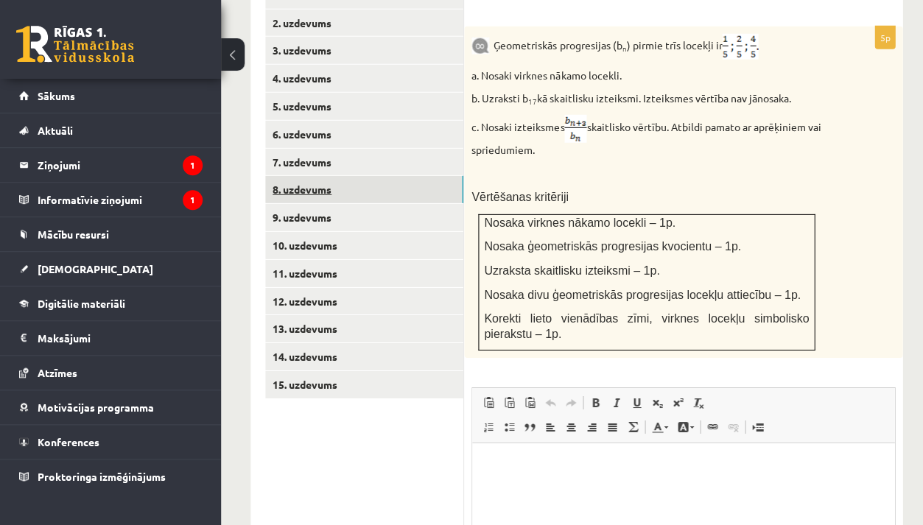
click at [383, 176] on link "8. uzdevums" at bounding box center [364, 189] width 198 height 27
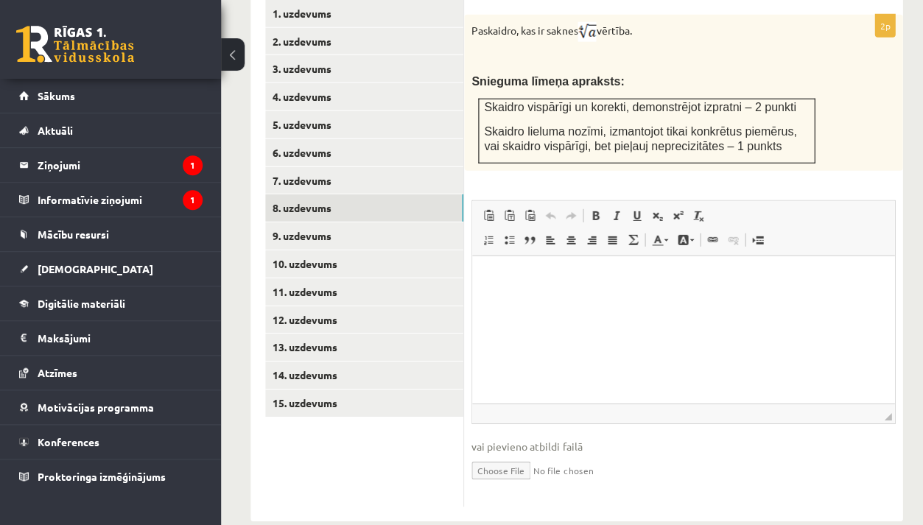
scroll to position [718, 0]
click at [507, 455] on input "file" at bounding box center [682, 470] width 423 height 30
click at [566, 455] on input "file" at bounding box center [682, 470] width 423 height 30
click at [326, 390] on link "15. uzdevums" at bounding box center [364, 403] width 198 height 27
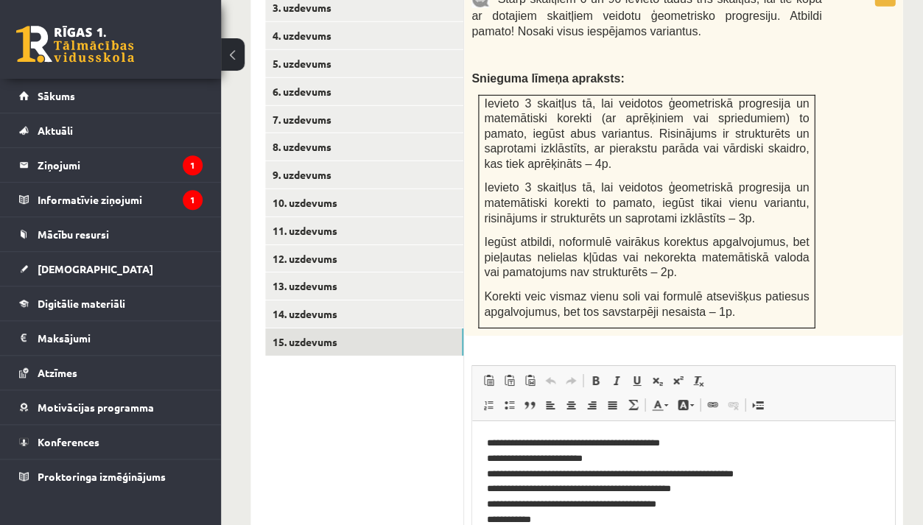
scroll to position [678, 0]
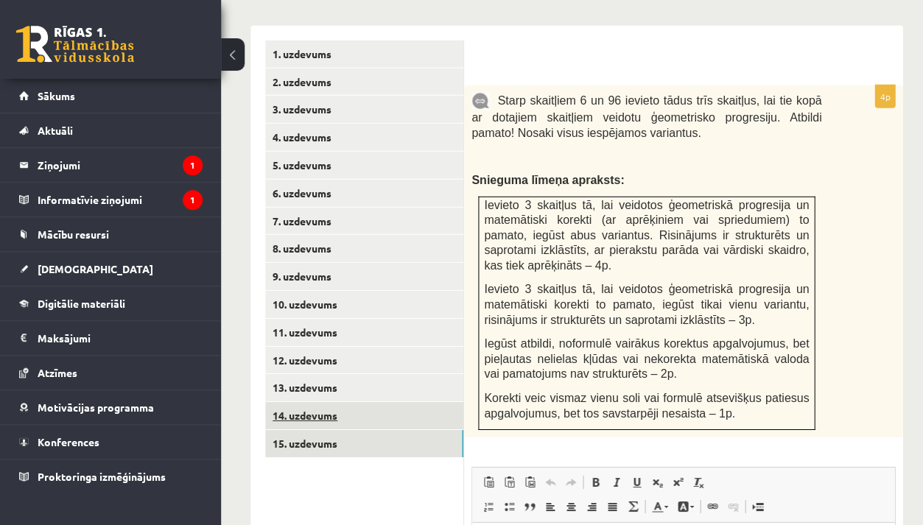
click at [412, 402] on link "14. uzdevums" at bounding box center [364, 415] width 198 height 27
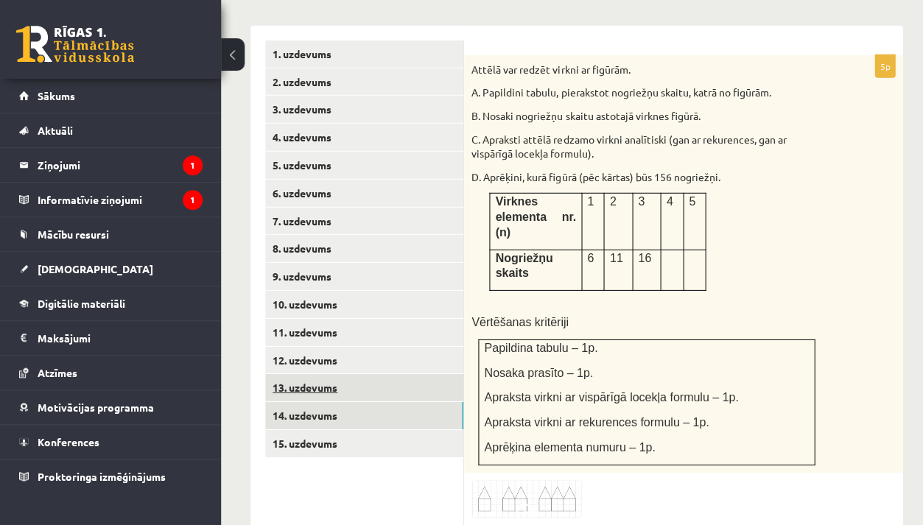
click at [398, 374] on link "13. uzdevums" at bounding box center [364, 387] width 198 height 27
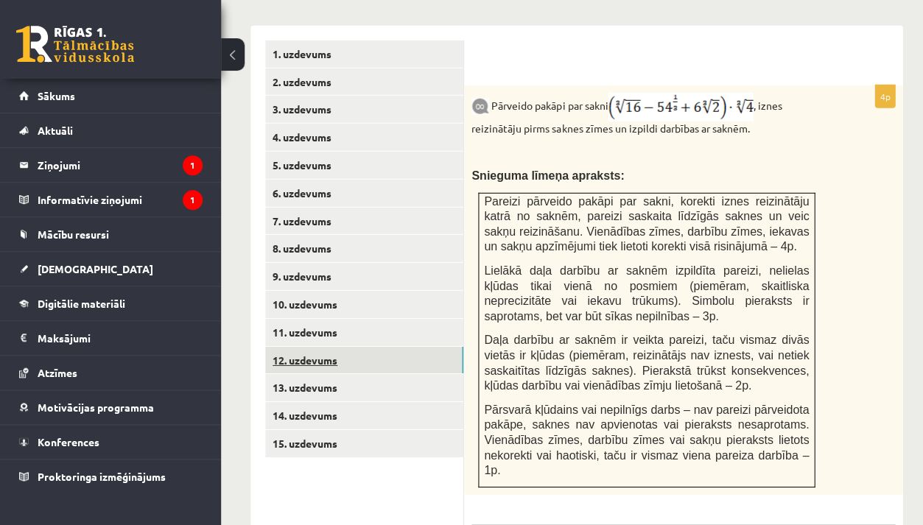
click at [380, 347] on link "12. uzdevums" at bounding box center [364, 360] width 198 height 27
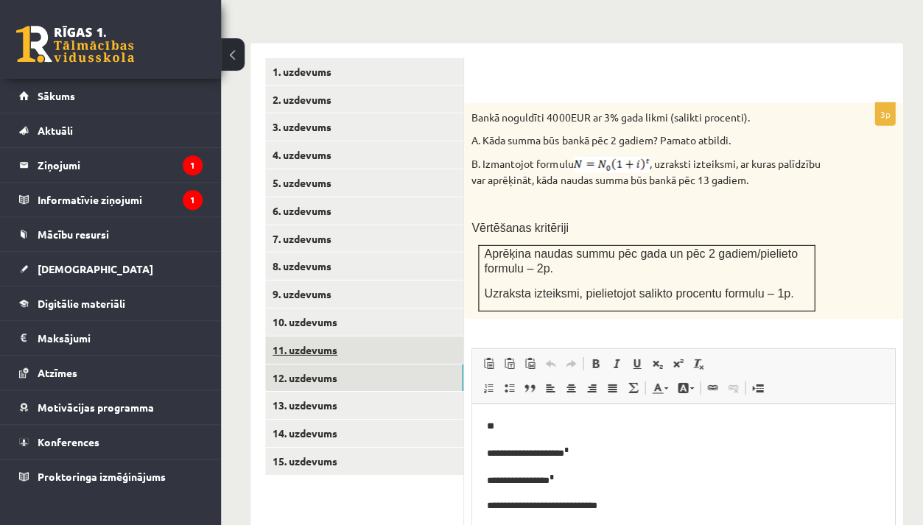
scroll to position [0, 0]
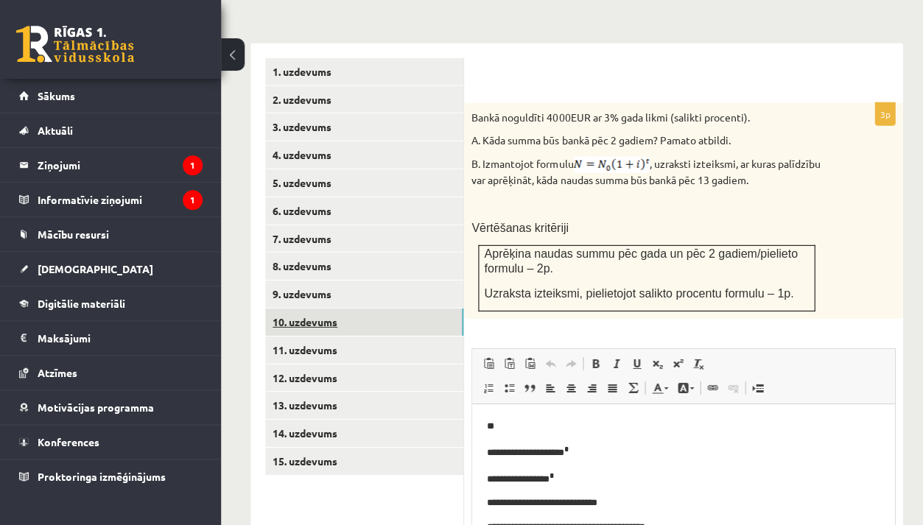
click at [373, 308] on link "10. uzdevums" at bounding box center [364, 321] width 198 height 27
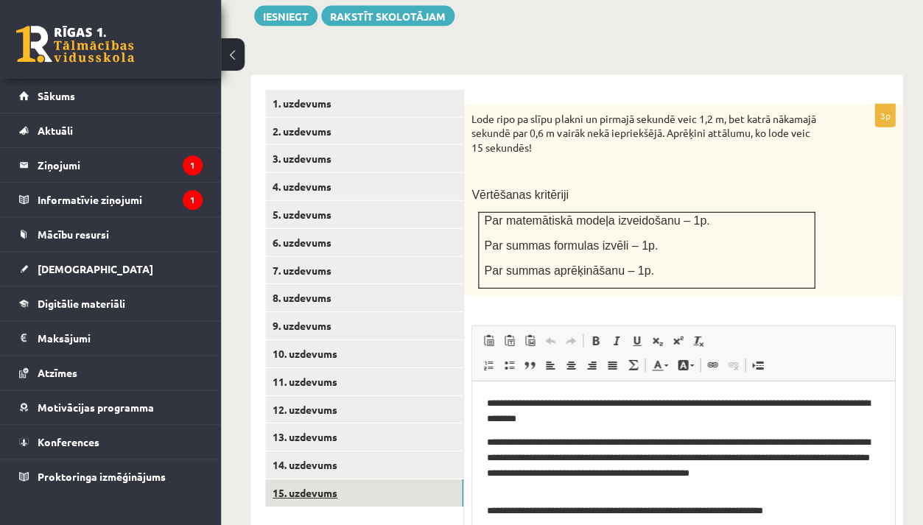
click at [373, 479] on link "15. uzdevums" at bounding box center [364, 492] width 198 height 27
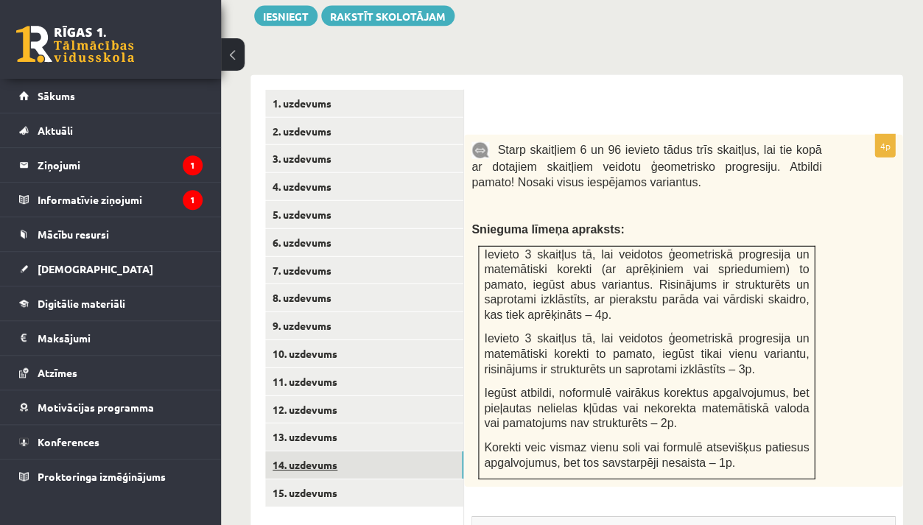
click at [366, 451] on link "14. uzdevums" at bounding box center [364, 464] width 198 height 27
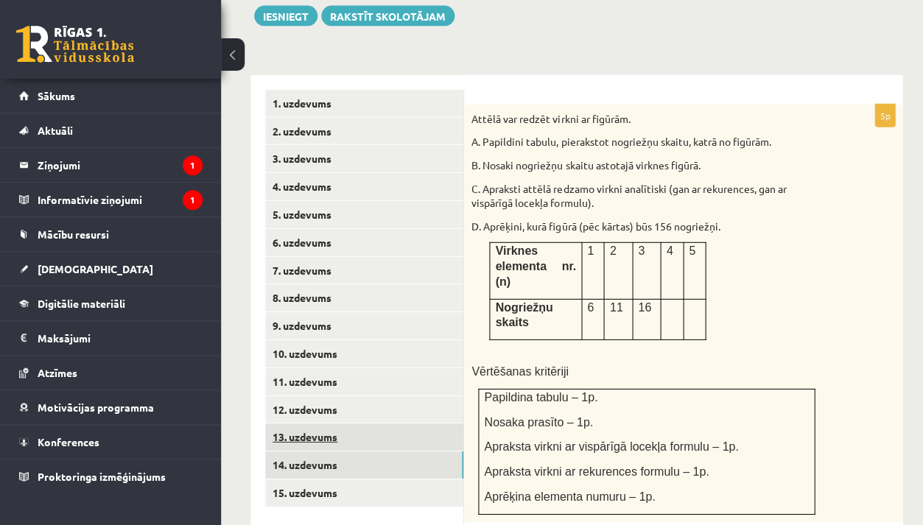
click at [363, 423] on link "13. uzdevums" at bounding box center [364, 436] width 198 height 27
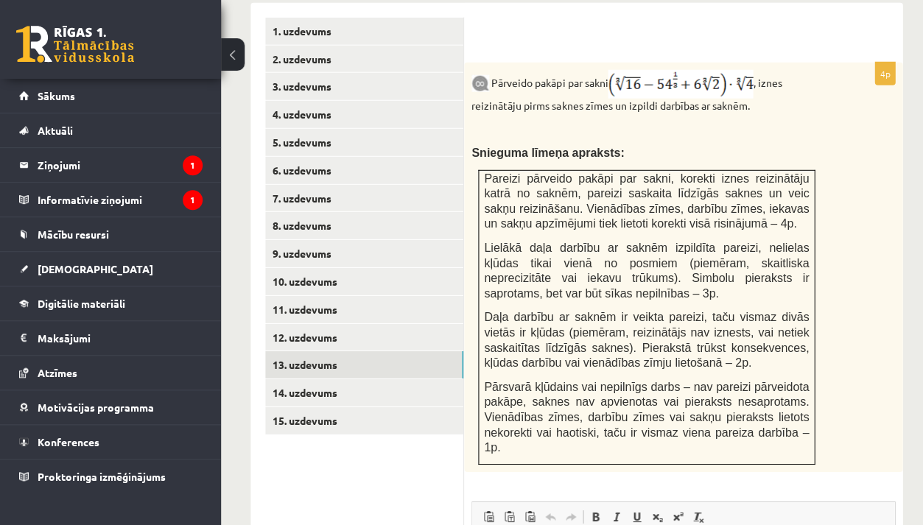
scroll to position [702, 0]
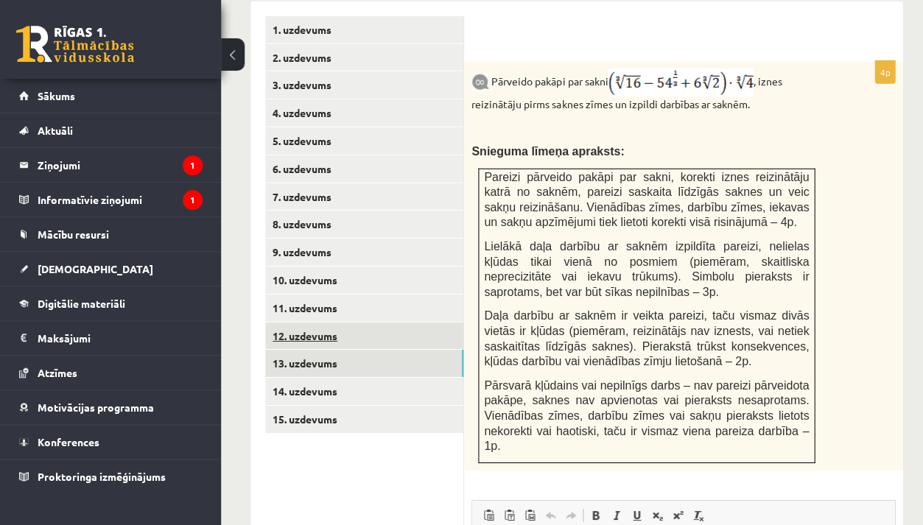
click at [390, 322] on link "12. uzdevums" at bounding box center [364, 335] width 198 height 27
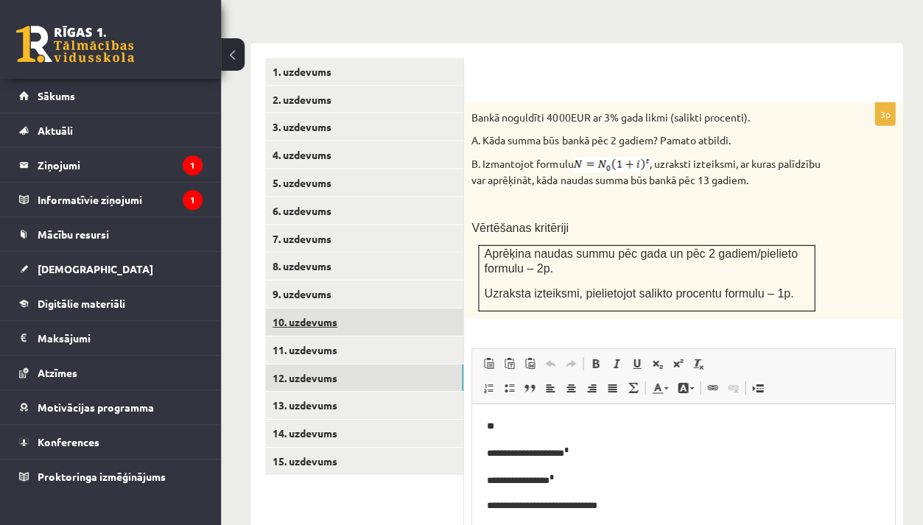
scroll to position [0, 0]
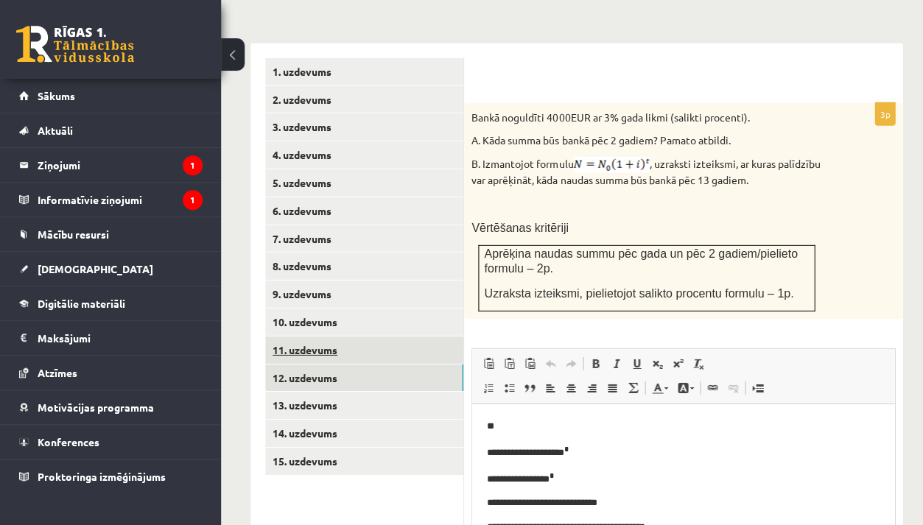
click at [376, 336] on link "11. uzdevums" at bounding box center [364, 349] width 198 height 27
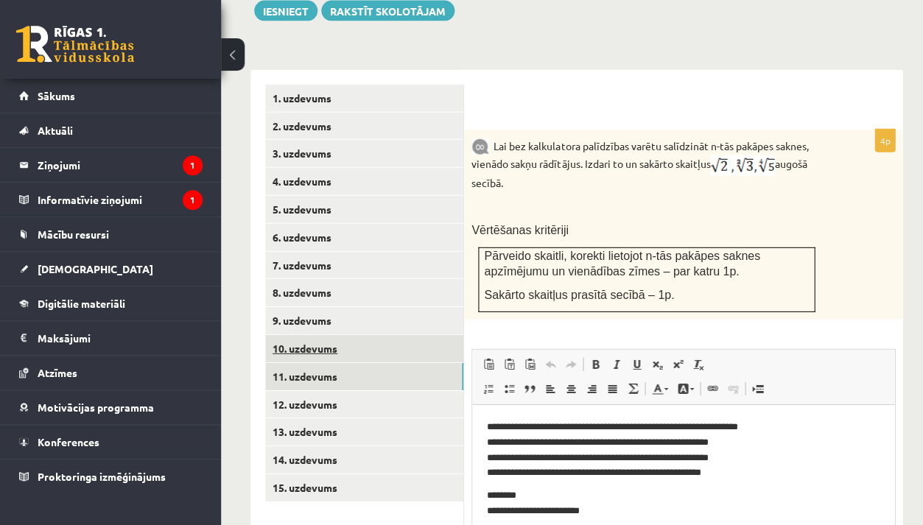
click at [371, 335] on link "10. uzdevums" at bounding box center [364, 348] width 198 height 27
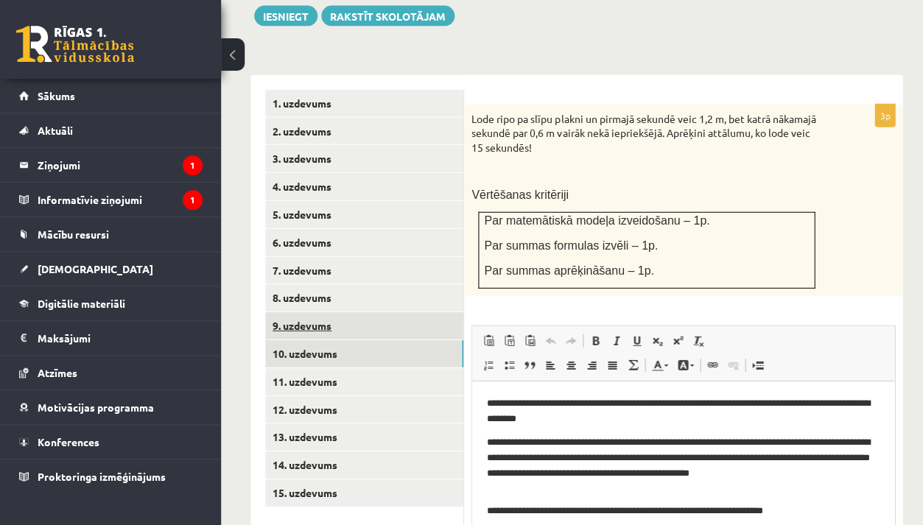
click at [371, 312] on link "9. uzdevums" at bounding box center [364, 325] width 198 height 27
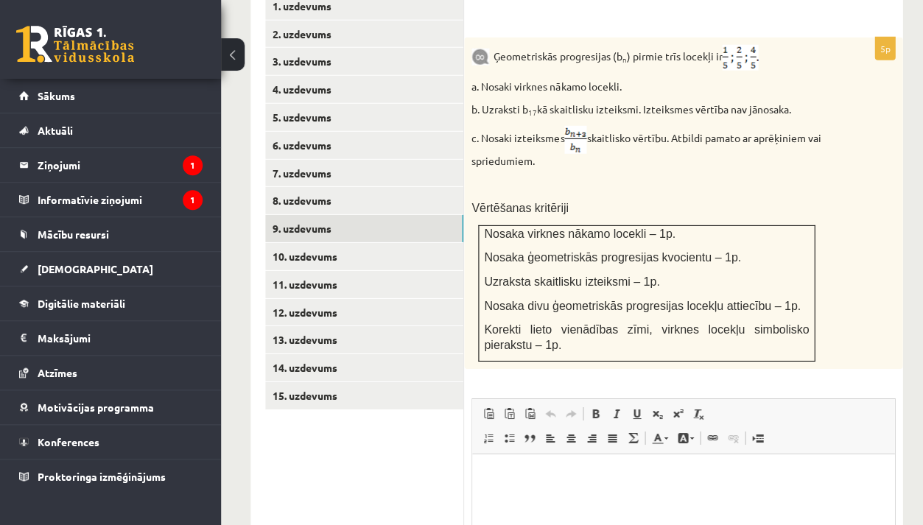
scroll to position [779, 0]
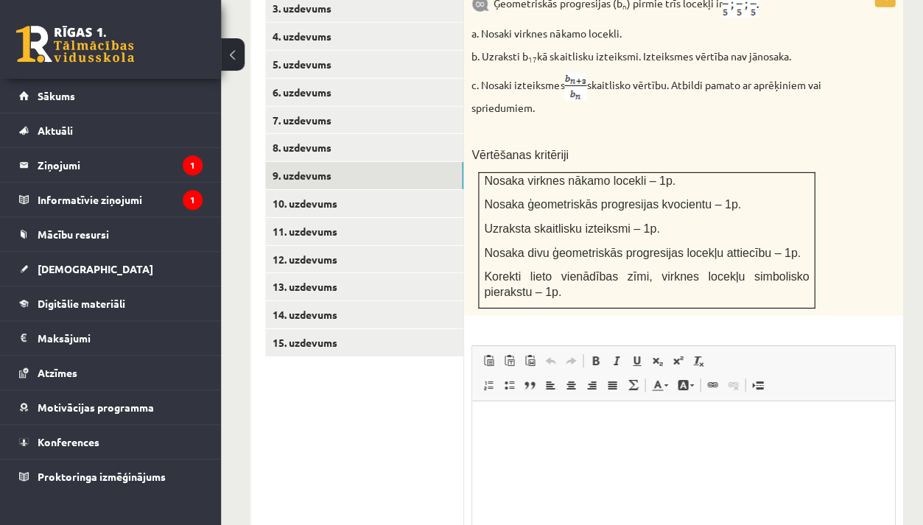
click at [546, 420] on p "Rich Text Editor, wiswyg-editor-user-answer-47024750844000" at bounding box center [683, 423] width 392 height 15
click at [403, 134] on link "8. uzdevums" at bounding box center [364, 147] width 198 height 27
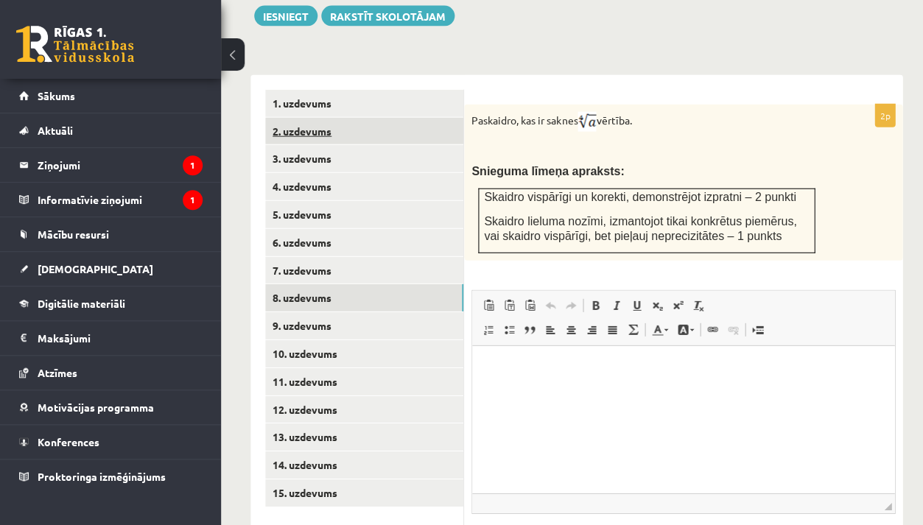
scroll to position [0, 0]
click at [513, 351] on html at bounding box center [683, 368] width 422 height 45
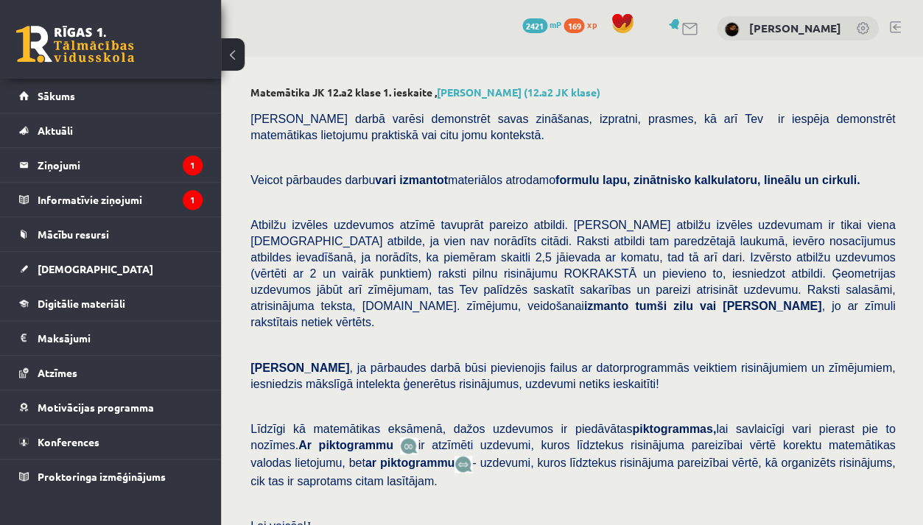
scroll to position [454, 0]
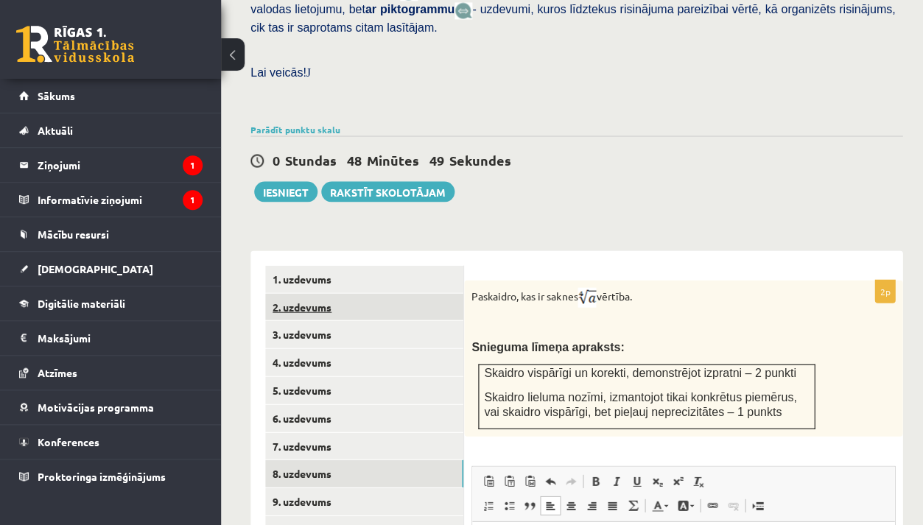
click at [325, 294] on link "2. uzdevums" at bounding box center [364, 306] width 198 height 27
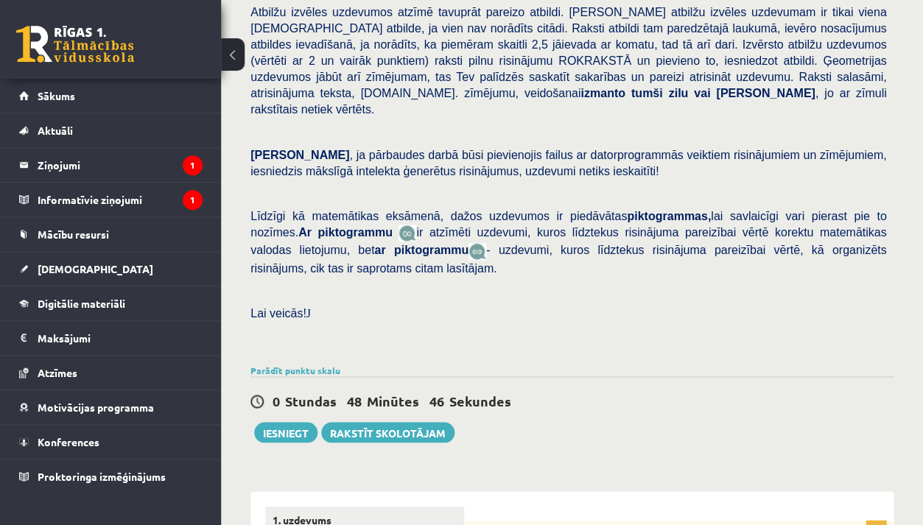
scroll to position [283, 0]
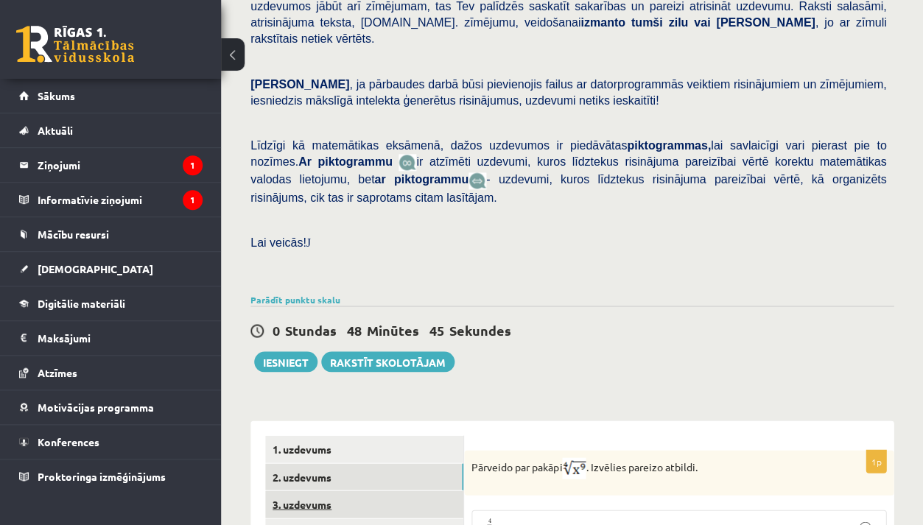
click at [348, 490] on link "3. uzdevums" at bounding box center [364, 503] width 198 height 27
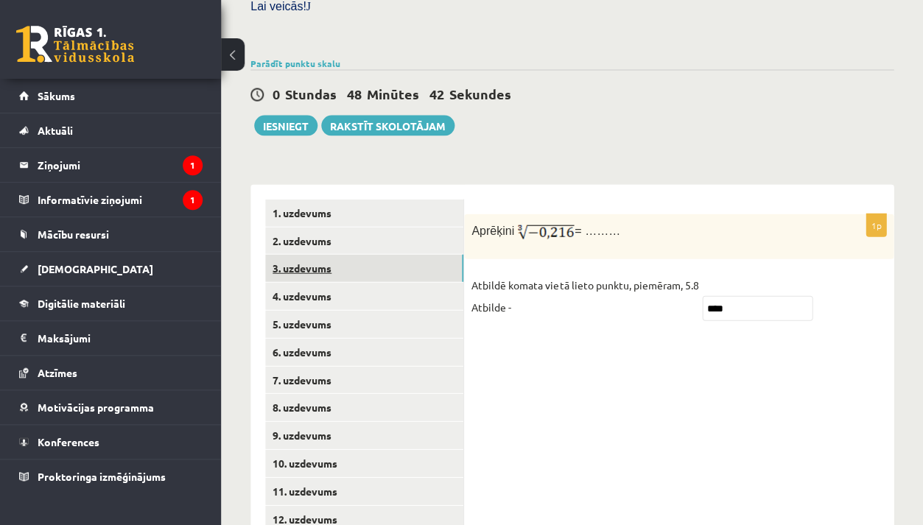
scroll to position [520, 0]
click at [308, 393] on link "8. uzdevums" at bounding box center [364, 406] width 198 height 27
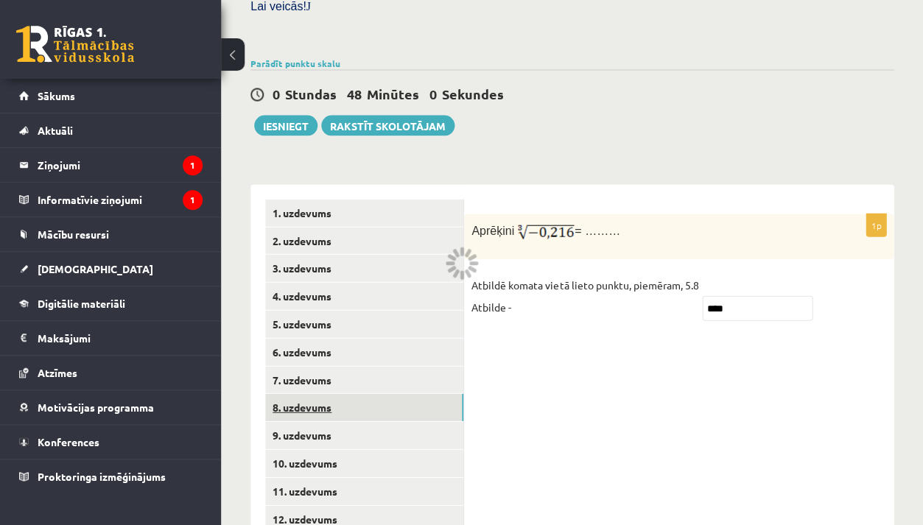
click at [308, 393] on link "8. uzdevums" at bounding box center [364, 406] width 198 height 27
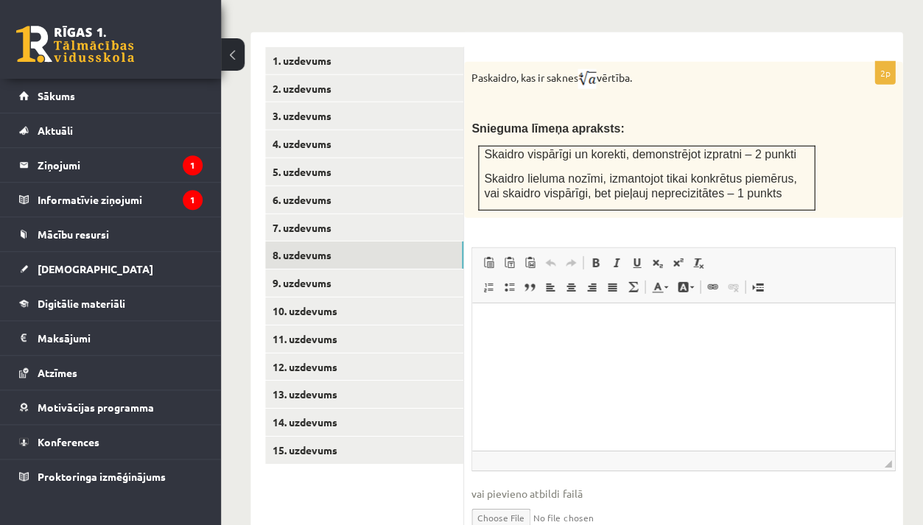
scroll to position [666, 0]
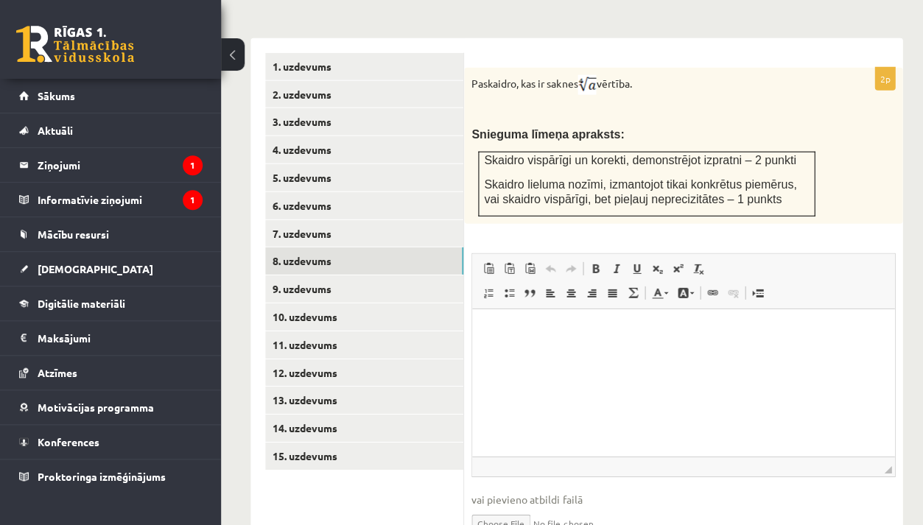
click at [568, 350] on html at bounding box center [683, 331] width 422 height 45
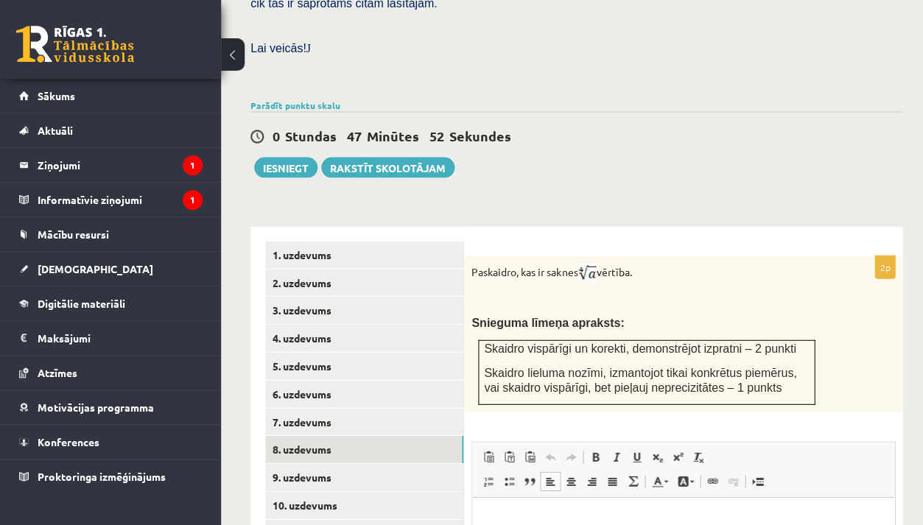
scroll to position [663, 0]
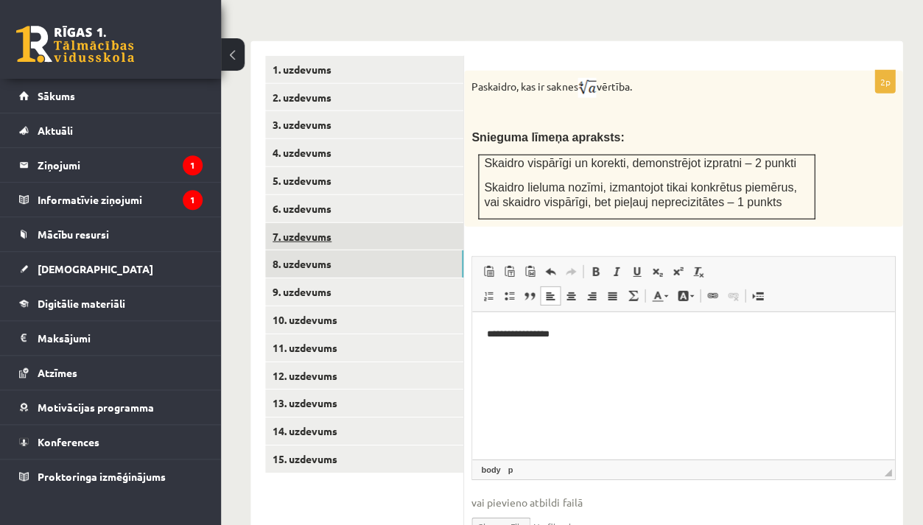
click at [426, 223] on link "7. uzdevums" at bounding box center [364, 236] width 198 height 27
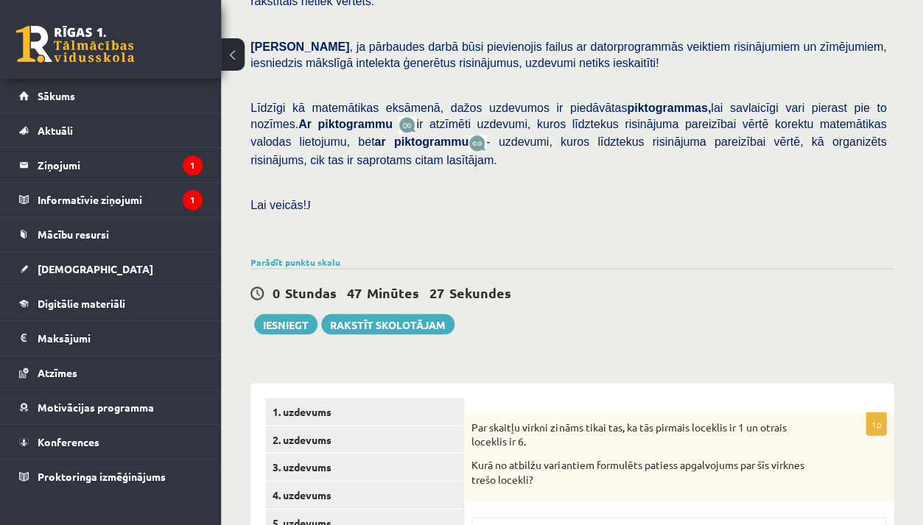
scroll to position [426, 0]
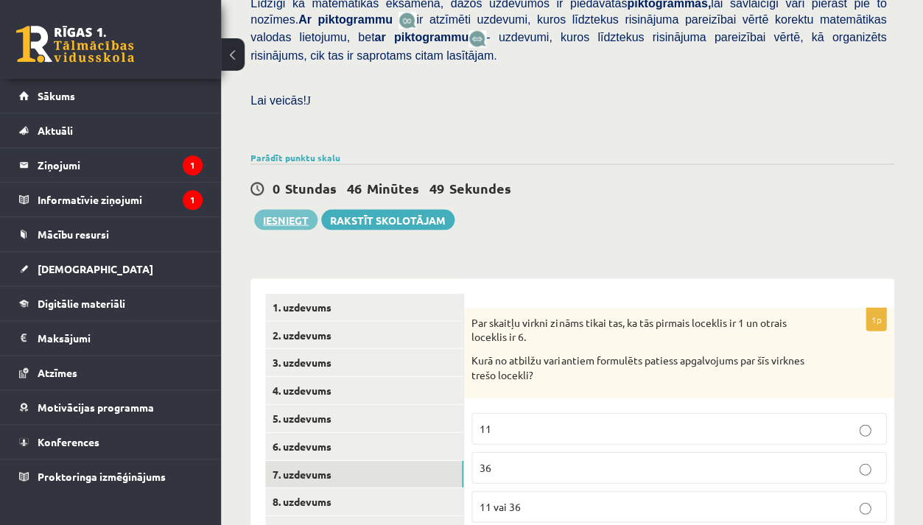
click at [301, 209] on button "Iesniegt" at bounding box center [285, 219] width 63 height 21
click at [592, 324] on div "Par skaitļu virkni zināms tikai tas, ka tās pirmais loceklis ir 1 un otrais loc…" at bounding box center [678, 353] width 429 height 90
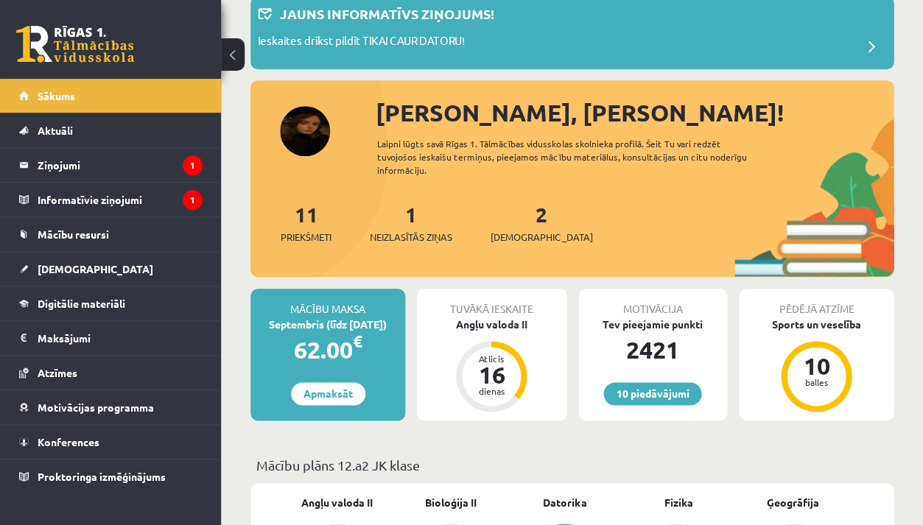
scroll to position [141, 0]
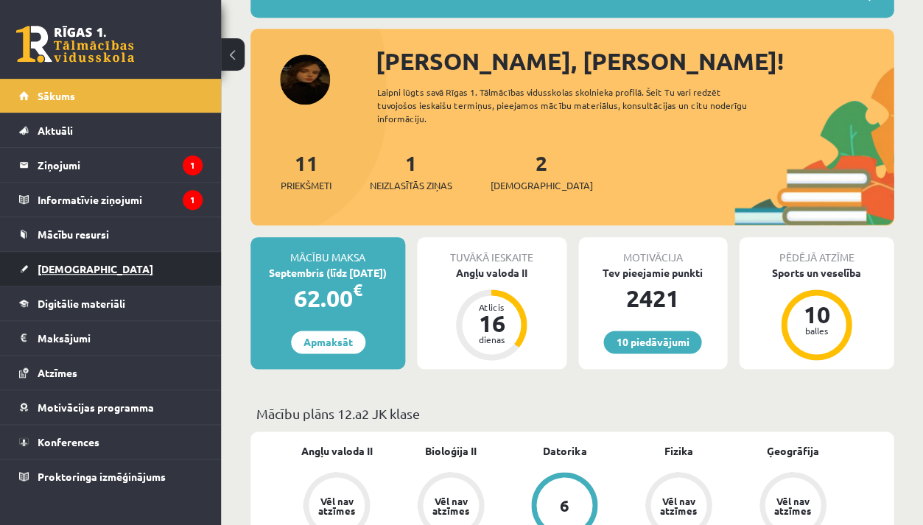
click at [171, 279] on link "[DEMOGRAPHIC_DATA]" at bounding box center [110, 269] width 183 height 34
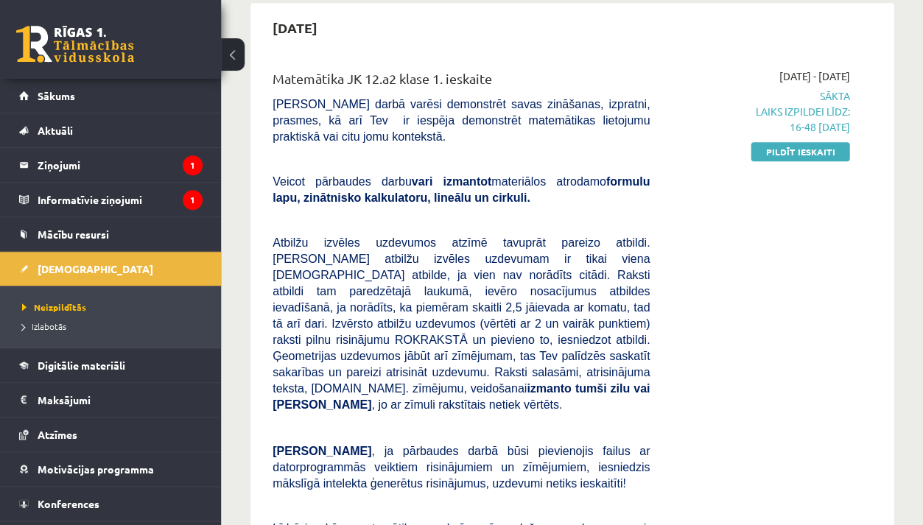
scroll to position [133, 0]
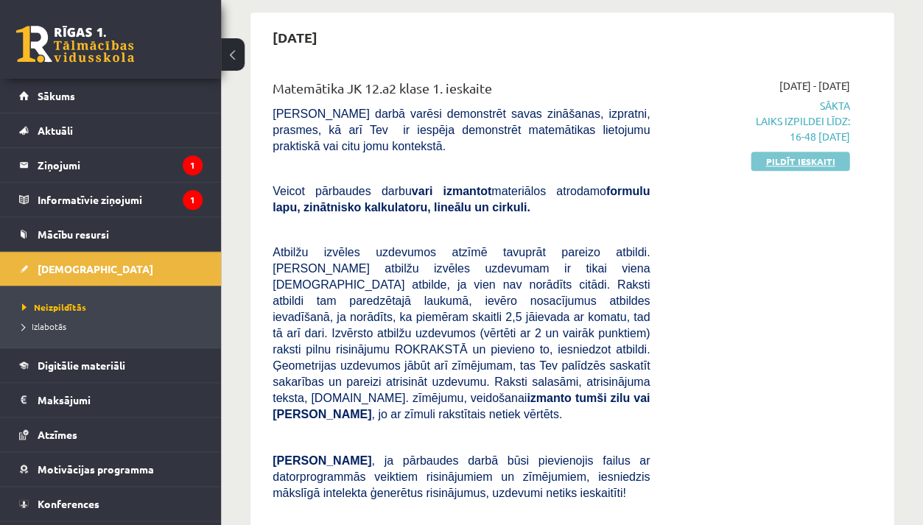
click at [769, 159] on link "Pildīt ieskaiti" at bounding box center [799, 161] width 99 height 19
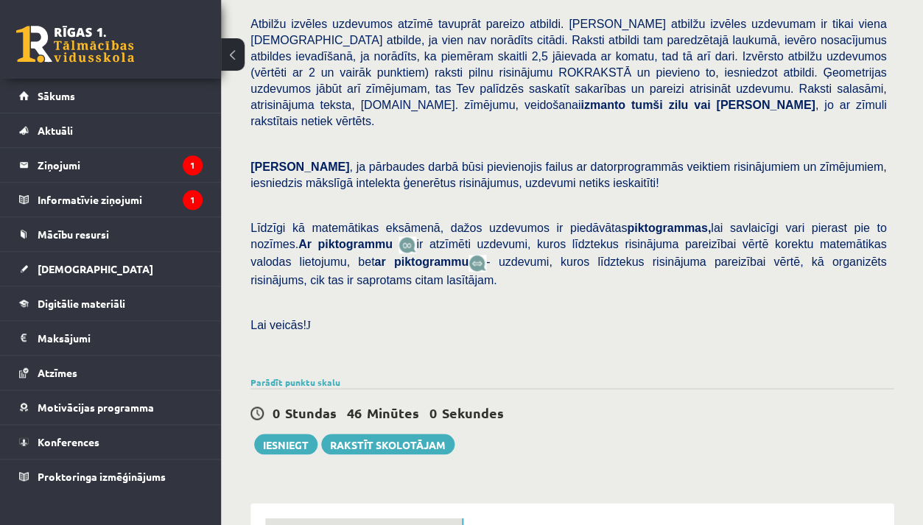
scroll to position [482, 0]
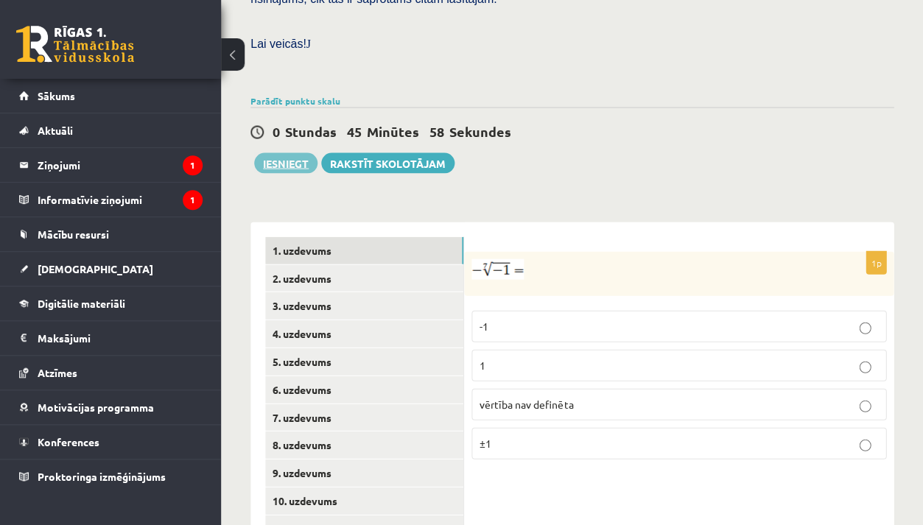
click at [298, 152] on button "Iesniegt" at bounding box center [285, 162] width 63 height 21
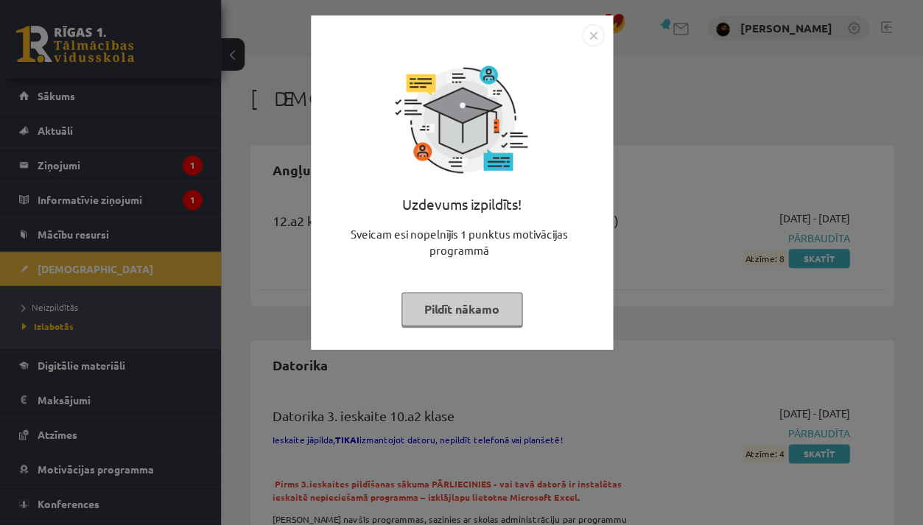
click at [637, 291] on div "Uzdevums izpildīts! Sveicam esi nopelnījis 1 punktus motivācijas programmā Pild…" at bounding box center [461, 262] width 923 height 525
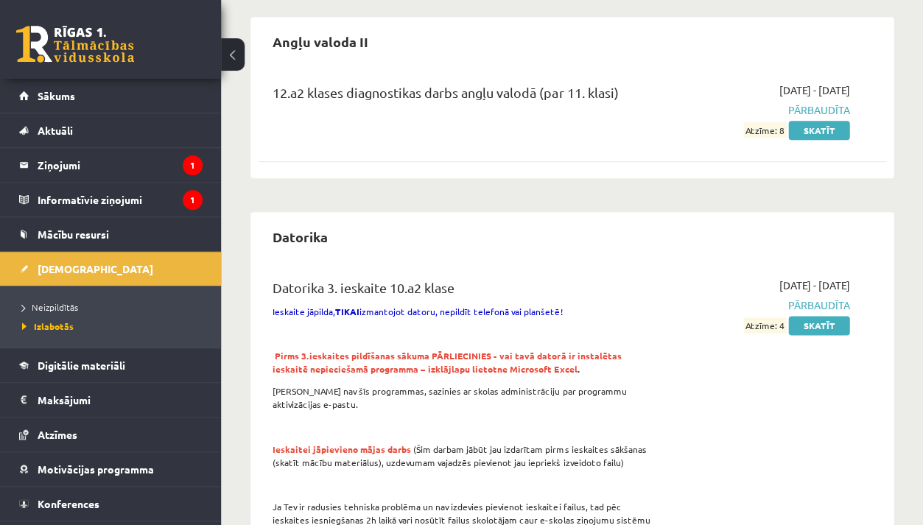
scroll to position [149, 0]
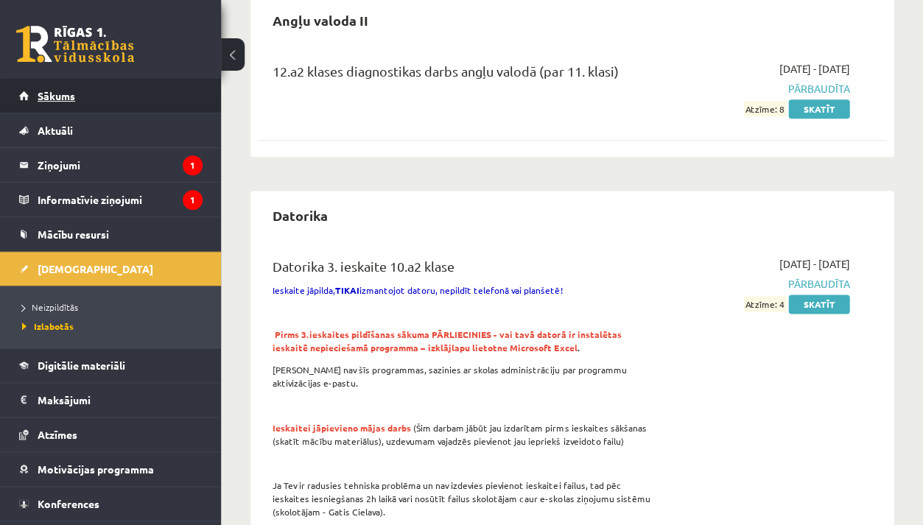
click at [172, 87] on link "Sākums" at bounding box center [110, 96] width 183 height 34
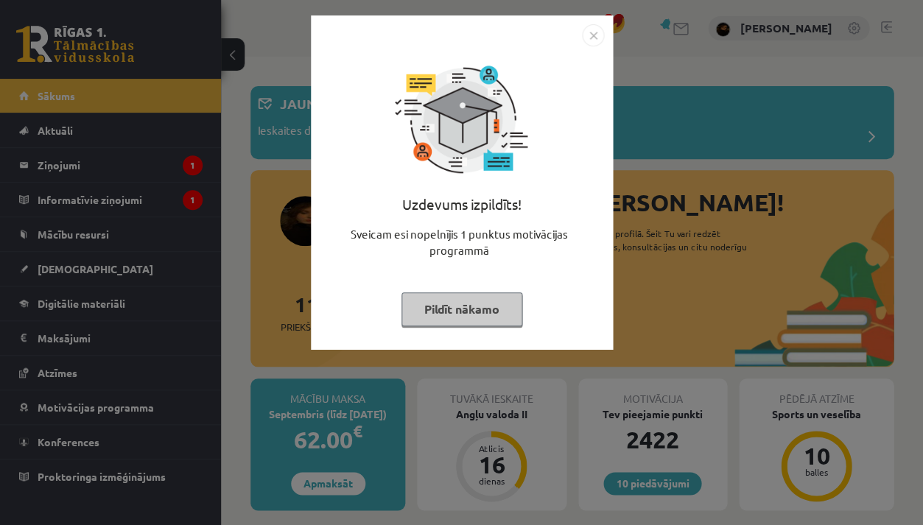
click at [313, 287] on div "Uzdevums izpildīts! Sveicam esi nopelnījis 1 punktus motivācijas programmā Pild…" at bounding box center [462, 182] width 302 height 334
click at [296, 334] on div "Uzdevums izpildīts! Sveicam esi nopelnījis 1 punktus motivācijas programmā Pild…" at bounding box center [461, 262] width 923 height 525
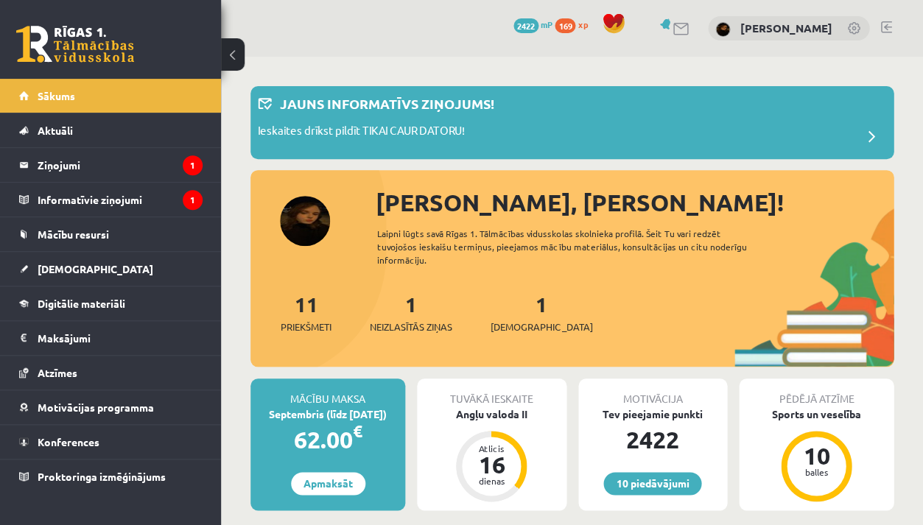
click at [511, 315] on div "1 Ieskaites" at bounding box center [541, 312] width 102 height 46
click at [523, 320] on span "[DEMOGRAPHIC_DATA]" at bounding box center [541, 327] width 102 height 15
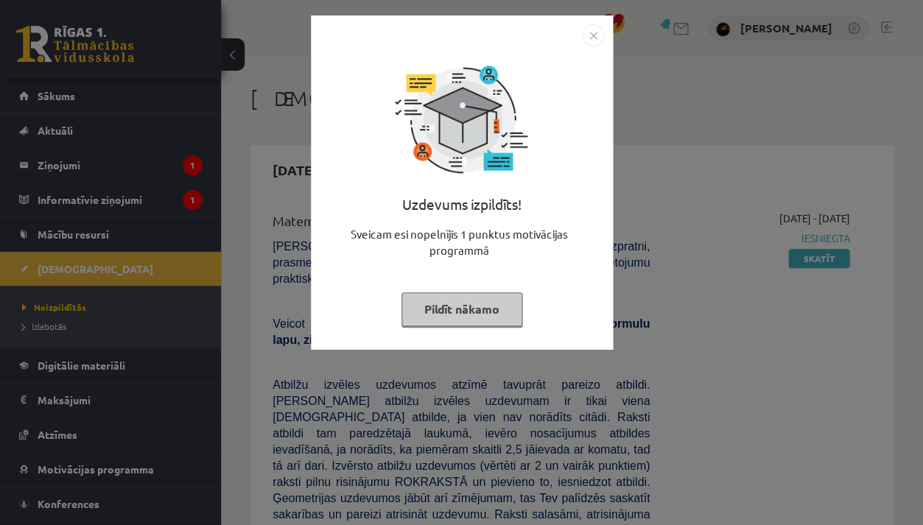
click at [508, 378] on div "Uzdevums izpildīts! Sveicam esi nopelnījis 1 punktus motivācijas programmā Pild…" at bounding box center [461, 262] width 923 height 525
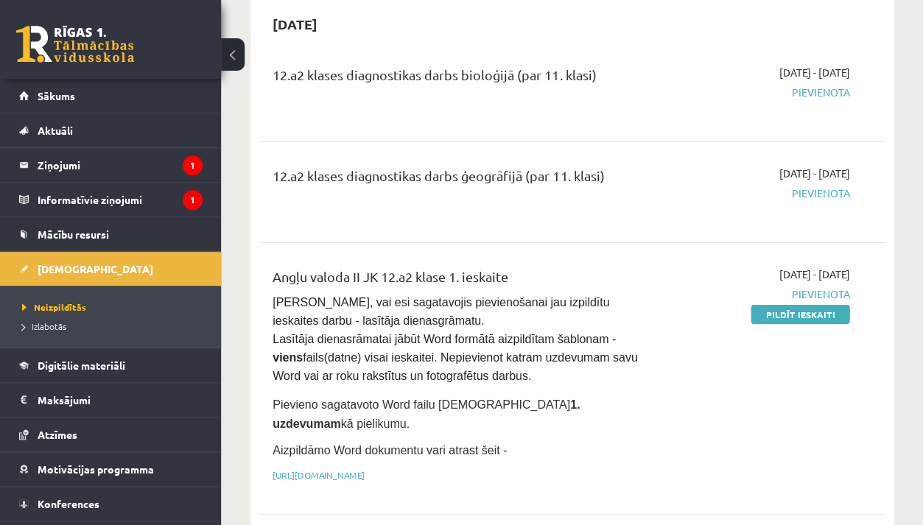
scroll to position [914, 0]
click at [364, 468] on link "[URL][DOMAIN_NAME]" at bounding box center [318, 474] width 92 height 12
